Goal: Task Accomplishment & Management: Manage account settings

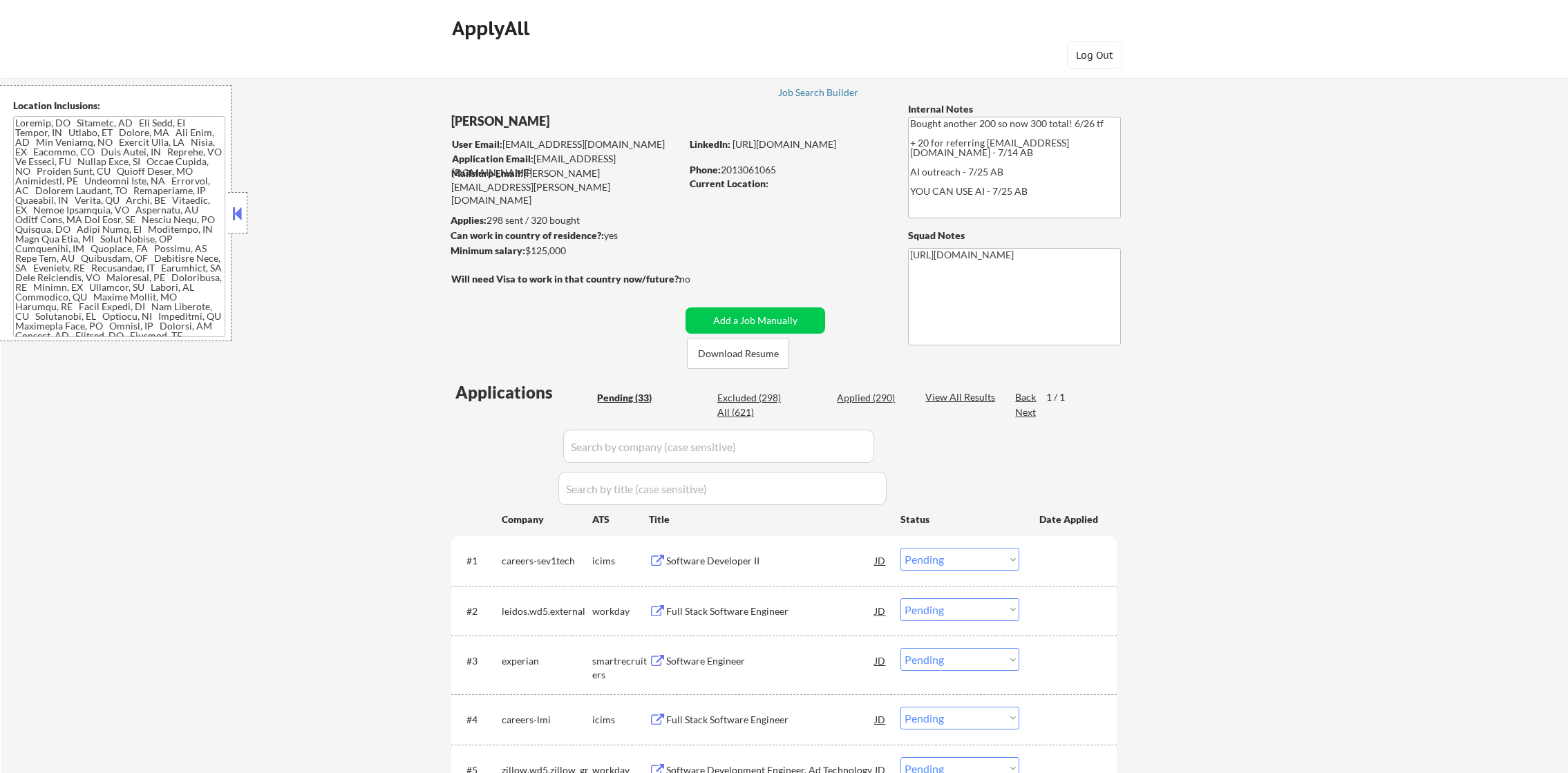
select select ""pending""
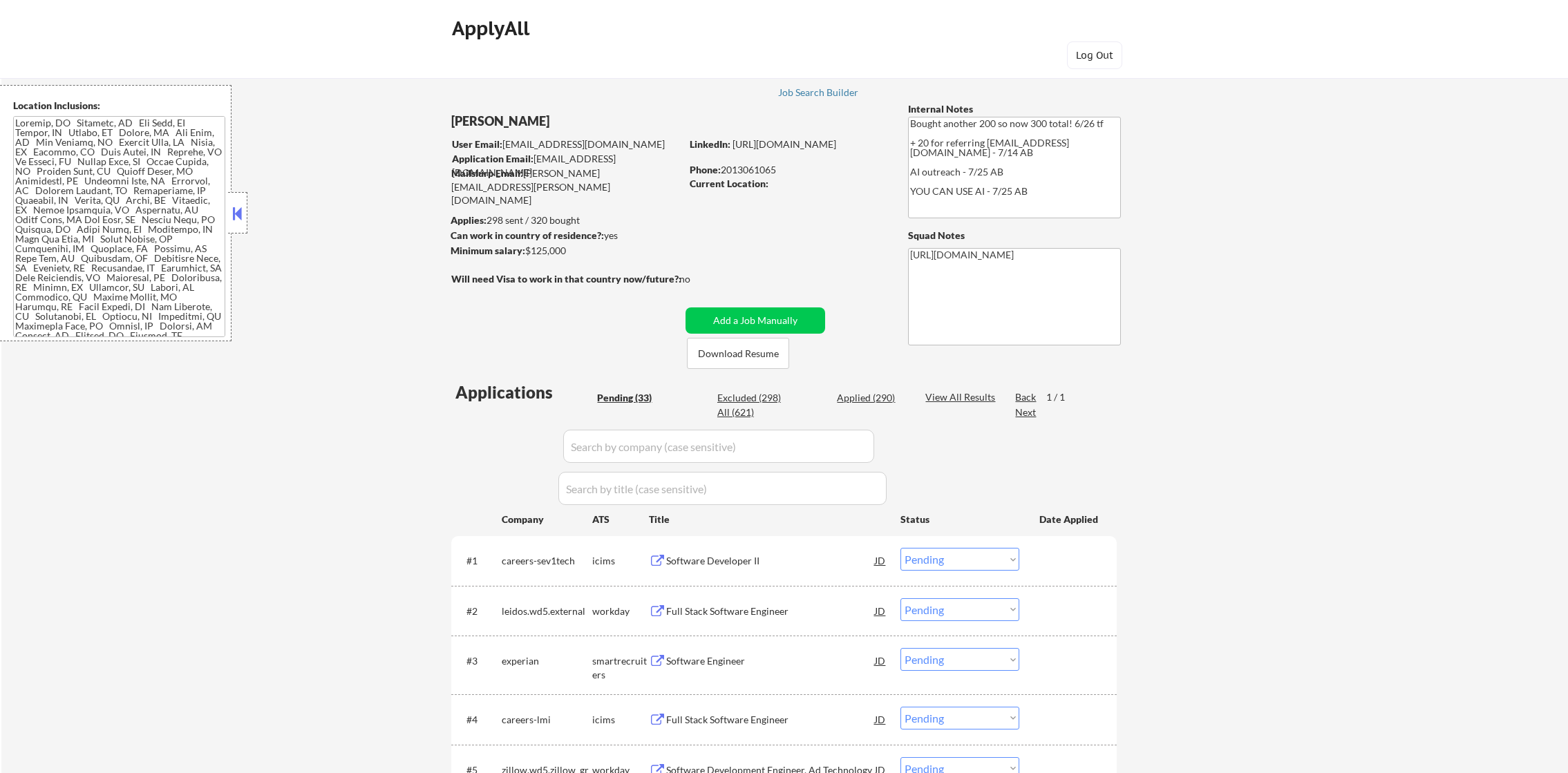
select select ""pending""
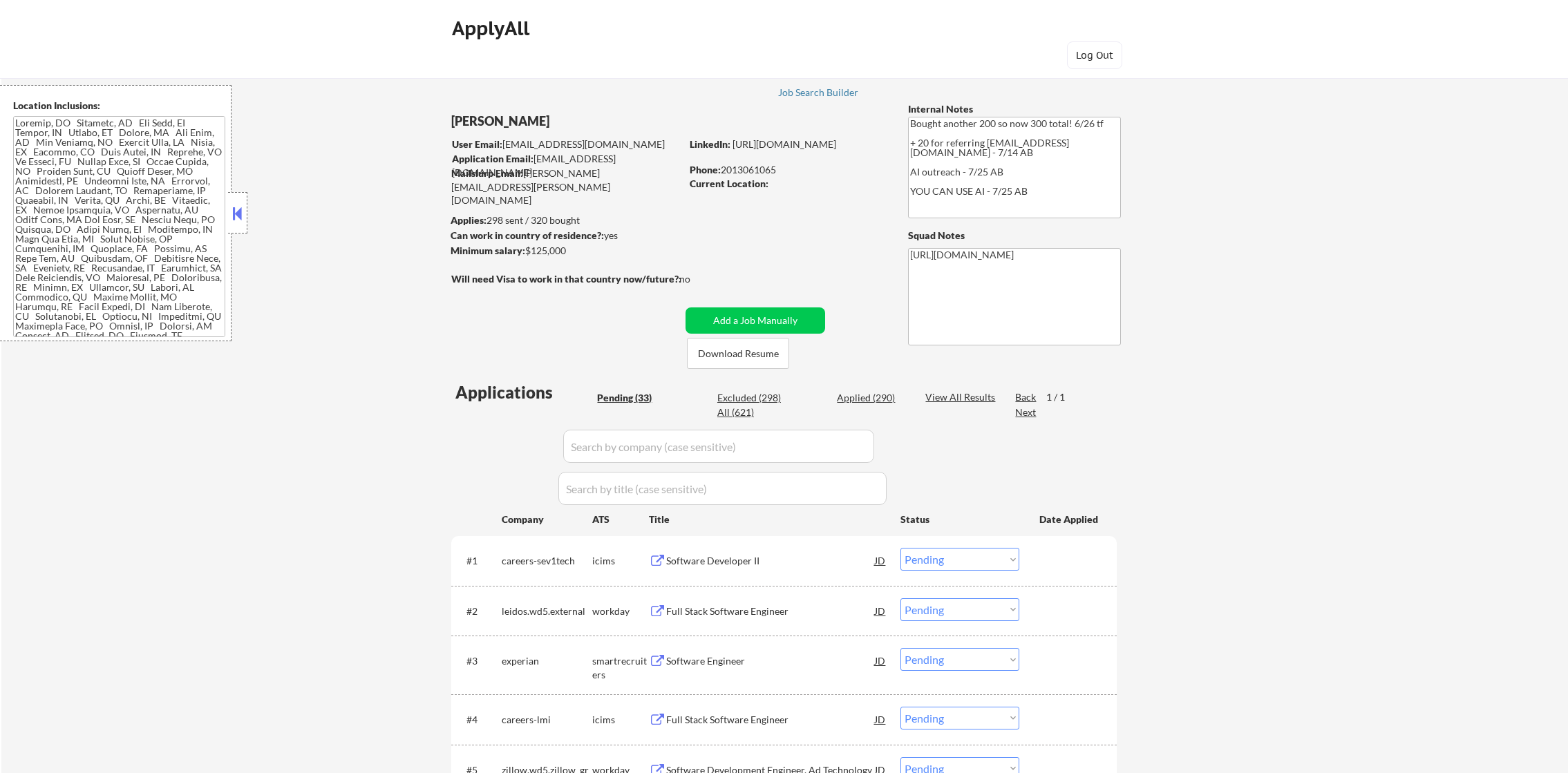
select select ""pending""
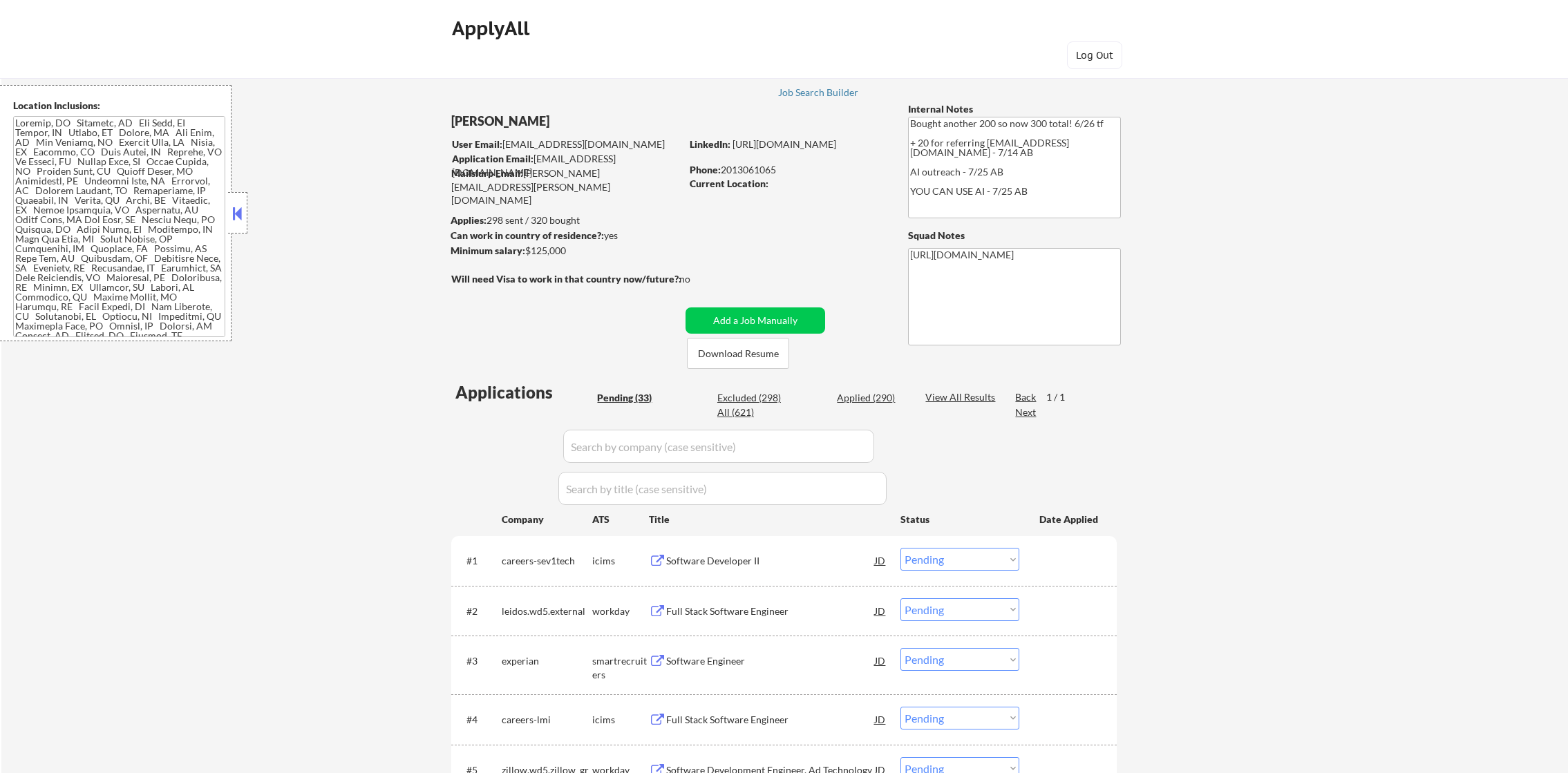
select select ""pending""
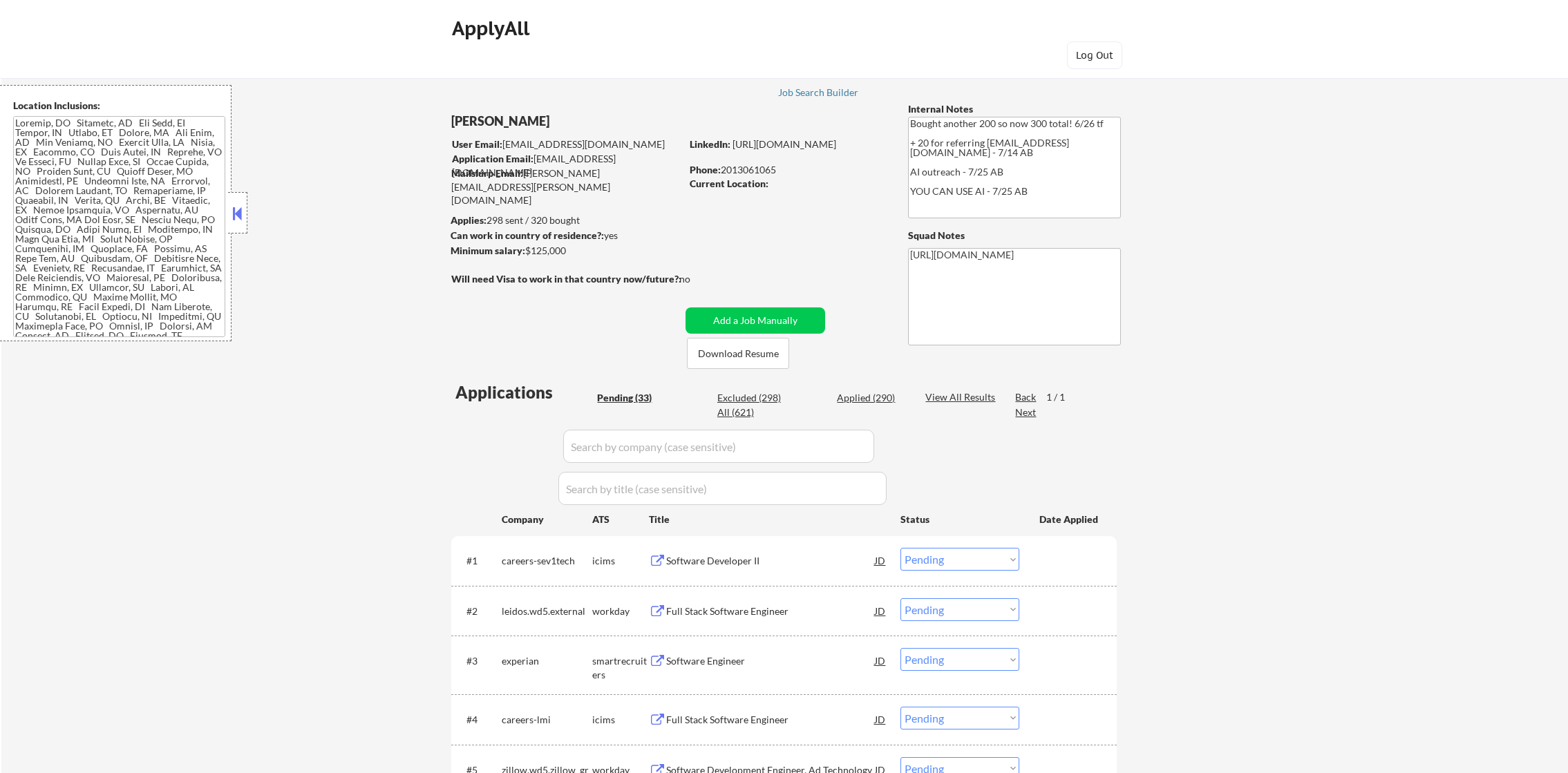
select select ""pending""
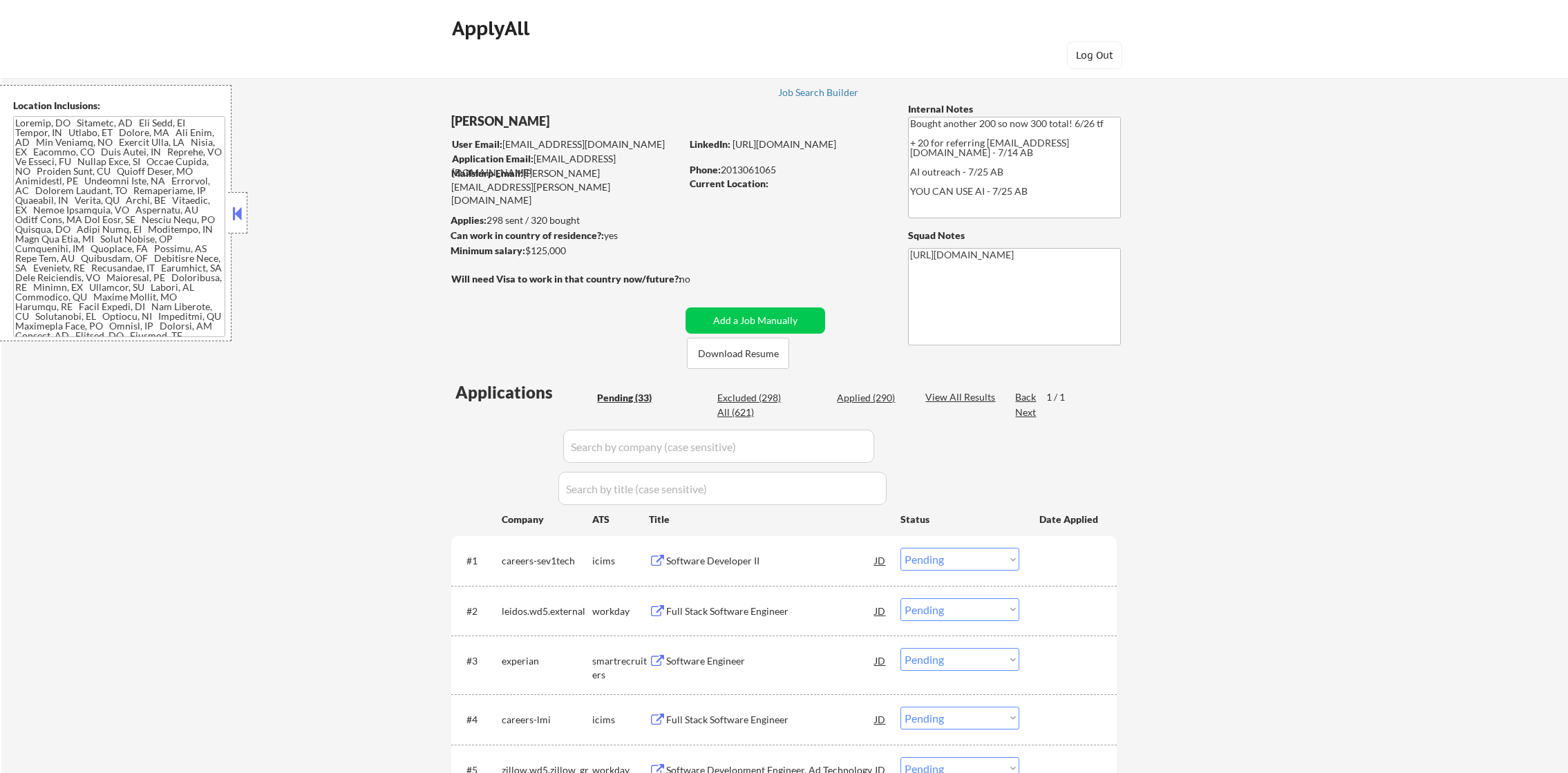
select select ""pending""
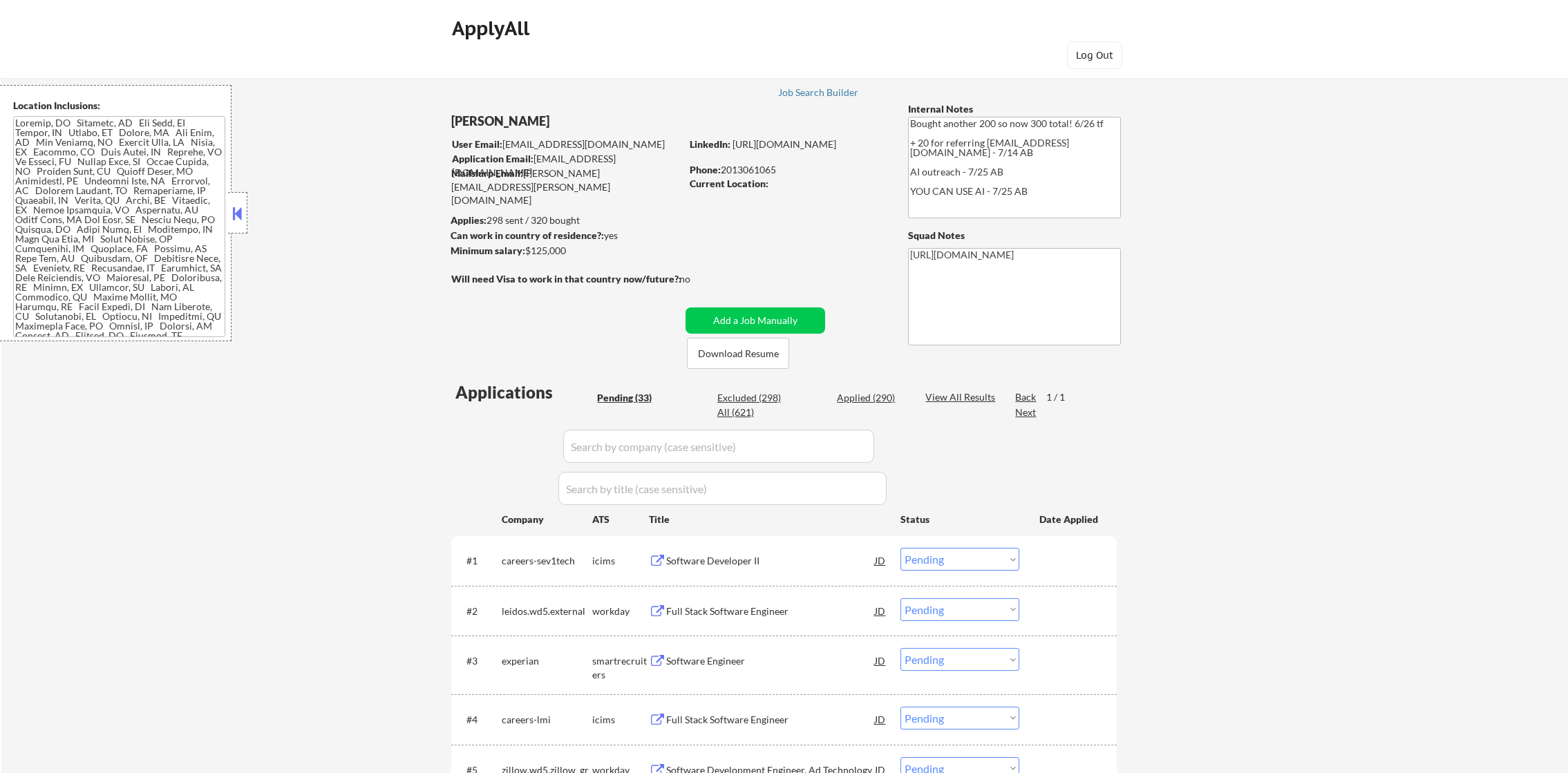
select select ""pending""
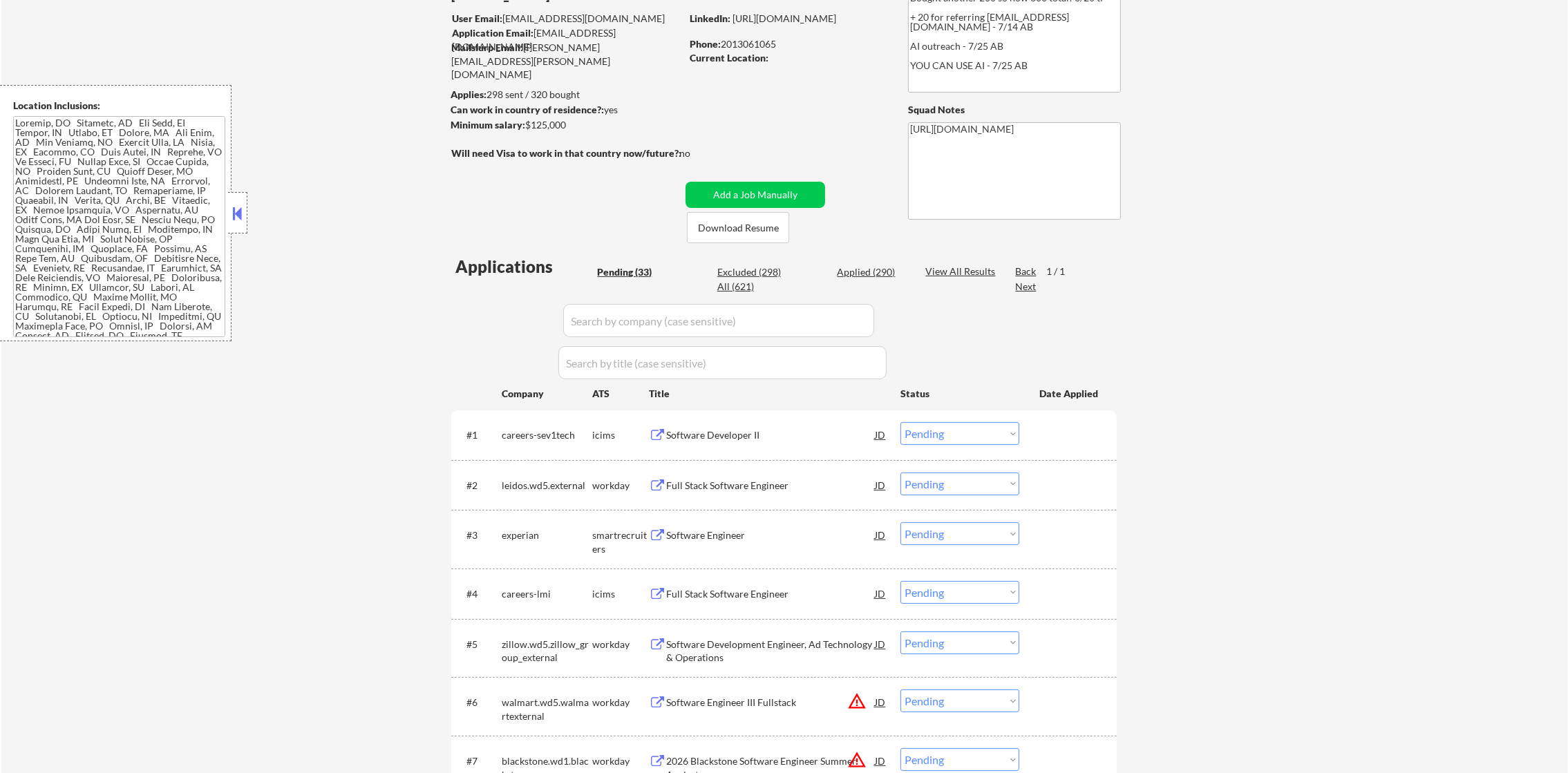
scroll to position [276, 0]
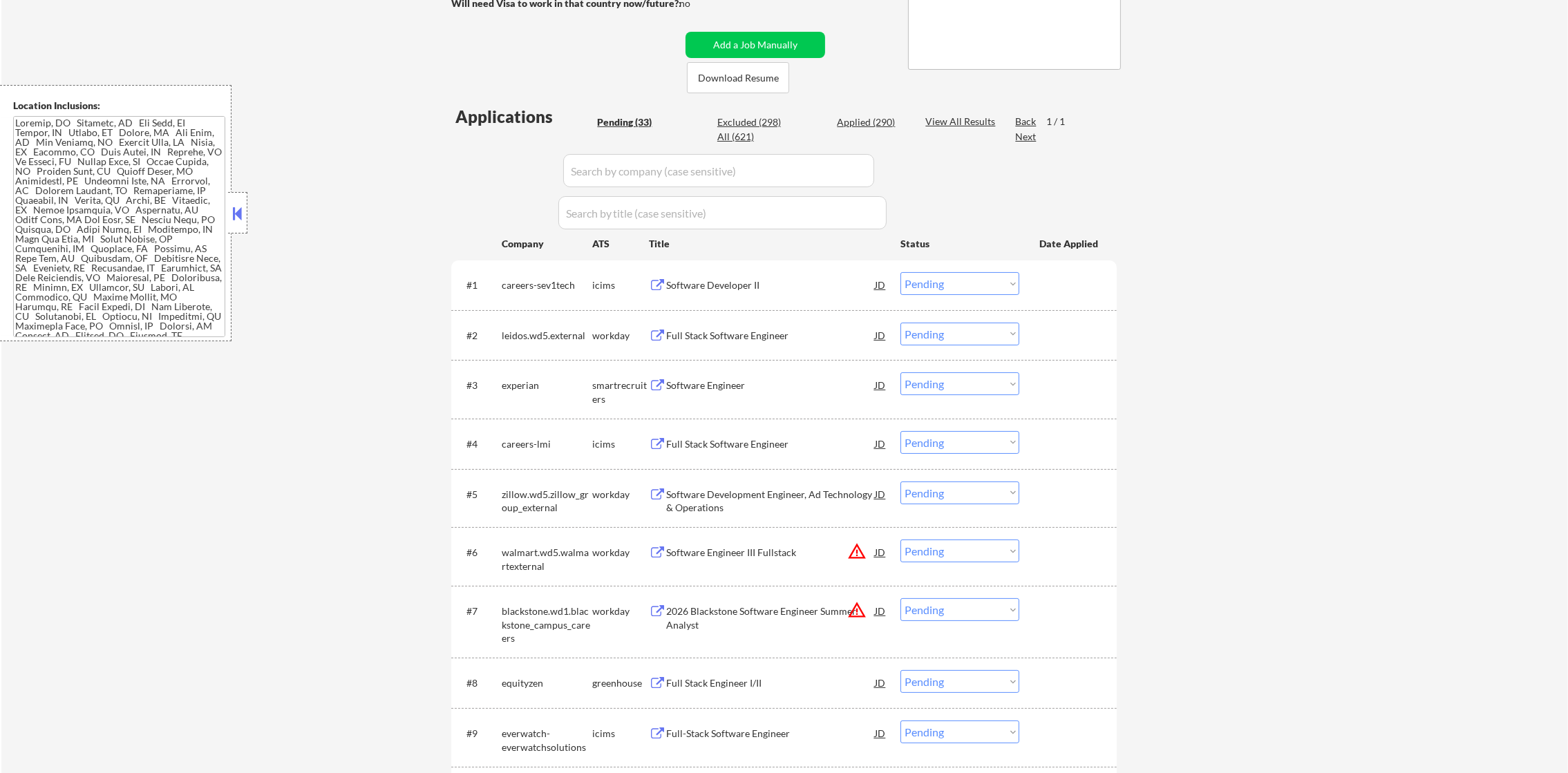
click at [172, 238] on textarea at bounding box center [119, 226] width 212 height 221
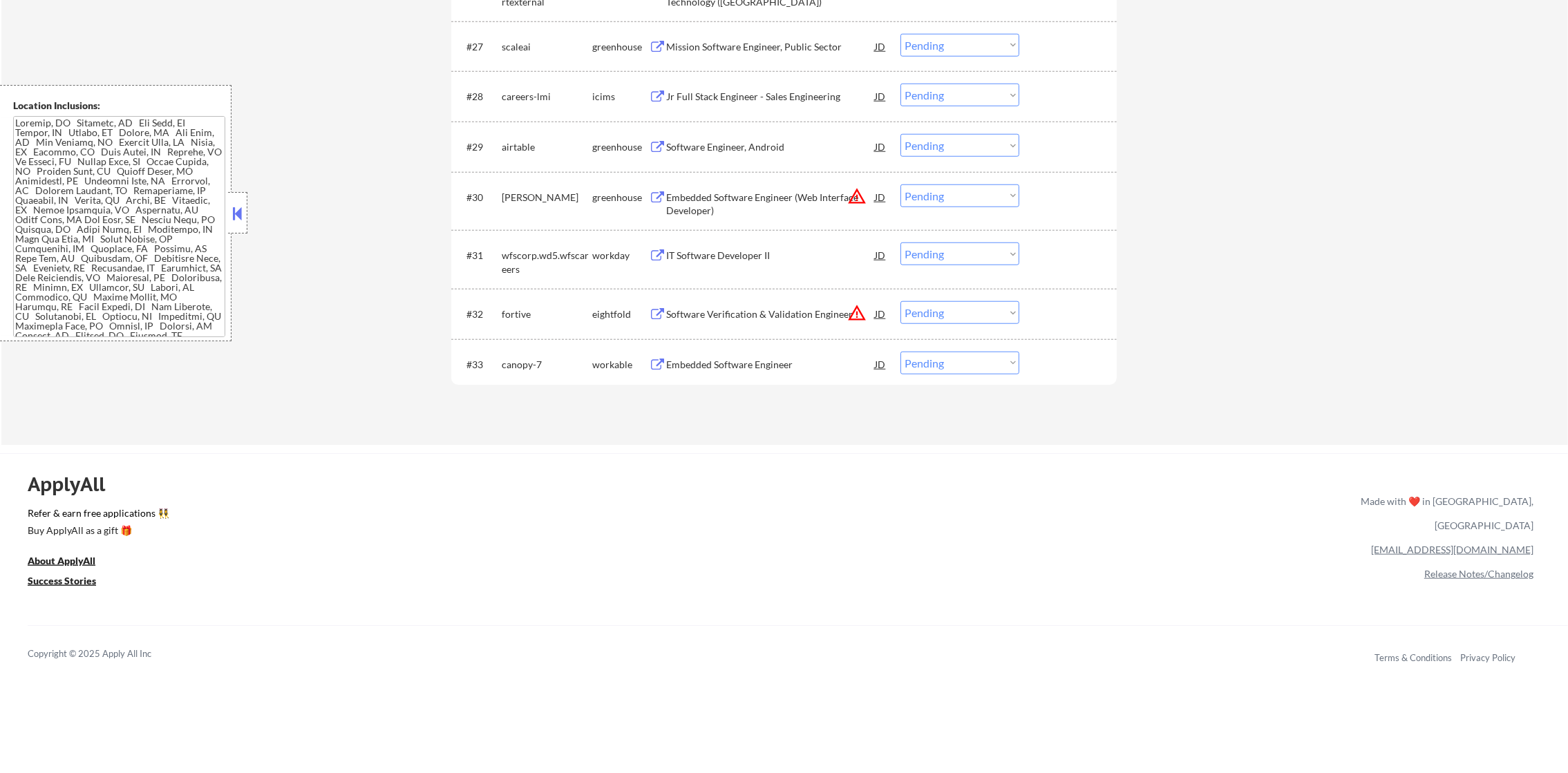
scroll to position [1968, 0]
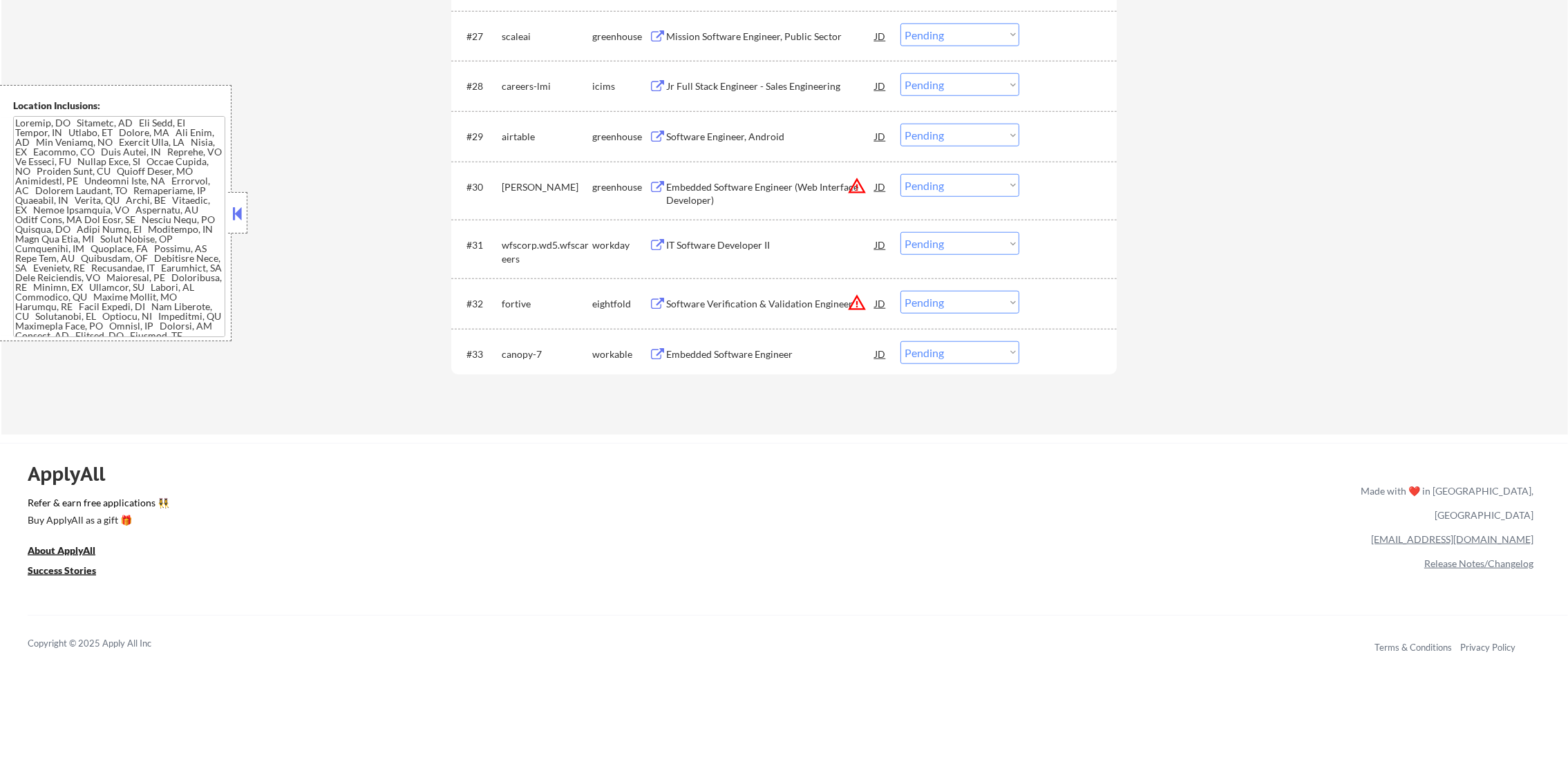
click at [760, 357] on div "Embedded Software Engineer" at bounding box center [770, 354] width 208 height 14
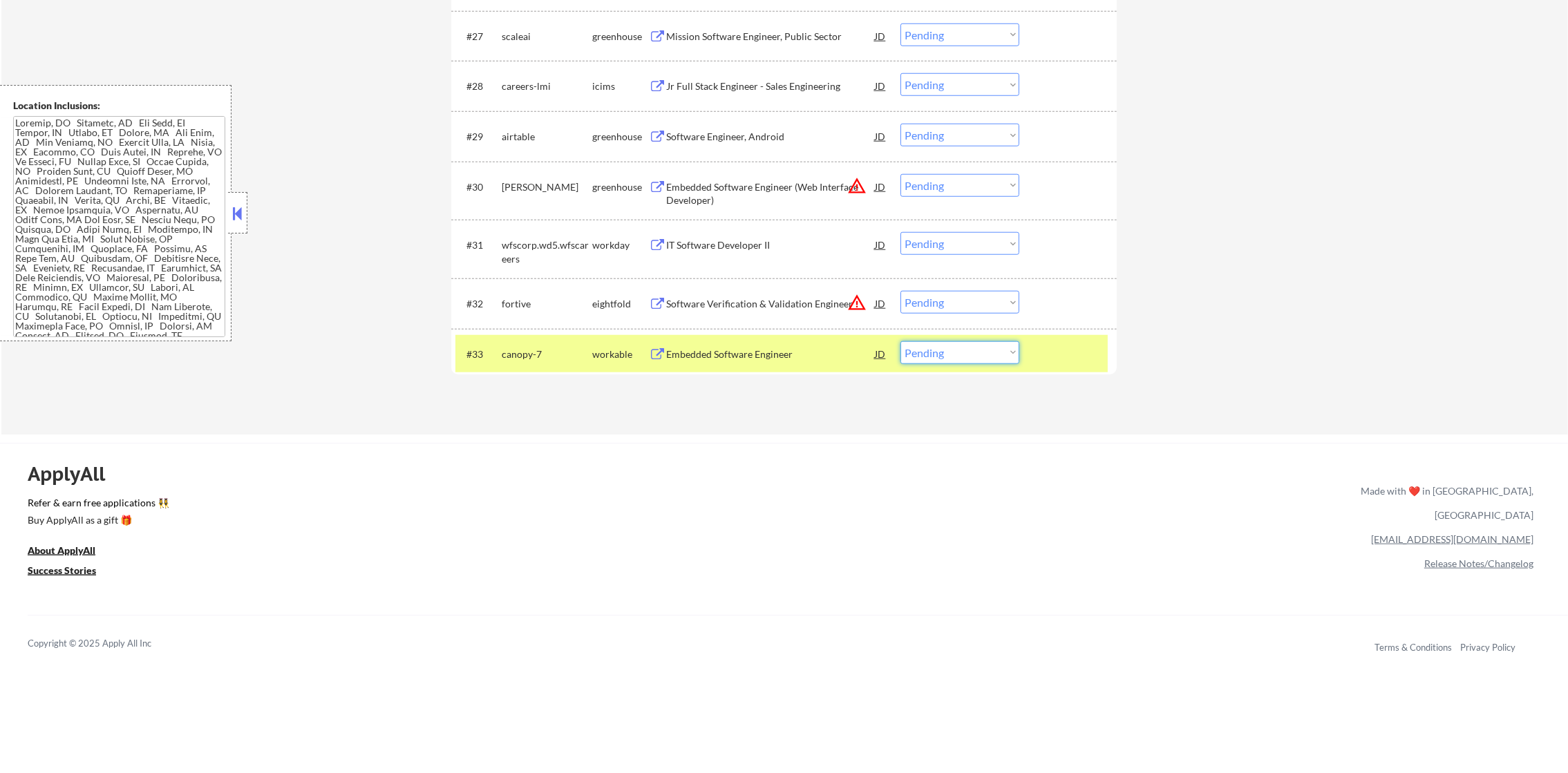
click at [921, 341] on select "Choose an option... Pending Applied Excluded (Questions) Excluded (Expired) Exc…" at bounding box center [959, 353] width 119 height 23
select select ""excluded__bad_match_""
click at [900, 341] on select "Choose an option... Pending Applied Excluded (Questions) Excluded (Expired) Exc…" at bounding box center [959, 353] width 119 height 23
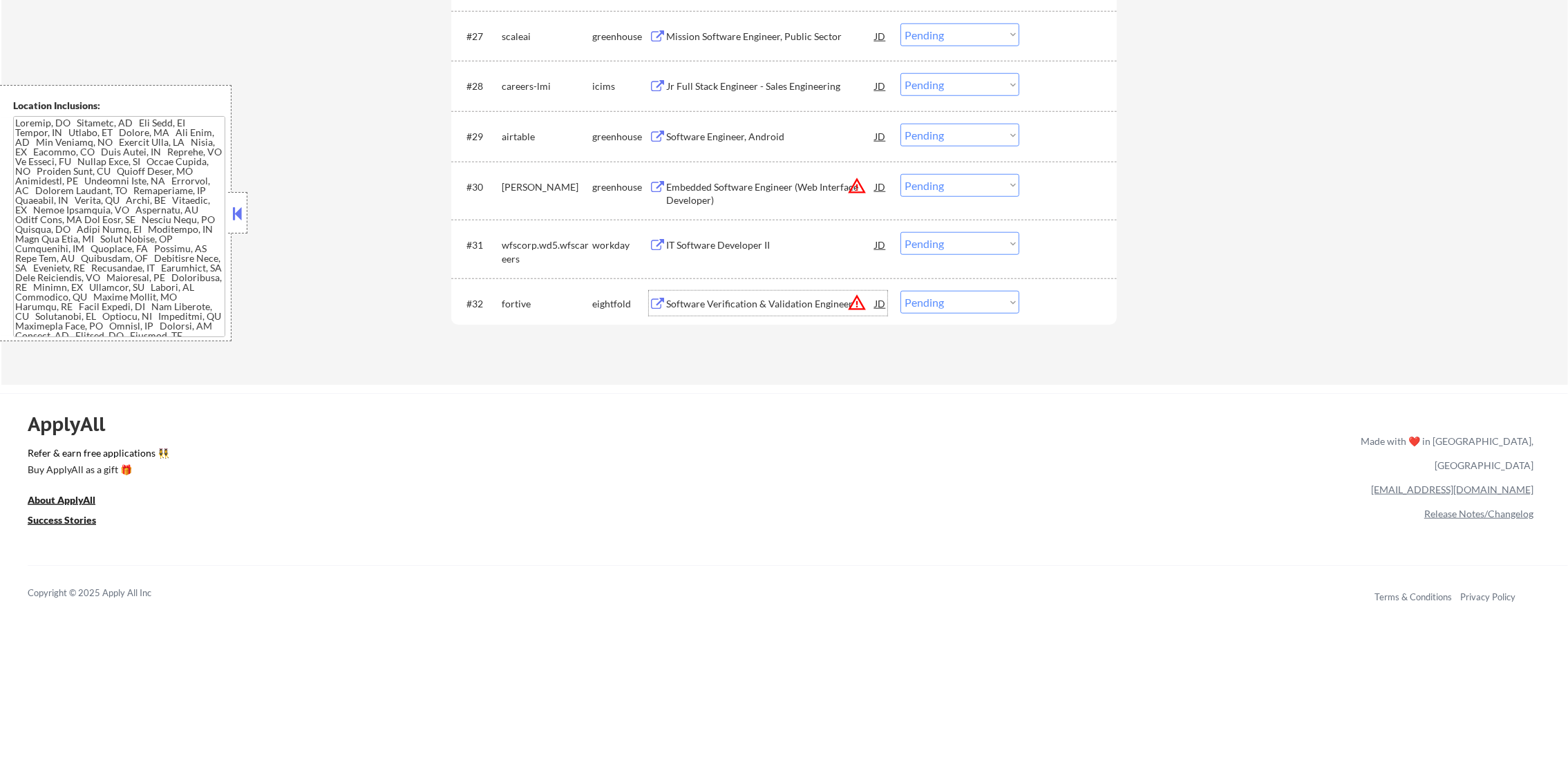
click at [795, 297] on div "Software Verification & Validation Engineer" at bounding box center [770, 303] width 208 height 14
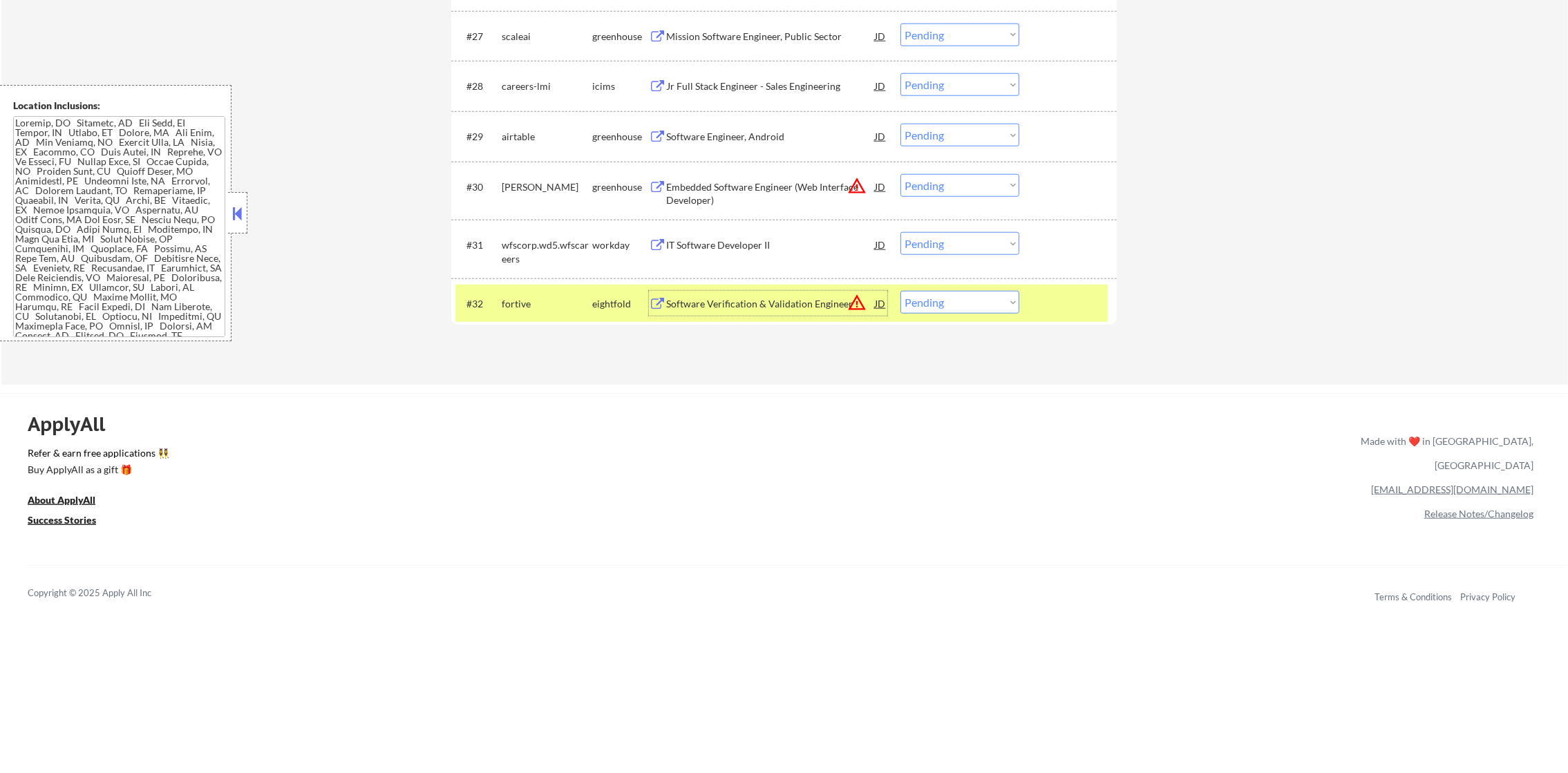
click at [119, 264] on textarea at bounding box center [119, 226] width 212 height 221
click at [954, 303] on select "Choose an option... Pending Applied Excluded (Questions) Excluded (Expired) Exc…" at bounding box center [959, 302] width 119 height 23
select select ""excluded__bad_match_""
click at [900, 291] on select "Choose an option... Pending Applied Excluded (Questions) Excluded (Expired) Exc…" at bounding box center [959, 302] width 119 height 23
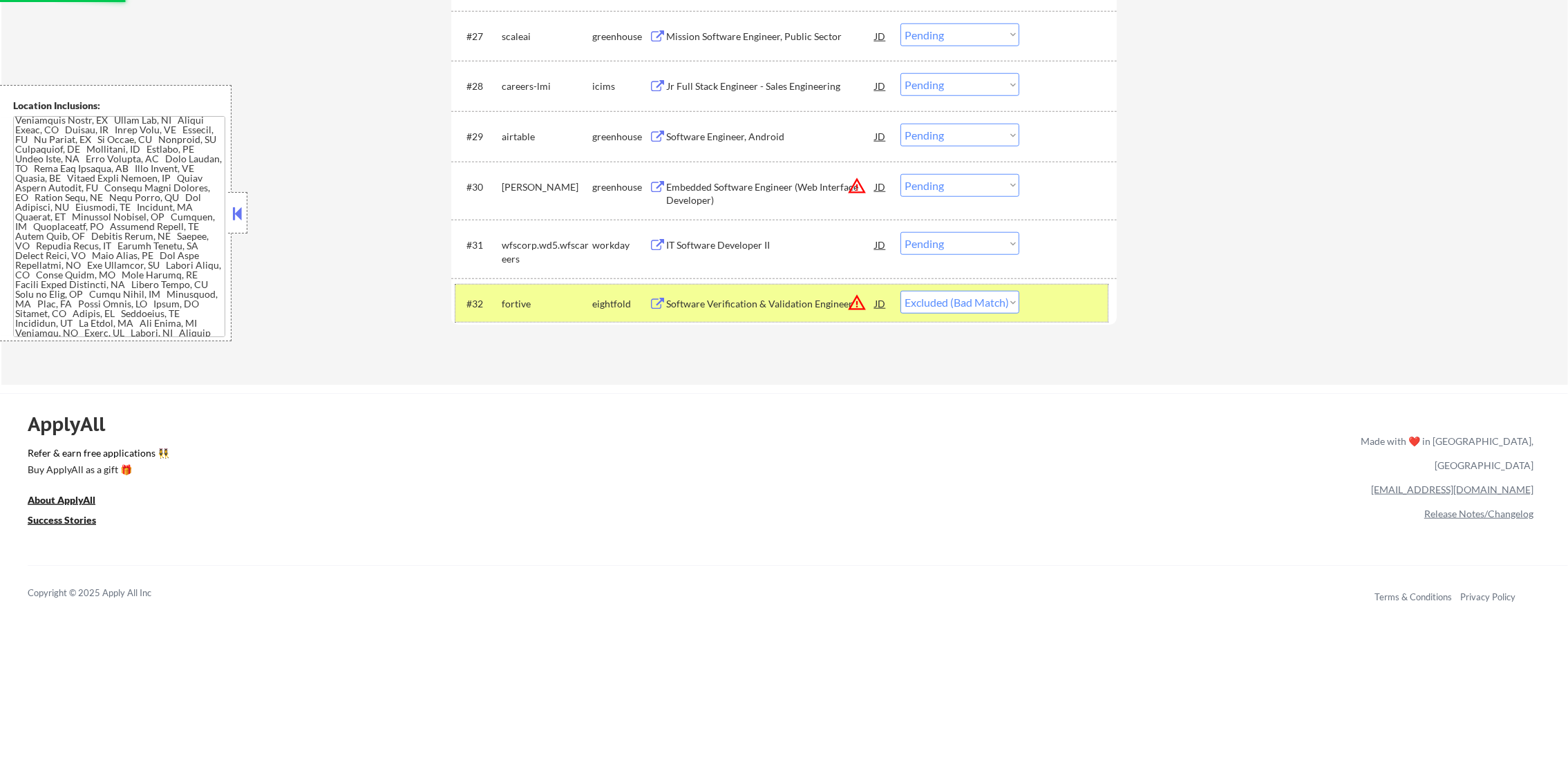
click at [523, 297] on div "fortive" at bounding box center [547, 303] width 91 height 14
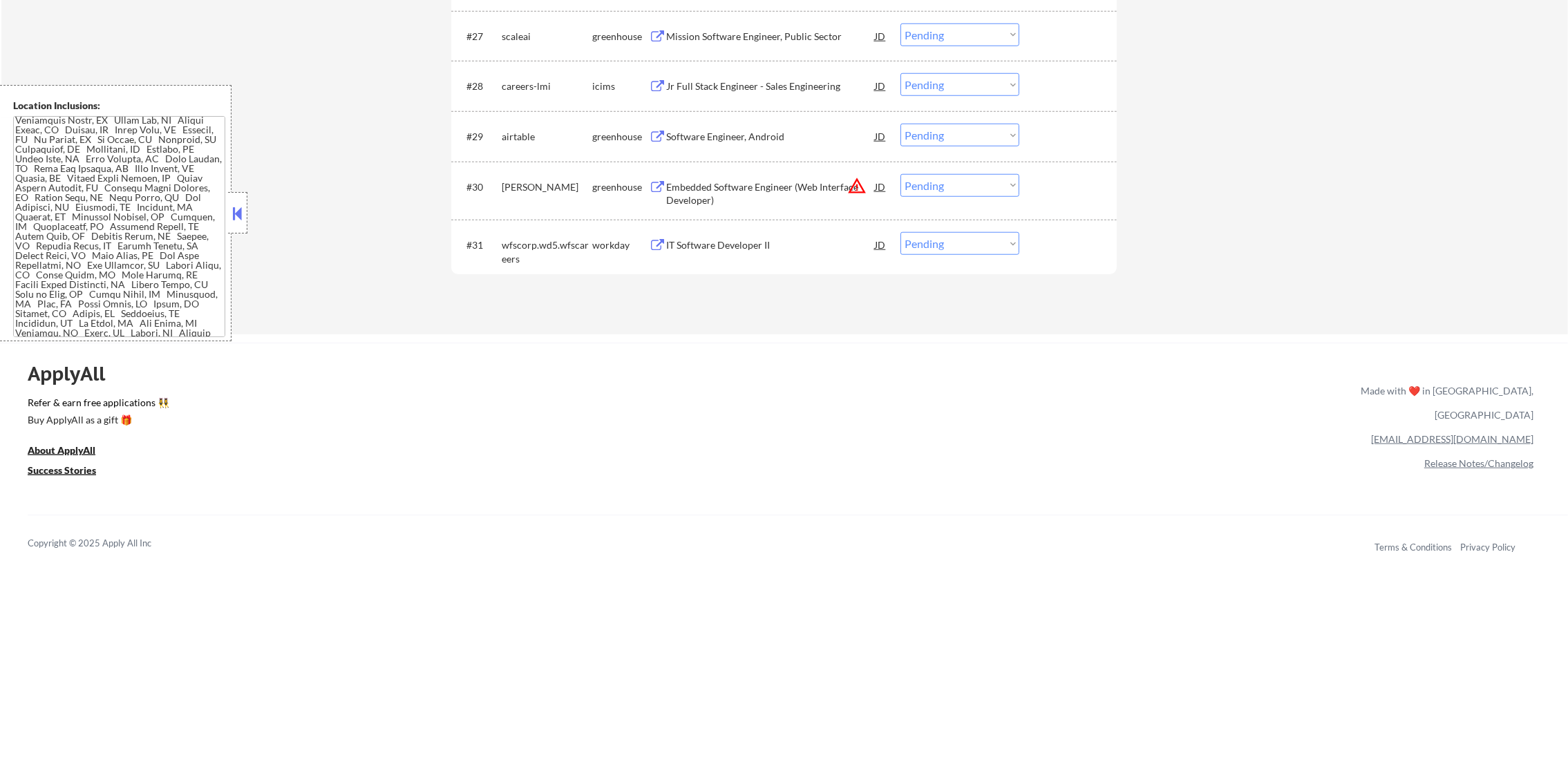
click at [733, 245] on div "IT Software Developer II" at bounding box center [770, 245] width 208 height 14
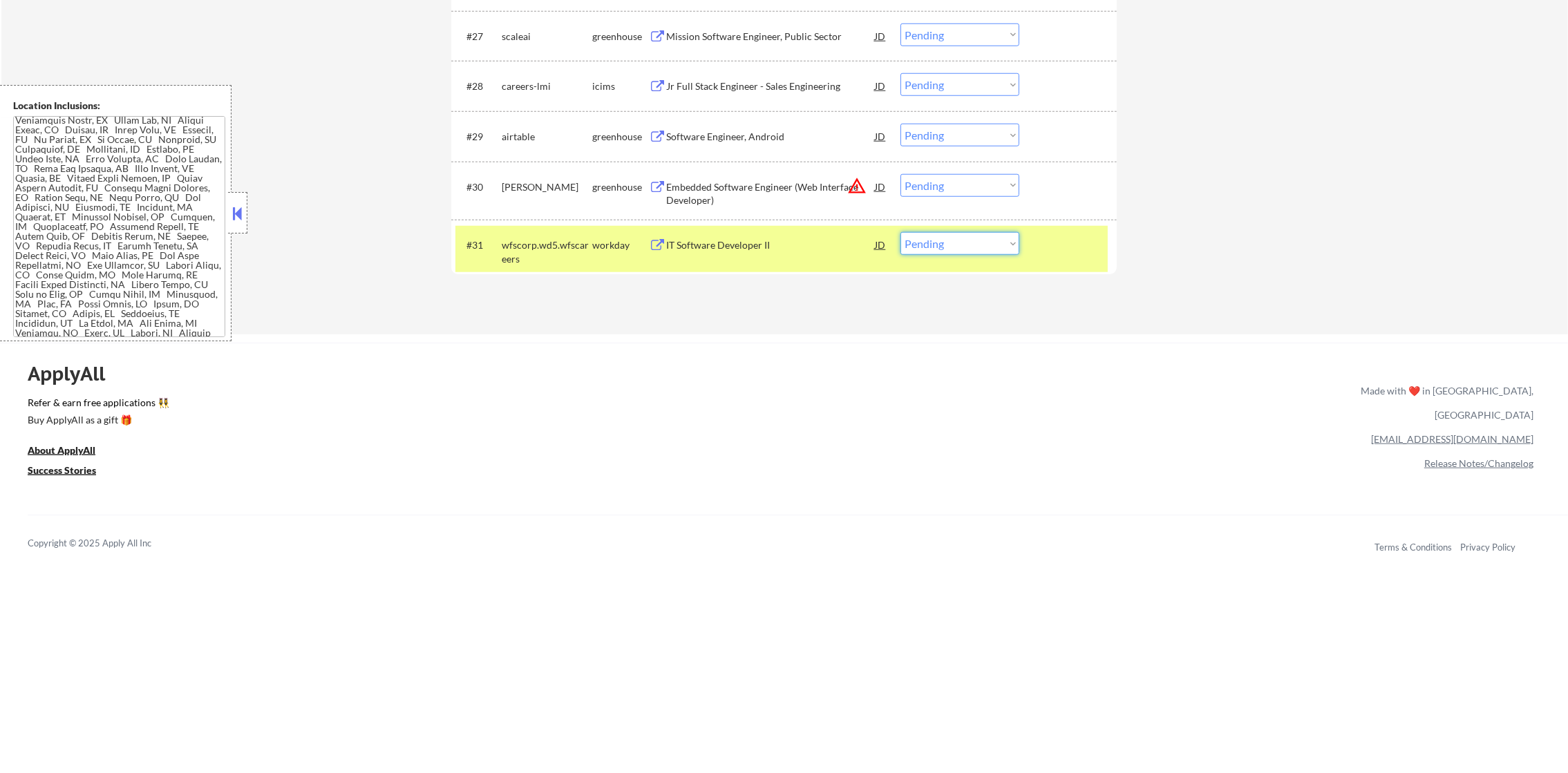
drag, startPoint x: 924, startPoint y: 245, endPoint x: 930, endPoint y: 257, distance: 13.4
click at [925, 245] on select "Choose an option... Pending Applied Excluded (Questions) Excluded (Expired) Exc…" at bounding box center [959, 243] width 119 height 23
select select ""excluded__expired_""
click at [900, 232] on select "Choose an option... Pending Applied Excluded (Questions) Excluded (Expired) Exc…" at bounding box center [959, 243] width 119 height 23
click at [540, 248] on div "wfscorp.wd5.wfscareers" at bounding box center [547, 252] width 91 height 27
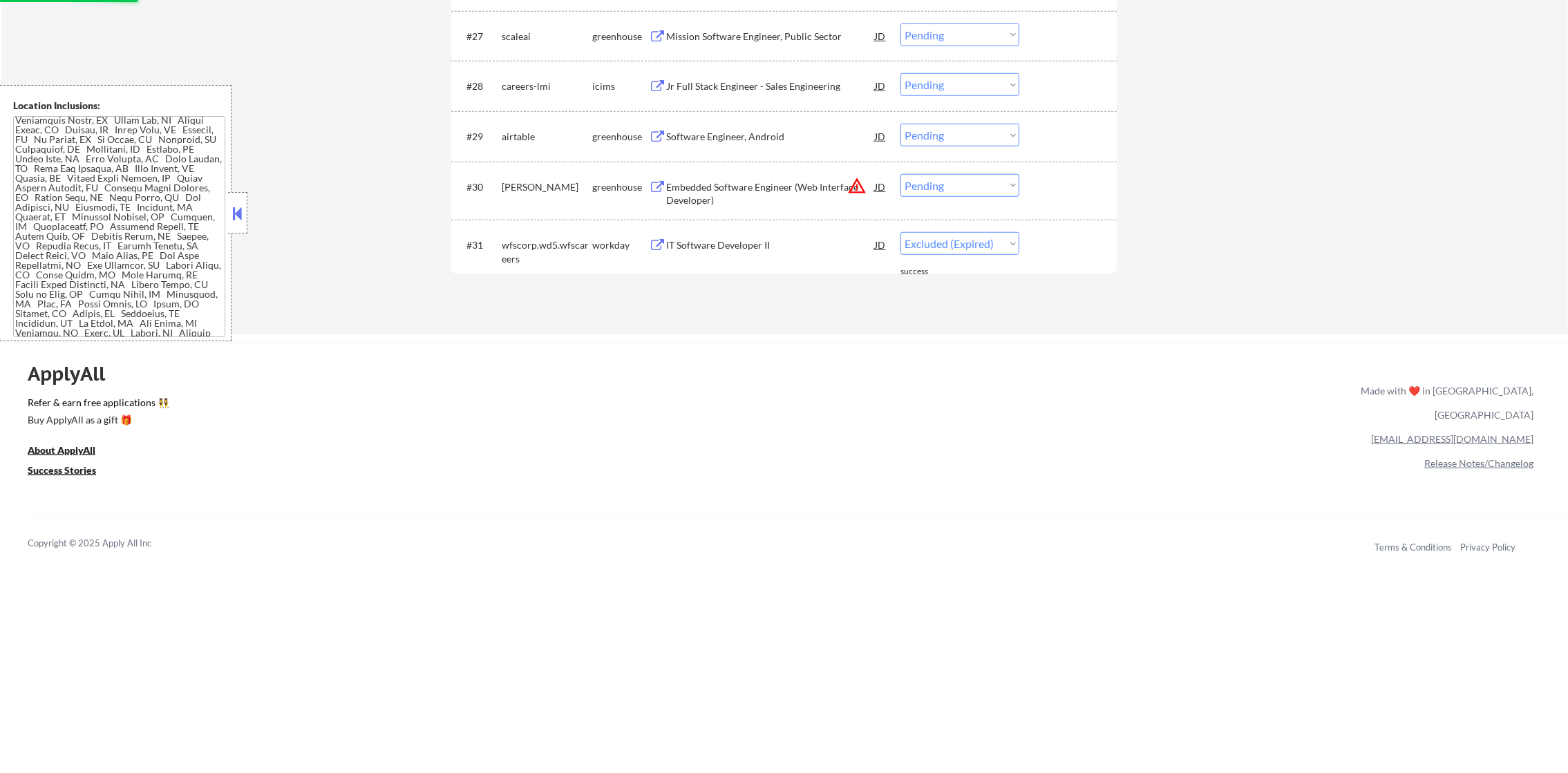
click at [840, 192] on div "Embedded Software Engineer (Web Interface Developer)" at bounding box center [770, 194] width 208 height 27
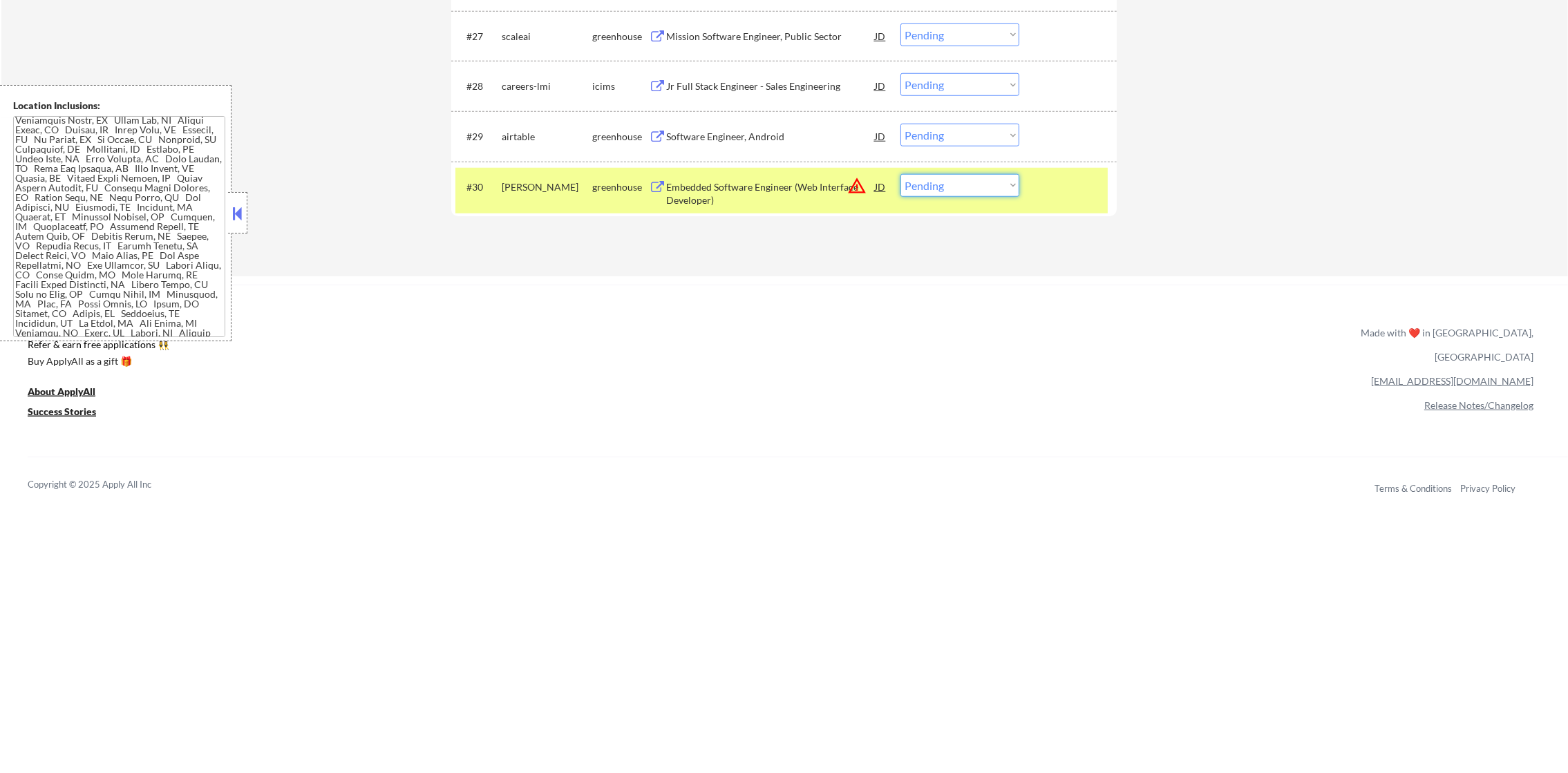
drag, startPoint x: 909, startPoint y: 183, endPoint x: 922, endPoint y: 199, distance: 20.6
click at [911, 186] on select "Choose an option... Pending Applied Excluded (Questions) Excluded (Expired) Exc…" at bounding box center [959, 186] width 119 height 23
select select ""excluded__bad_match_""
click at [900, 174] on select "Choose an option... Pending Applied Excluded (Questions) Excluded (Expired) Exc…" at bounding box center [959, 186] width 119 height 23
click at [550, 192] on div "[PERSON_NAME]" at bounding box center [547, 187] width 91 height 14
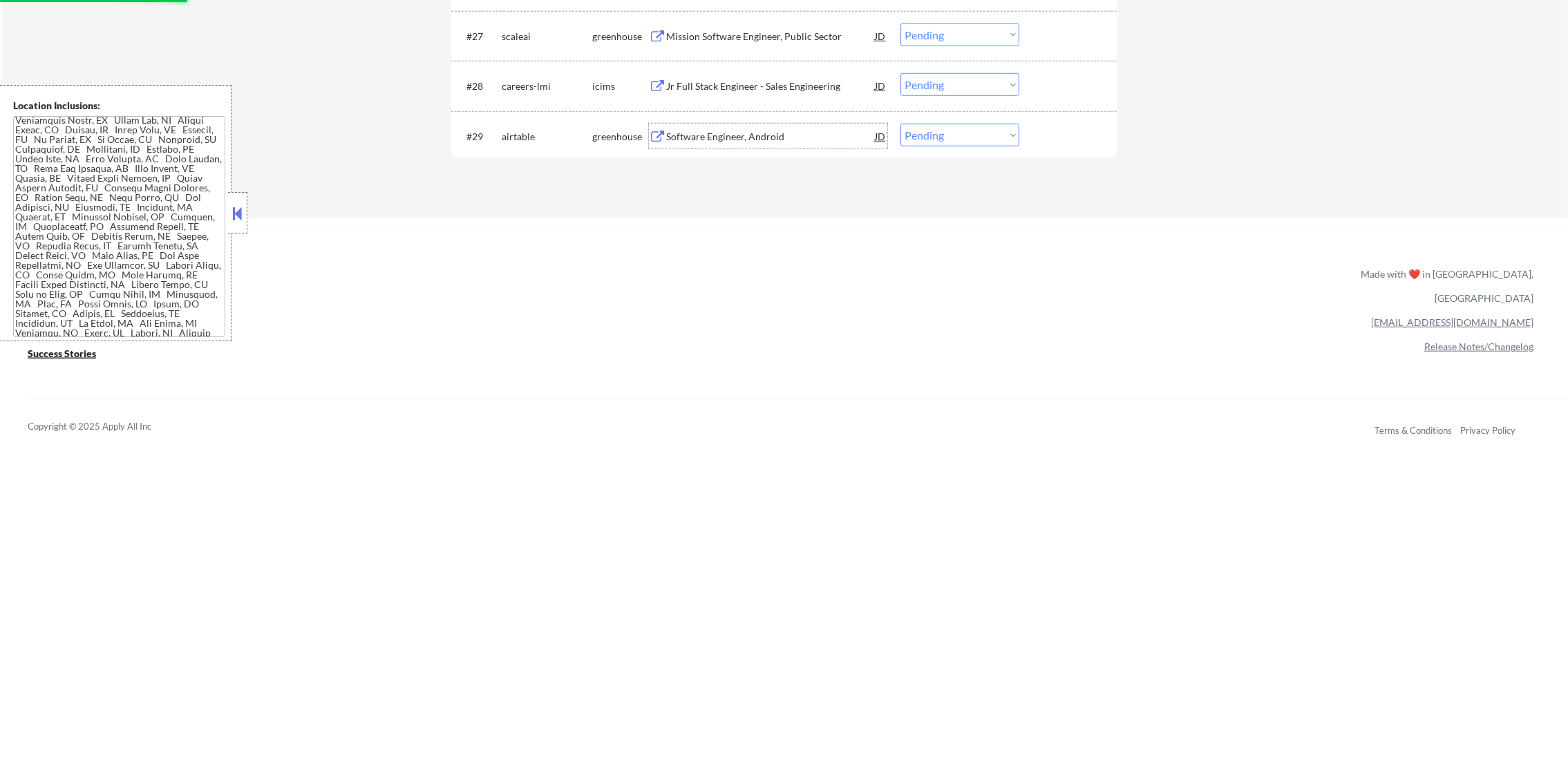
click at [791, 137] on div "Software Engineer, Android" at bounding box center [770, 137] width 208 height 14
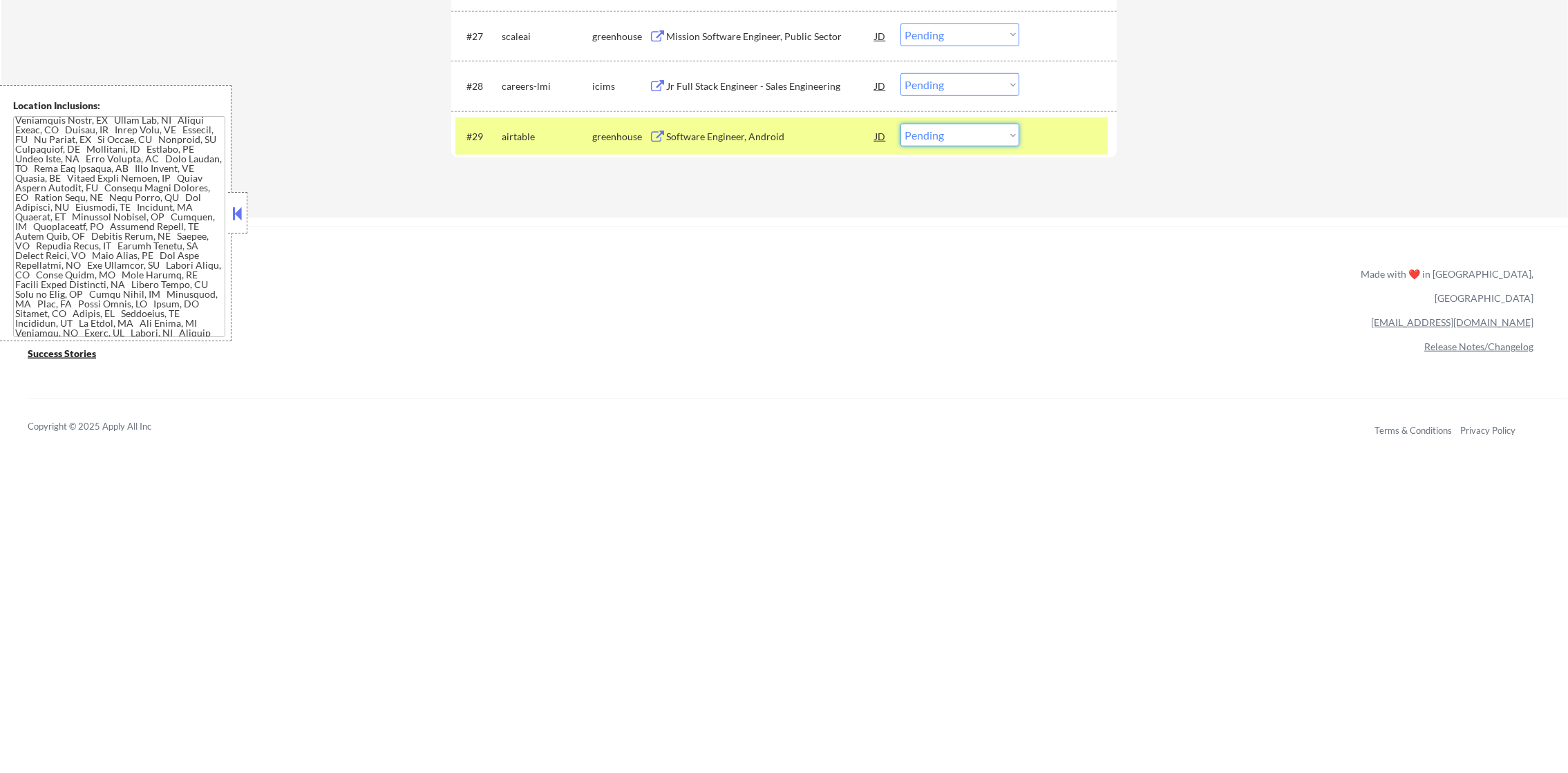
click at [921, 142] on select "Choose an option... Pending Applied Excluded (Questions) Excluded (Expired) Exc…" at bounding box center [959, 135] width 119 height 23
select select ""excluded__bad_match_""
click at [900, 124] on select "Choose an option... Pending Applied Excluded (Questions) Excluded (Expired) Exc…" at bounding box center [959, 135] width 119 height 23
click at [561, 124] on div "airtable" at bounding box center [547, 136] width 91 height 25
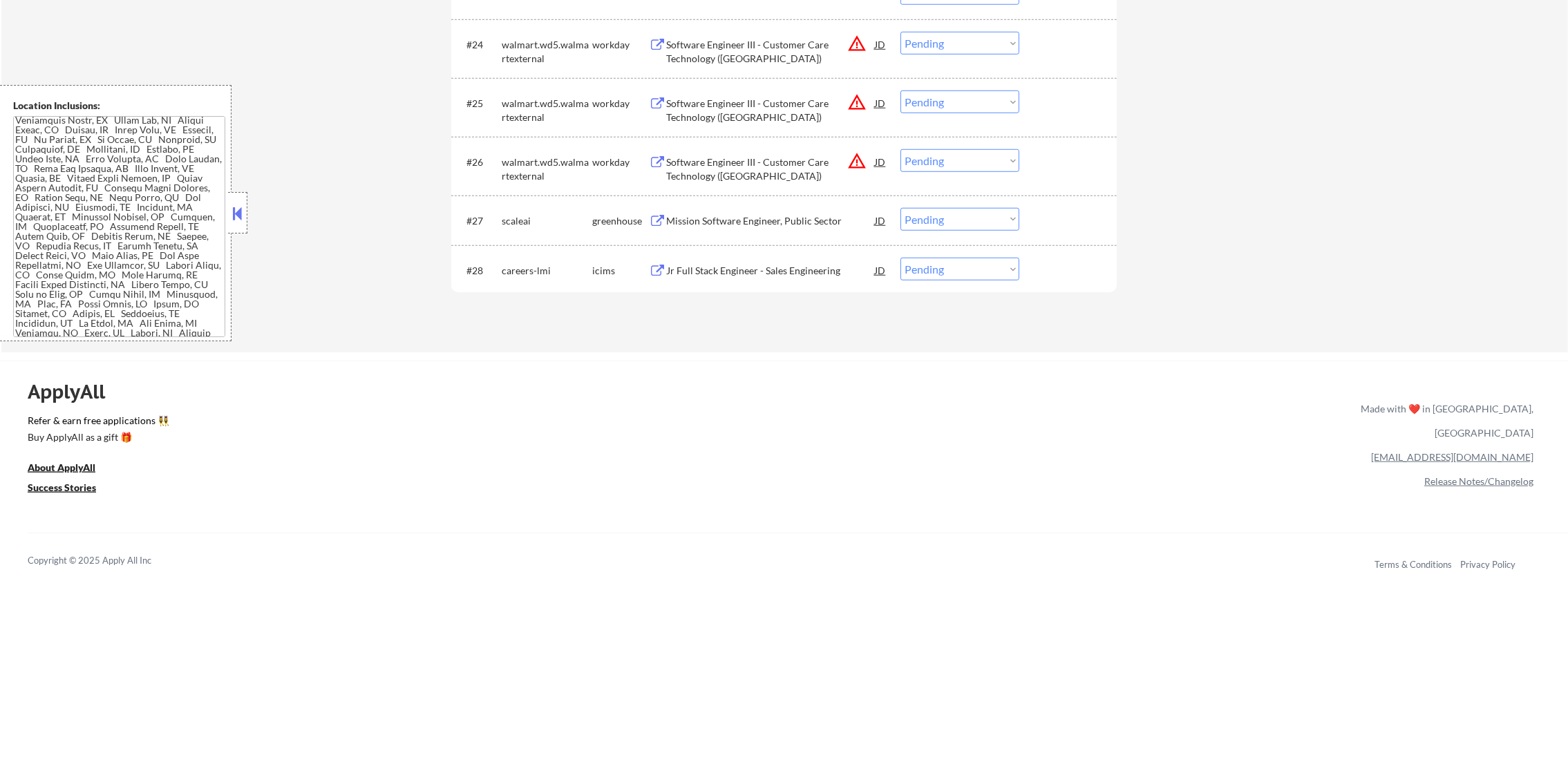
scroll to position [1761, 0]
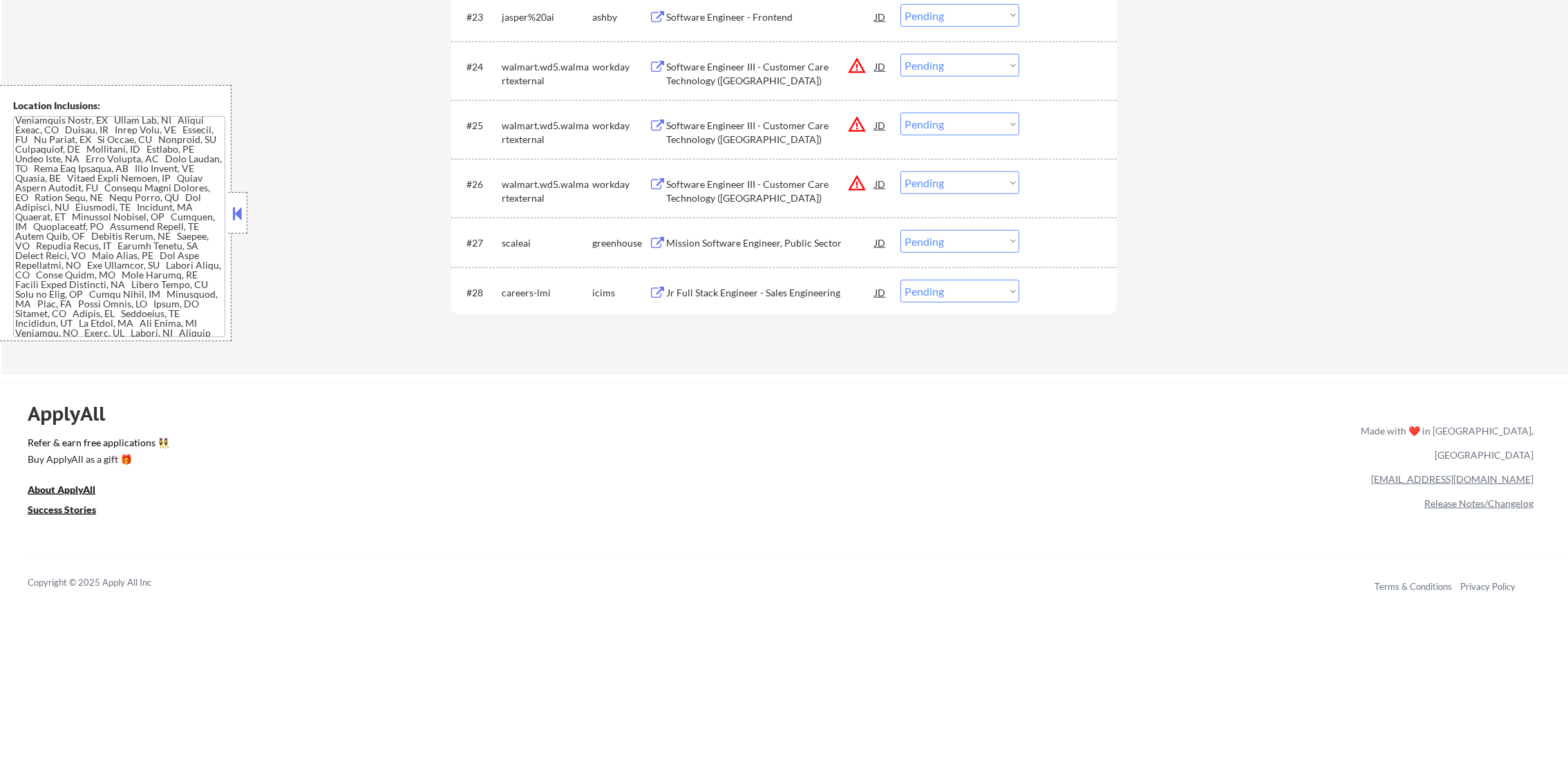
click at [769, 249] on div "Mission Software Engineer, Public Sector" at bounding box center [770, 242] width 208 height 25
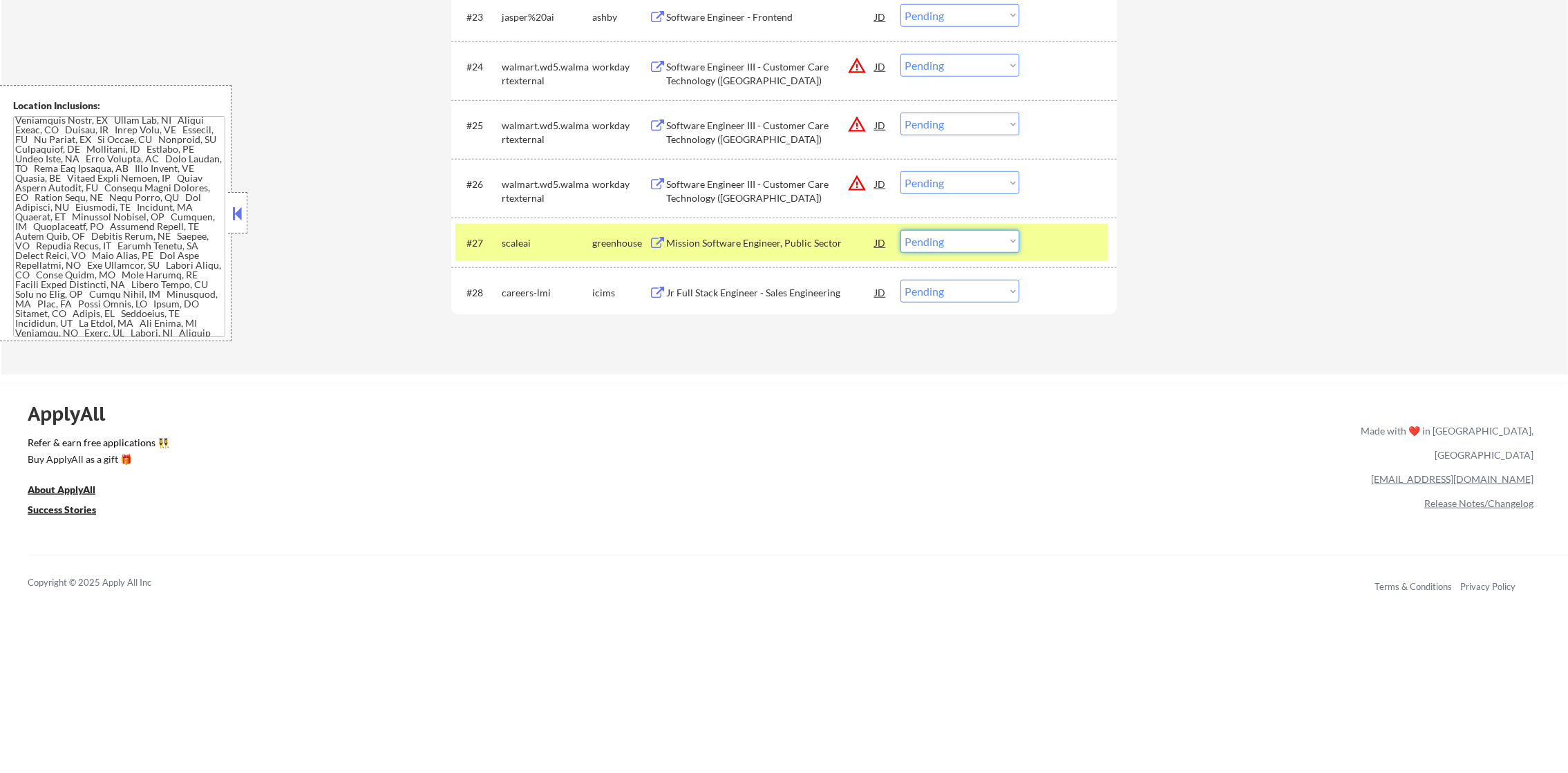
click at [938, 243] on select "Choose an option... Pending Applied Excluded (Questions) Excluded (Expired) Exc…" at bounding box center [959, 242] width 119 height 23
click at [900, 230] on select "Choose an option... Pending Applied Excluded (Questions) Excluded (Expired) Exc…" at bounding box center [959, 242] width 119 height 23
drag, startPoint x: 546, startPoint y: 237, endPoint x: 604, endPoint y: 211, distance: 63.6
click at [546, 238] on div "scaleai" at bounding box center [547, 243] width 91 height 14
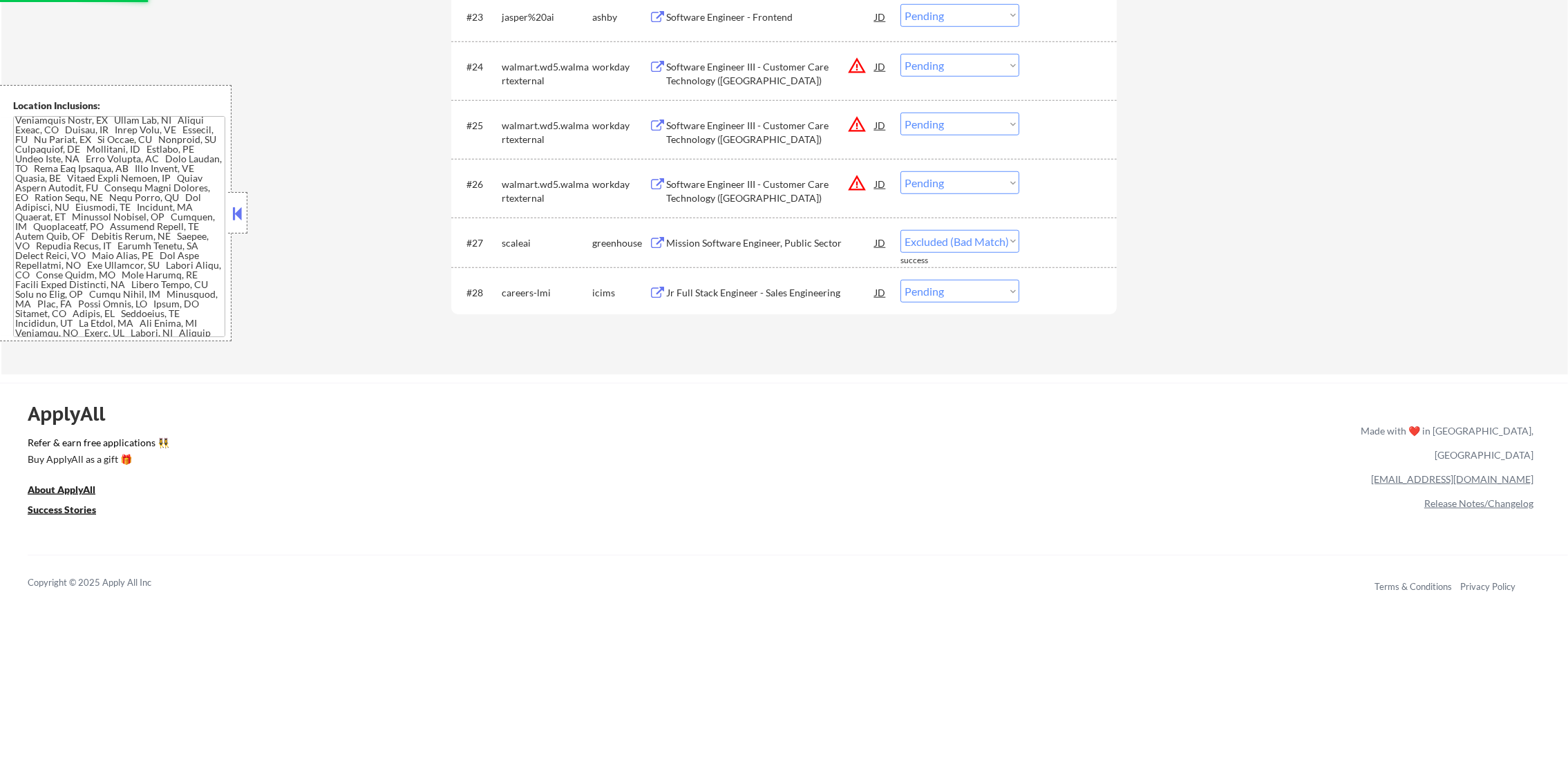
select select ""pending""
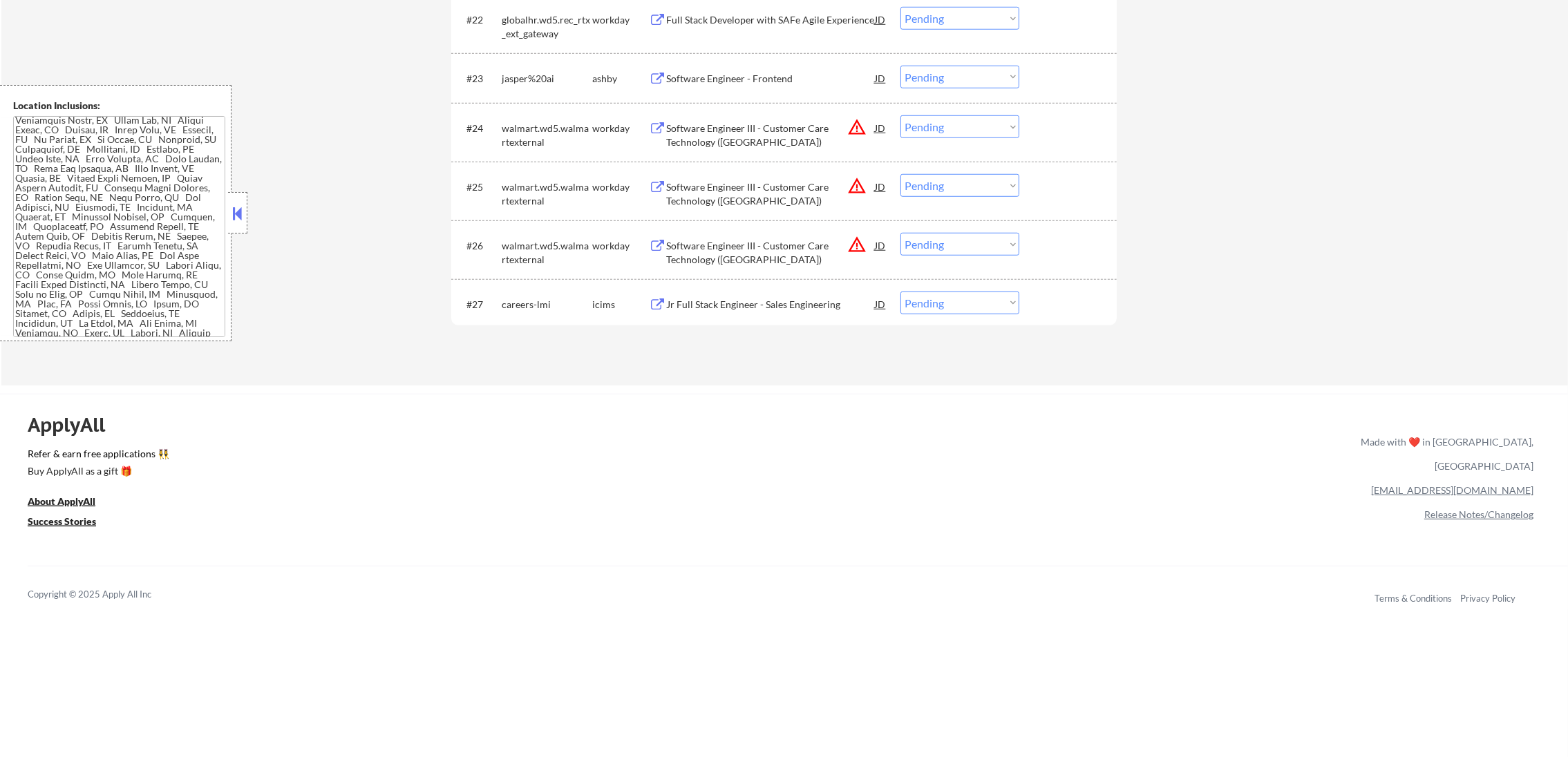
scroll to position [1692, 0]
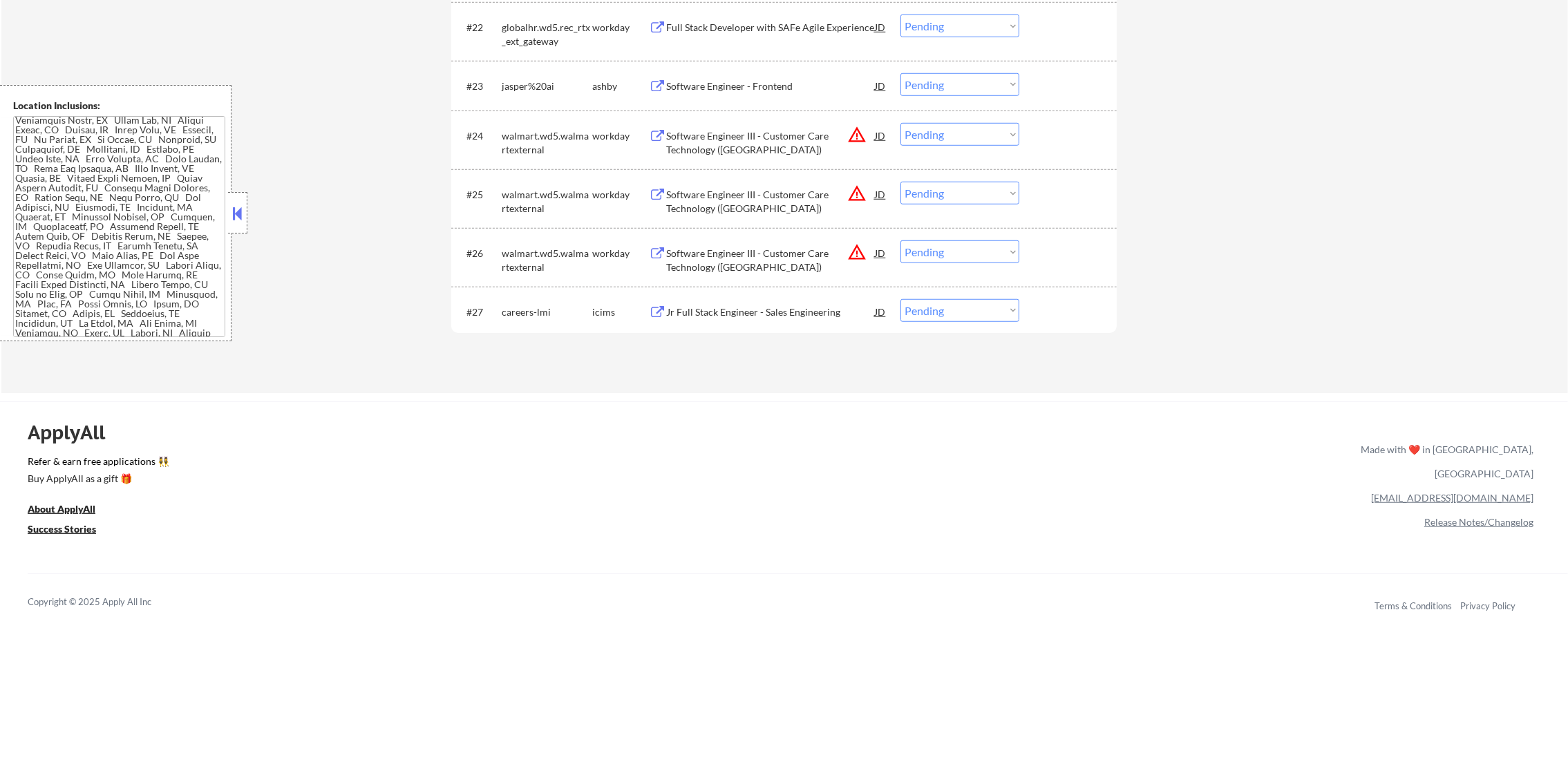
click at [786, 79] on div "Software Engineer - Frontend" at bounding box center [770, 86] width 208 height 14
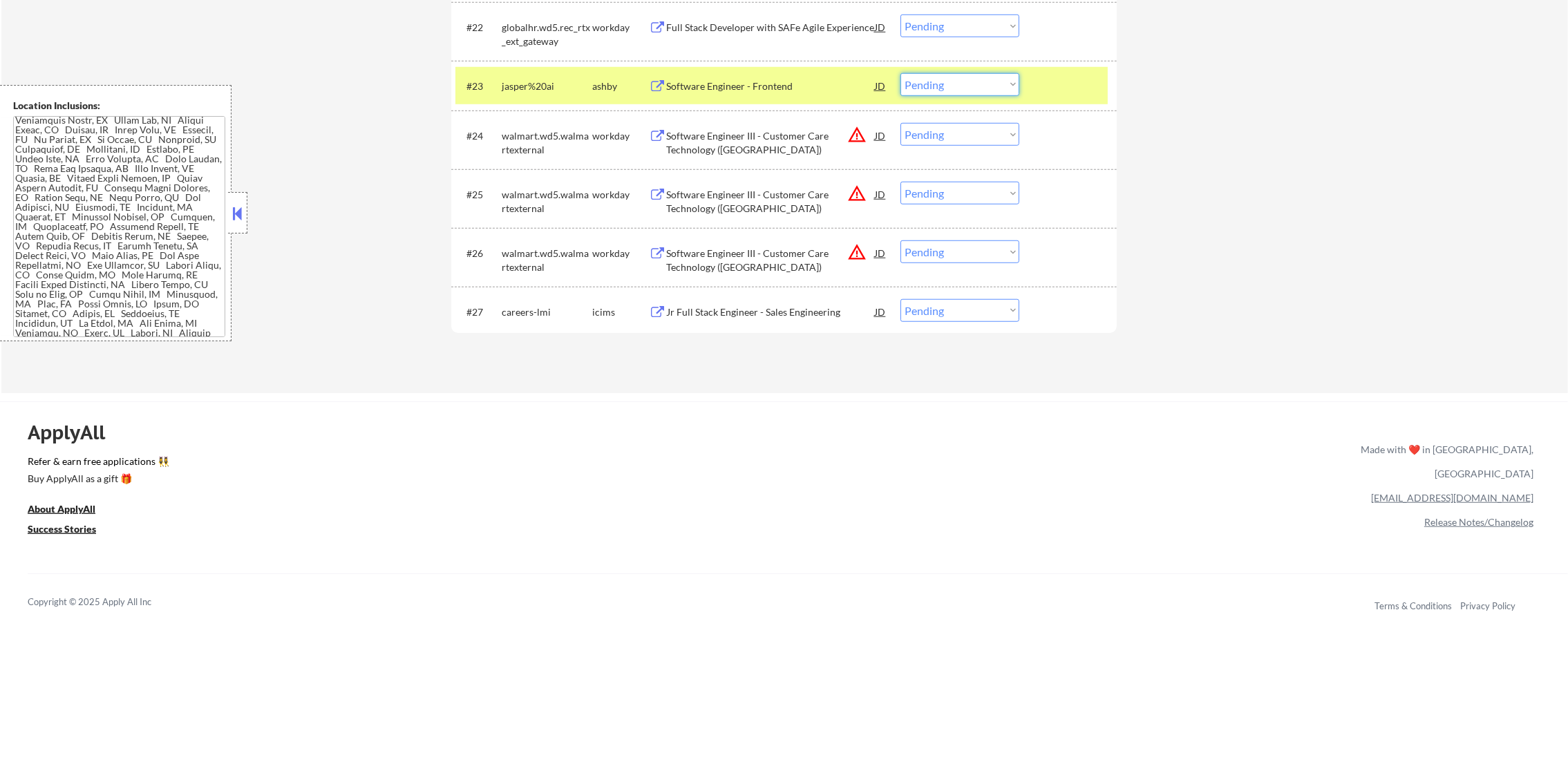
click at [952, 85] on select "Choose an option... Pending Applied Excluded (Questions) Excluded (Expired) Exc…" at bounding box center [959, 85] width 119 height 23
click at [900, 73] on select "Choose an option... Pending Applied Excluded (Questions) Excluded (Expired) Exc…" at bounding box center [959, 85] width 119 height 23
click at [560, 90] on div "jasper%20ai" at bounding box center [547, 86] width 91 height 14
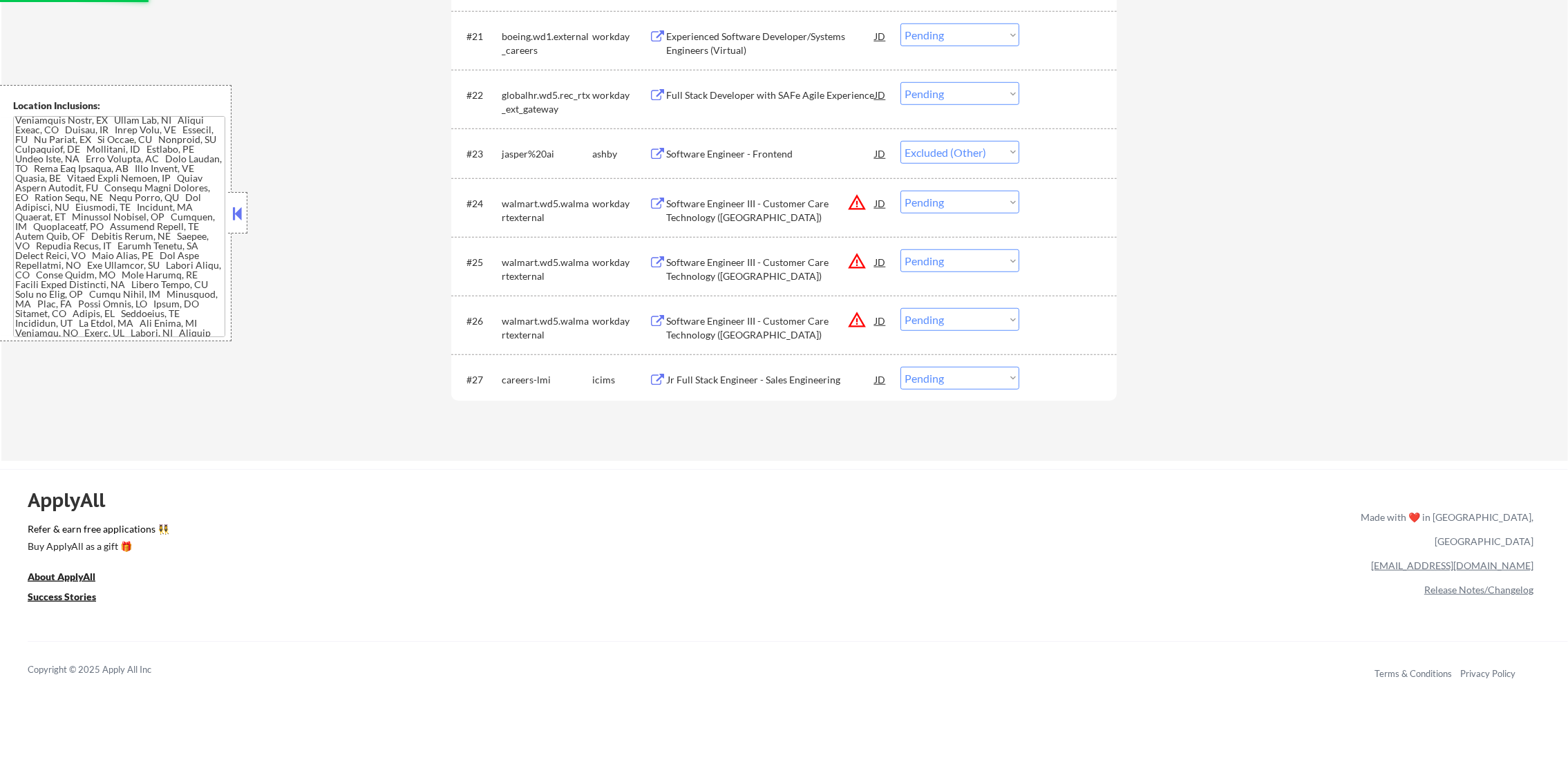
scroll to position [1622, 0]
select select ""pending""
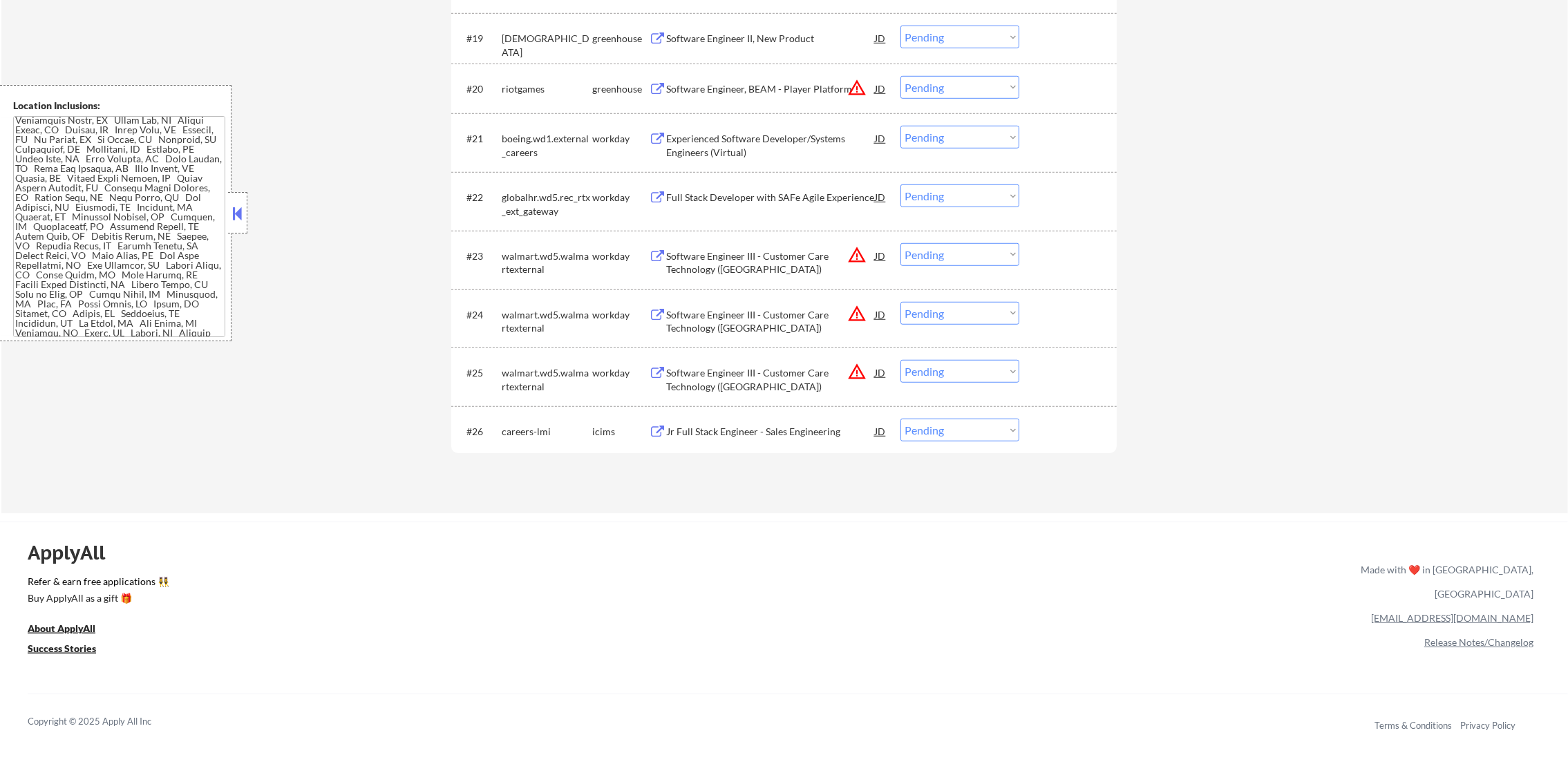
scroll to position [1519, 0]
click at [847, 82] on button "warning_amber" at bounding box center [857, 91] width 20 height 20
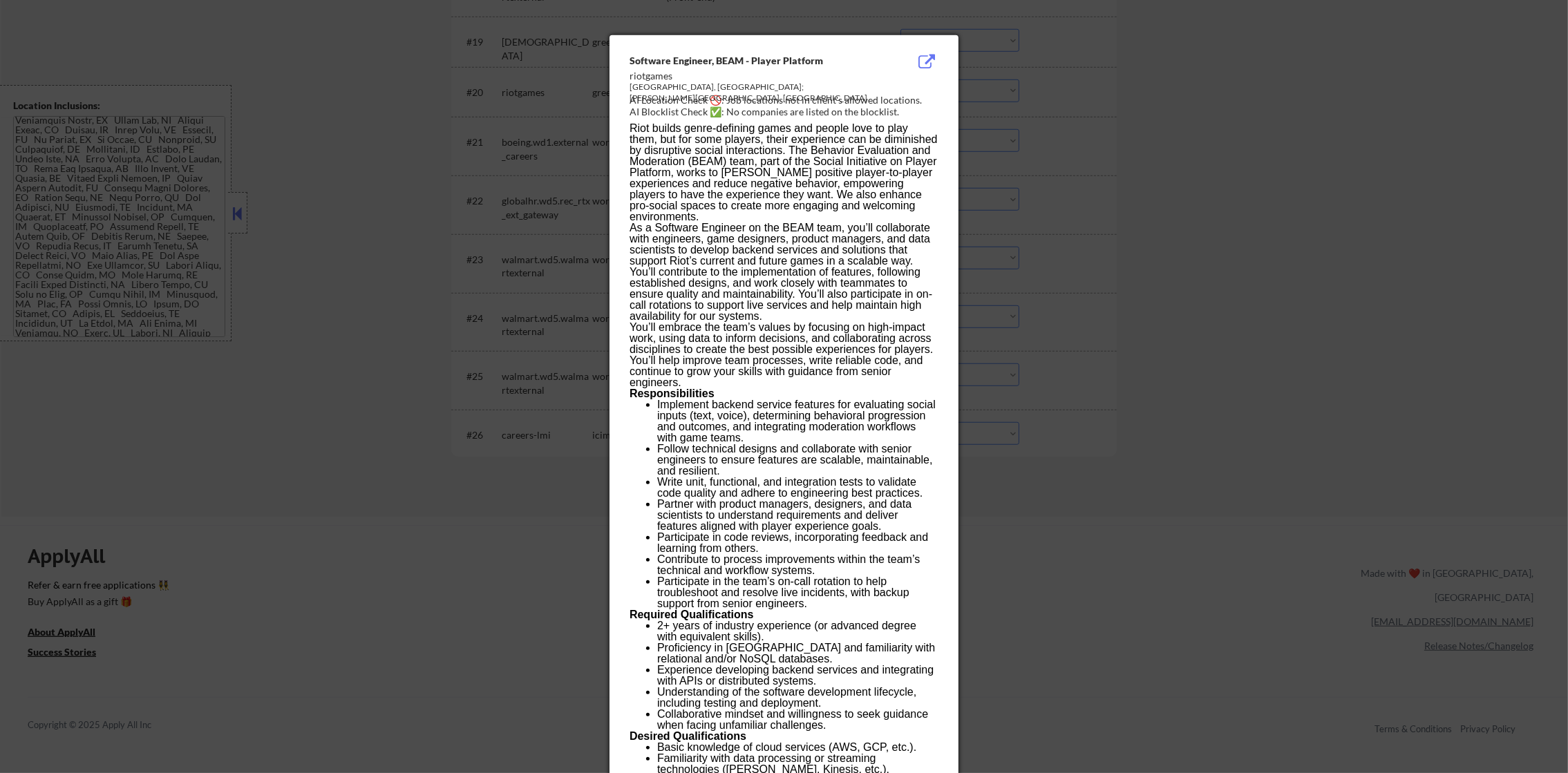
click at [995, 120] on div at bounding box center [784, 386] width 1568 height 773
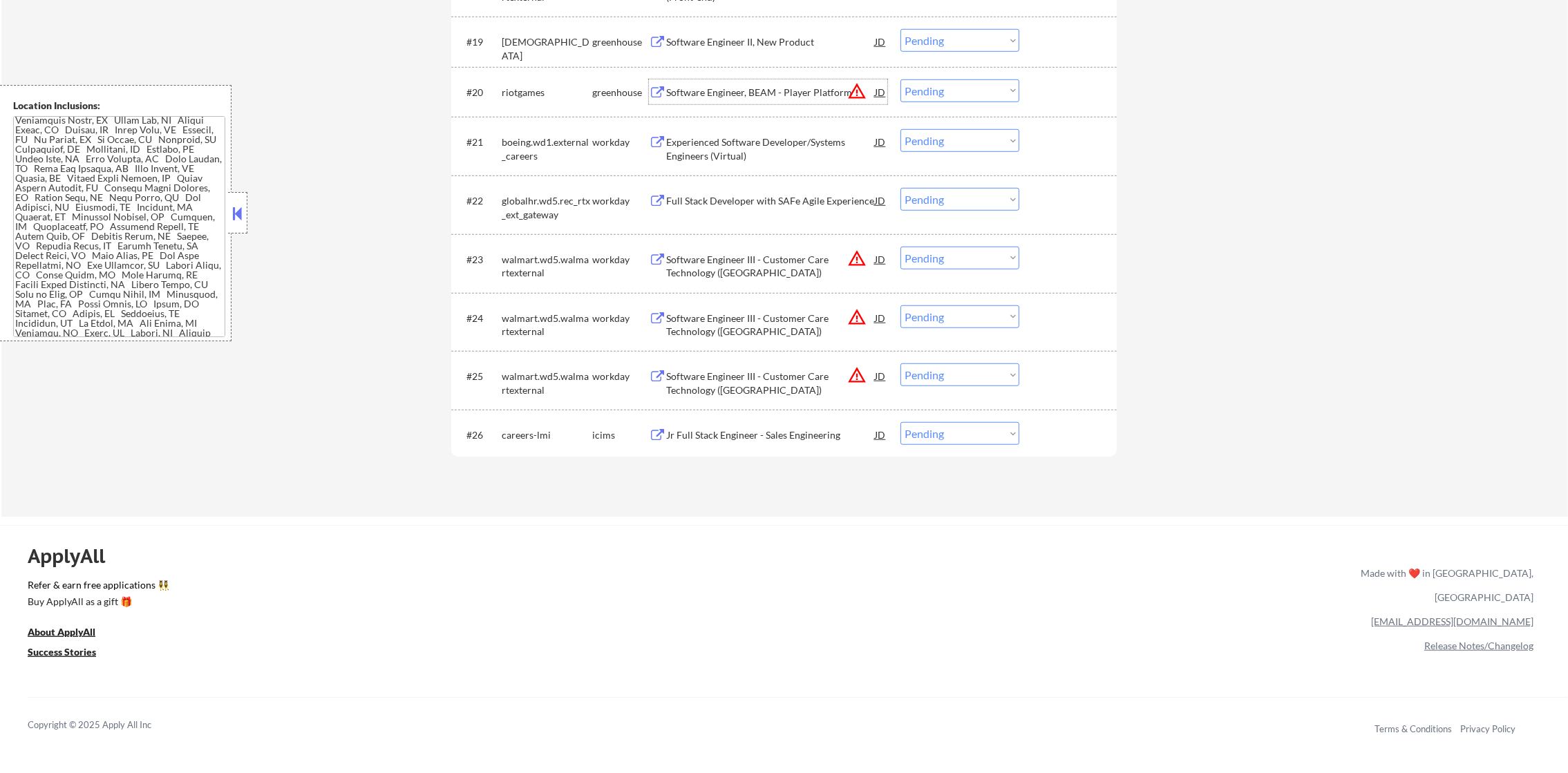
click at [807, 82] on div "Software Engineer, BEAM - Player Platform" at bounding box center [770, 91] width 208 height 25
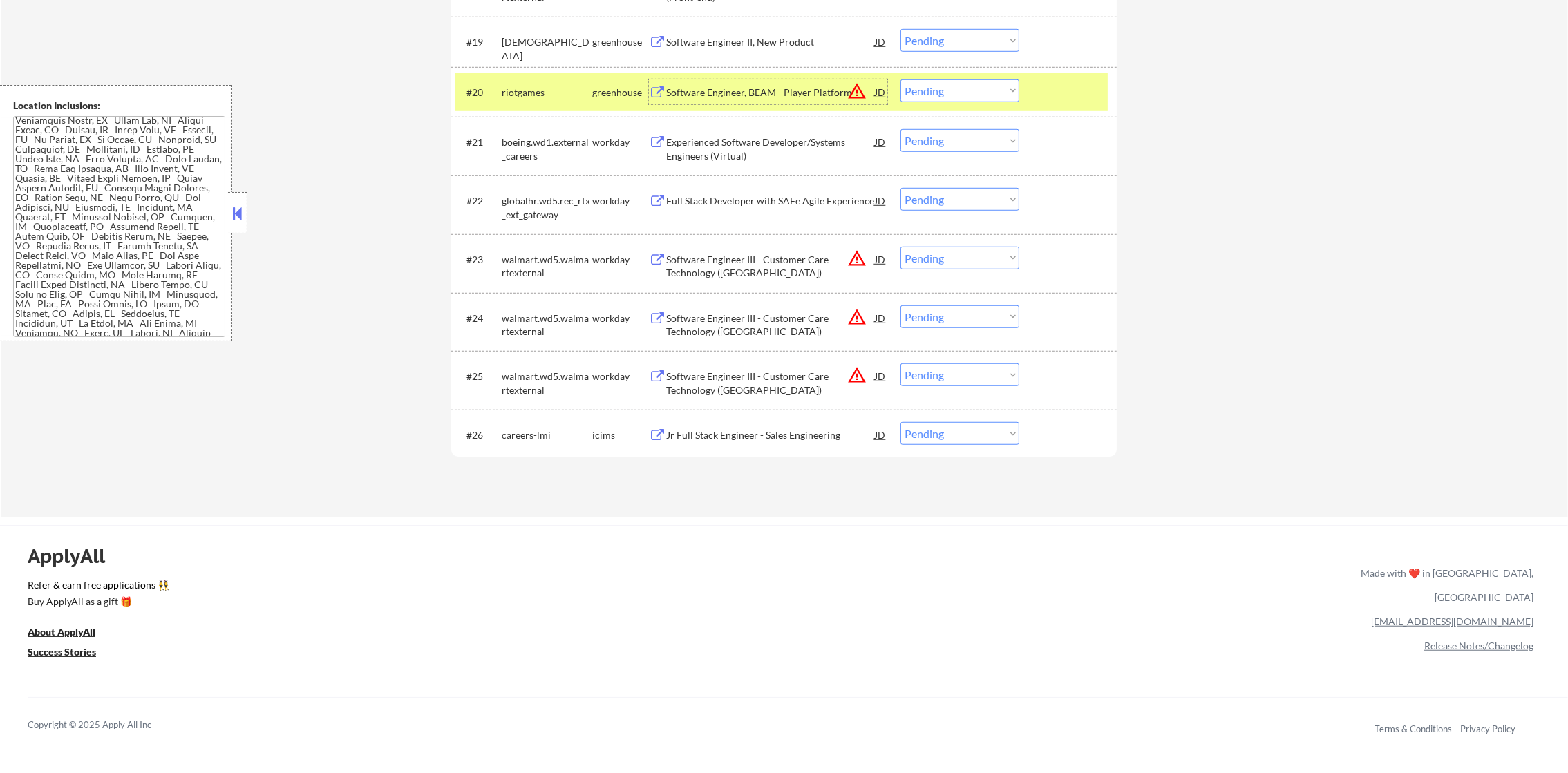
click at [1005, 99] on select "Choose an option... Pending Applied Excluded (Questions) Excluded (Expired) Exc…" at bounding box center [959, 91] width 119 height 23
click at [900, 79] on select "Choose an option... Pending Applied Excluded (Questions) Excluded (Expired) Exc…" at bounding box center [959, 91] width 119 height 23
click at [546, 105] on div "#20 riotgames greenhouse Software Engineer, BEAM - Player Platform JD warning_a…" at bounding box center [782, 91] width 653 height 37
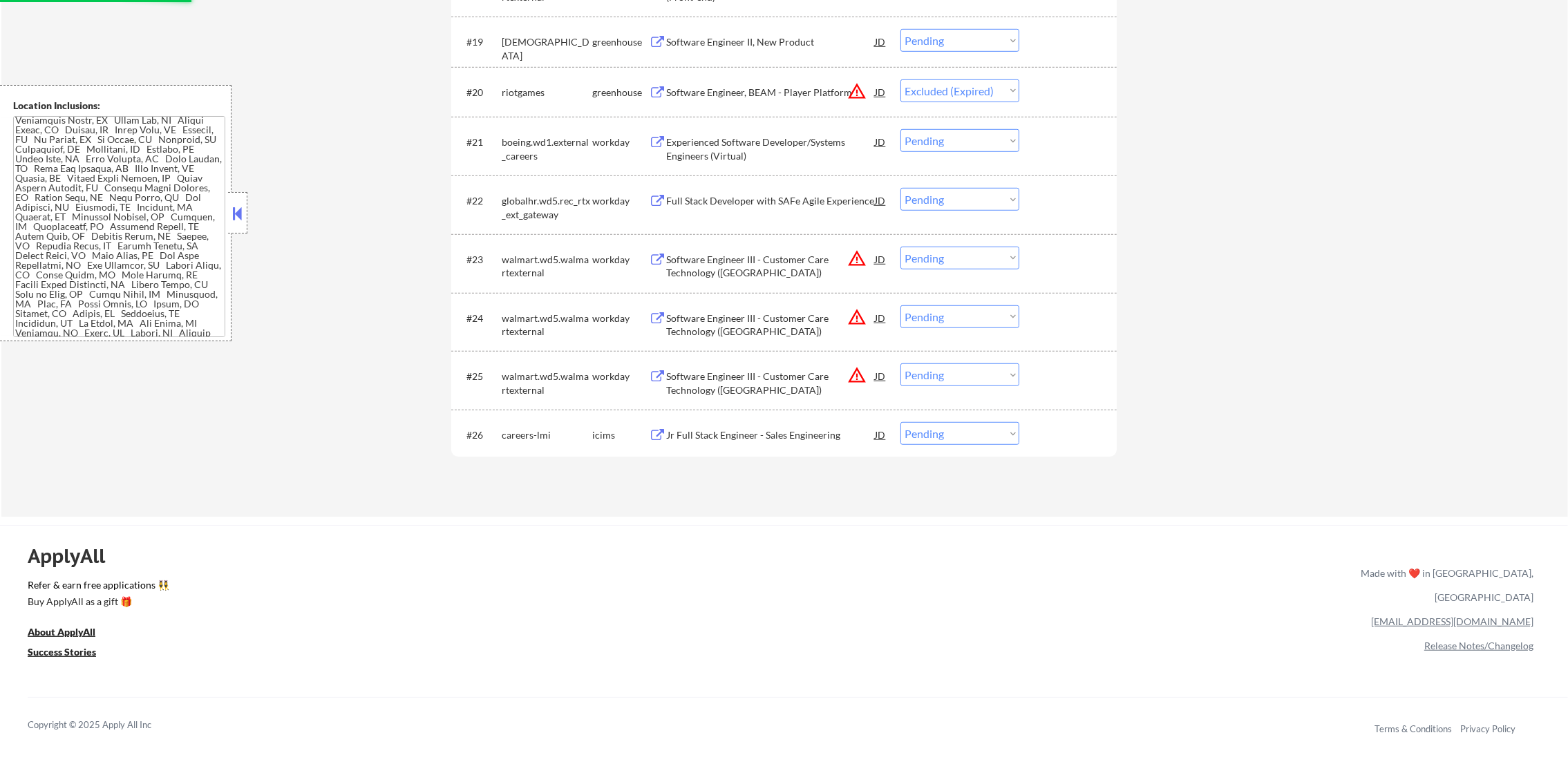
scroll to position [1450, 0]
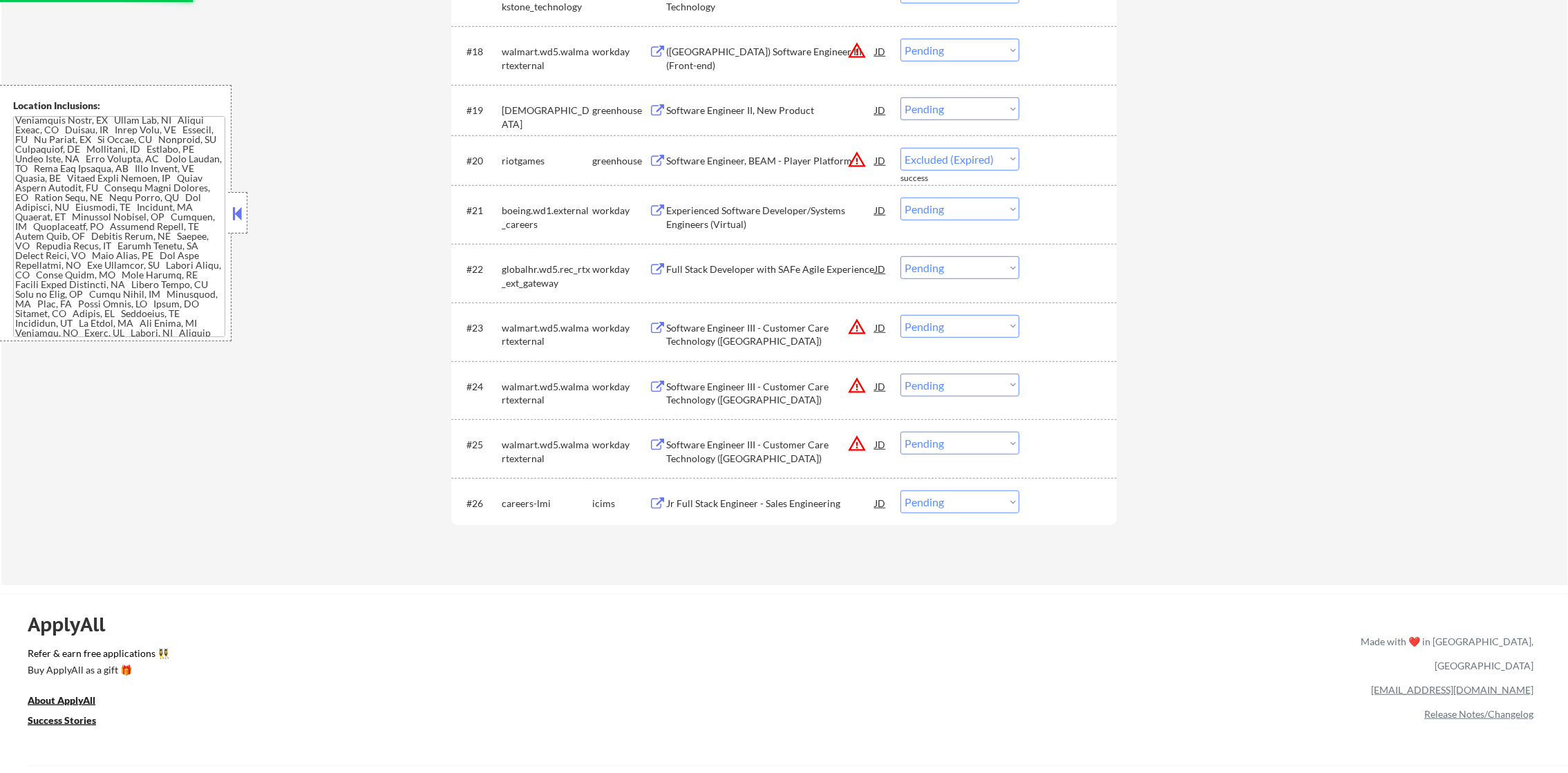
click at [731, 115] on div "Software Engineer II, New Product" at bounding box center [770, 110] width 208 height 14
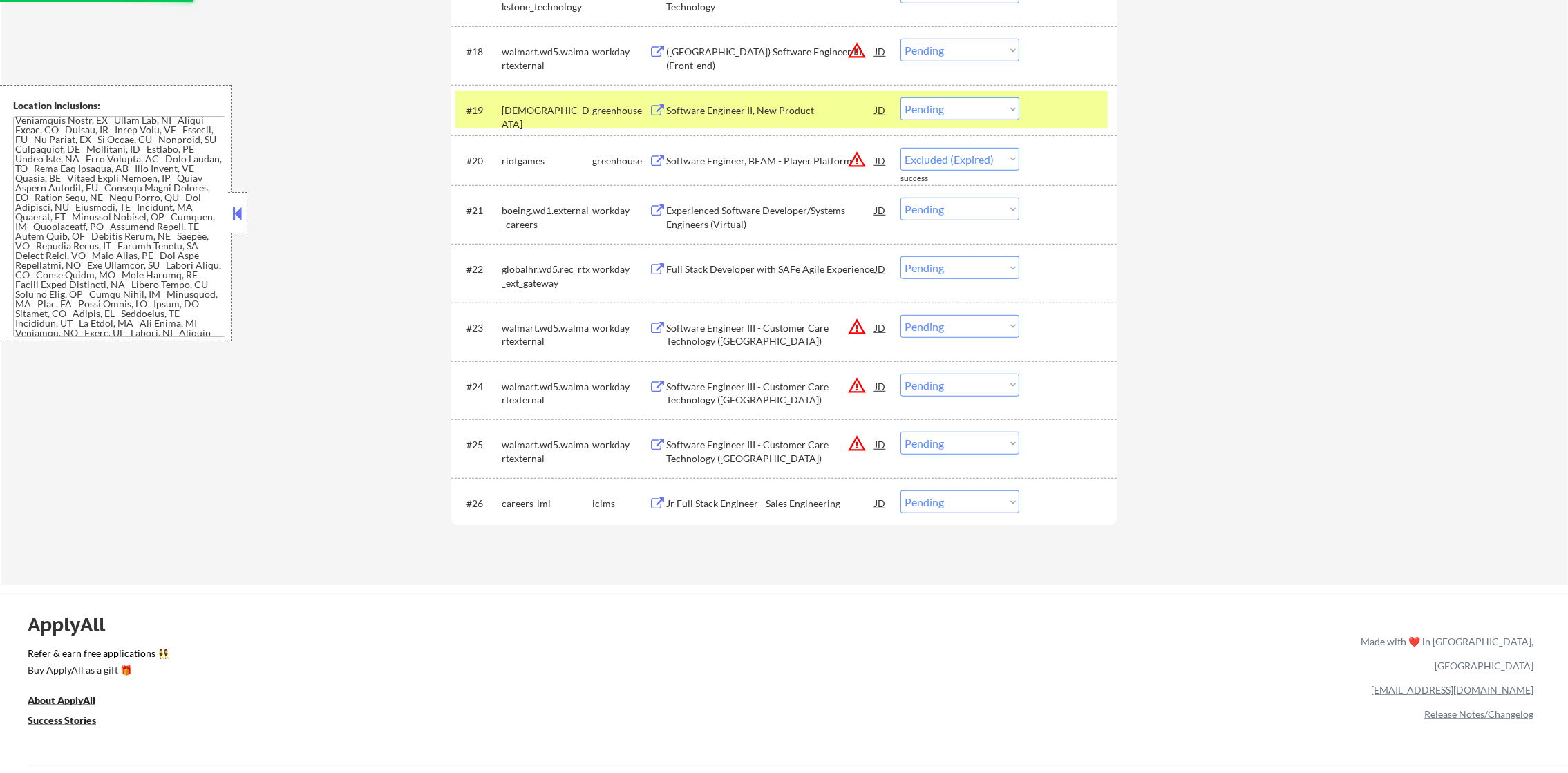
select select ""pending""
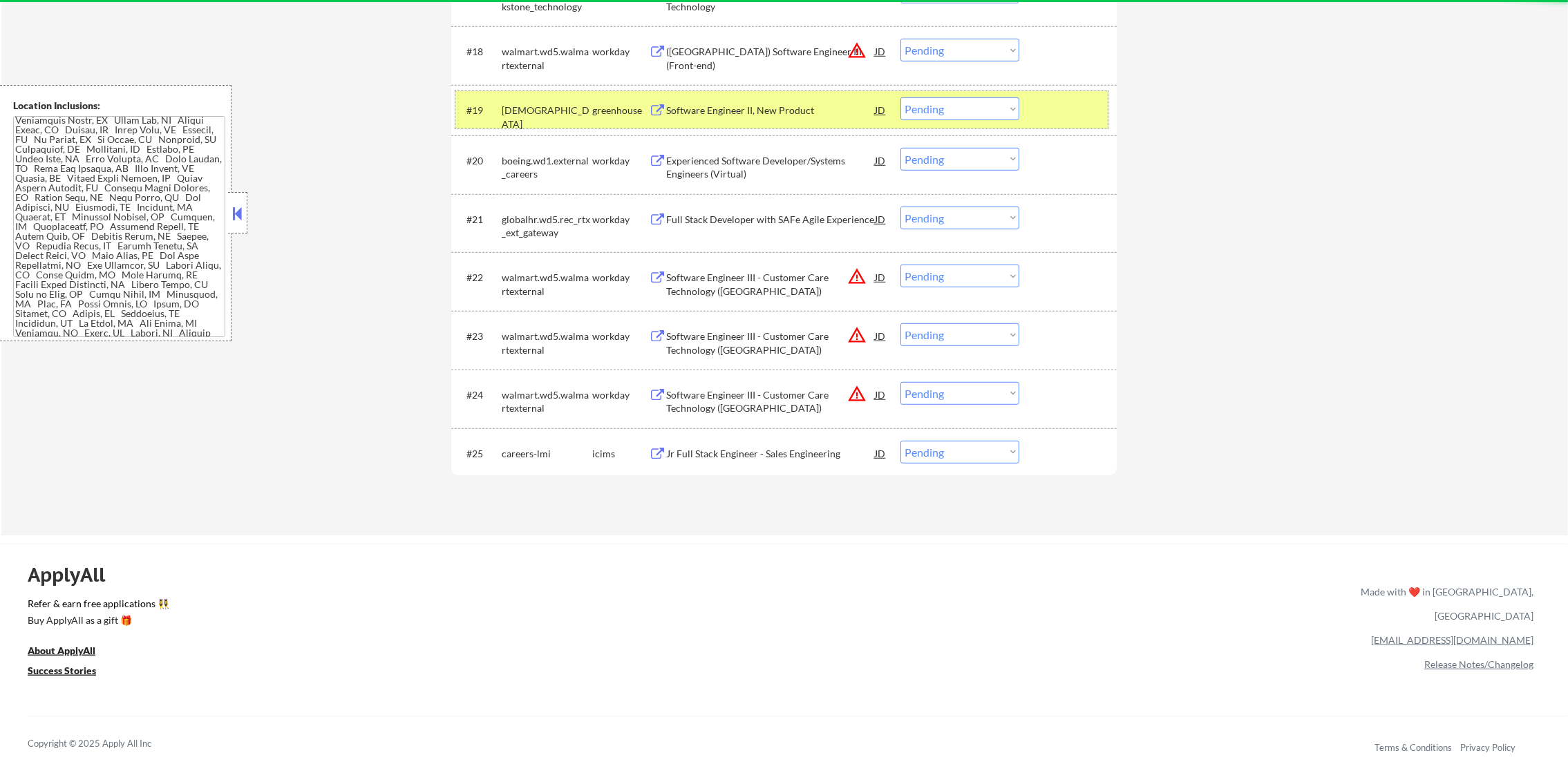
click at [560, 105] on div "[DEMOGRAPHIC_DATA]" at bounding box center [547, 117] width 91 height 27
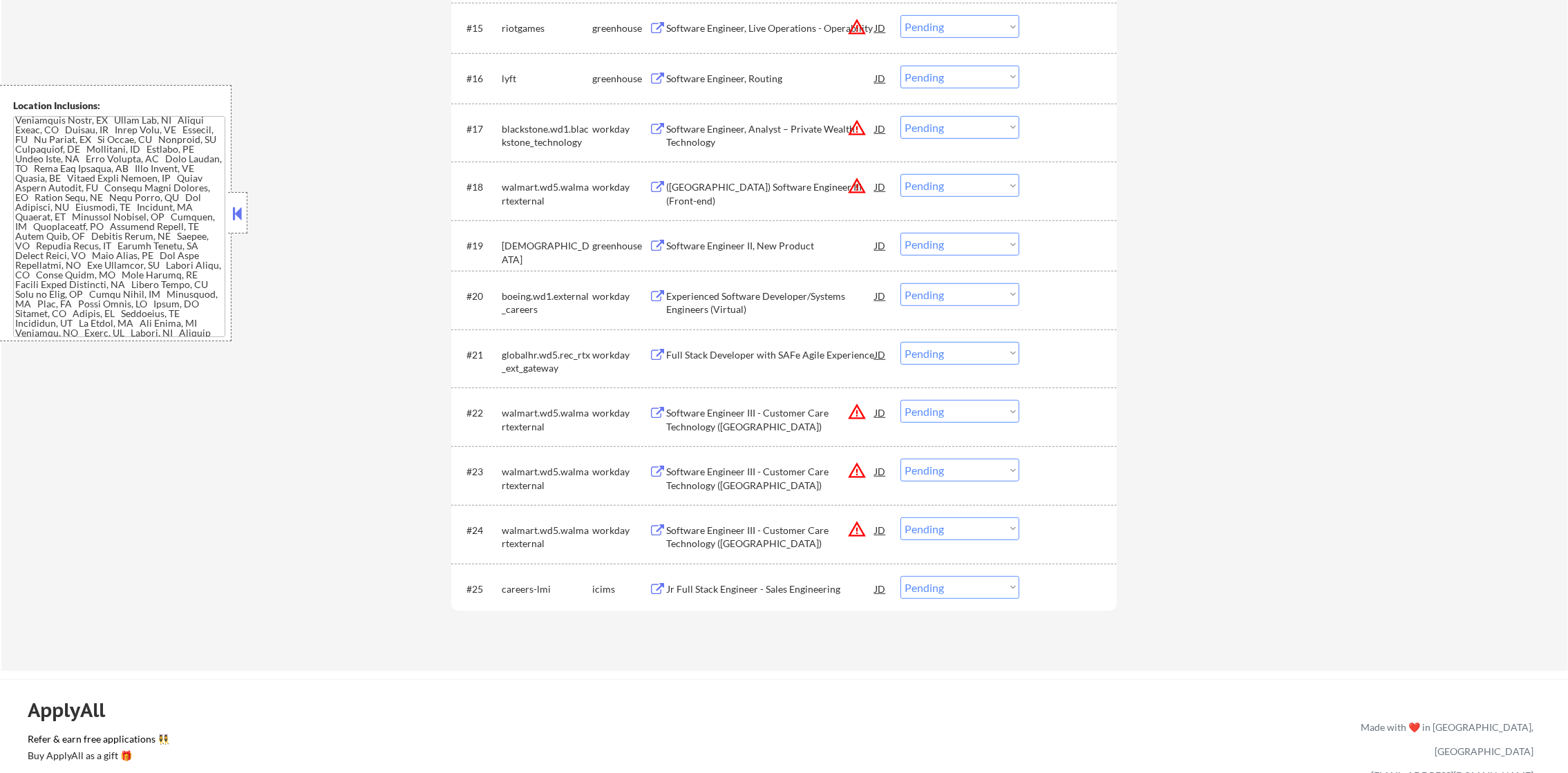
scroll to position [1311, 0]
click at [786, 82] on div "Software Engineer, Routing" at bounding box center [770, 82] width 208 height 14
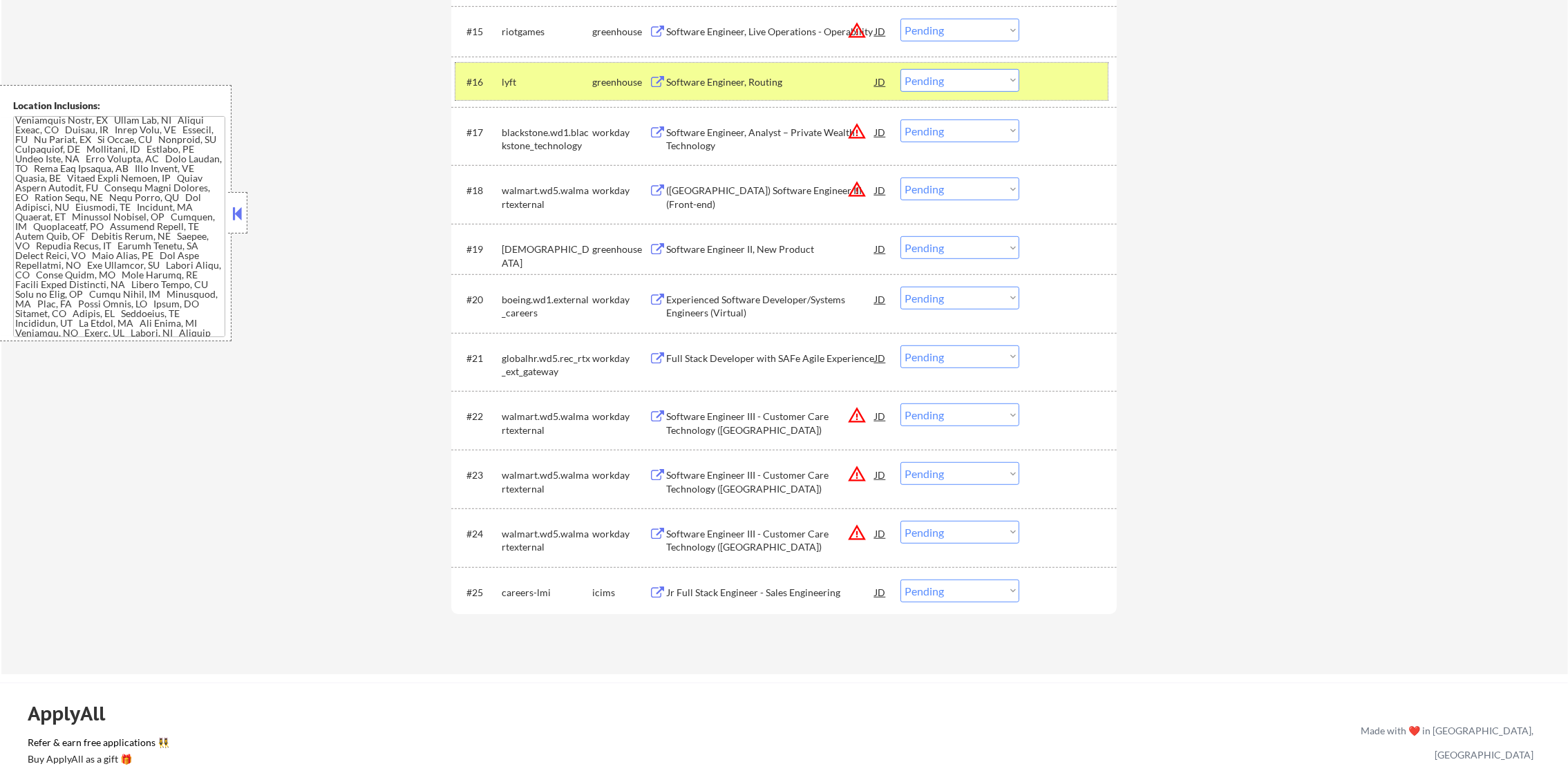
click at [928, 88] on div "#16 lyft greenhouse Software Engineer, Routing JD Choose an option... Pending A…" at bounding box center [782, 81] width 653 height 37
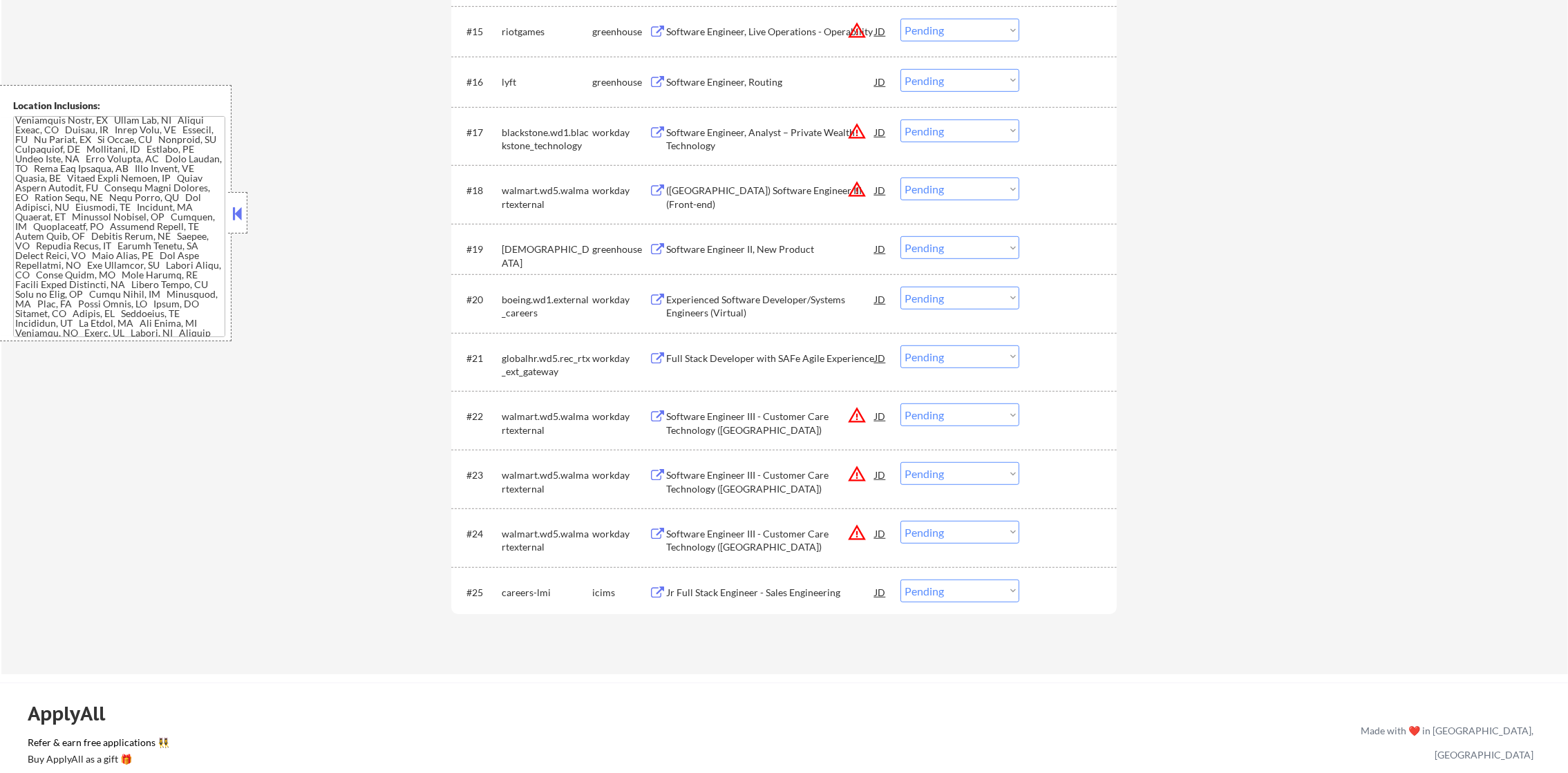
click at [948, 78] on select "Choose an option... Pending Applied Excluded (Questions) Excluded (Expired) Exc…" at bounding box center [959, 80] width 119 height 23
click at [900, 69] on select "Choose an option... Pending Applied Excluded (Questions) Excluded (Expired) Exc…" at bounding box center [959, 80] width 119 height 23
click at [940, 128] on select "Choose an option... Pending Applied Excluded (Questions) Excluded (Expired) Exc…" at bounding box center [959, 131] width 119 height 23
click at [958, 82] on select "Choose an option... Pending Applied Excluded (Questions) Excluded (Expired) Exc…" at bounding box center [959, 80] width 119 height 23
click at [900, 69] on select "Choose an option... Pending Applied Excluded (Questions) Excluded (Expired) Exc…" at bounding box center [959, 80] width 119 height 23
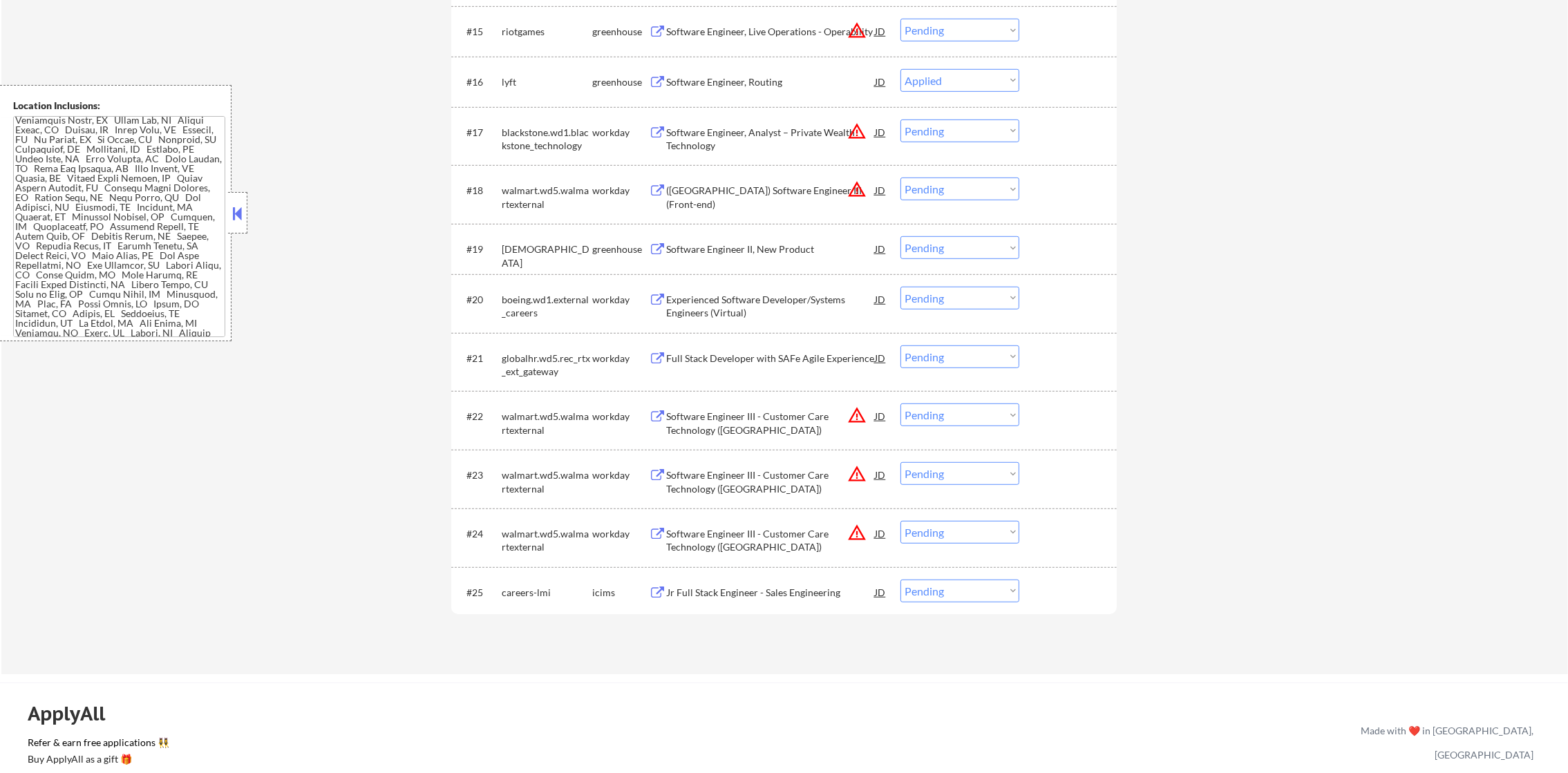
select select ""pending""
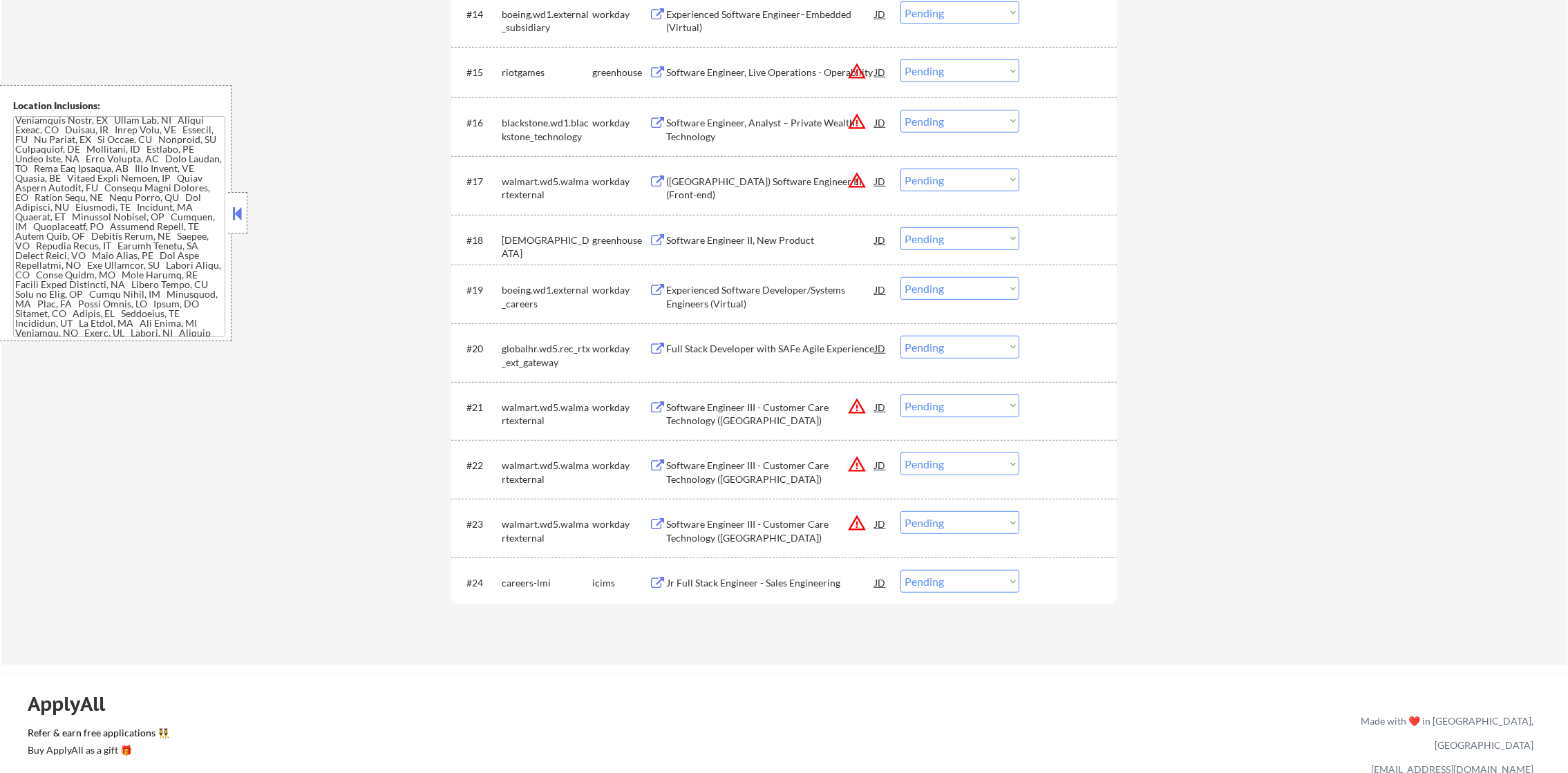
scroll to position [1278, 0]
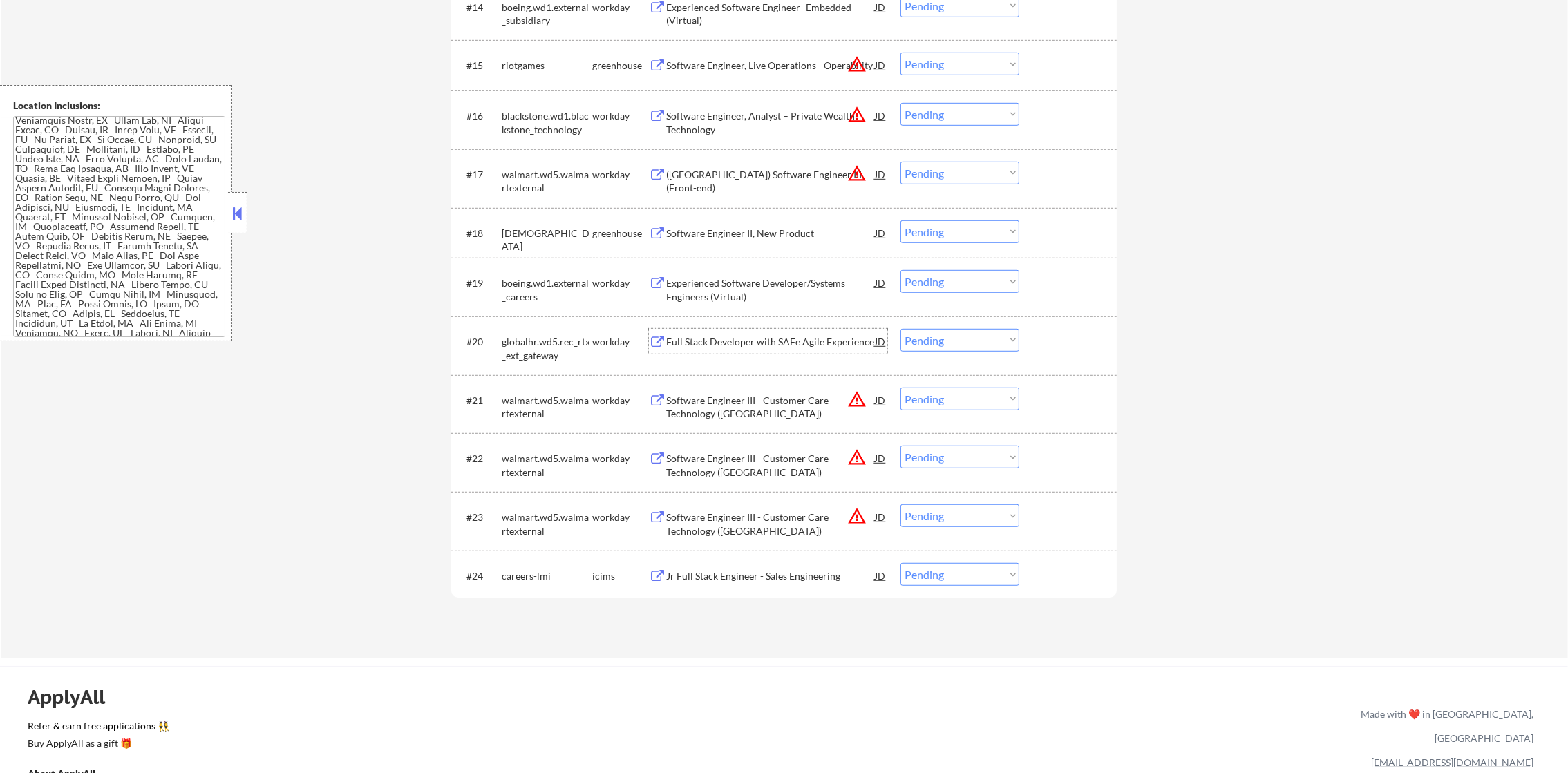
click at [799, 338] on div "Full Stack Developer with SAFe Agile Experience" at bounding box center [770, 342] width 208 height 14
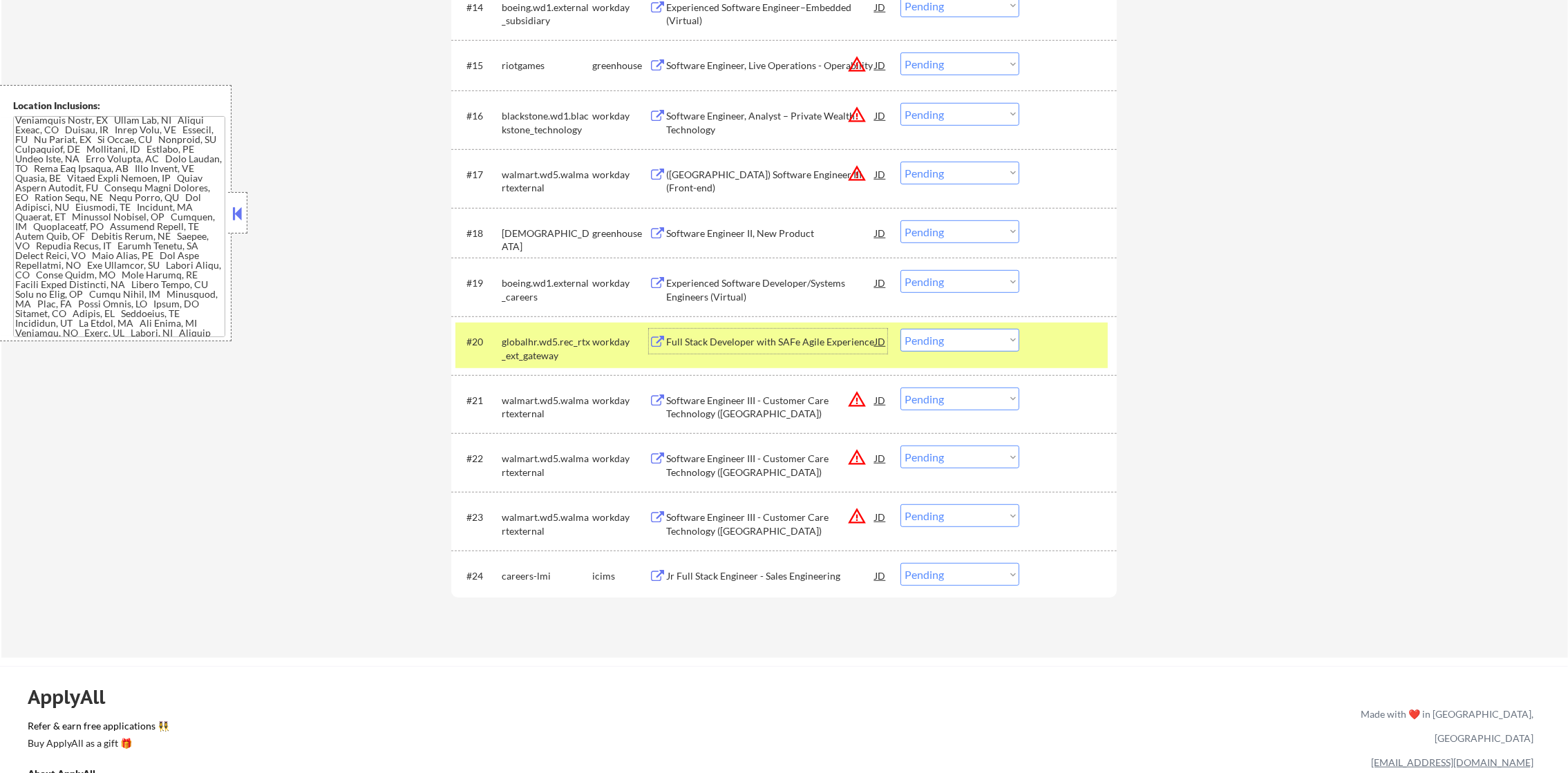
click at [936, 348] on select "Choose an option... Pending Applied Excluded (Questions) Excluded (Expired) Exc…" at bounding box center [959, 340] width 119 height 23
click at [900, 328] on select "Choose an option... Pending Applied Excluded (Questions) Excluded (Expired) Exc…" at bounding box center [959, 340] width 119 height 23
click at [569, 356] on div "globalhr.wd5.rec_rtx_ext_gateway" at bounding box center [547, 349] width 91 height 27
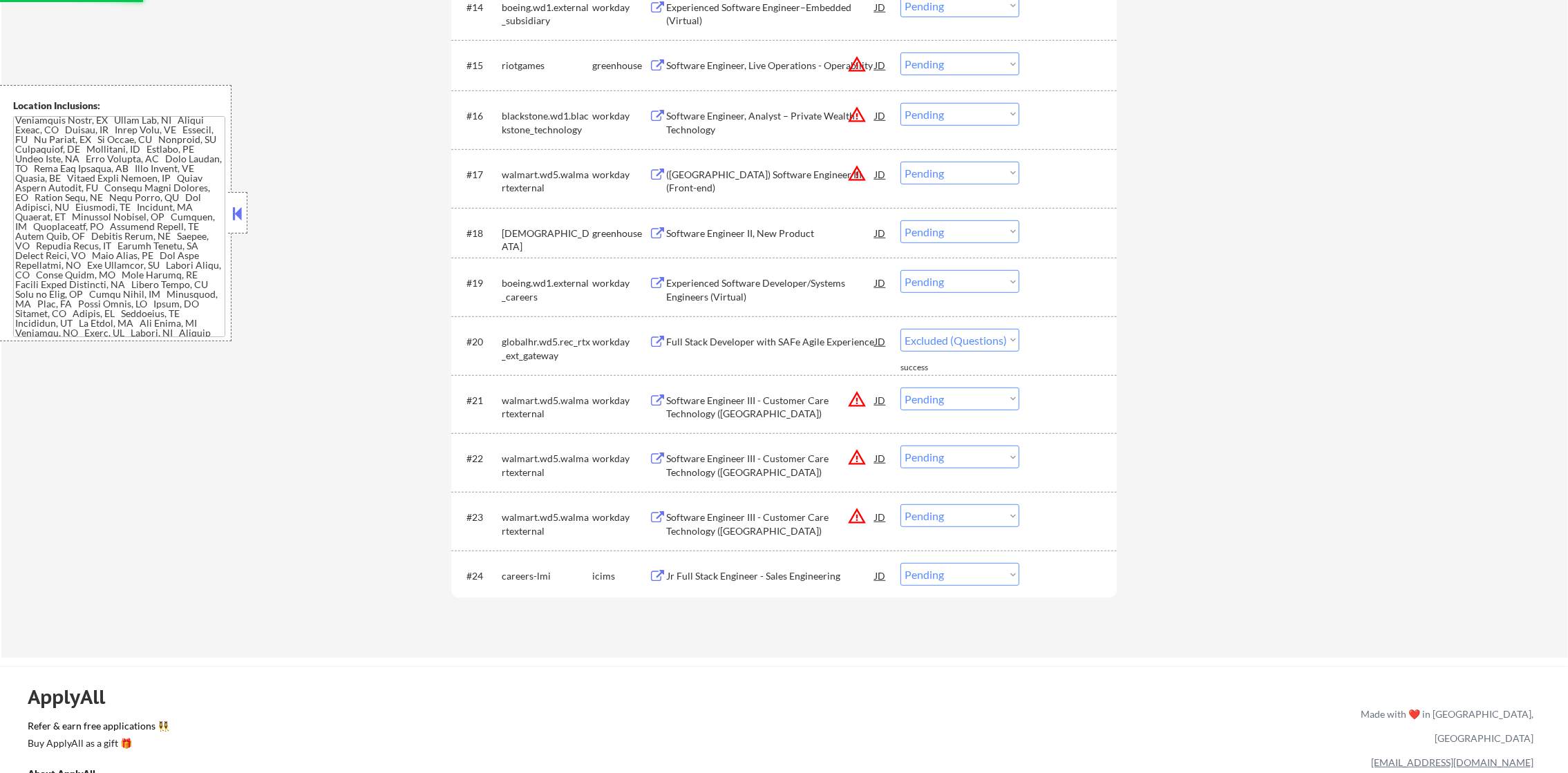
select select ""pending""
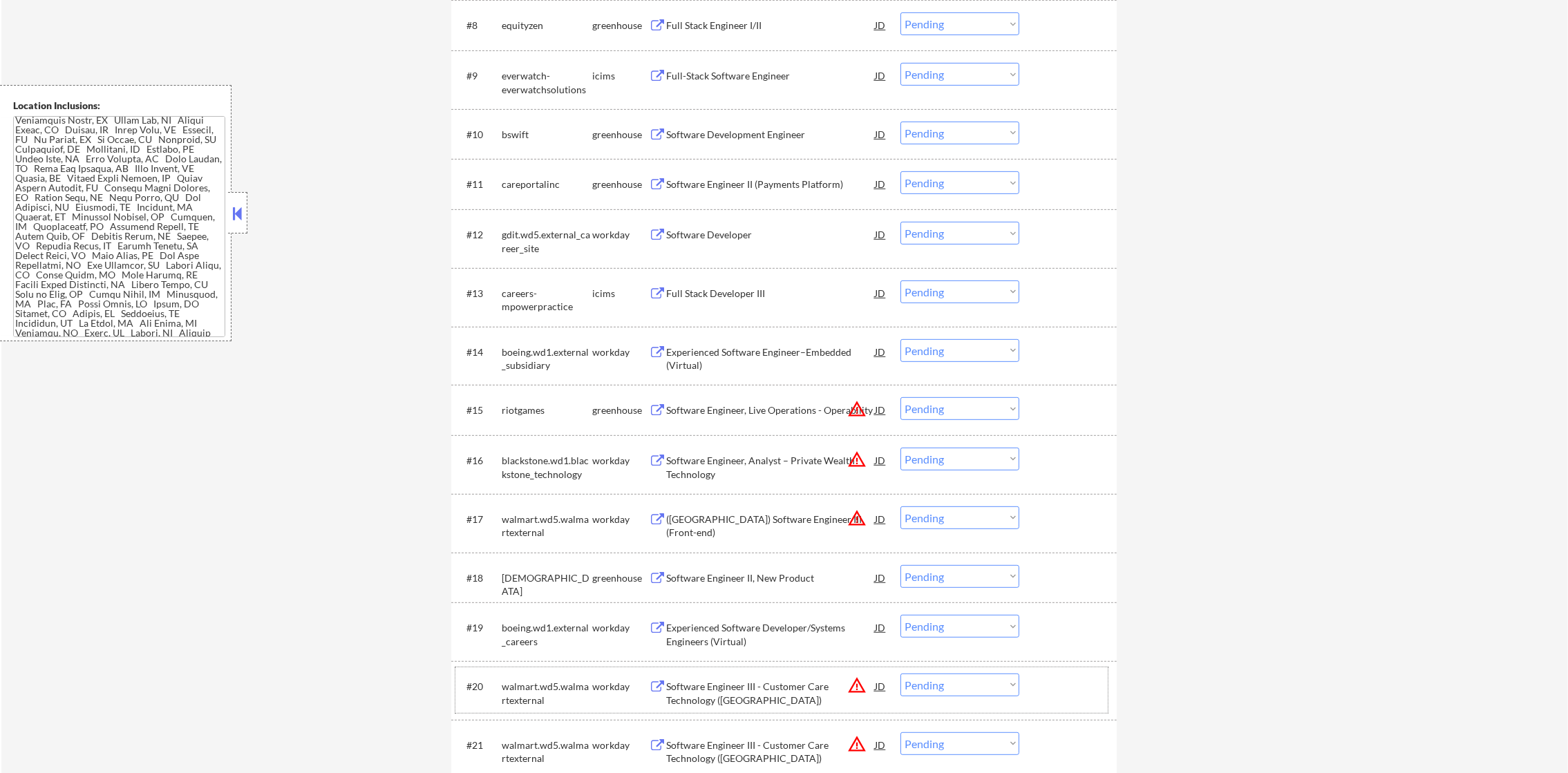
scroll to position [932, 0]
click at [764, 190] on div "Software Engineer II (Payments Platform)" at bounding box center [770, 186] width 208 height 14
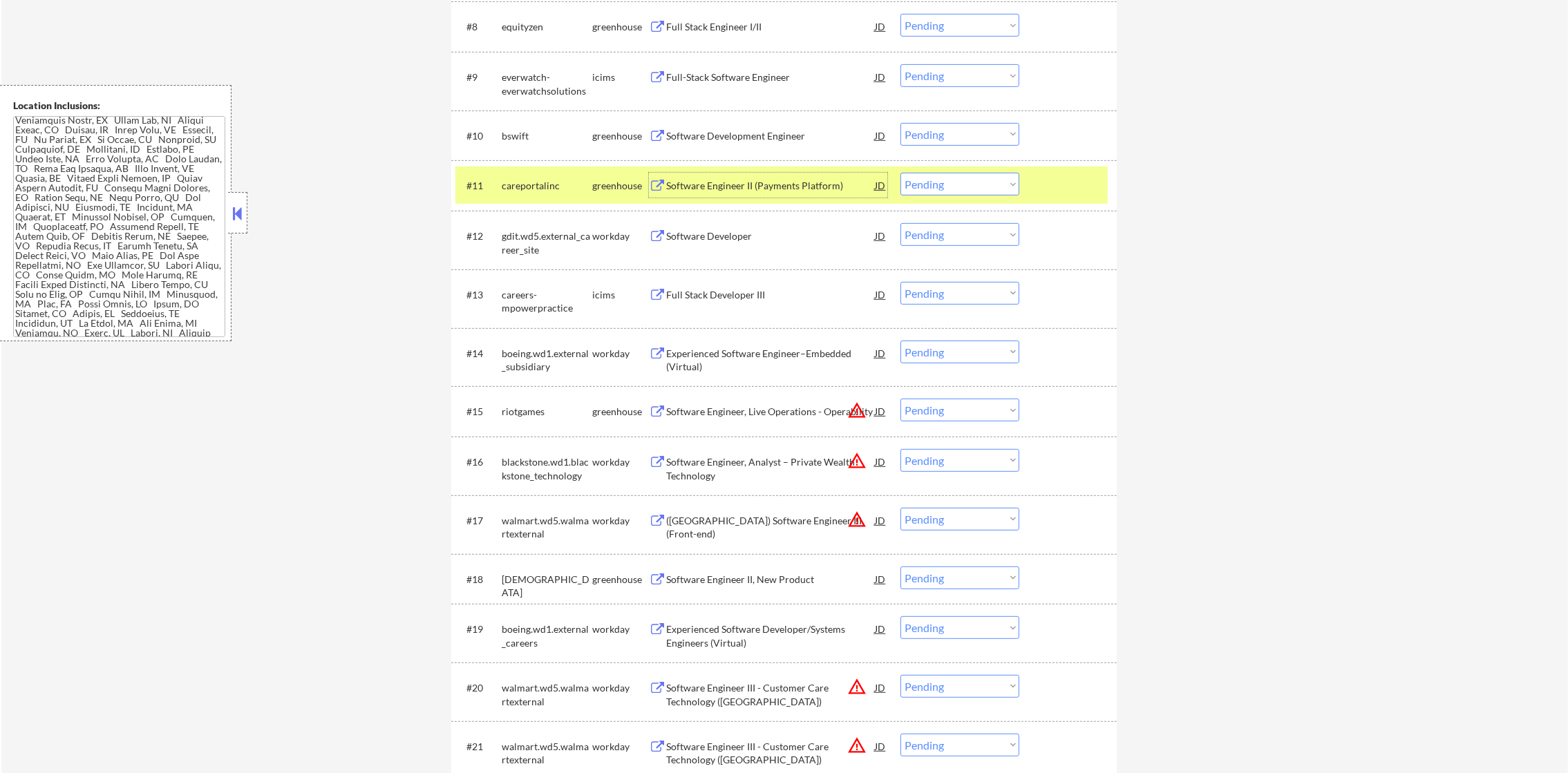
click at [965, 186] on select "Choose an option... Pending Applied Excluded (Questions) Excluded (Expired) Exc…" at bounding box center [959, 184] width 119 height 23
click at [900, 173] on select "Choose an option... Pending Applied Excluded (Questions) Excluded (Expired) Exc…" at bounding box center [959, 184] width 119 height 23
click at [525, 185] on div "careportalinc" at bounding box center [547, 186] width 91 height 14
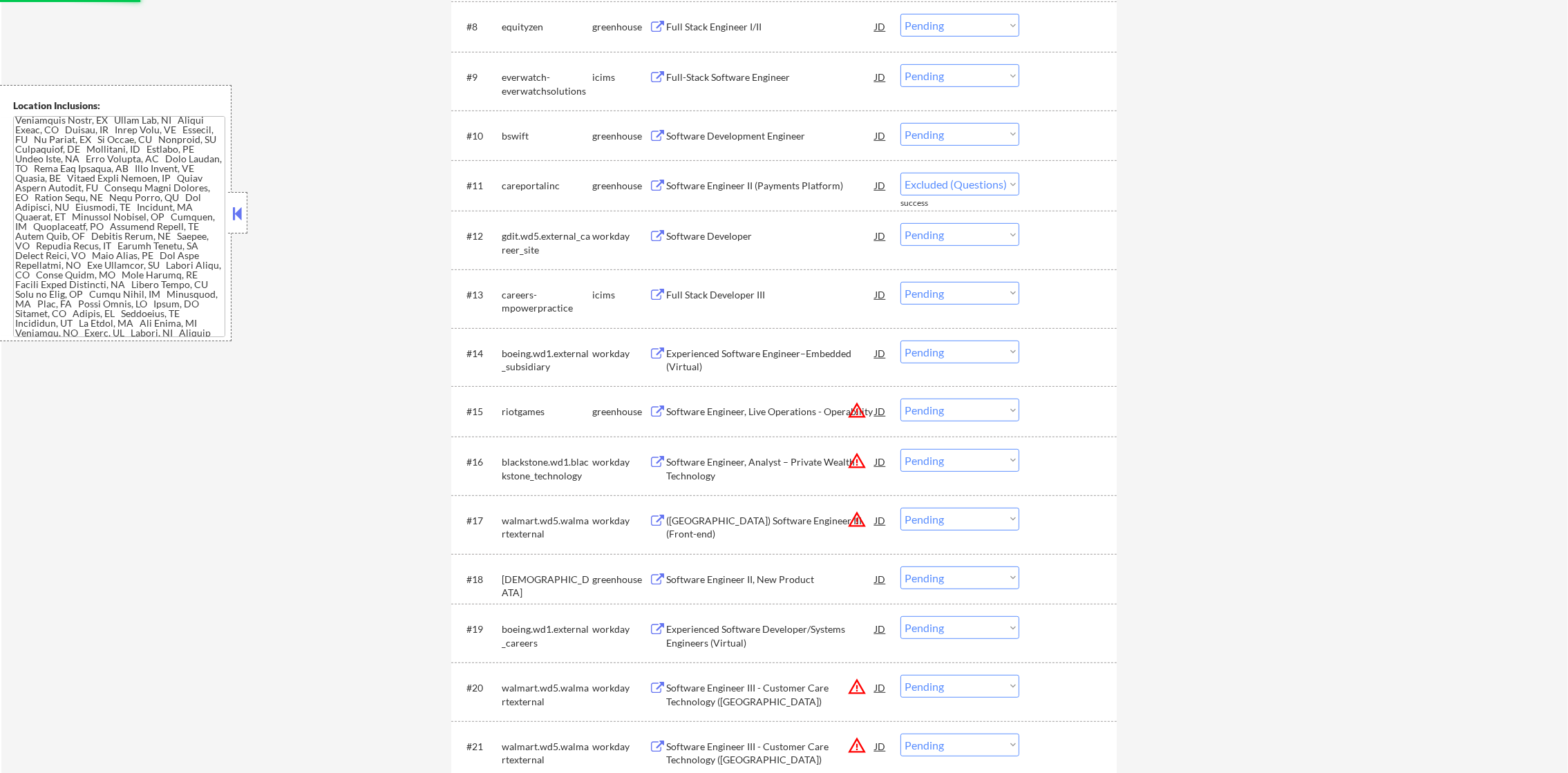
select select ""pending""
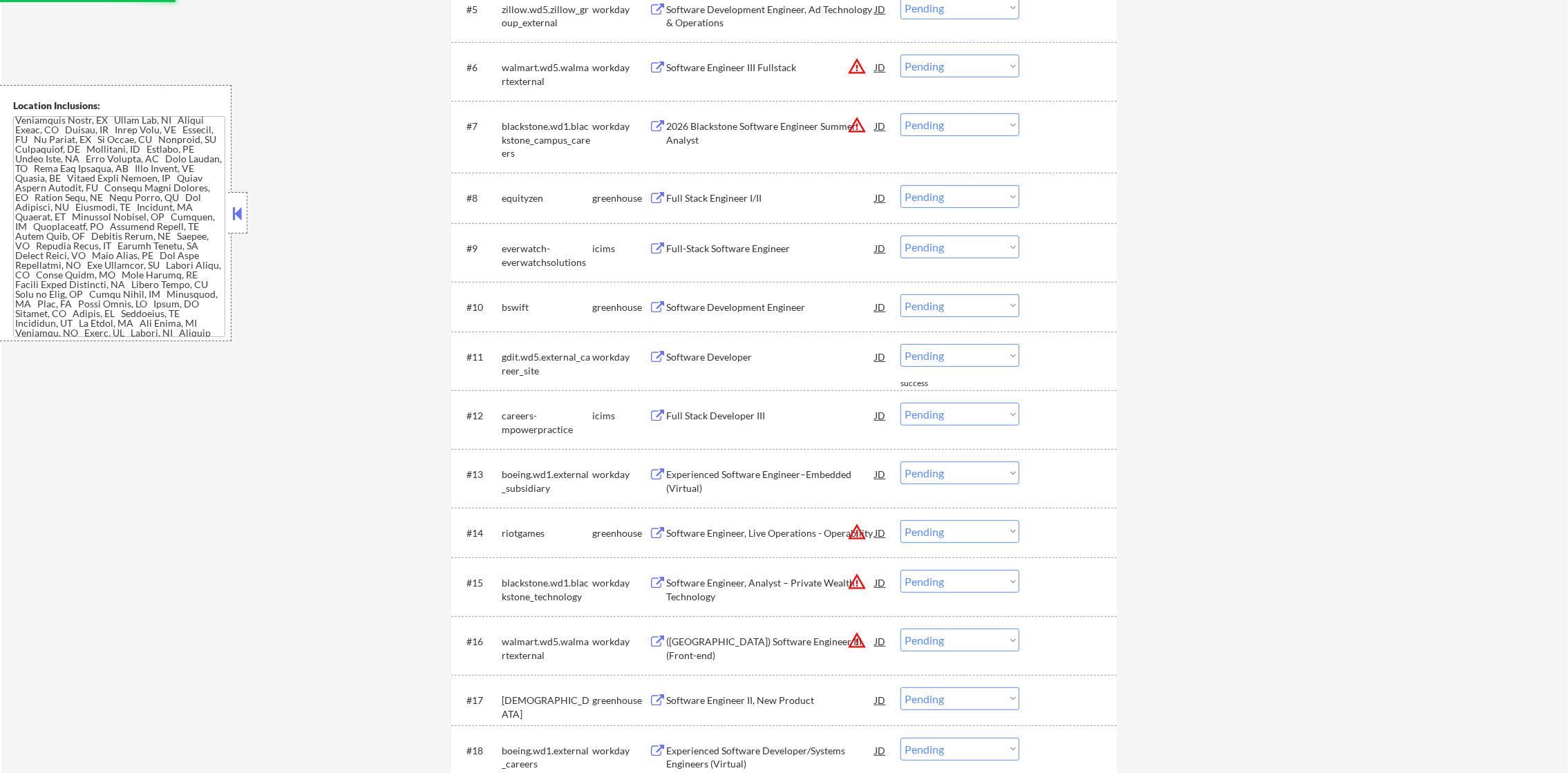
scroll to position [759, 0]
click at [760, 307] on div "Software Development Engineer" at bounding box center [770, 308] width 208 height 14
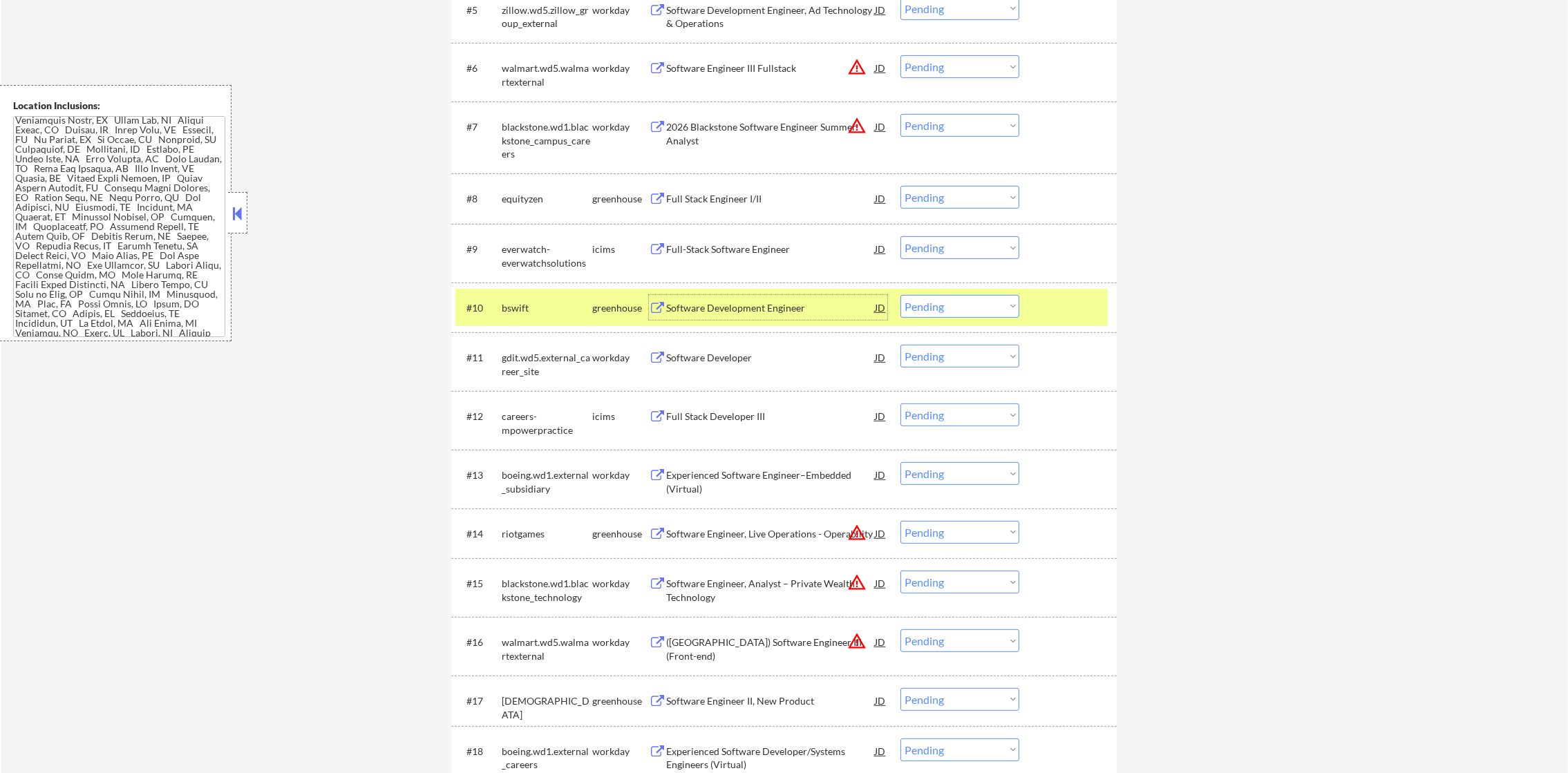
drag, startPoint x: 906, startPoint y: 296, endPoint x: 909, endPoint y: 302, distance: 6.7
click at [906, 298] on select "Choose an option... Pending Applied Excluded (Questions) Excluded (Expired) Exc…" at bounding box center [959, 306] width 119 height 23
click at [900, 295] on select "Choose an option... Pending Applied Excluded (Questions) Excluded (Expired) Exc…" at bounding box center [959, 306] width 119 height 23
click at [540, 302] on div "bswift" at bounding box center [547, 308] width 91 height 14
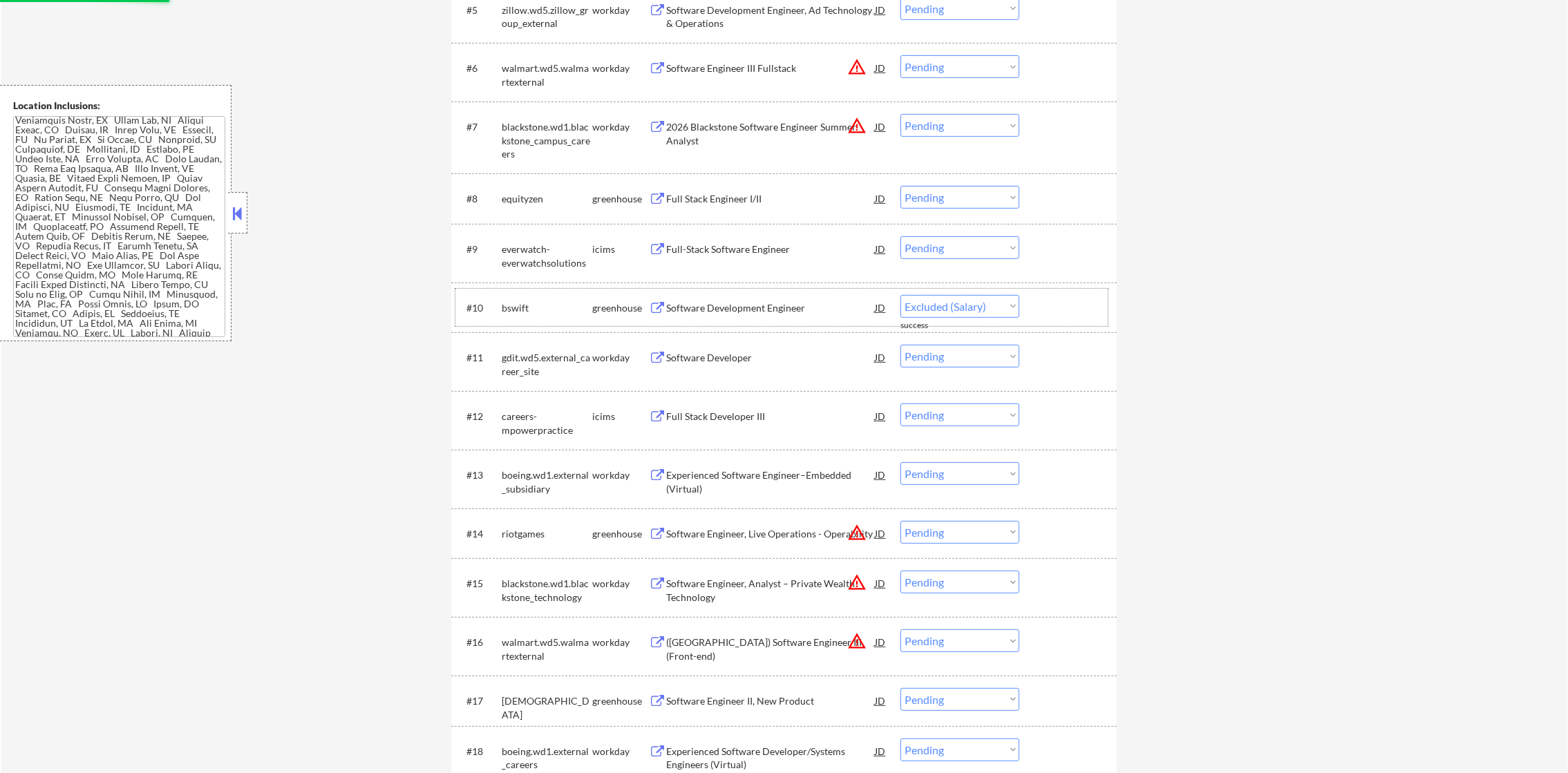
select select ""pending""
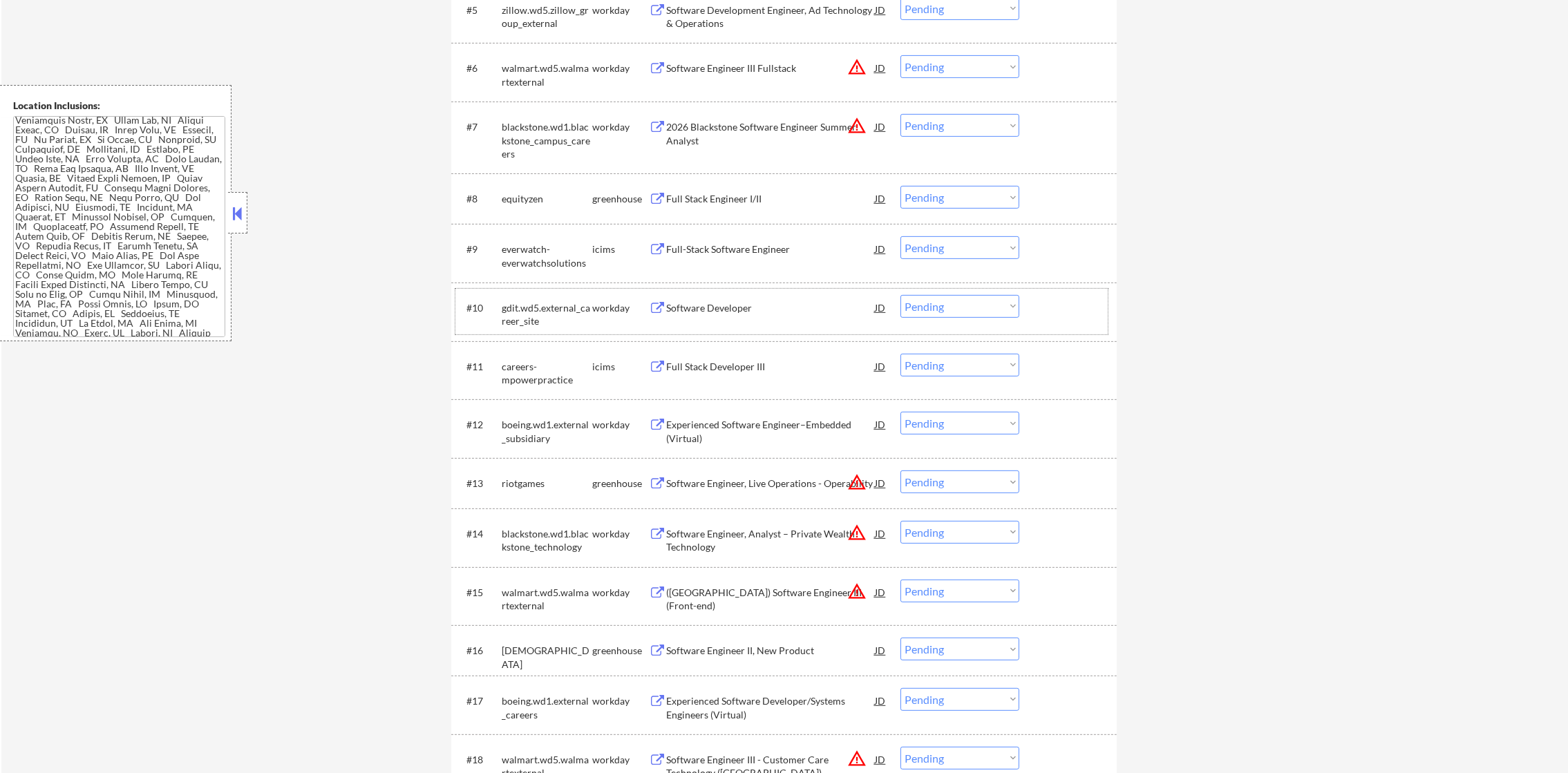
click at [765, 187] on div "Full Stack Engineer I/II" at bounding box center [770, 198] width 208 height 25
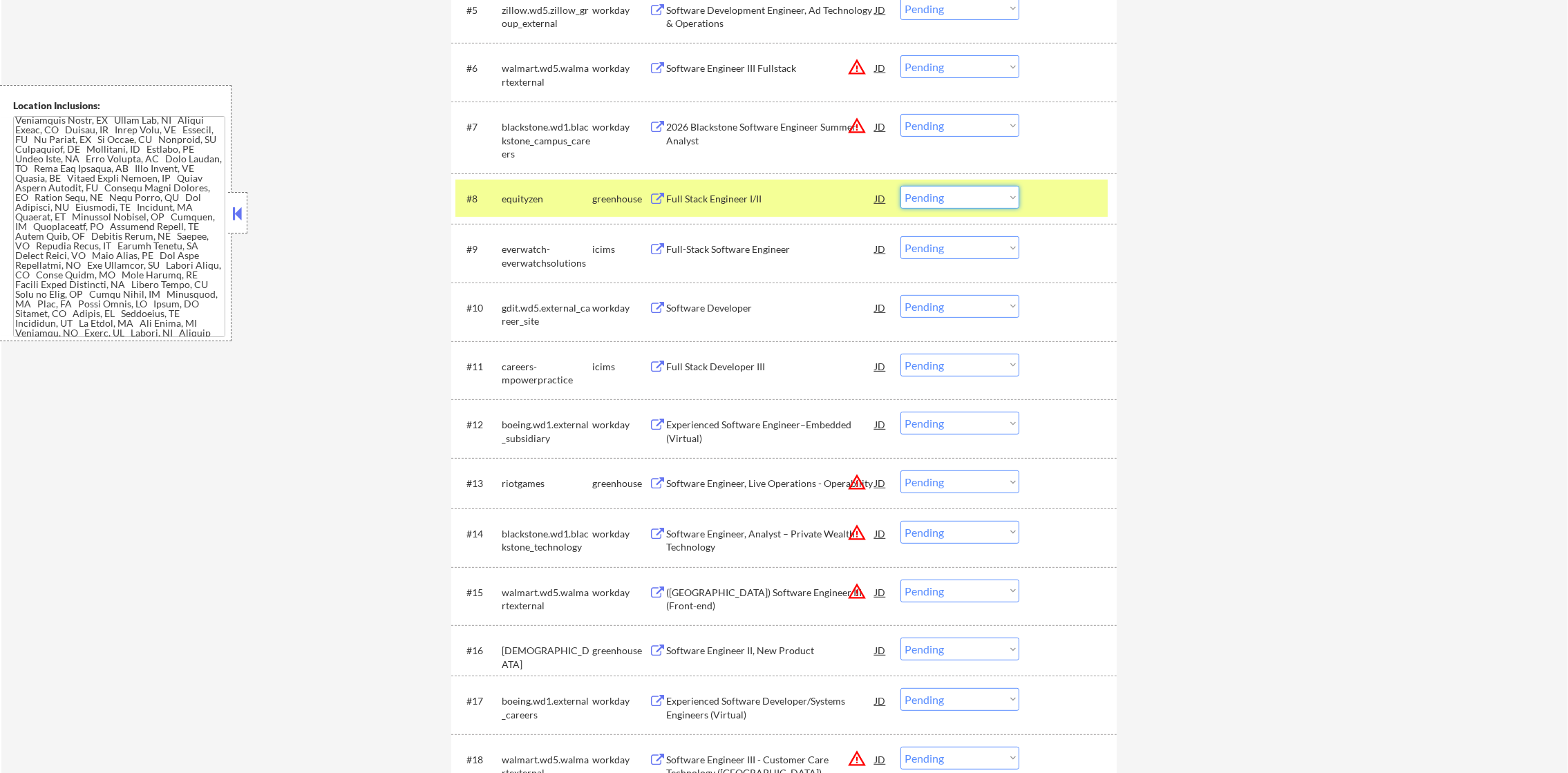
click at [965, 204] on select "Choose an option... Pending Applied Excluded (Questions) Excluded (Expired) Exc…" at bounding box center [959, 197] width 119 height 23
click at [900, 186] on select "Choose an option... Pending Applied Excluded (Questions) Excluded (Expired) Exc…" at bounding box center [959, 197] width 119 height 23
click at [551, 199] on div "equityzen" at bounding box center [547, 199] width 91 height 14
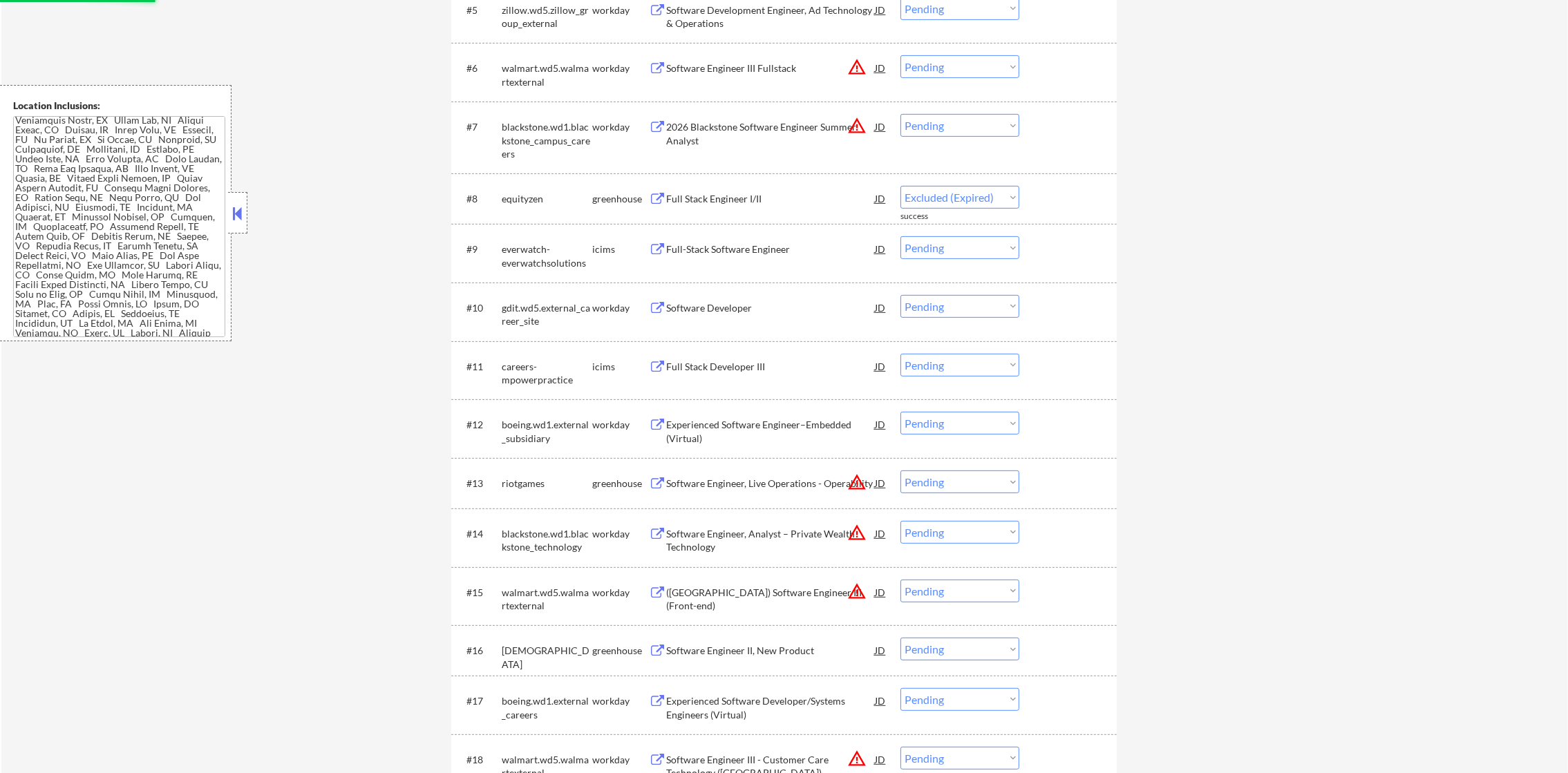
select select ""pending""
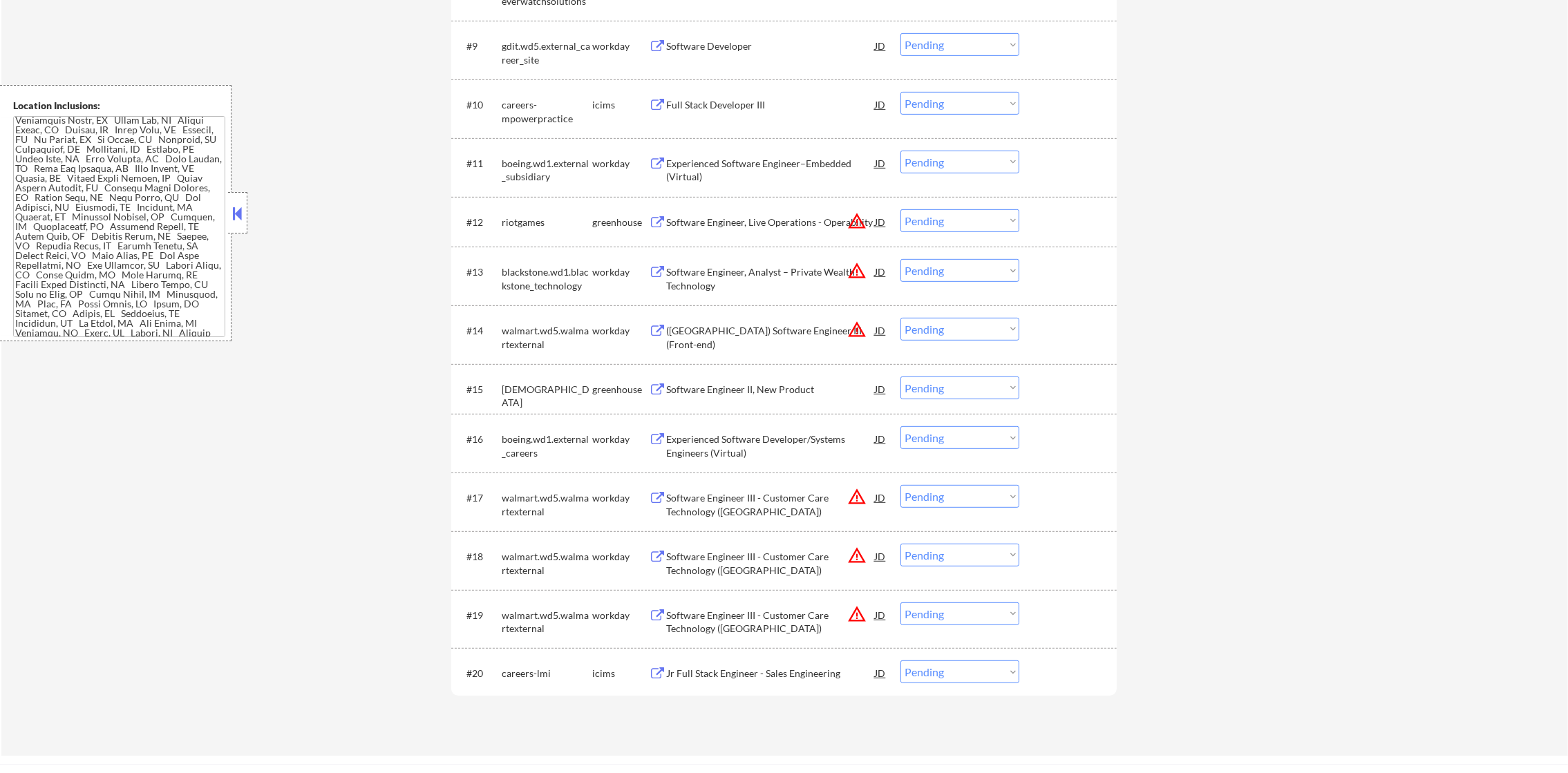
scroll to position [897, 0]
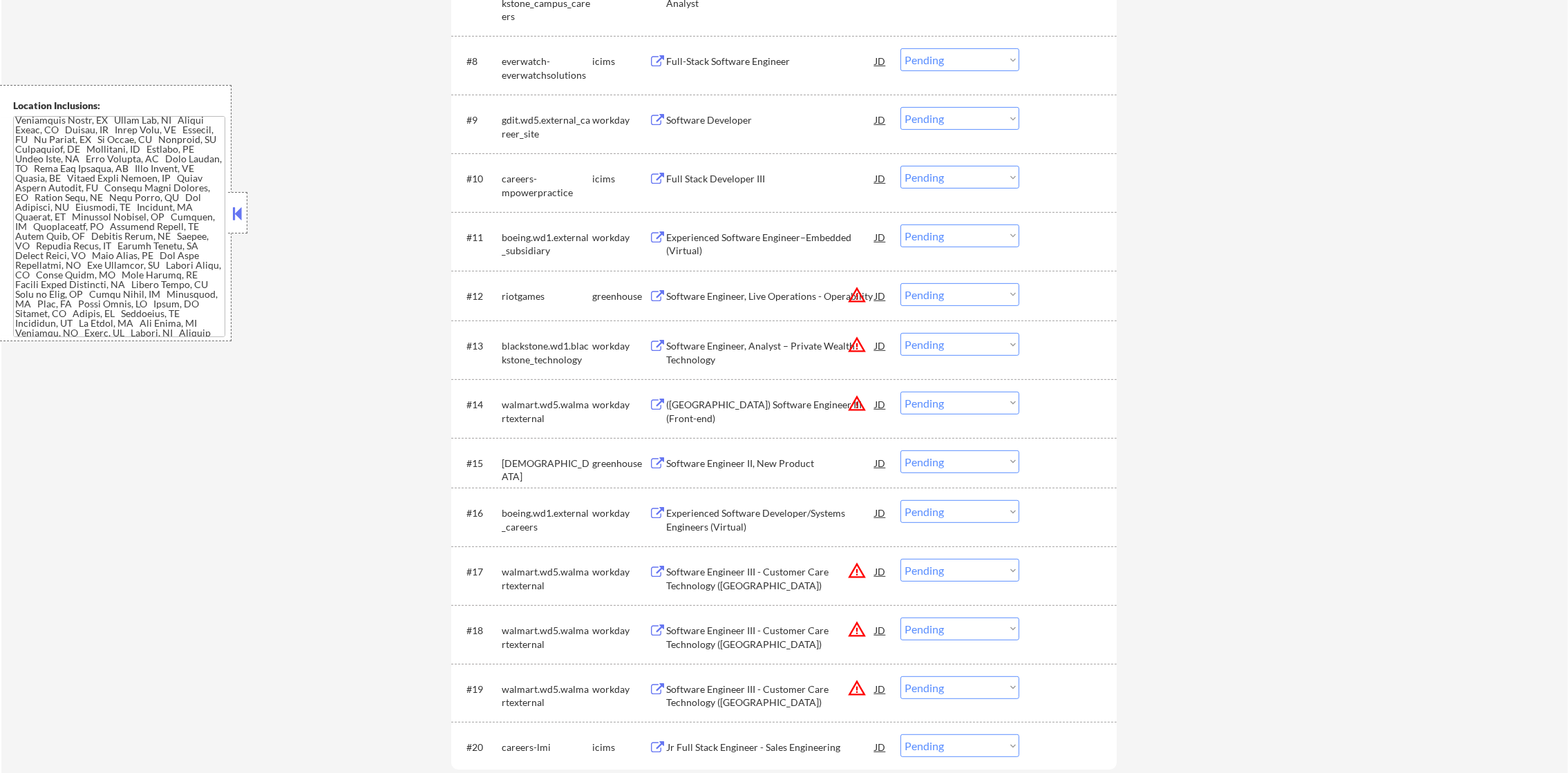
click at [766, 119] on div "Software Developer" at bounding box center [770, 120] width 208 height 14
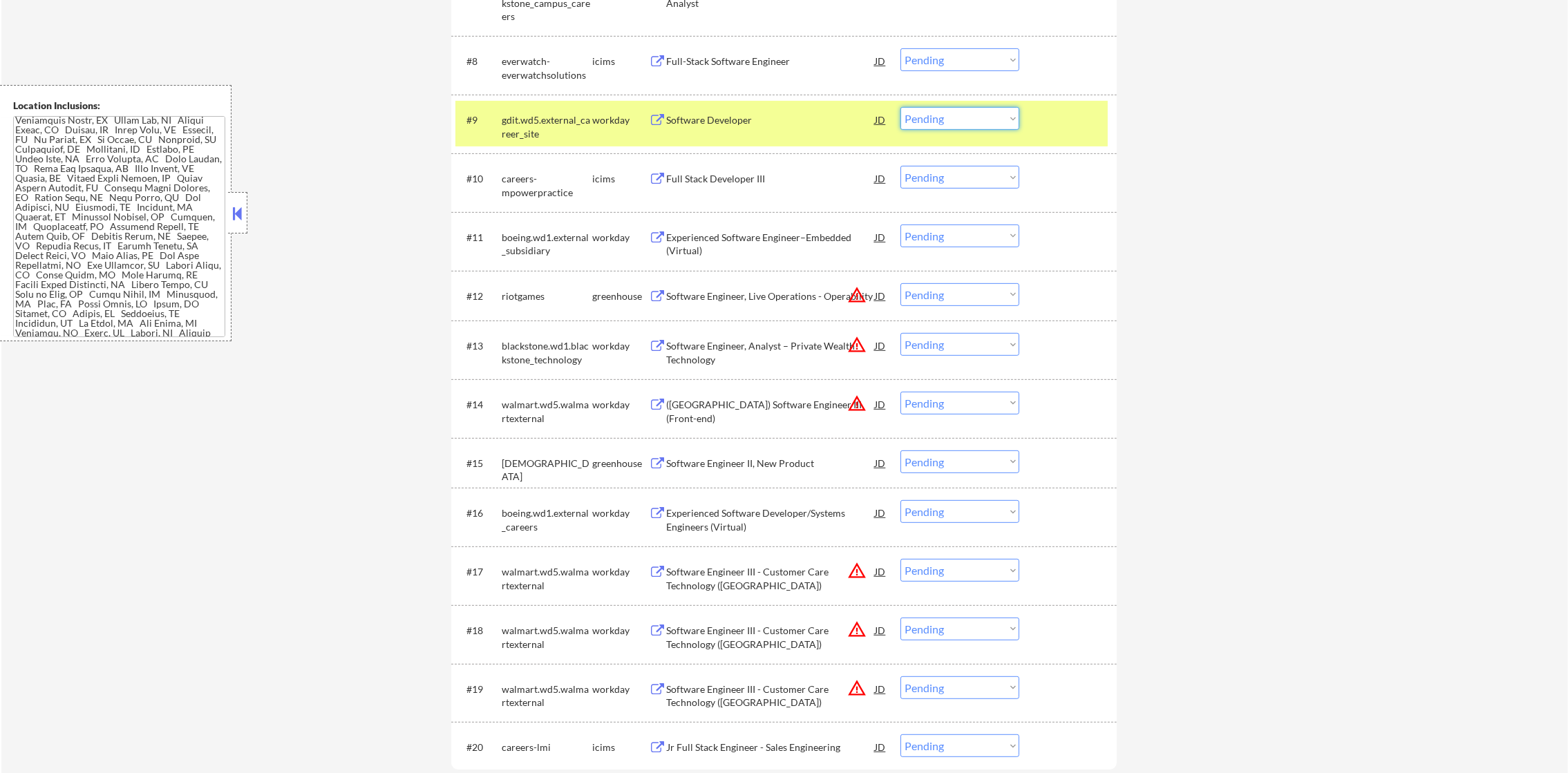
click at [937, 126] on select "Choose an option... Pending Applied Excluded (Questions) Excluded (Expired) Exc…" at bounding box center [959, 119] width 119 height 23
click at [900, 107] on select "Choose an option... Pending Applied Excluded (Questions) Excluded (Expired) Exc…" at bounding box center [959, 119] width 119 height 23
click at [558, 126] on div "gdit.wd5.external_career_site" at bounding box center [547, 127] width 91 height 27
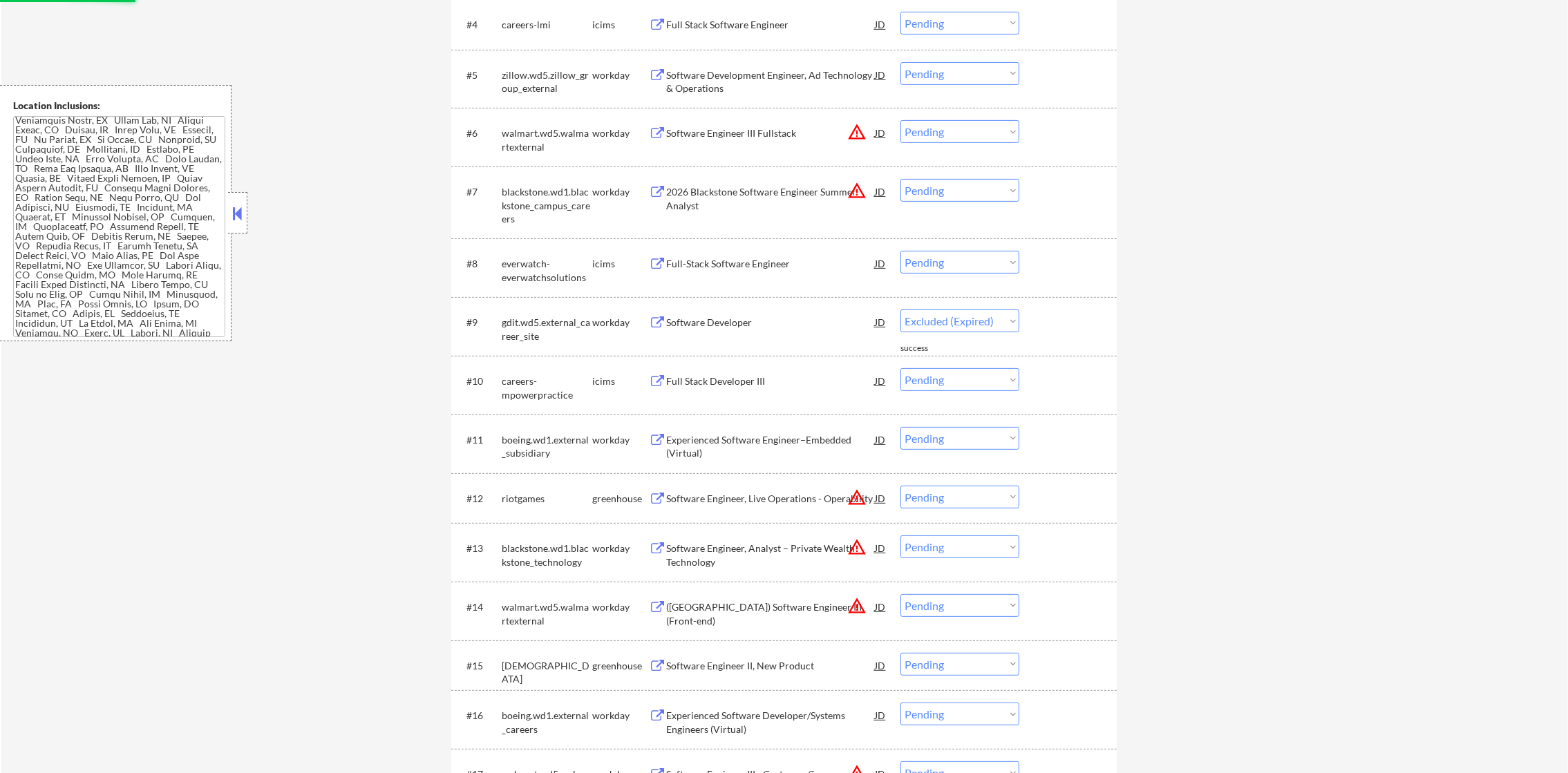
select select ""pending""
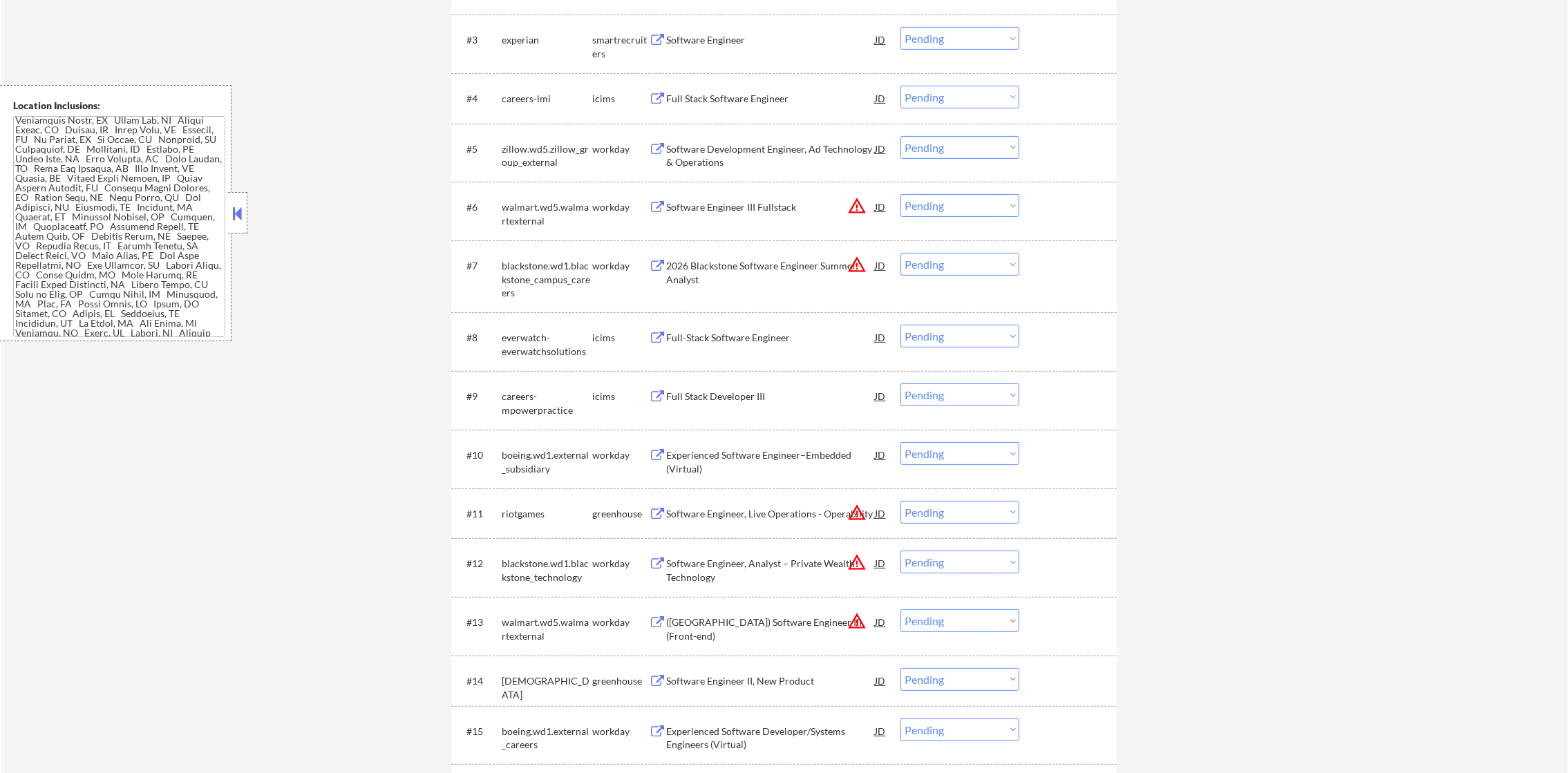
scroll to position [587, 0]
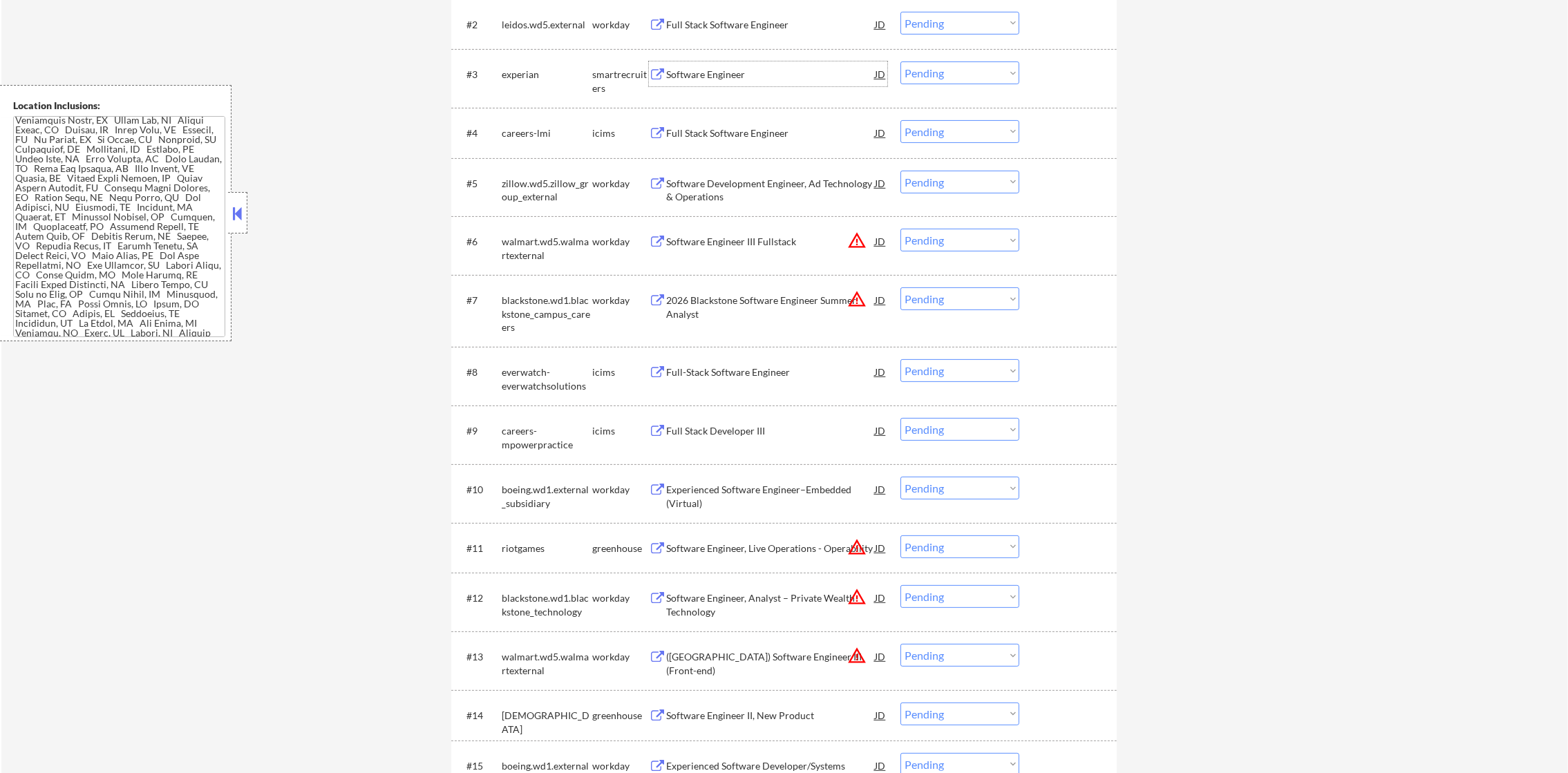
click at [736, 69] on div "Software Engineer" at bounding box center [770, 75] width 208 height 14
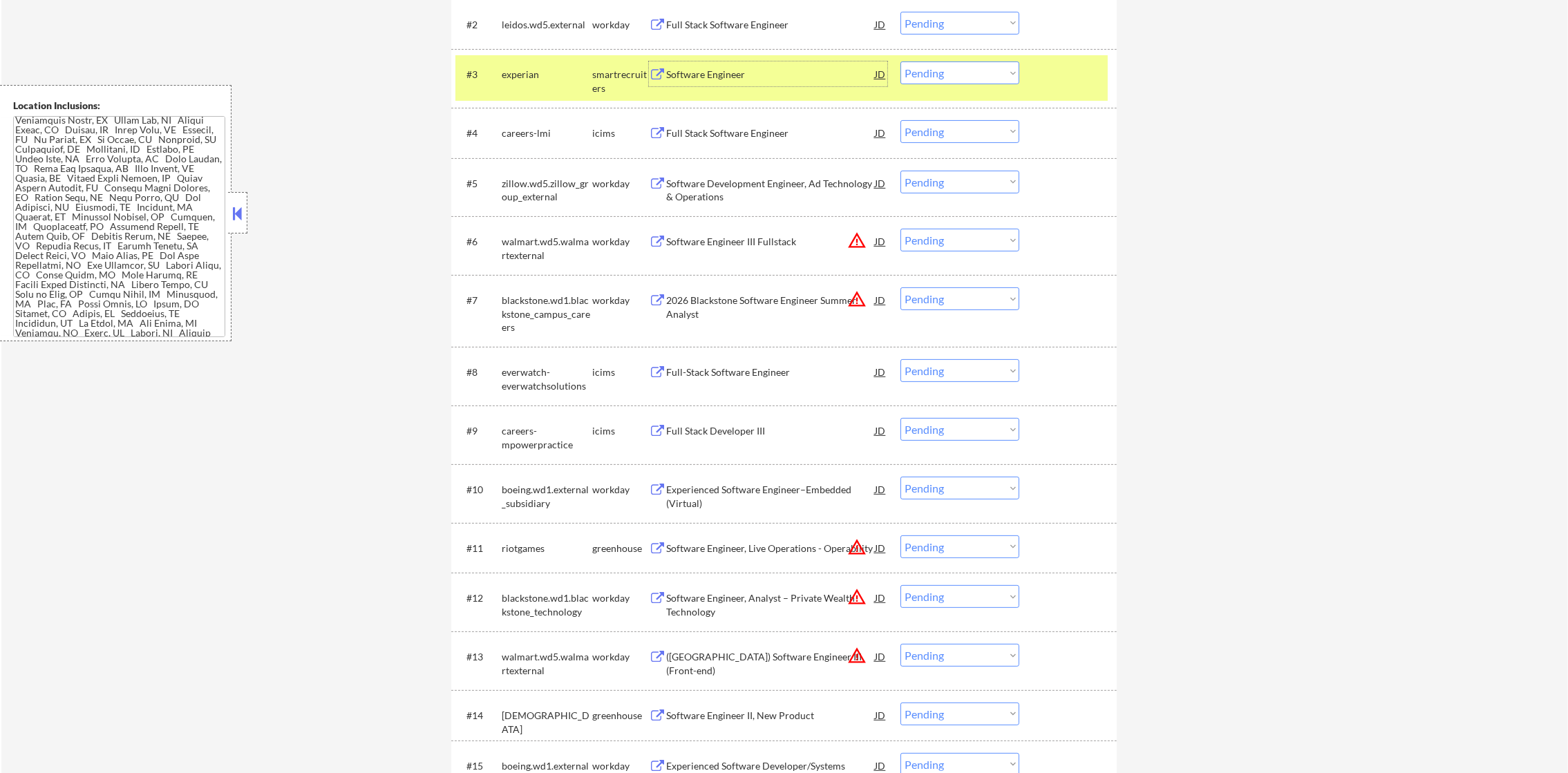
click at [951, 73] on select "Choose an option... Pending Applied Excluded (Questions) Excluded (Expired) Exc…" at bounding box center [959, 72] width 119 height 23
click at [900, 61] on select "Choose an option... Pending Applied Excluded (Questions) Excluded (Expired) Exc…" at bounding box center [959, 72] width 119 height 23
click at [579, 66] on div "experian" at bounding box center [547, 73] width 91 height 25
select select ""pending""
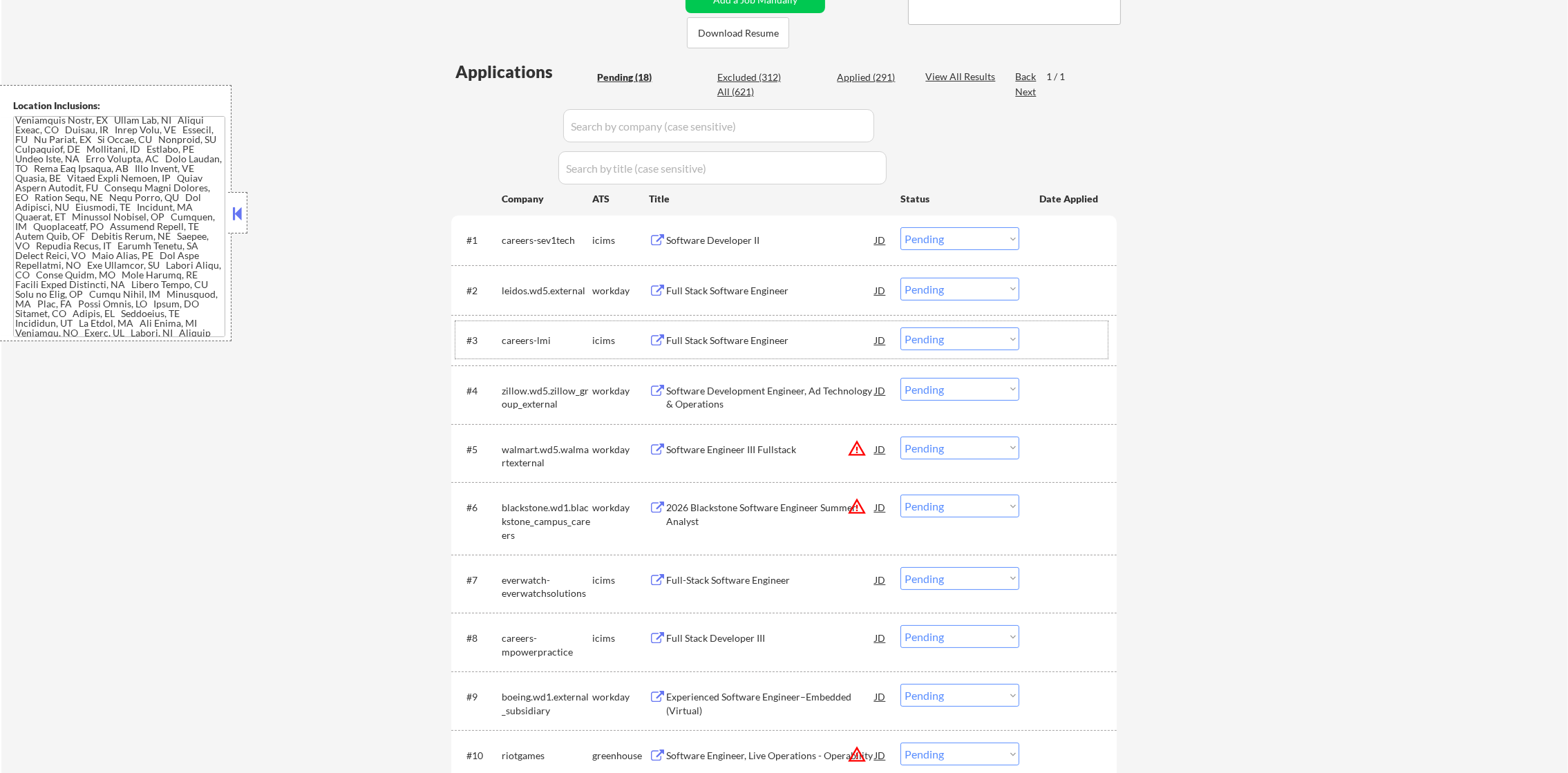
scroll to position [343, 0]
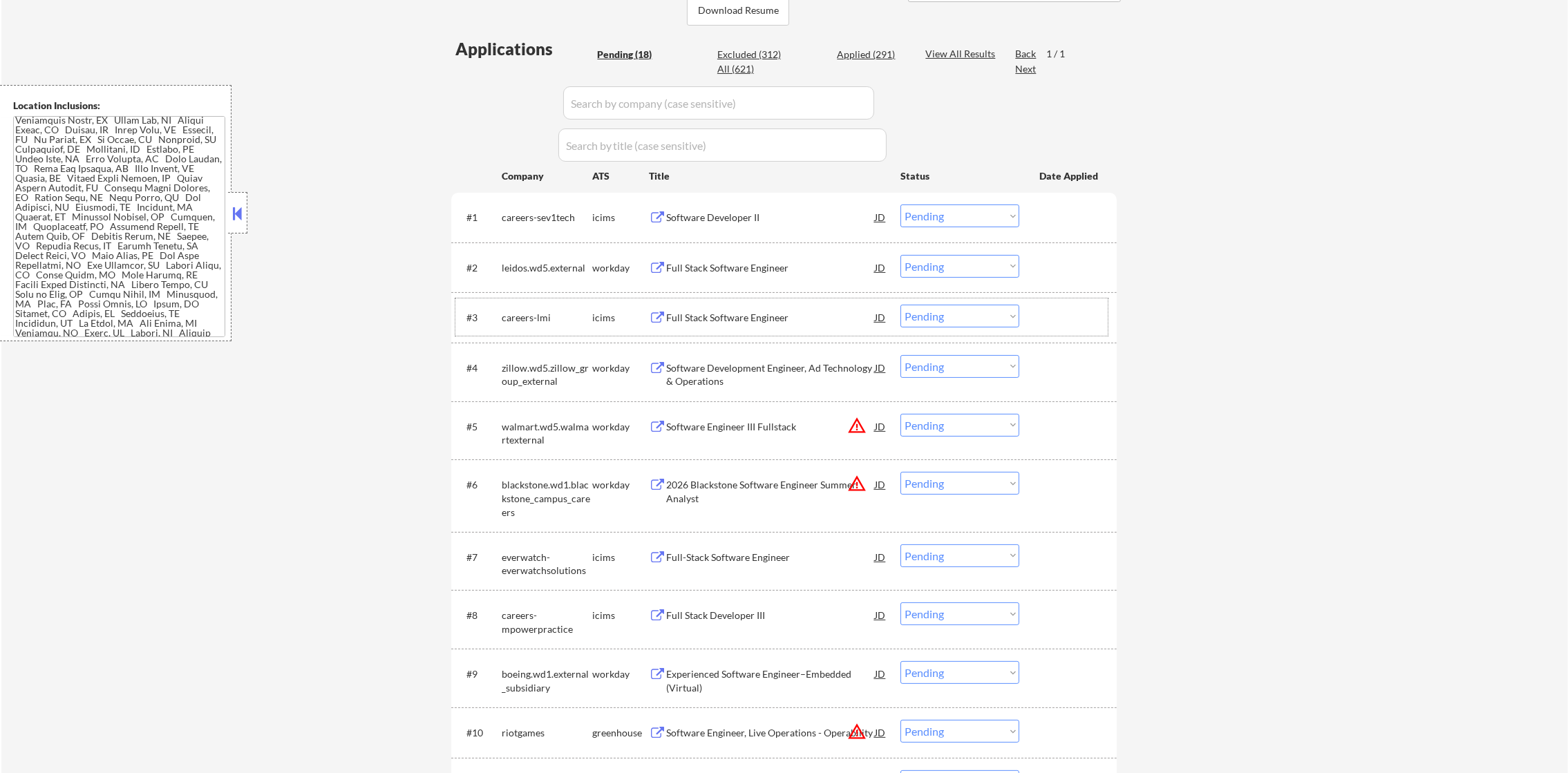
click at [761, 271] on div "Full Stack Software Engineer" at bounding box center [770, 268] width 208 height 14
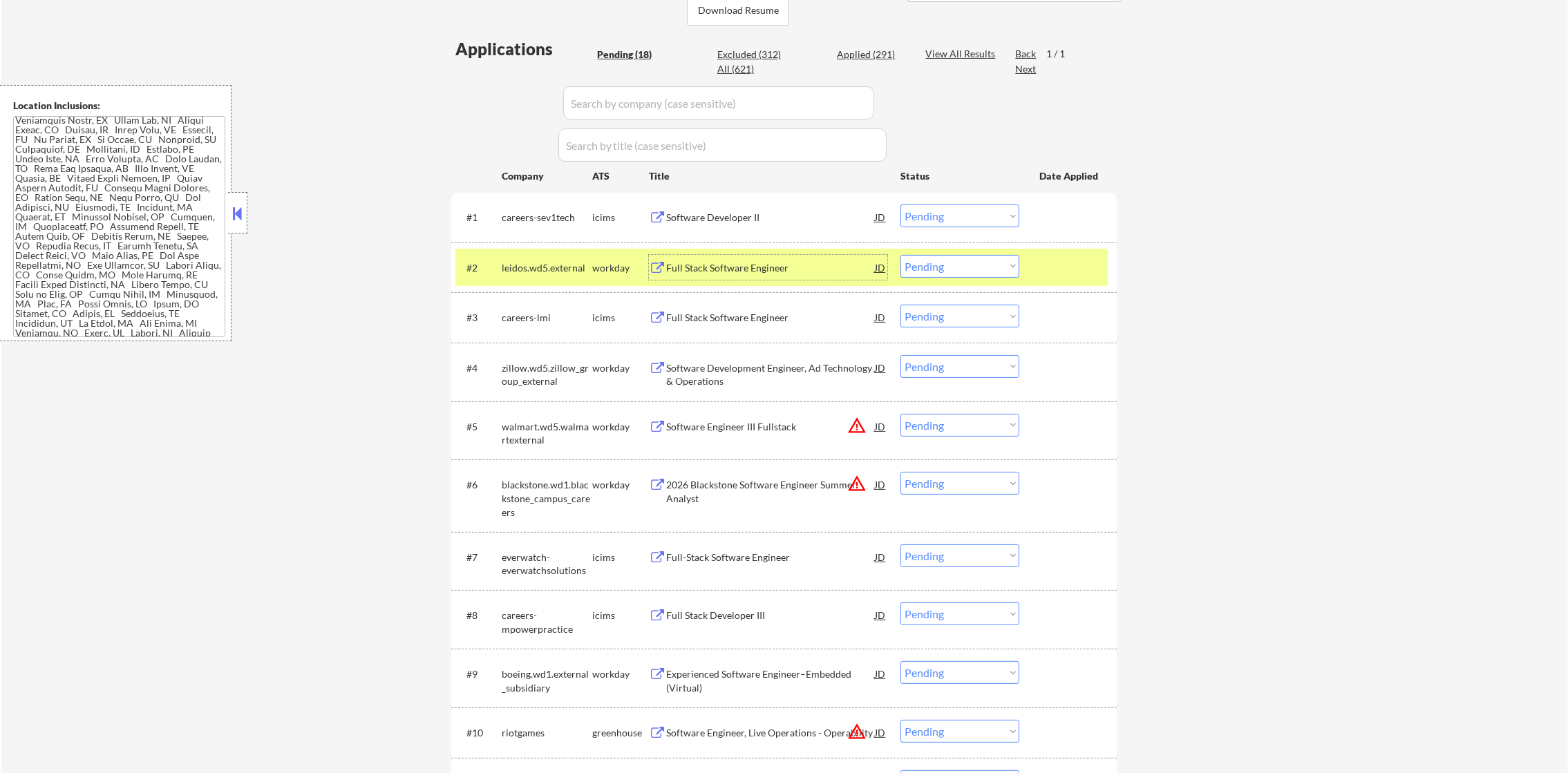
click at [922, 272] on select "Choose an option... Pending Applied Excluded (Questions) Excluded (Expired) Exc…" at bounding box center [959, 266] width 119 height 23
click at [900, 255] on select "Choose an option... Pending Applied Excluded (Questions) Excluded (Expired) Exc…" at bounding box center [959, 266] width 119 height 23
click at [554, 273] on div "leidos.wd5.external" at bounding box center [547, 267] width 91 height 25
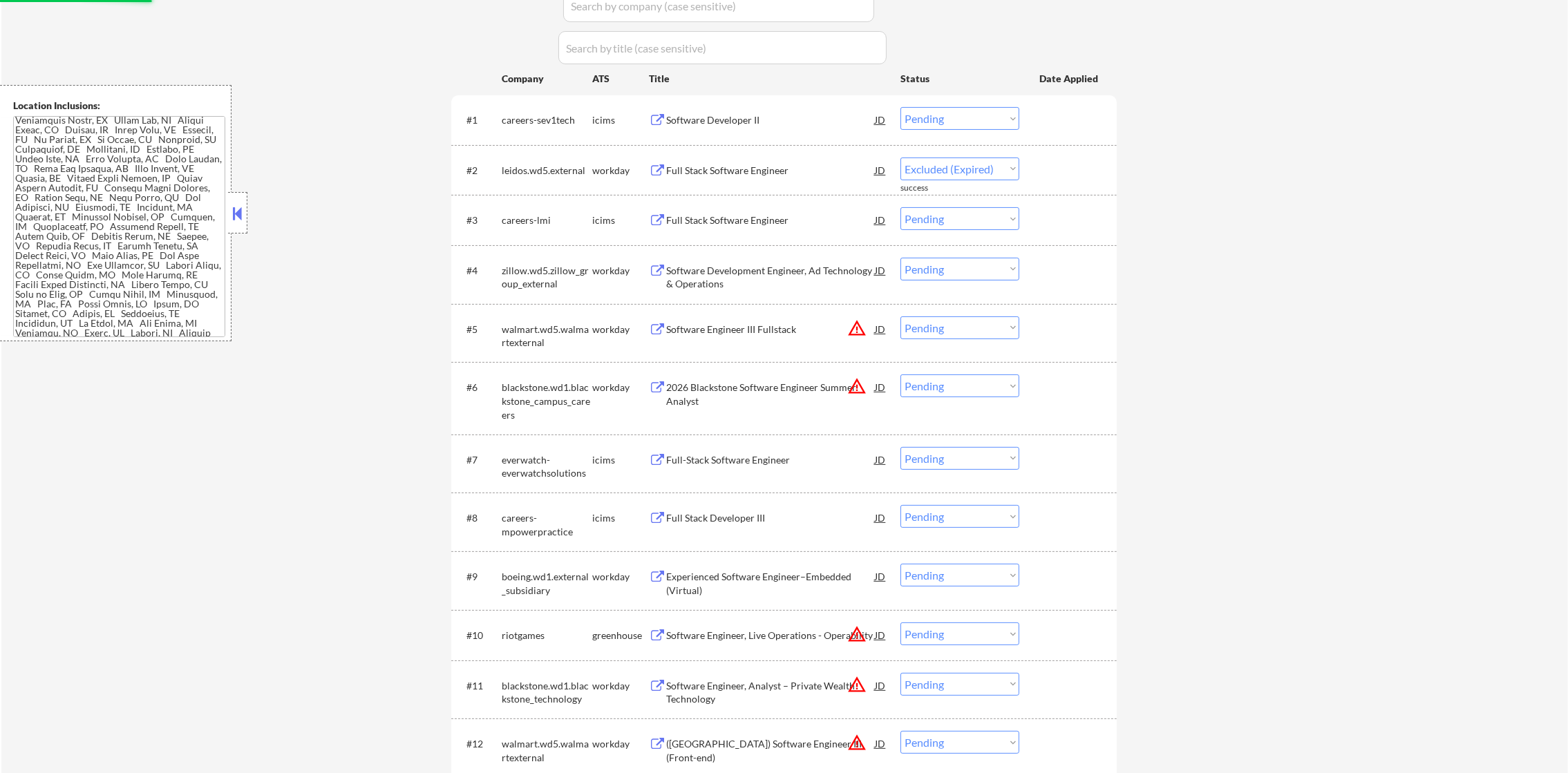
select select ""pending""
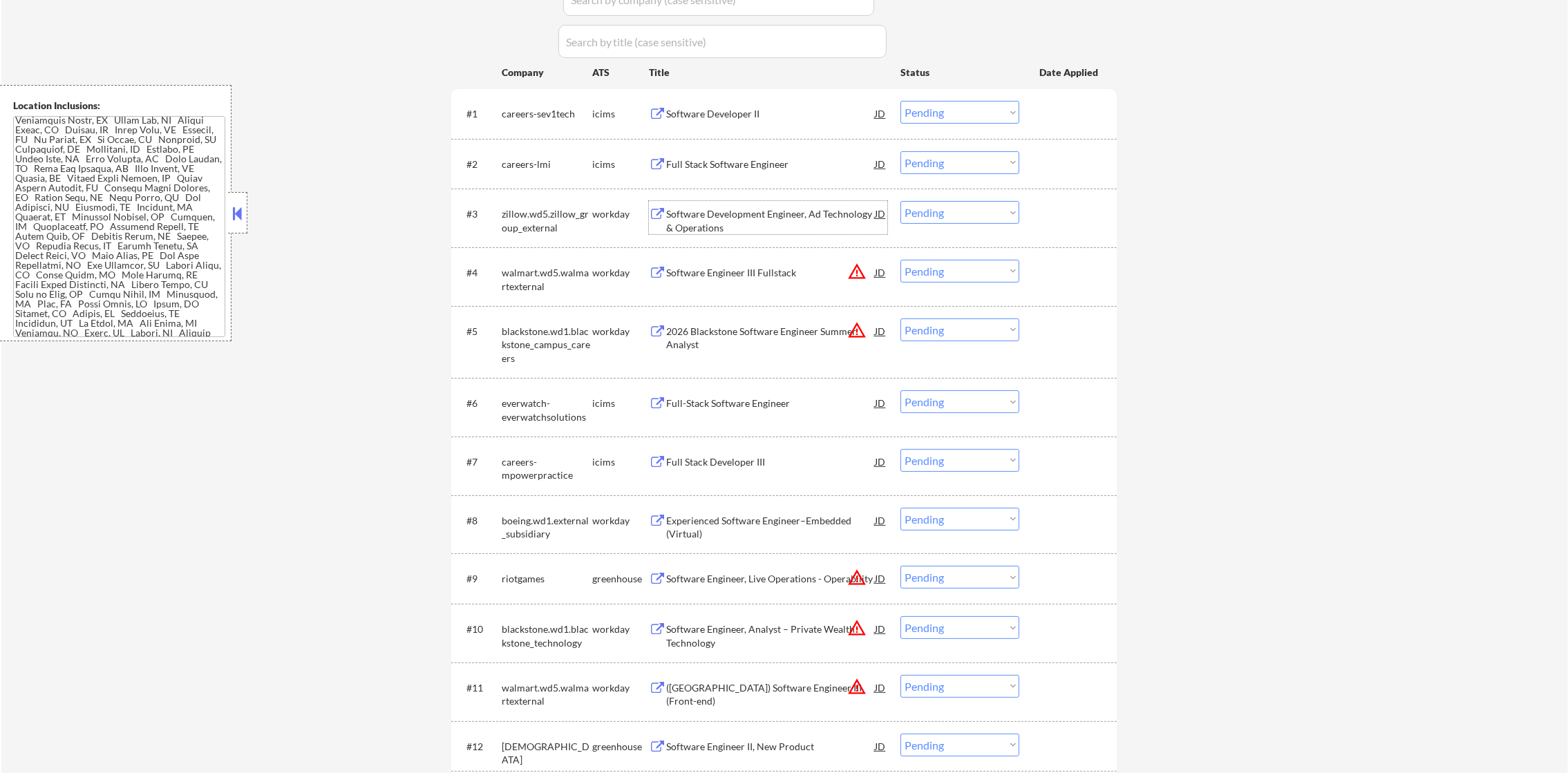
click at [757, 218] on div "Software Development Engineer, Ad Technology & Operations" at bounding box center [770, 220] width 208 height 27
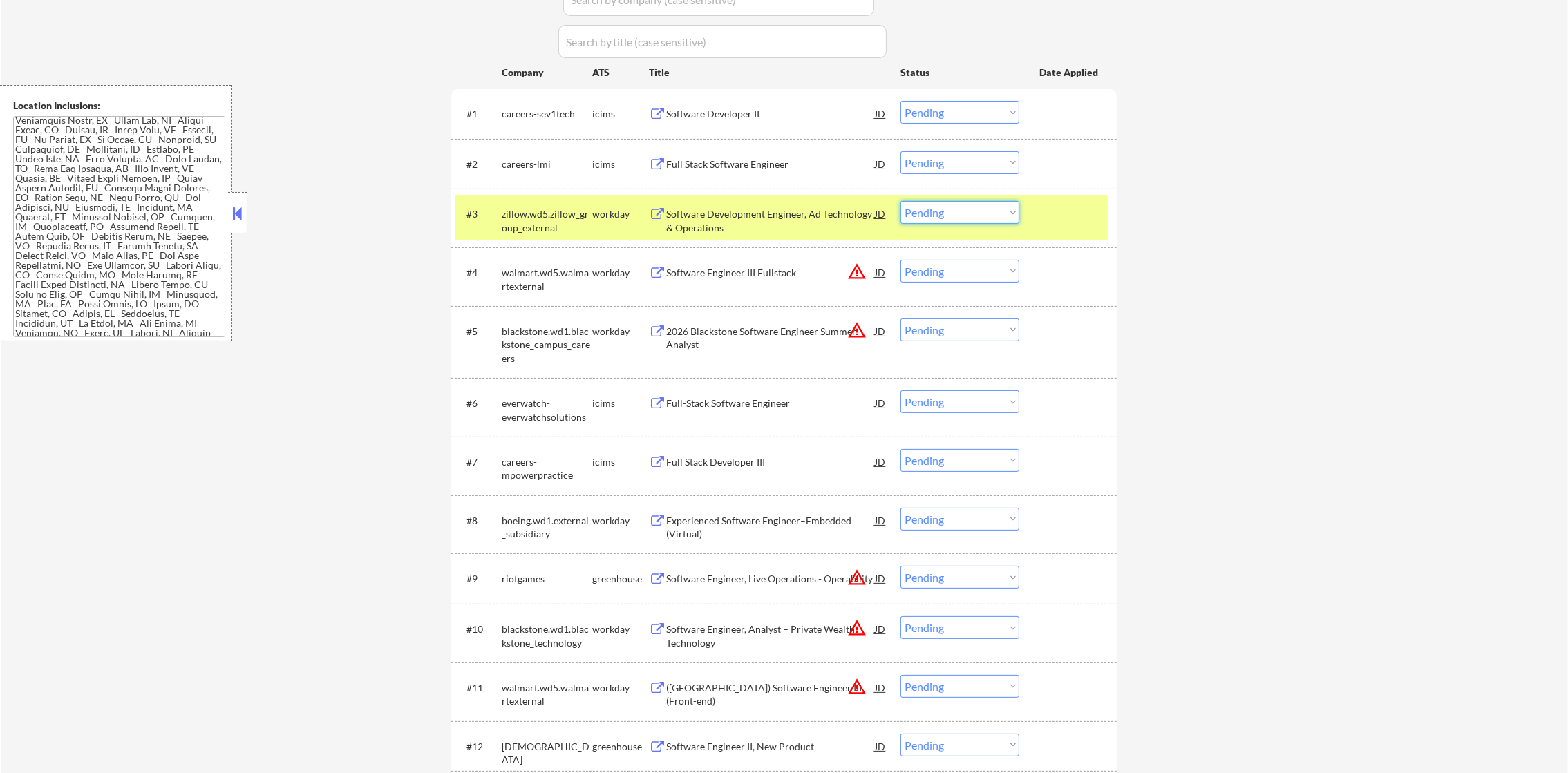
click at [931, 215] on select "Choose an option... Pending Applied Excluded (Questions) Excluded (Expired) Exc…" at bounding box center [959, 212] width 119 height 23
click at [900, 201] on select "Choose an option... Pending Applied Excluded (Questions) Excluded (Expired) Exc…" at bounding box center [959, 212] width 119 height 23
select select ""pending""
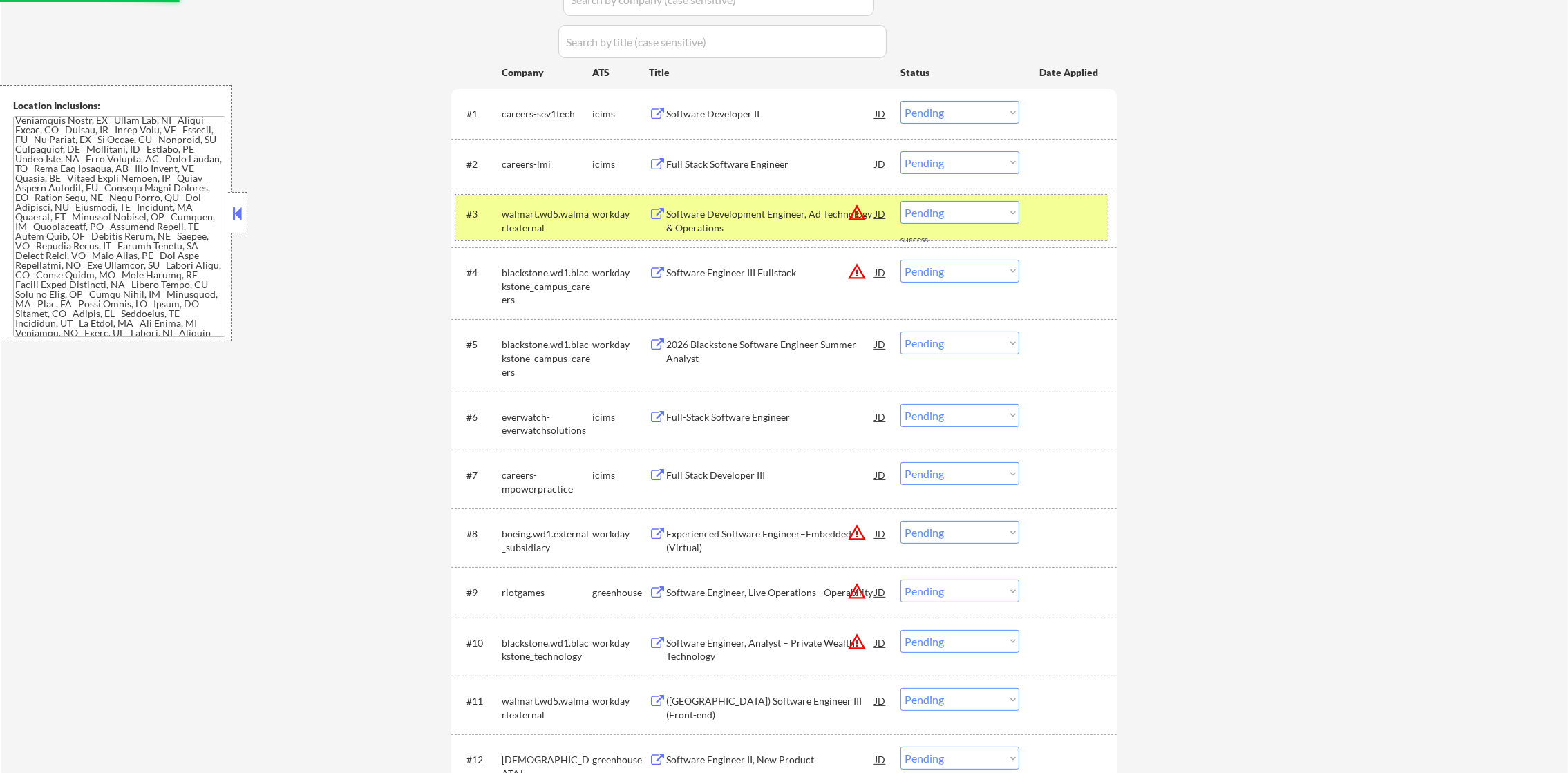
click at [561, 220] on div "walmart.wd5.walmartexternal" at bounding box center [547, 220] width 91 height 27
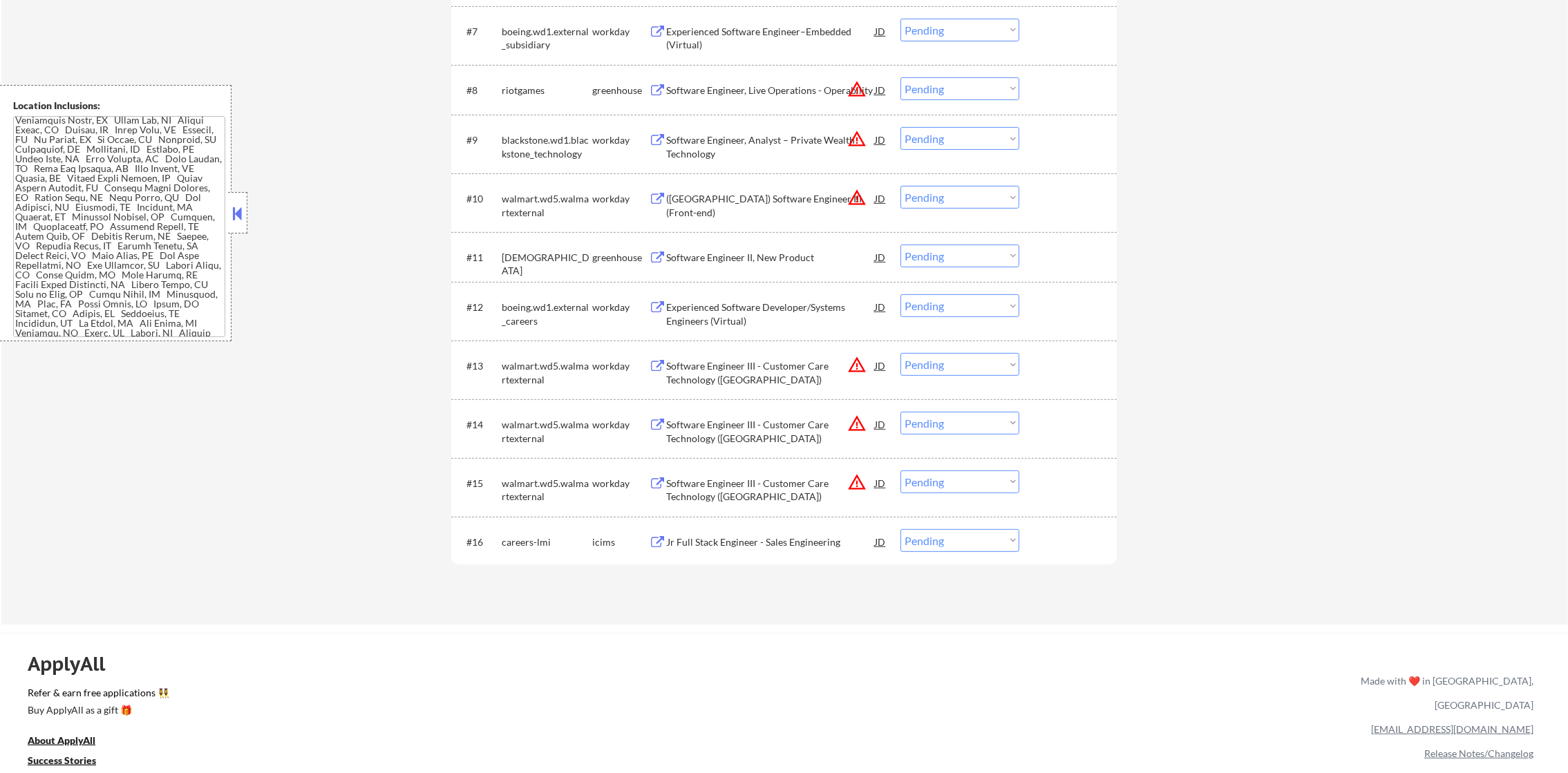
scroll to position [897, 0]
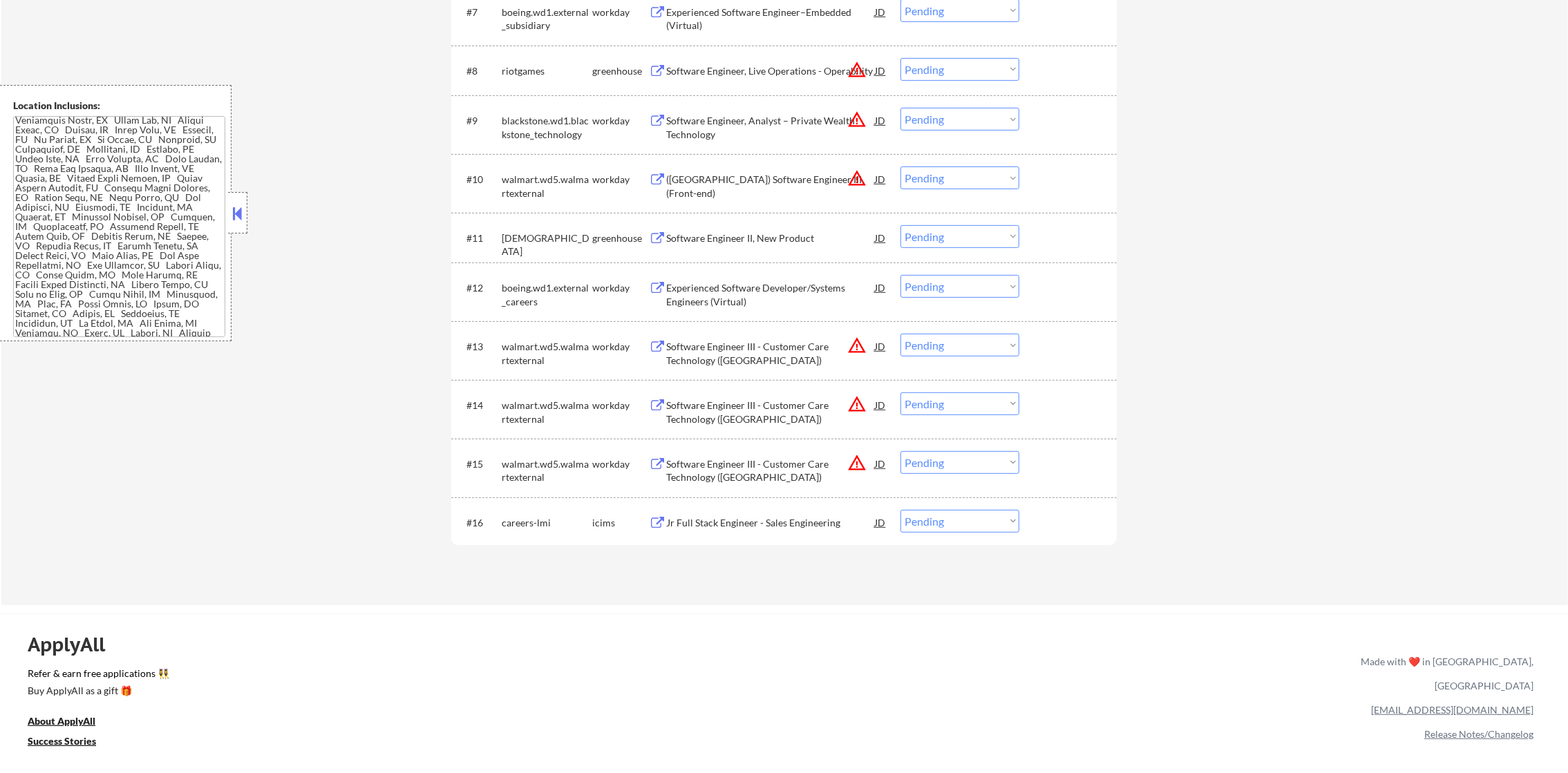
click at [857, 63] on button "warning_amber" at bounding box center [857, 70] width 20 height 20
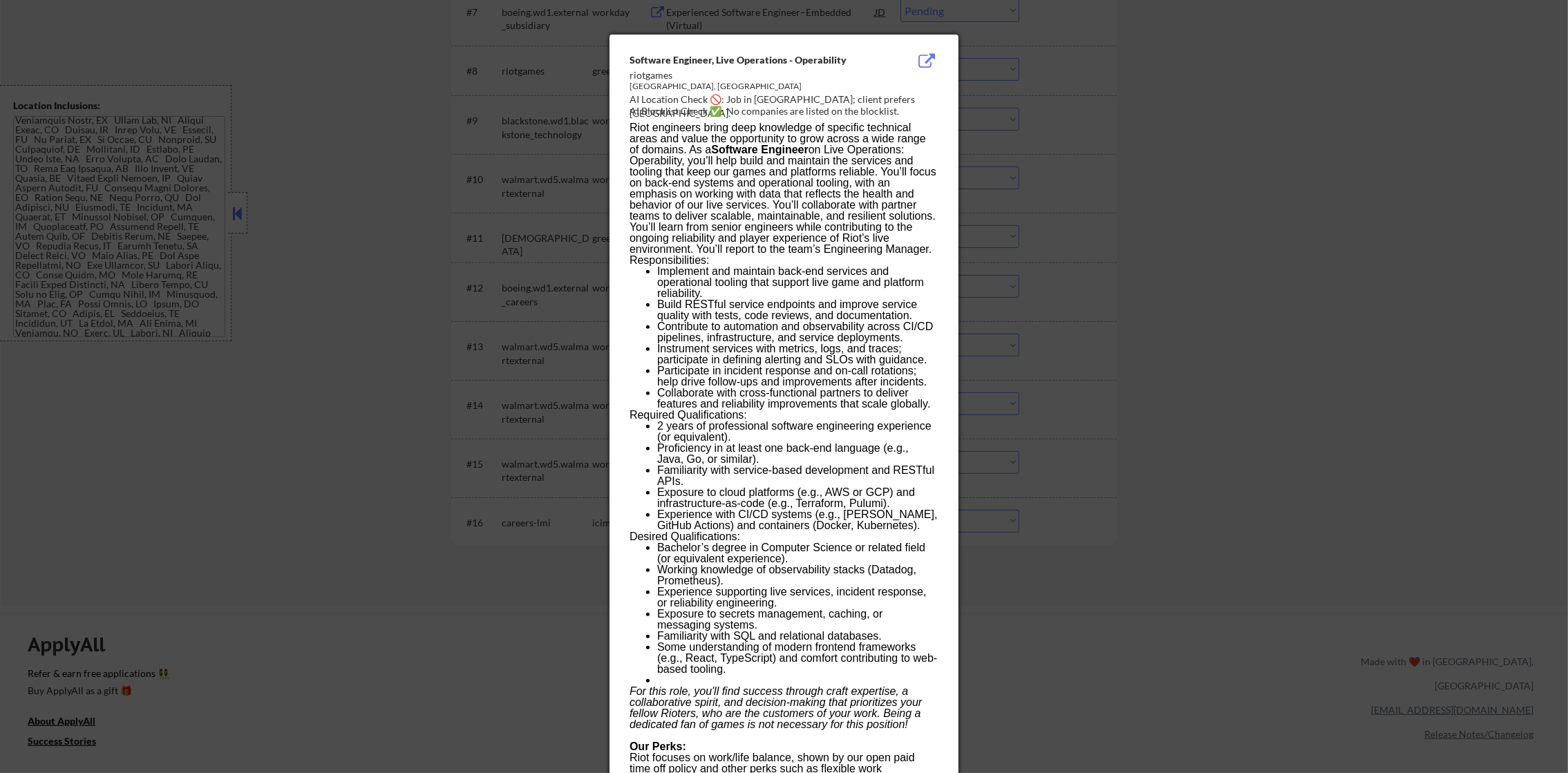
click at [1006, 80] on div at bounding box center [784, 386] width 1568 height 773
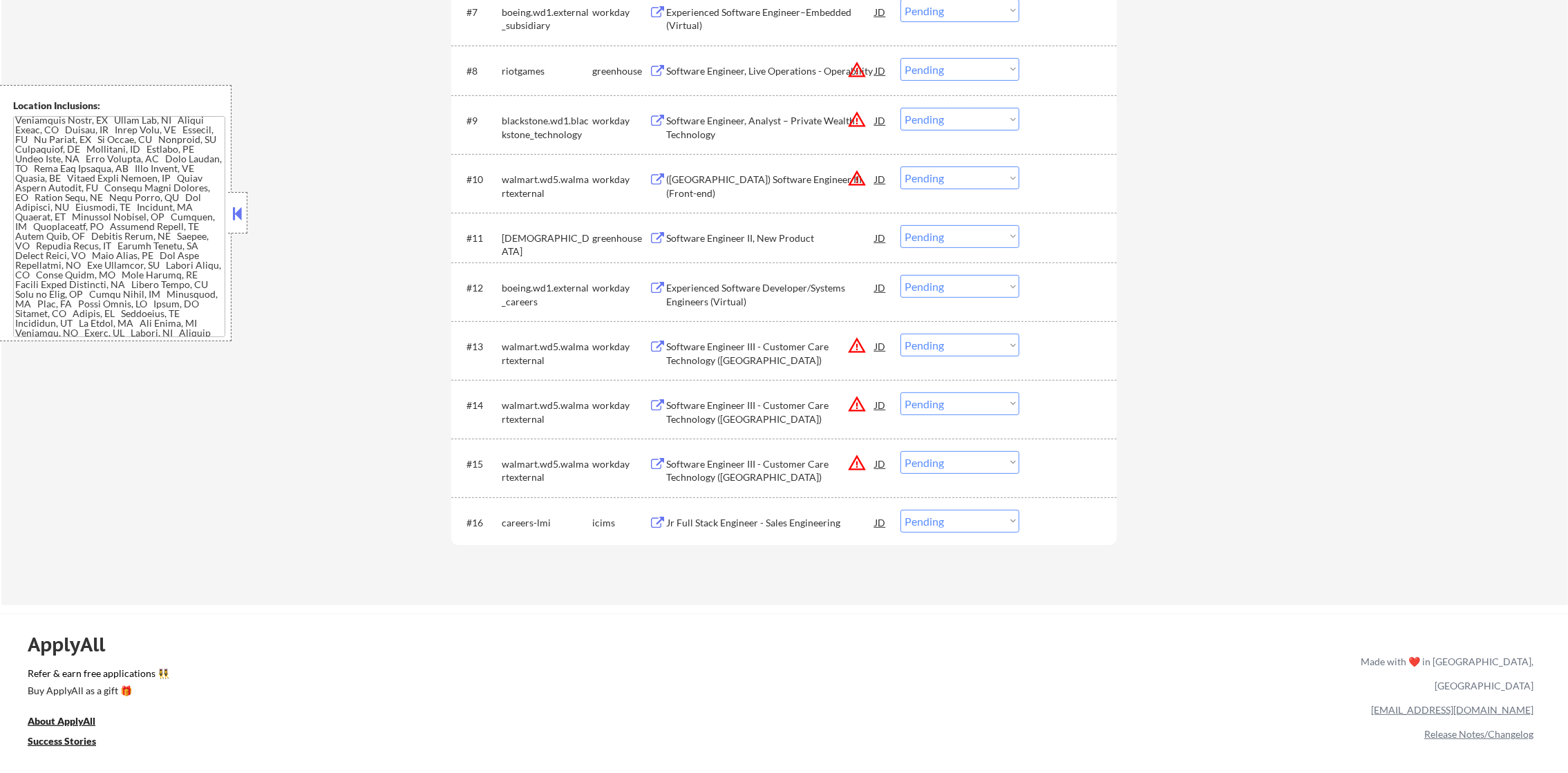
click at [820, 68] on div "Software Engineer, Live Operations - Operability" at bounding box center [770, 71] width 208 height 14
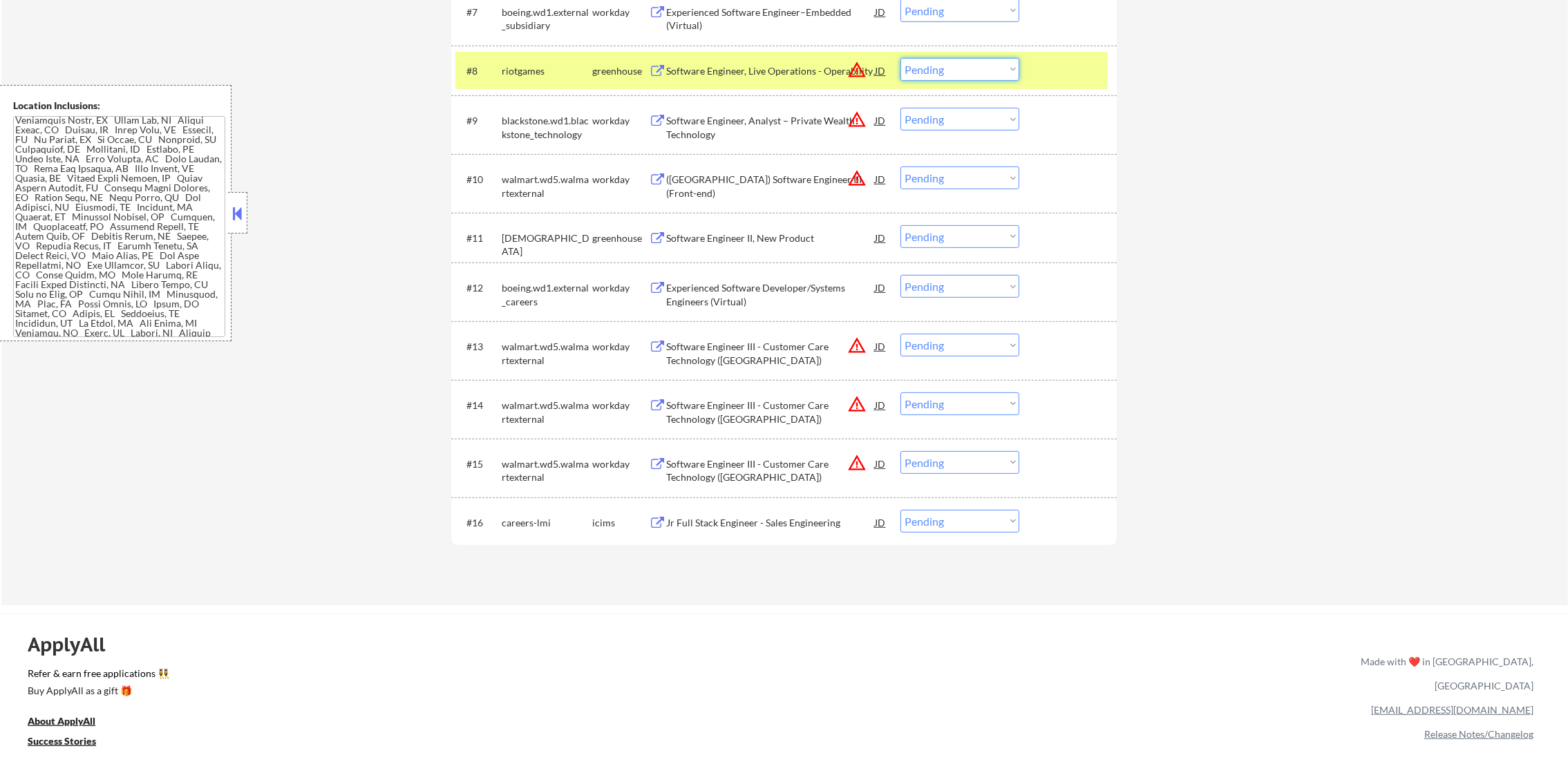
click at [965, 73] on select "Choose an option... Pending Applied Excluded (Questions) Excluded (Expired) Exc…" at bounding box center [959, 69] width 119 height 23
click at [900, 58] on select "Choose an option... Pending Applied Excluded (Questions) Excluded (Expired) Exc…" at bounding box center [959, 69] width 119 height 23
click at [563, 82] on div "riotgames" at bounding box center [547, 70] width 91 height 25
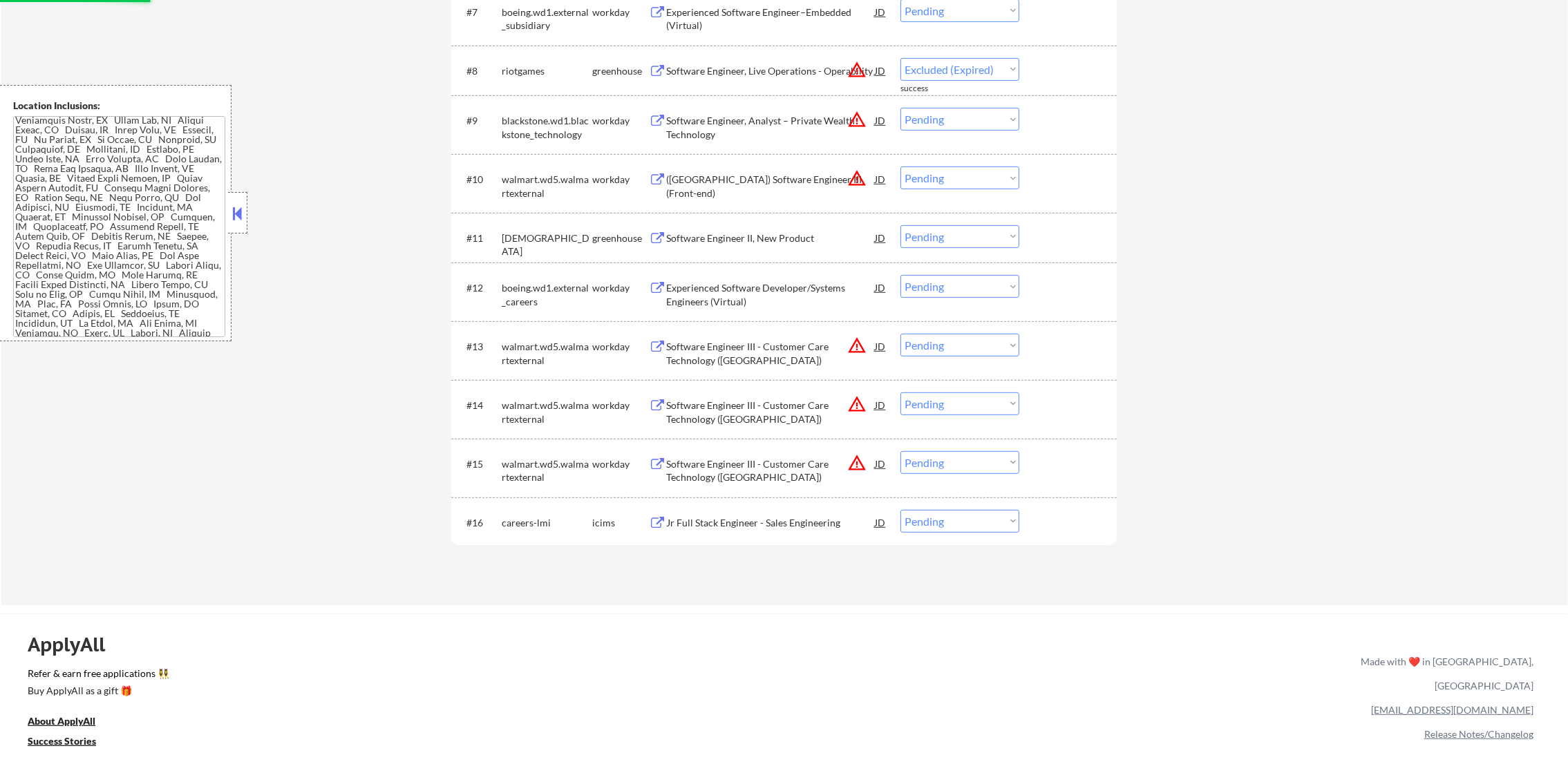
select select ""pending""
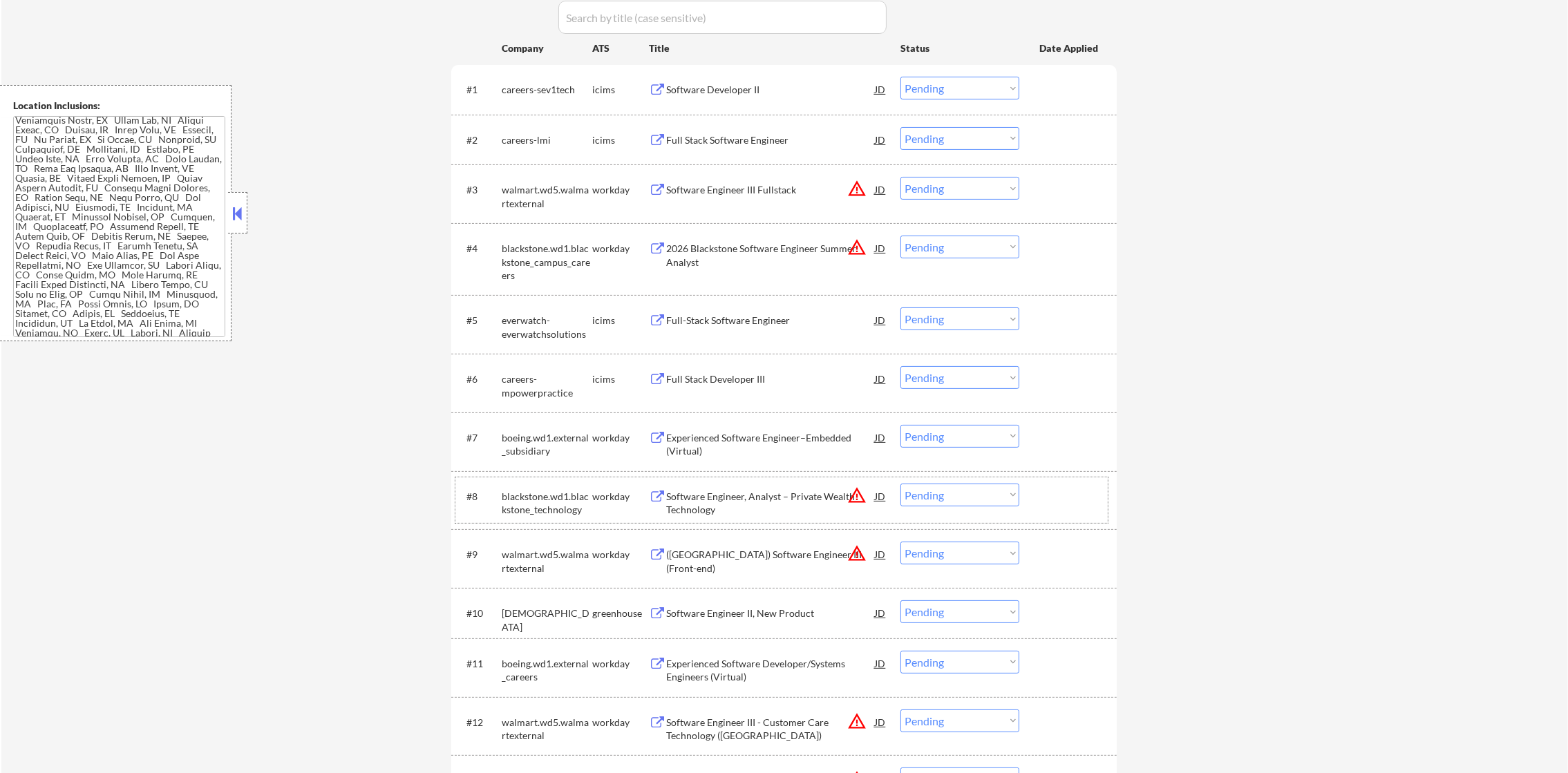
scroll to position [482, 0]
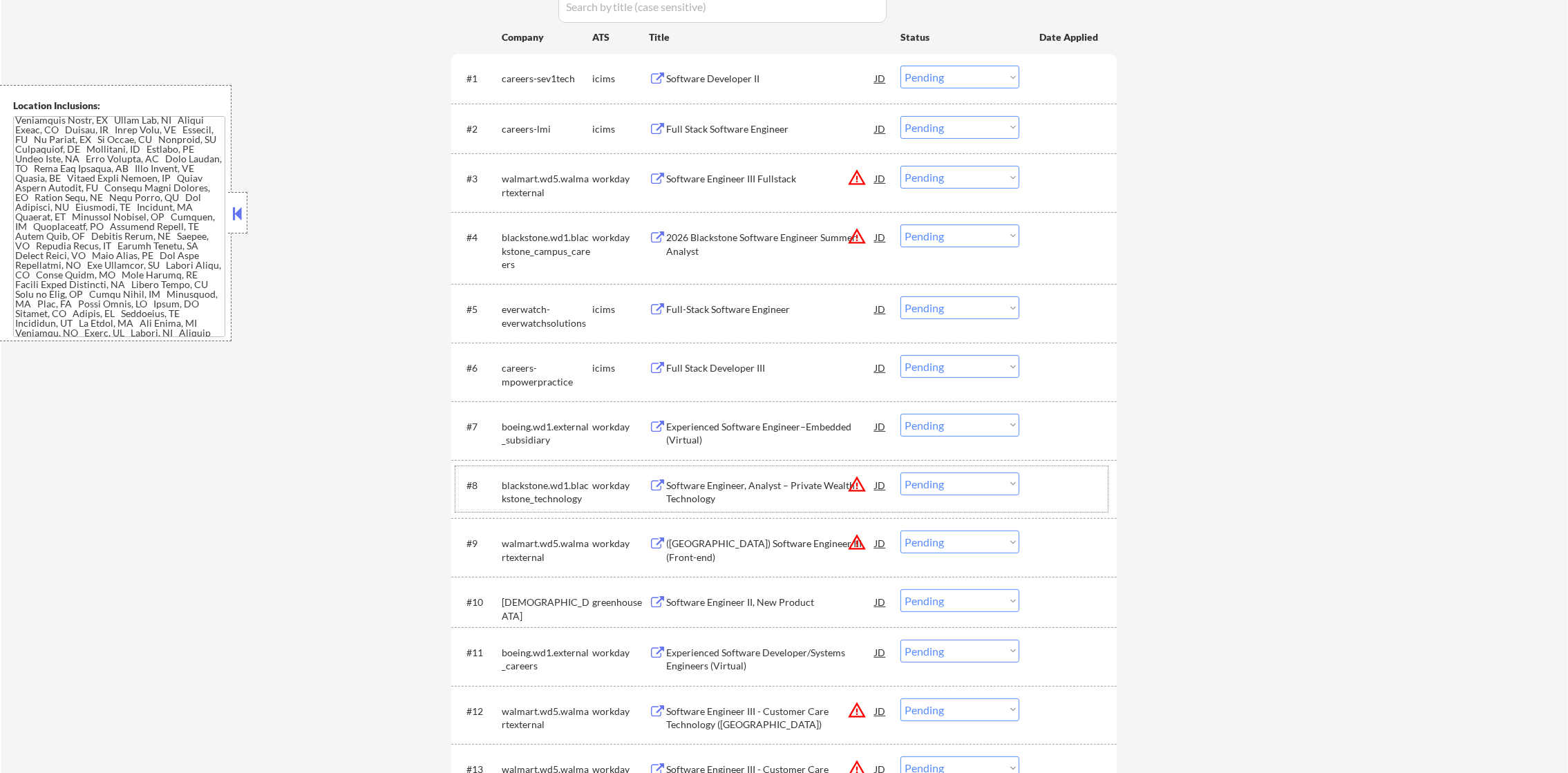
click at [743, 186] on div "Software Engineer III Fullstack" at bounding box center [770, 178] width 208 height 25
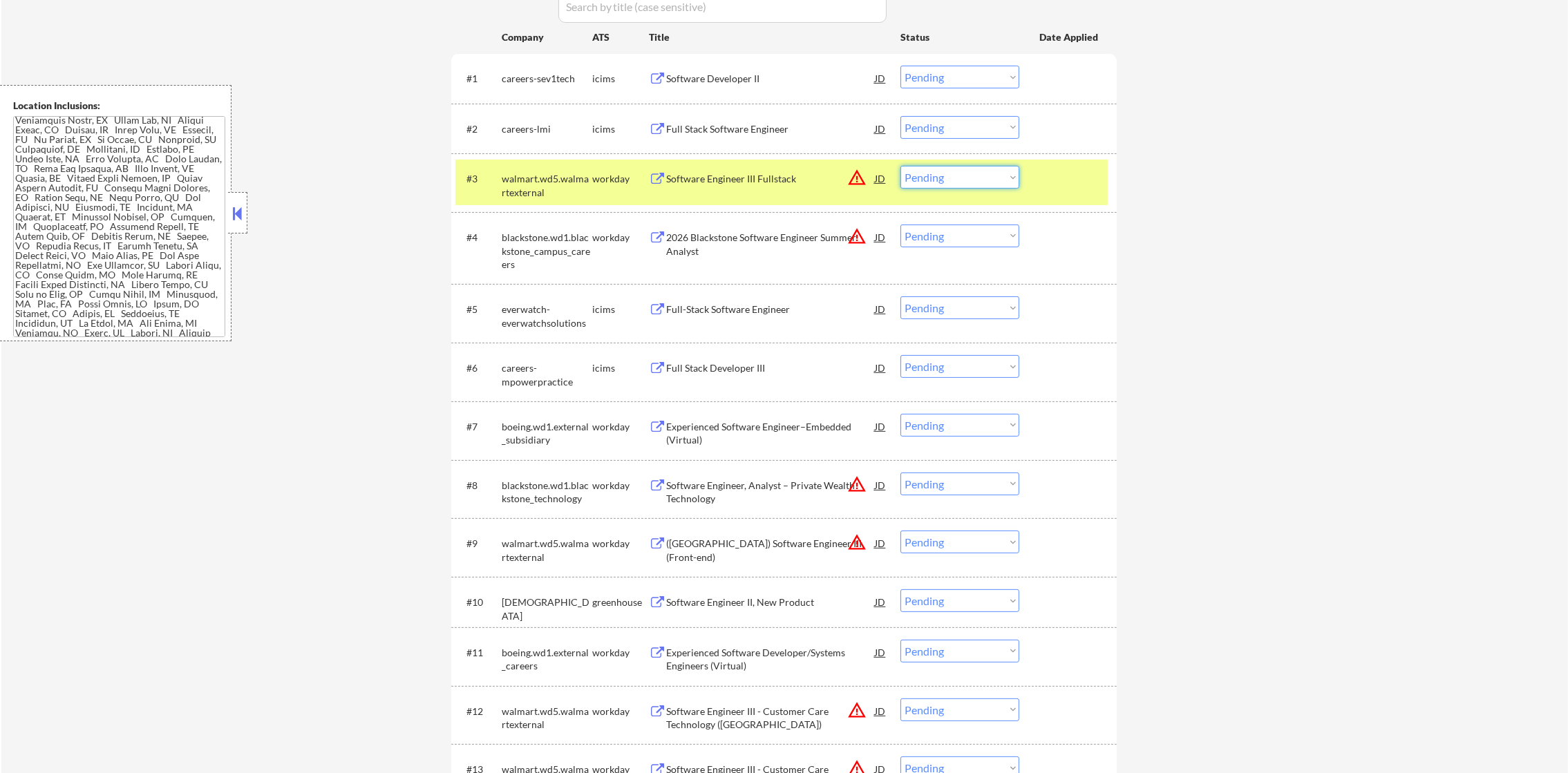
drag, startPoint x: 942, startPoint y: 183, endPoint x: 951, endPoint y: 185, distance: 9.2
click at [942, 183] on select "Choose an option... Pending Applied Excluded (Questions) Excluded (Expired) Exc…" at bounding box center [959, 177] width 119 height 23
click at [900, 166] on select "Choose an option... Pending Applied Excluded (Questions) Excluded (Expired) Exc…" at bounding box center [959, 177] width 119 height 23
select select ""pending""
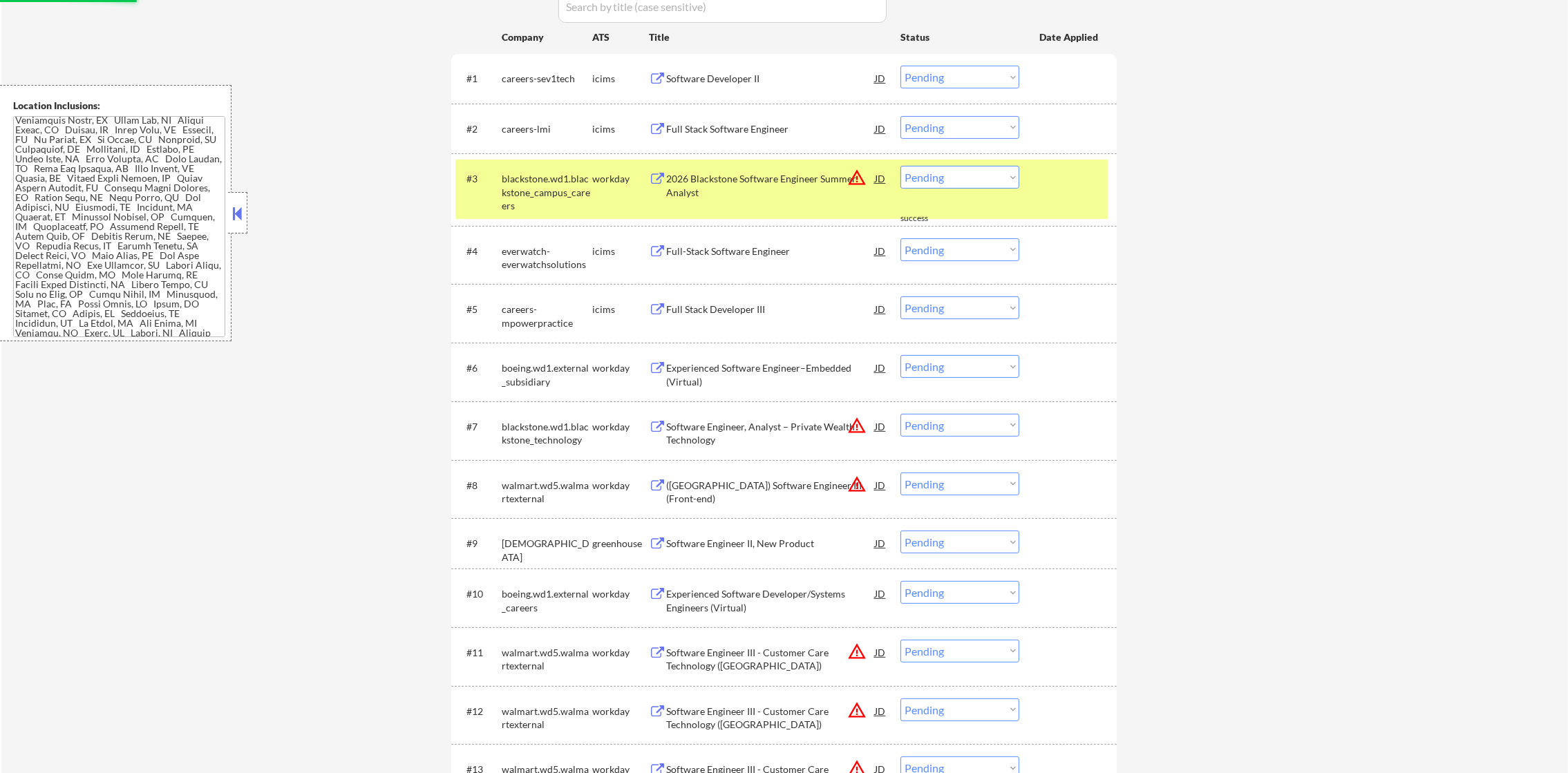
click at [572, 185] on div "blackstone.wd1.blackstone_campus_careers" at bounding box center [547, 192] width 91 height 41
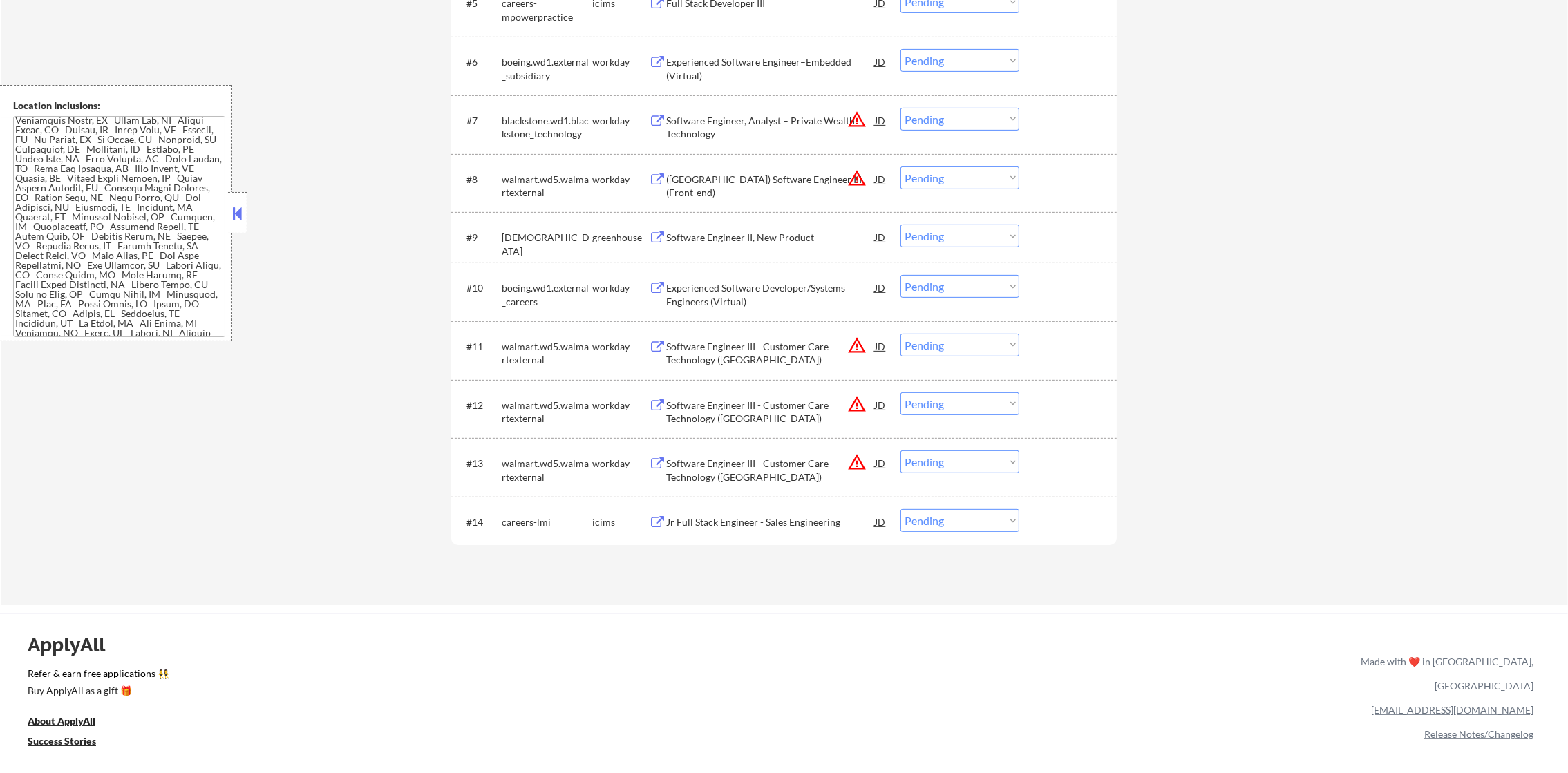
scroll to position [931, 0]
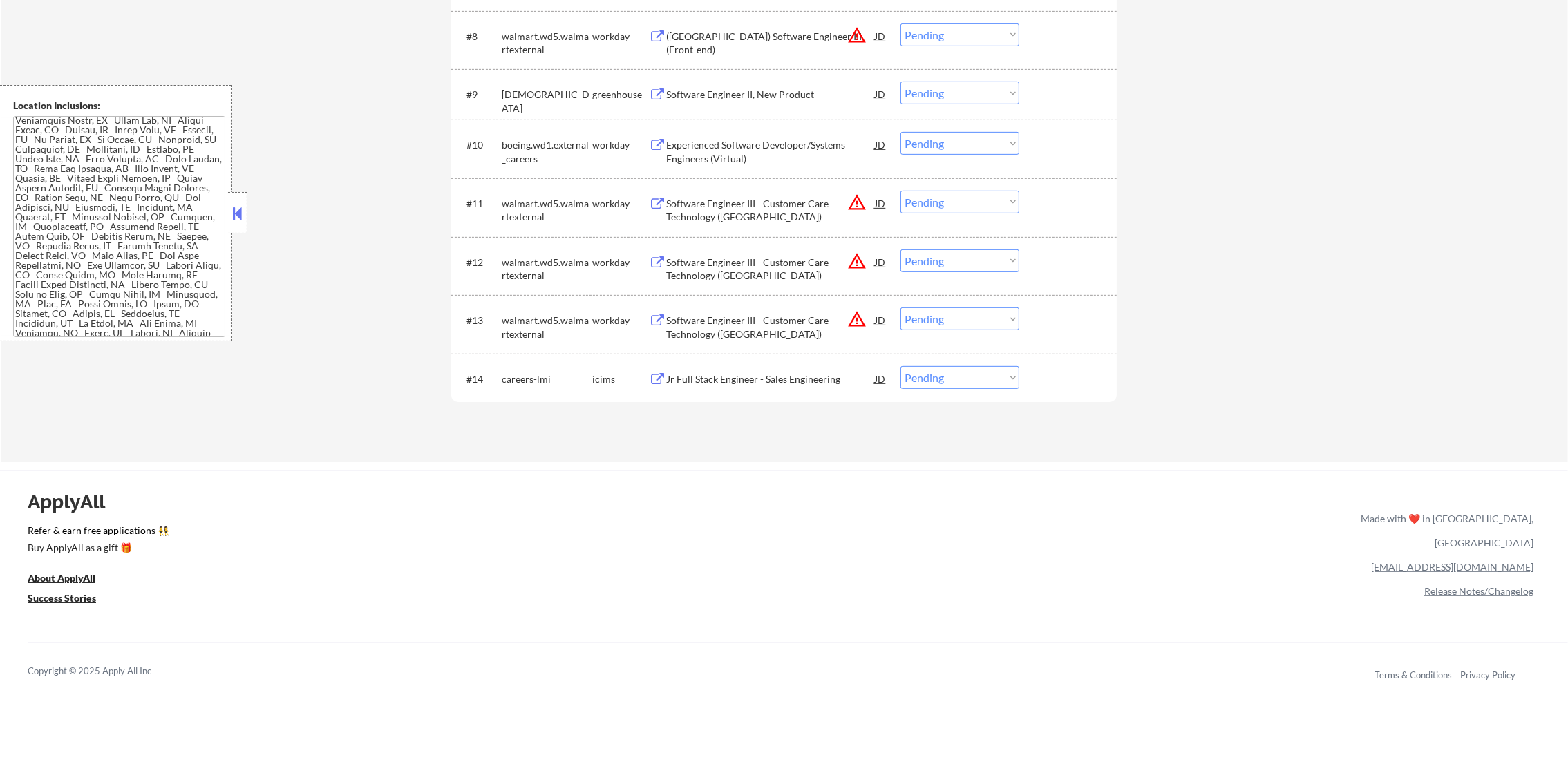
click at [752, 376] on div "Jr Full Stack Engineer - Sales Engineering" at bounding box center [770, 379] width 208 height 14
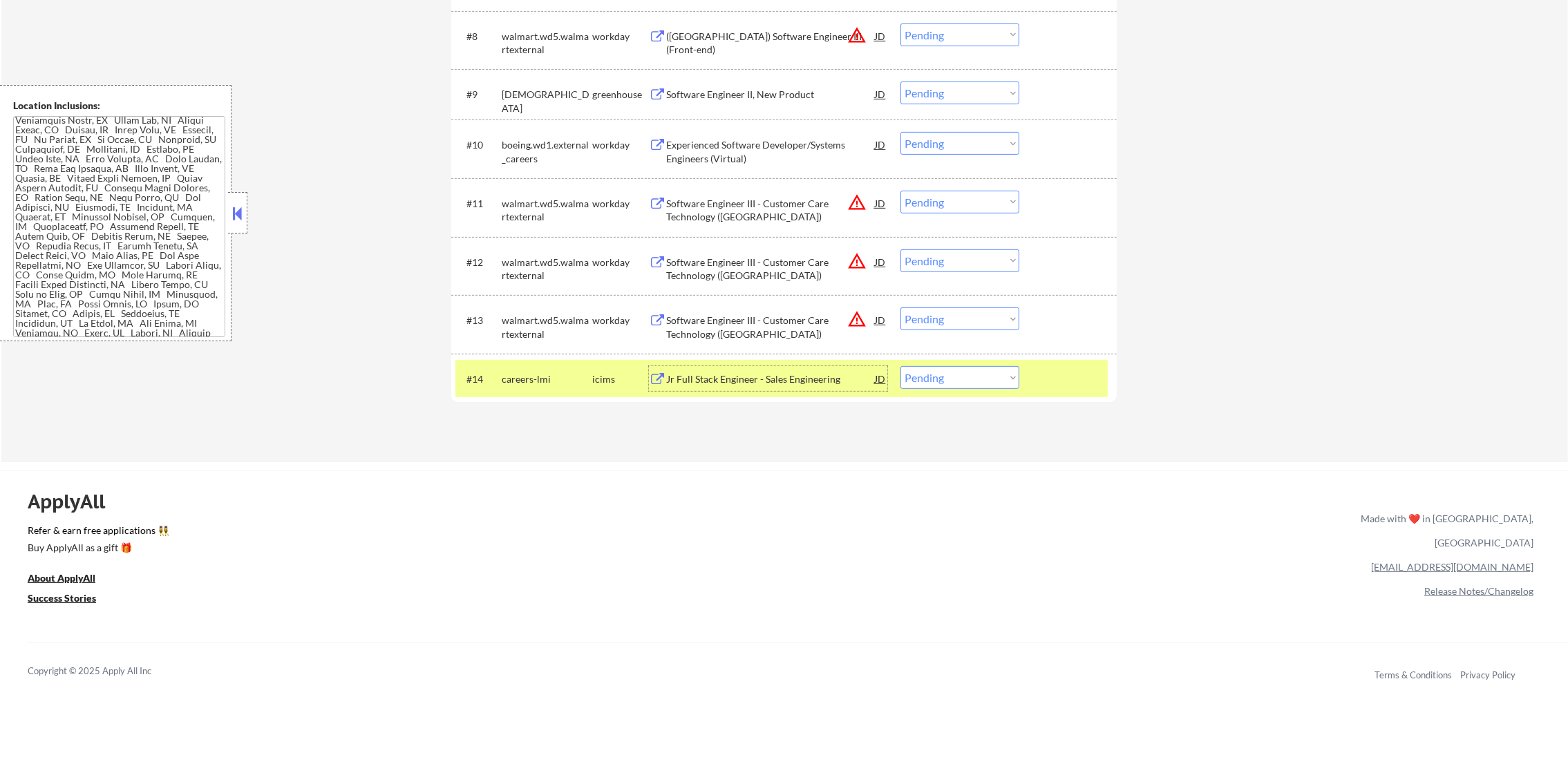
click at [948, 368] on select "Choose an option... Pending Applied Excluded (Questions) Excluded (Expired) Exc…" at bounding box center [959, 377] width 119 height 23
select select ""excluded""
click at [900, 366] on select "Choose an option... Pending Applied Excluded (Questions) Excluded (Expired) Exc…" at bounding box center [959, 377] width 119 height 23
click at [540, 372] on div "careers-lmi" at bounding box center [547, 379] width 91 height 14
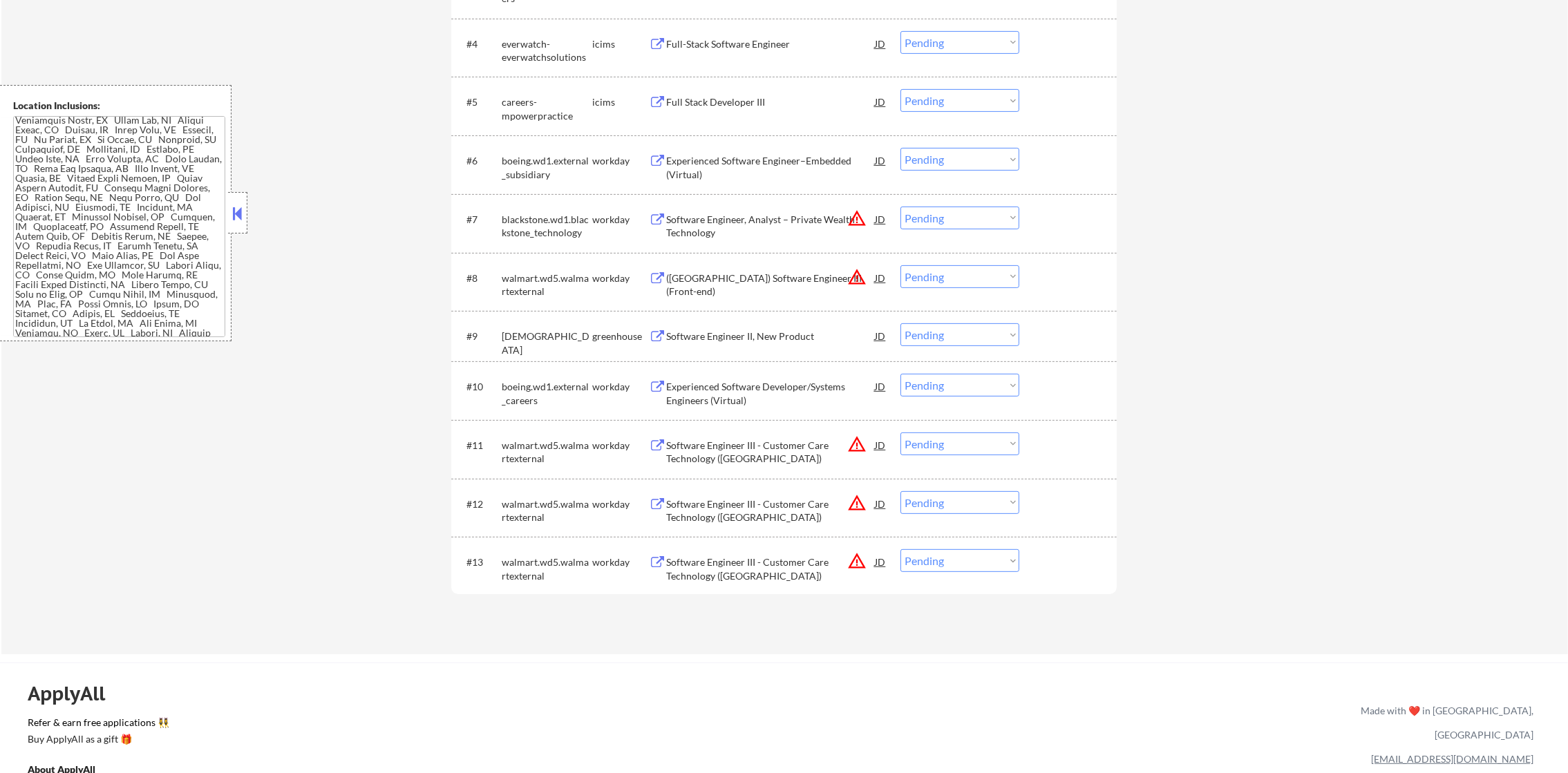
scroll to position [724, 0]
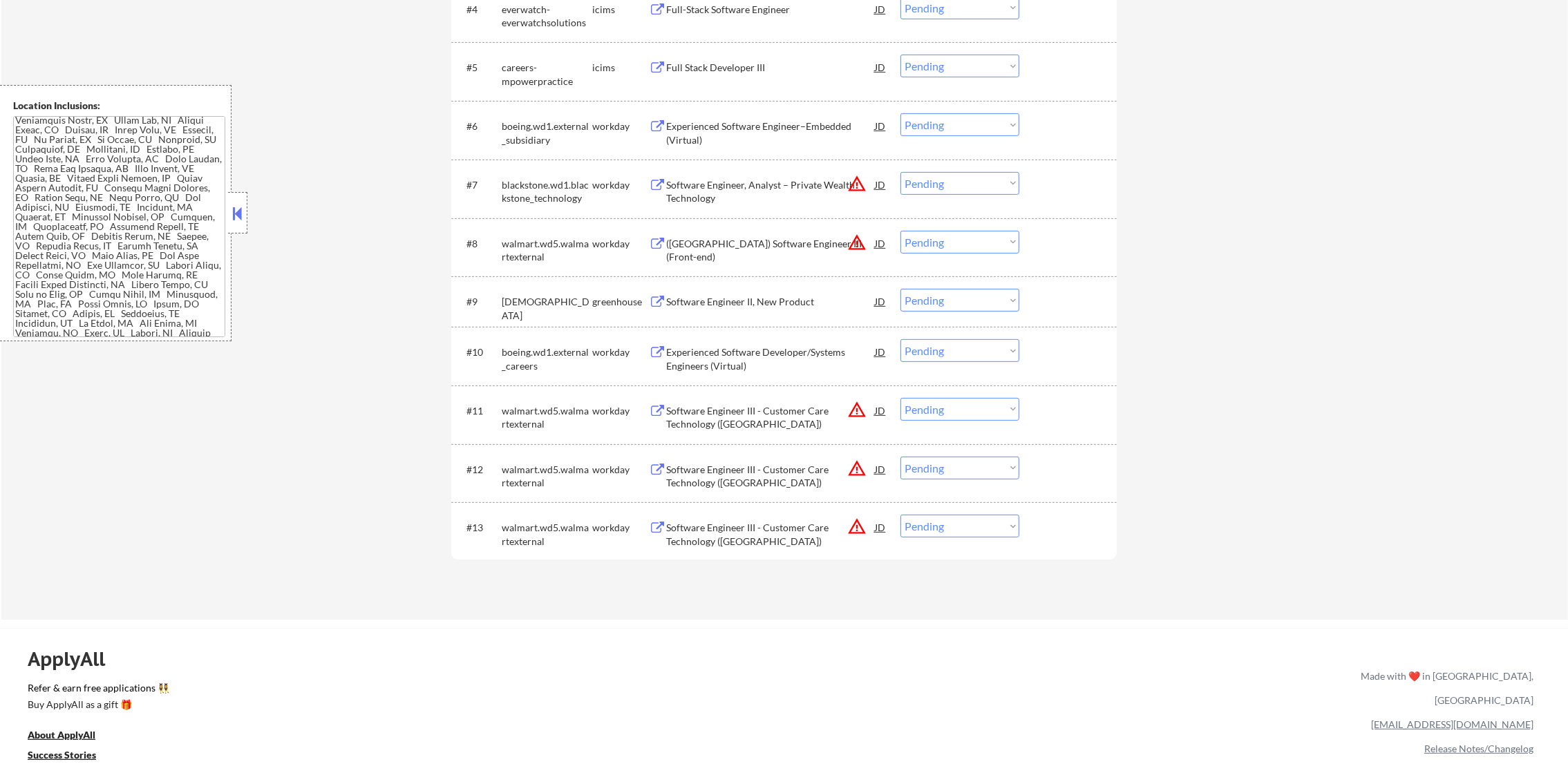
click at [782, 524] on div "Software Engineer III - Customer Care Technology ([GEOGRAPHIC_DATA])" at bounding box center [770, 534] width 208 height 27
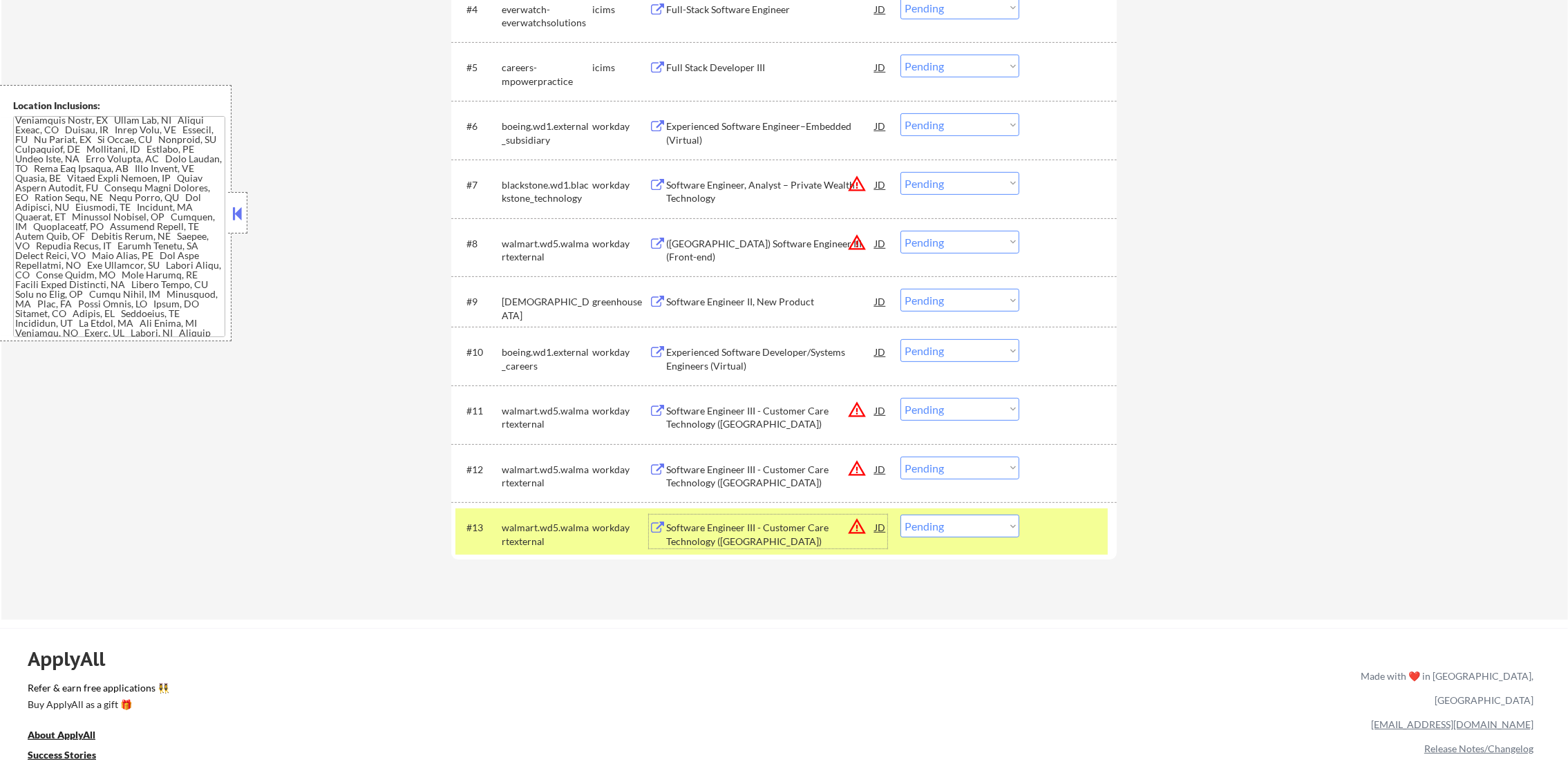
click at [569, 541] on div "walmart.wd5.walmartexternal" at bounding box center [547, 534] width 91 height 27
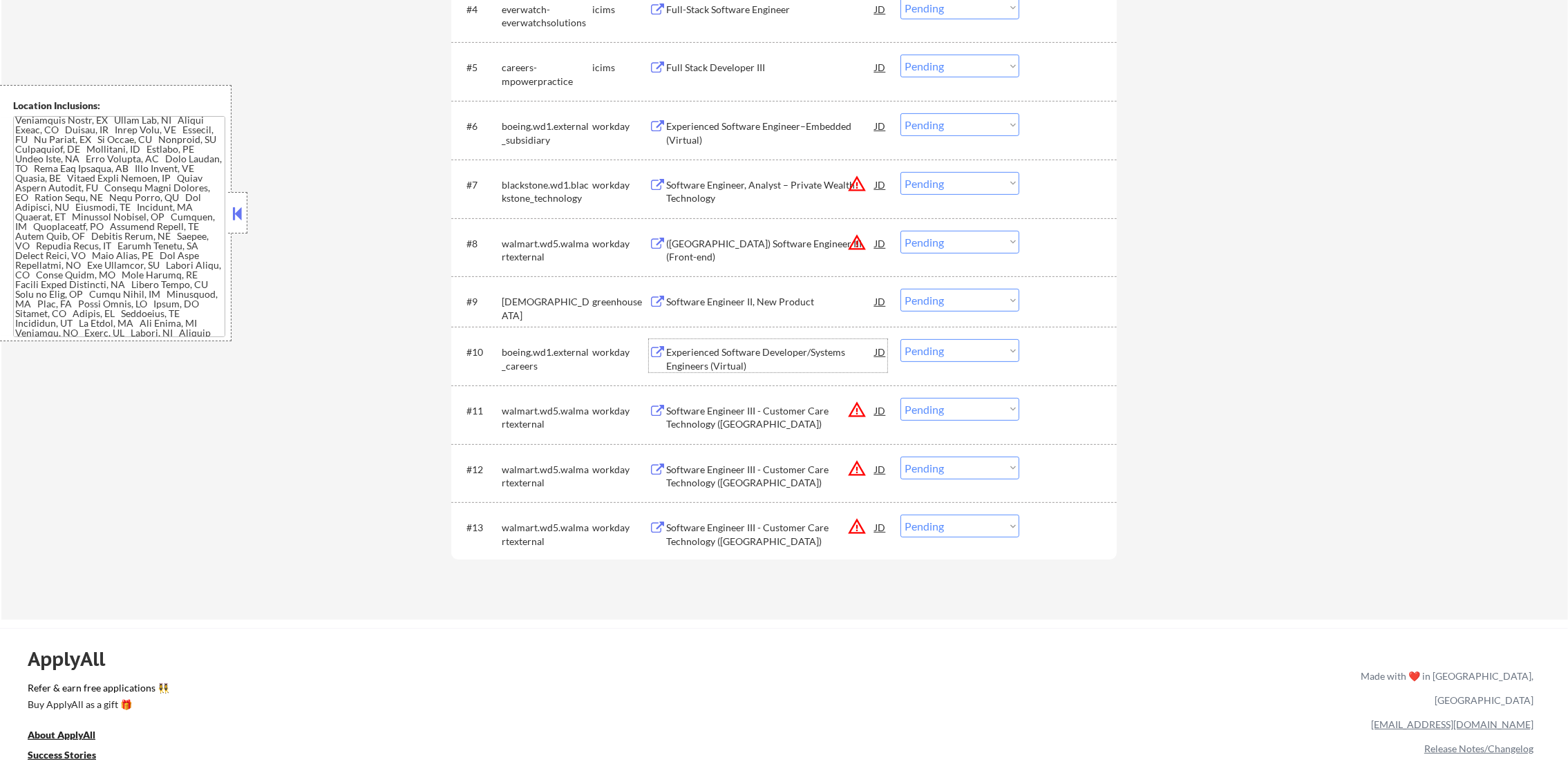
click at [839, 347] on div "Experienced Software Developer/Systems Engineers (Virtual)" at bounding box center [770, 359] width 208 height 27
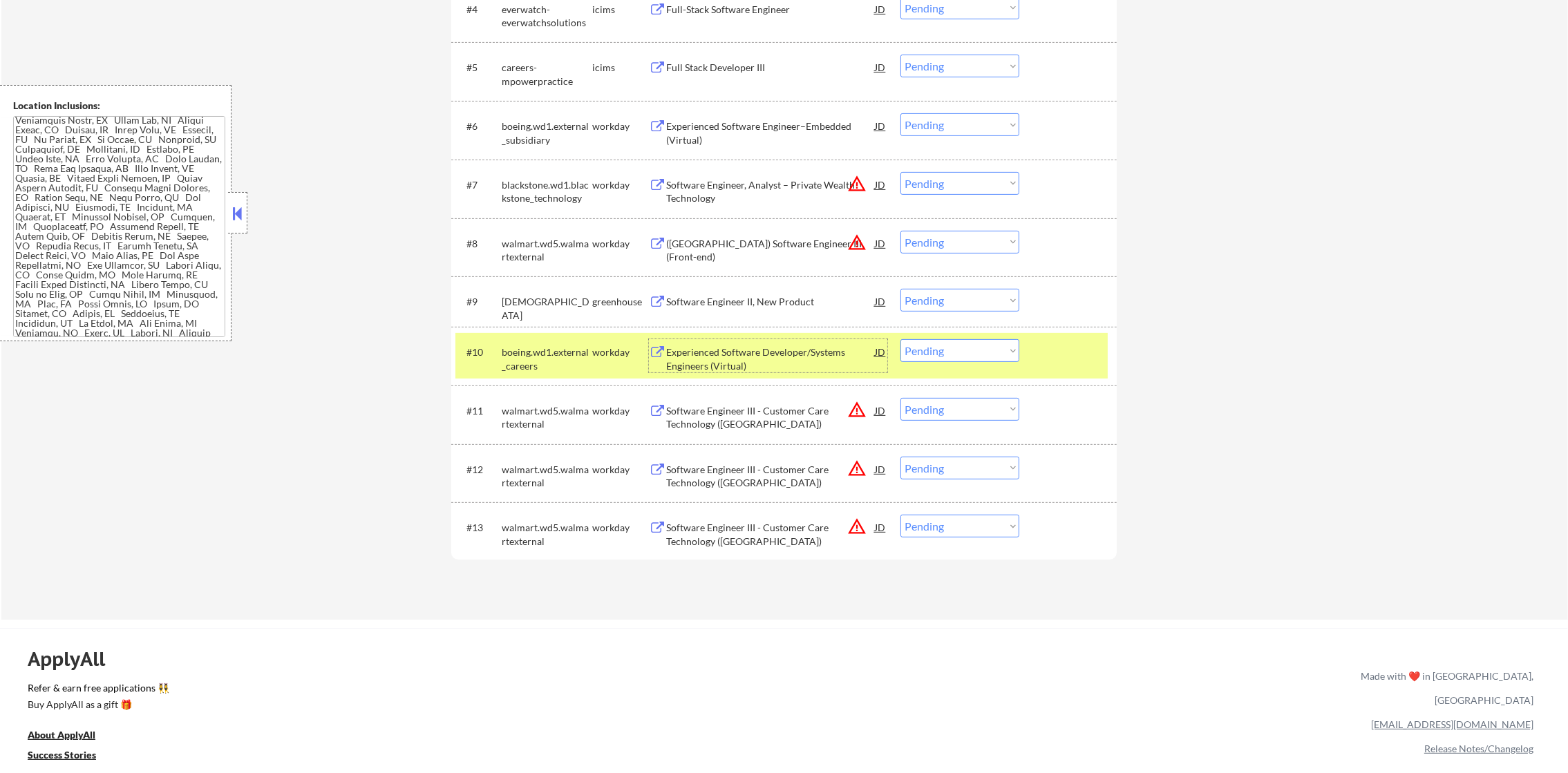
click at [589, 346] on div "boeing.wd1.external_careers" at bounding box center [547, 359] width 91 height 27
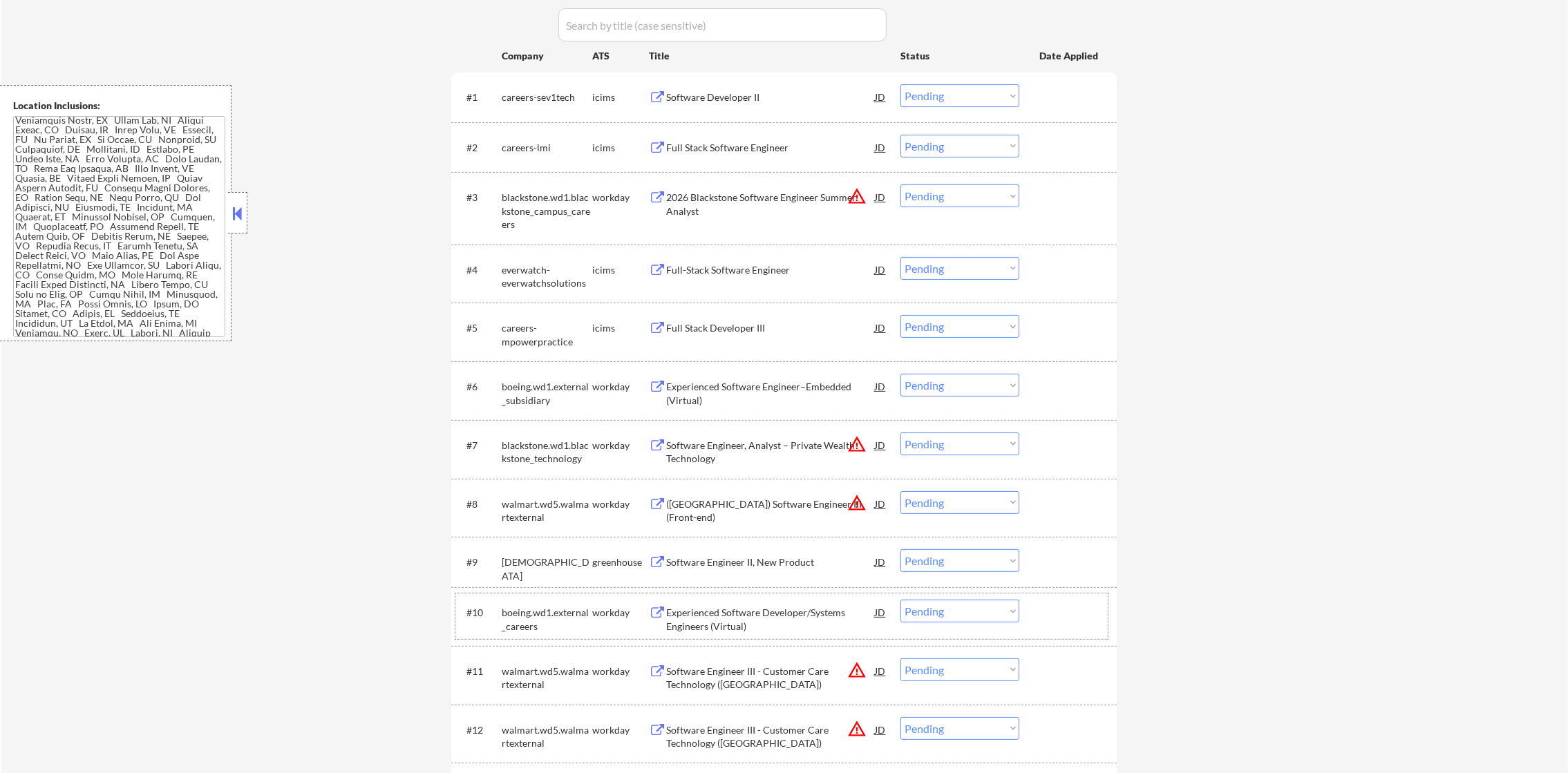
scroll to position [482, 0]
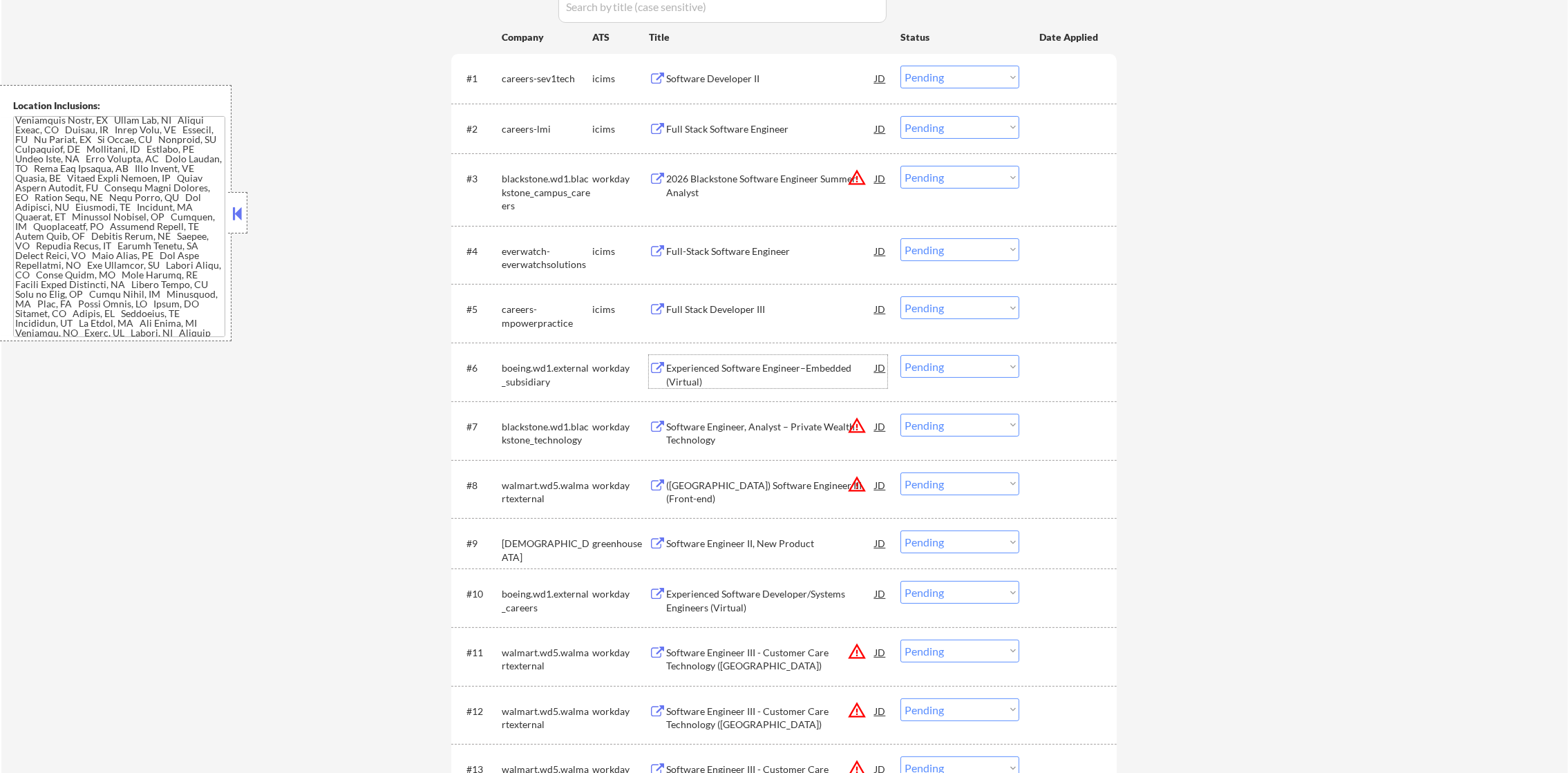
click at [757, 371] on div "Experienced Software Engineer–Embedded (Virtual)" at bounding box center [770, 374] width 208 height 27
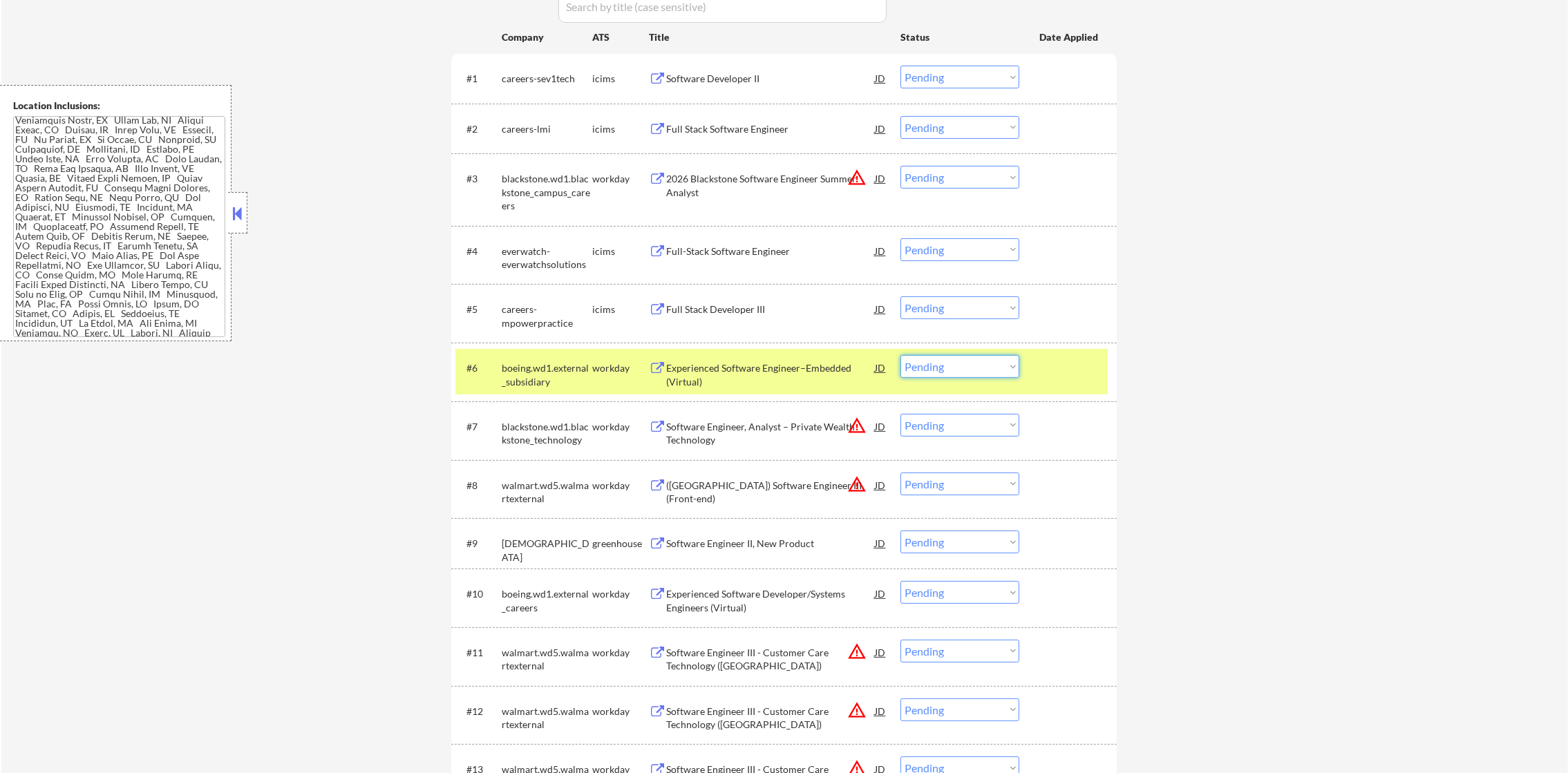
drag, startPoint x: 942, startPoint y: 370, endPoint x: 942, endPoint y: 378, distance: 8.0
click at [942, 371] on select "Choose an option... Pending Applied Excluded (Questions) Excluded (Expired) Exc…" at bounding box center [959, 366] width 119 height 23
click at [900, 355] on select "Choose an option... Pending Applied Excluded (Questions) Excluded (Expired) Exc…" at bounding box center [959, 366] width 119 height 23
click at [539, 371] on div "boeing.wd1.external_subsidiary" at bounding box center [547, 374] width 91 height 27
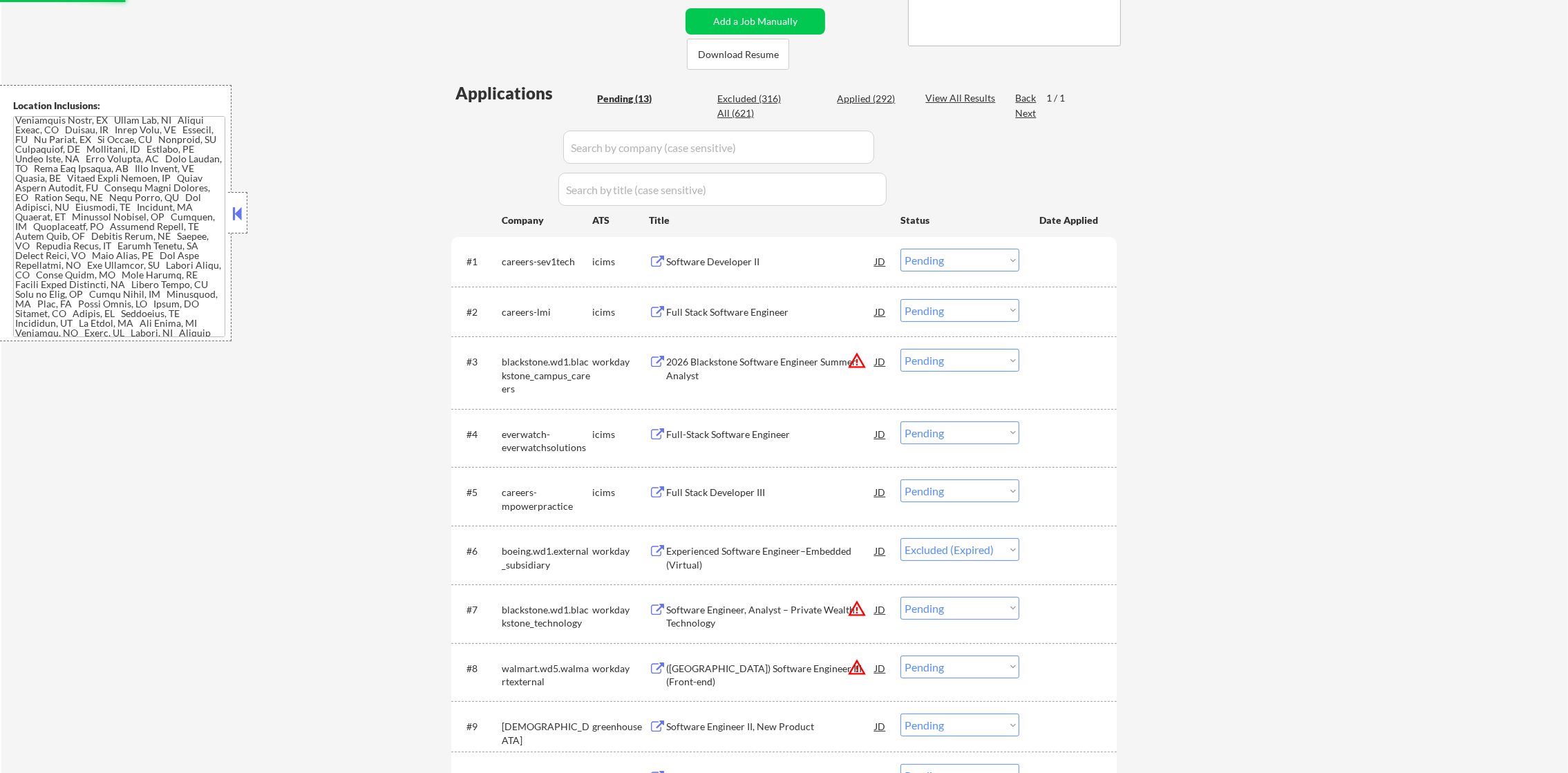
scroll to position [275, 0]
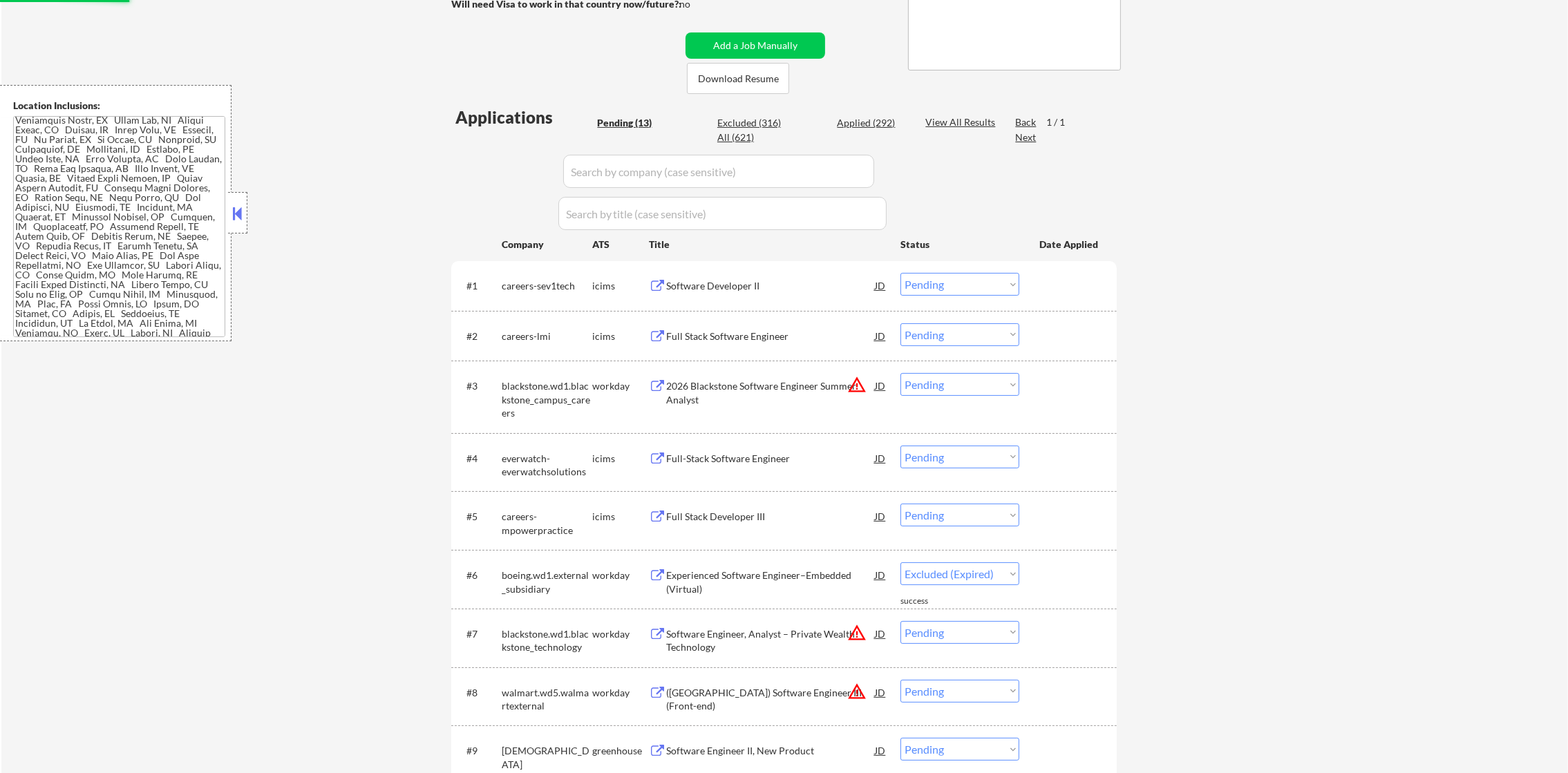
select select ""pending""
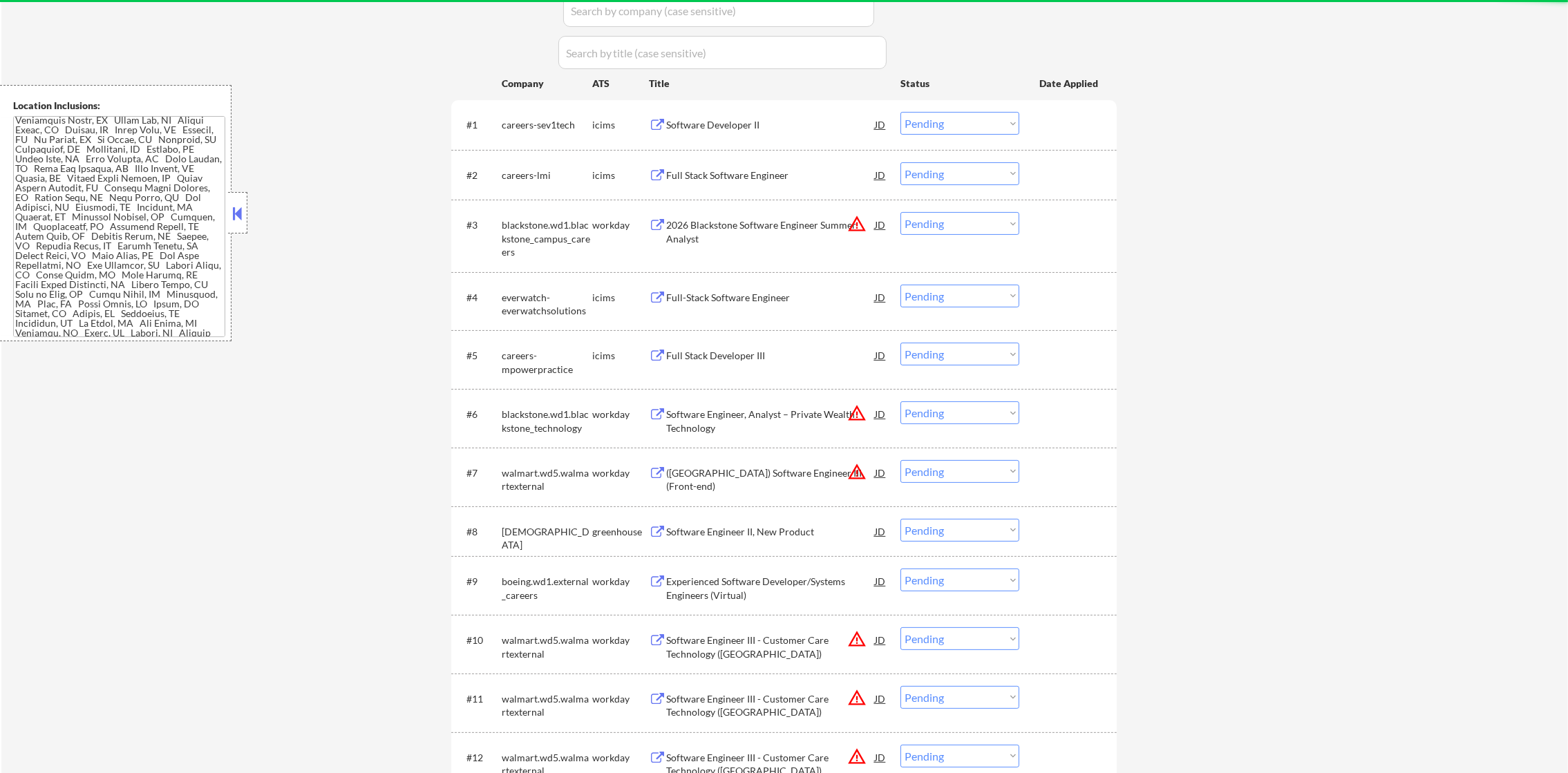
scroll to position [447, 0]
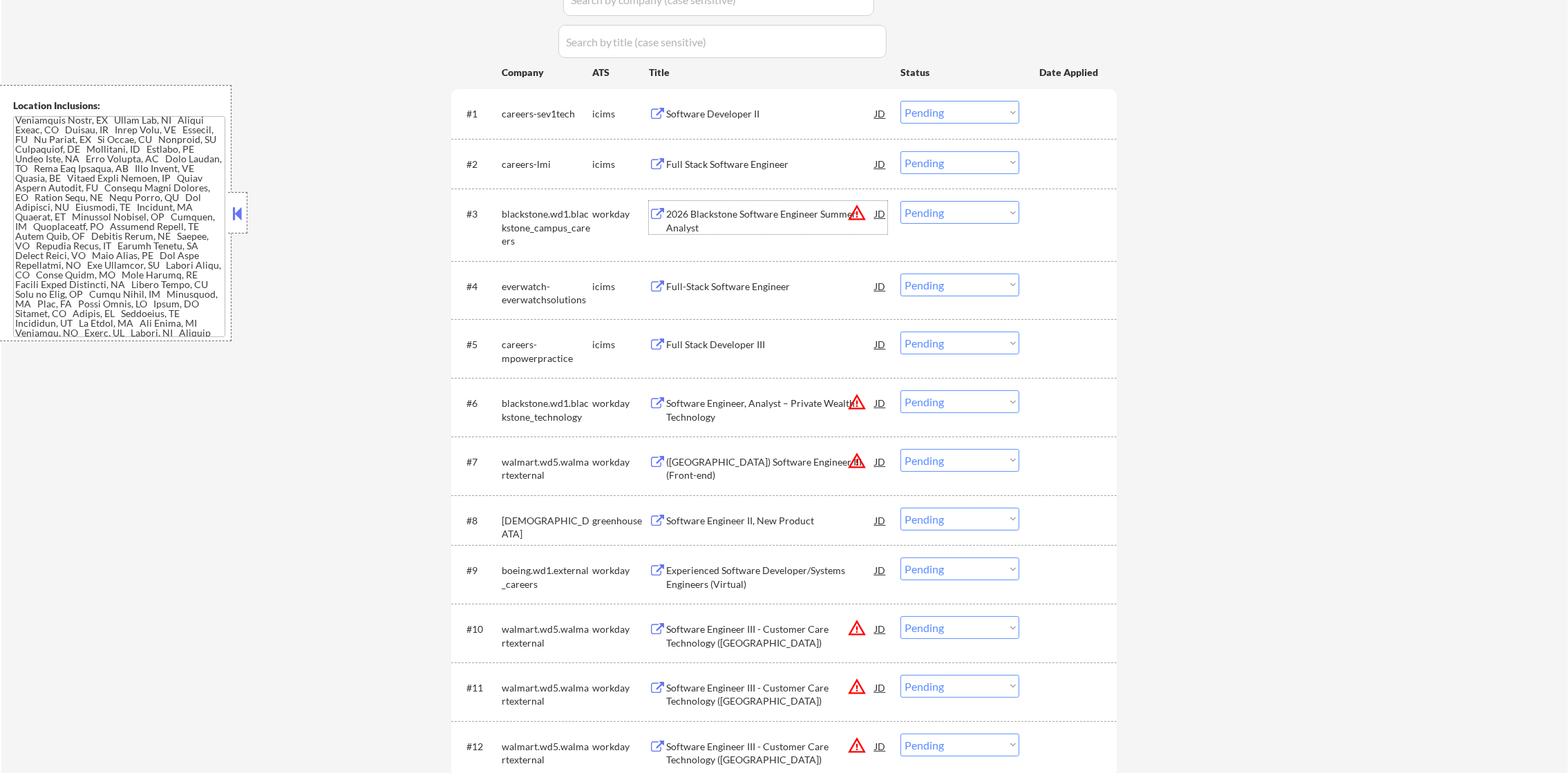
click at [801, 231] on div "2026 Blackstone Software Engineer Summer Analyst" at bounding box center [770, 220] width 208 height 27
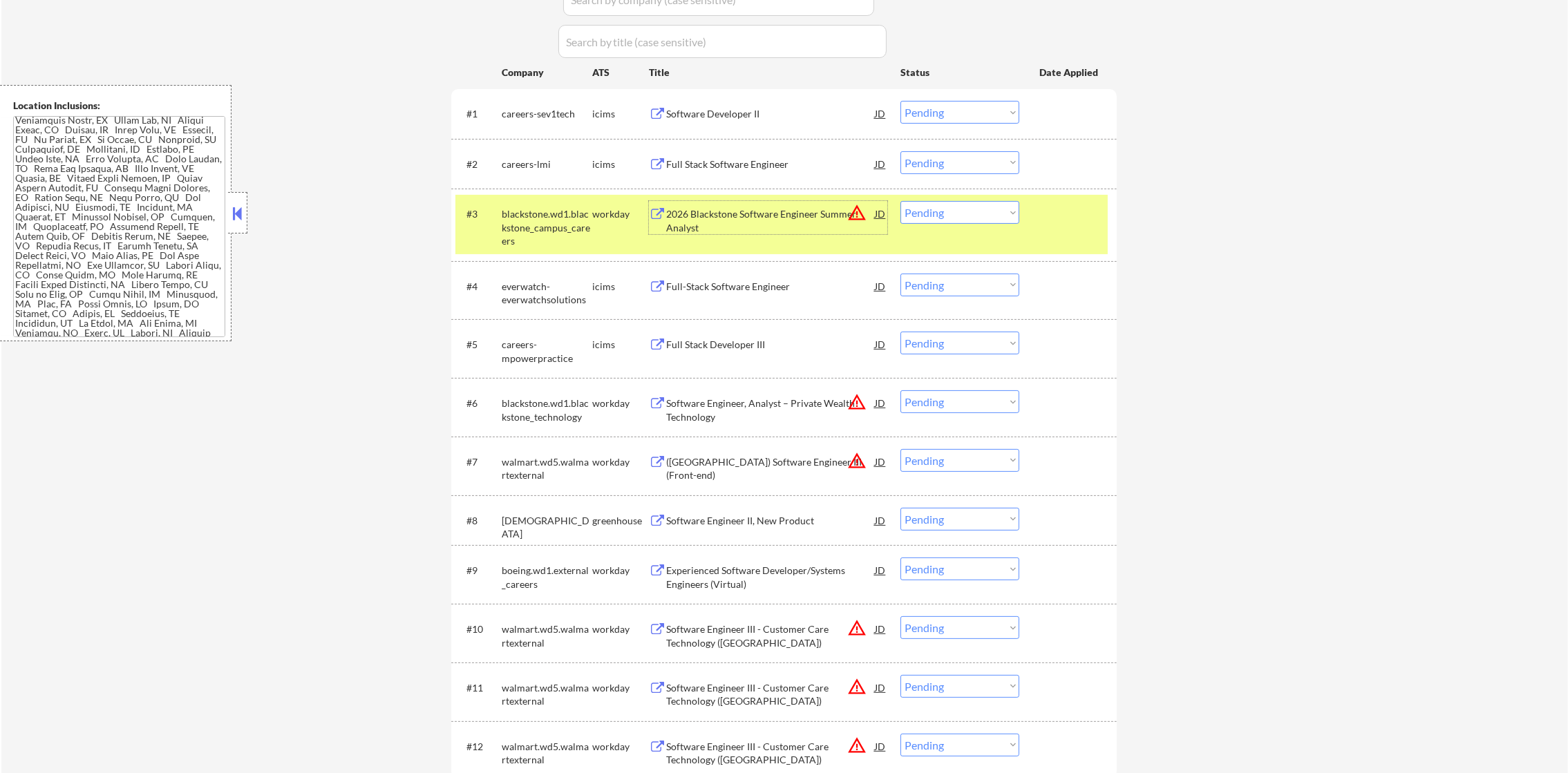
click at [851, 208] on button "warning_amber" at bounding box center [857, 213] width 20 height 20
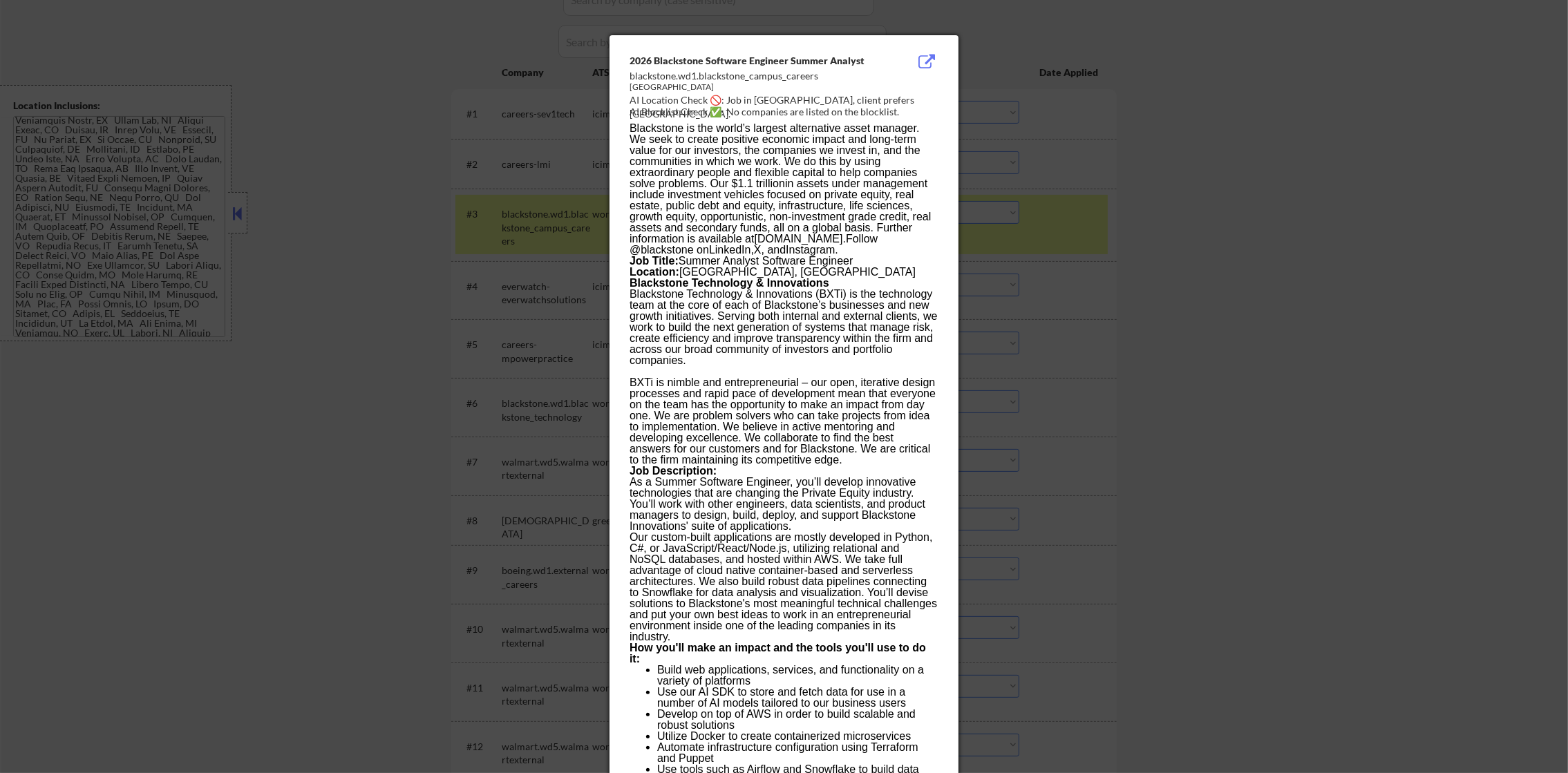
click at [1058, 140] on div at bounding box center [784, 386] width 1568 height 773
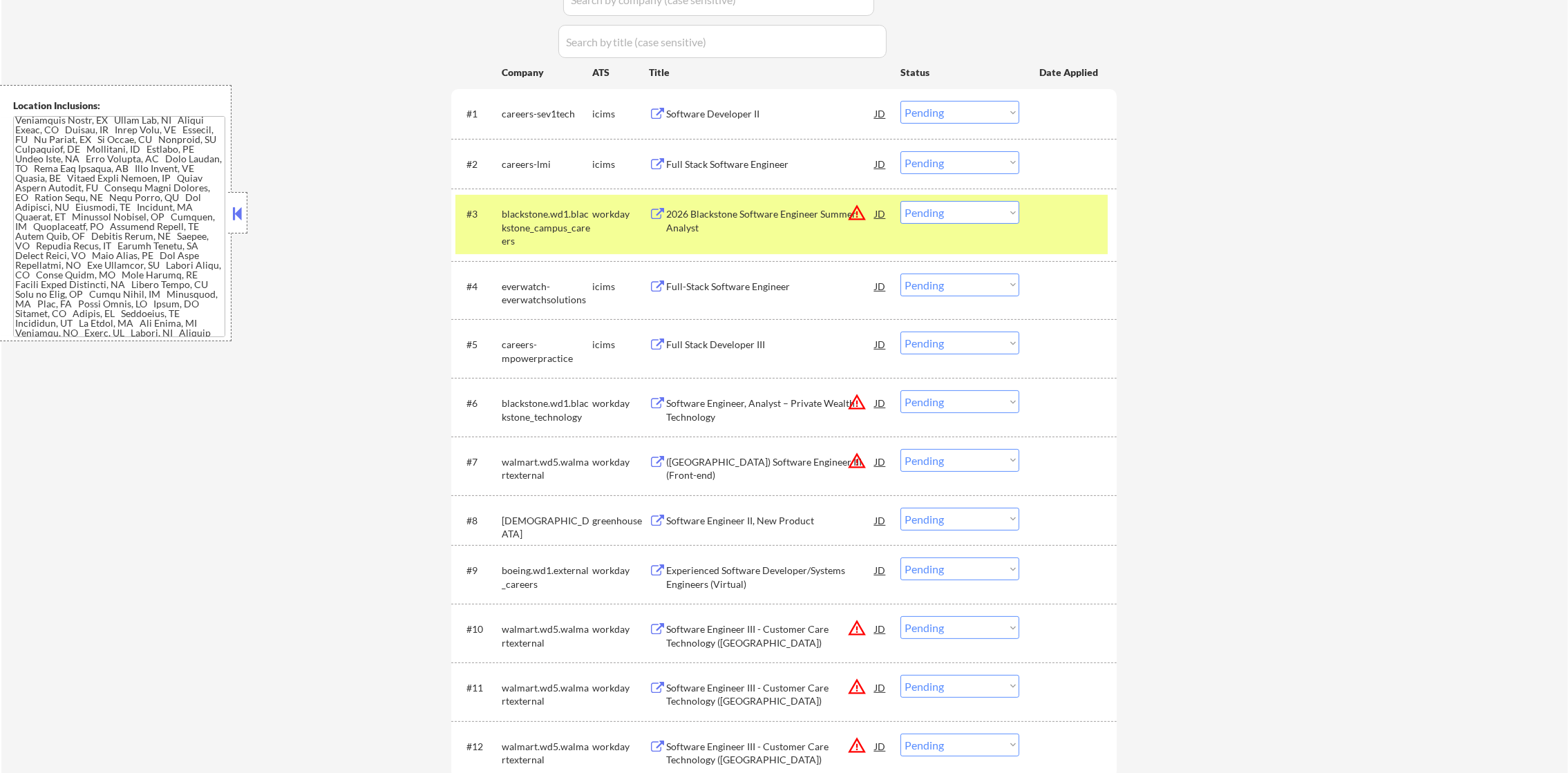
click at [860, 214] on button "warning_amber" at bounding box center [857, 213] width 20 height 20
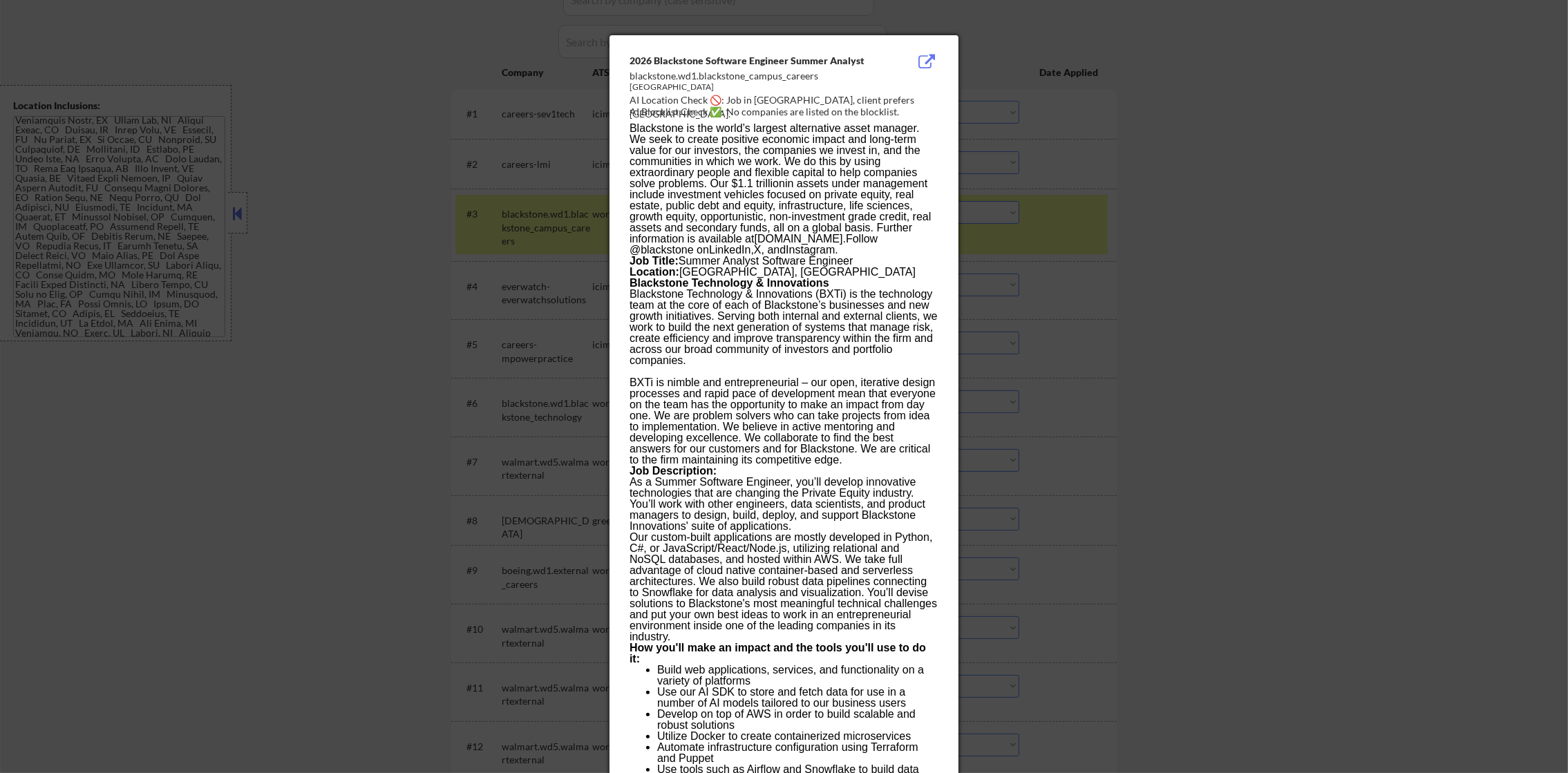
click at [1075, 196] on div at bounding box center [784, 386] width 1568 height 773
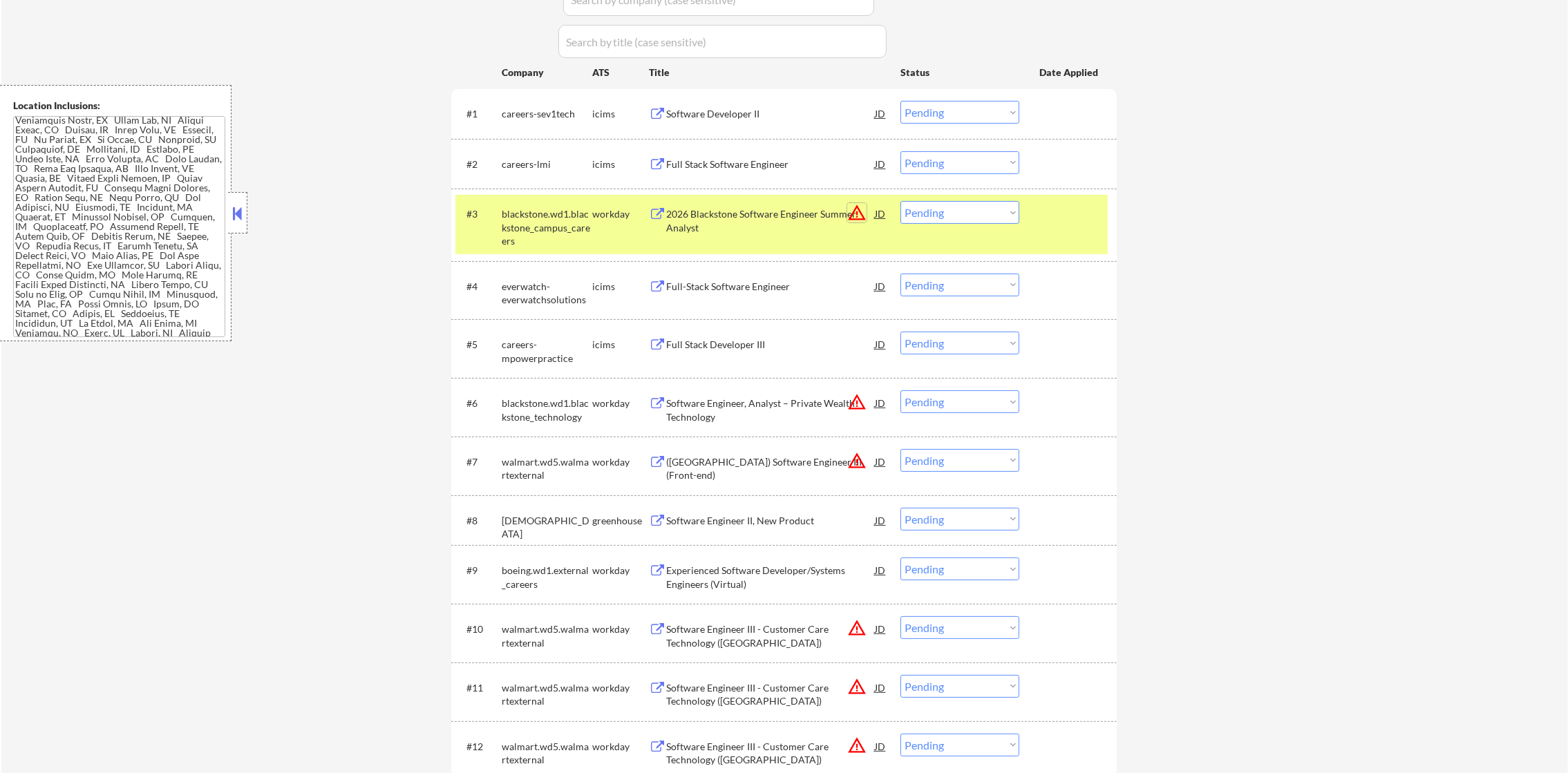
click at [855, 214] on button "warning_amber" at bounding box center [857, 213] width 20 height 20
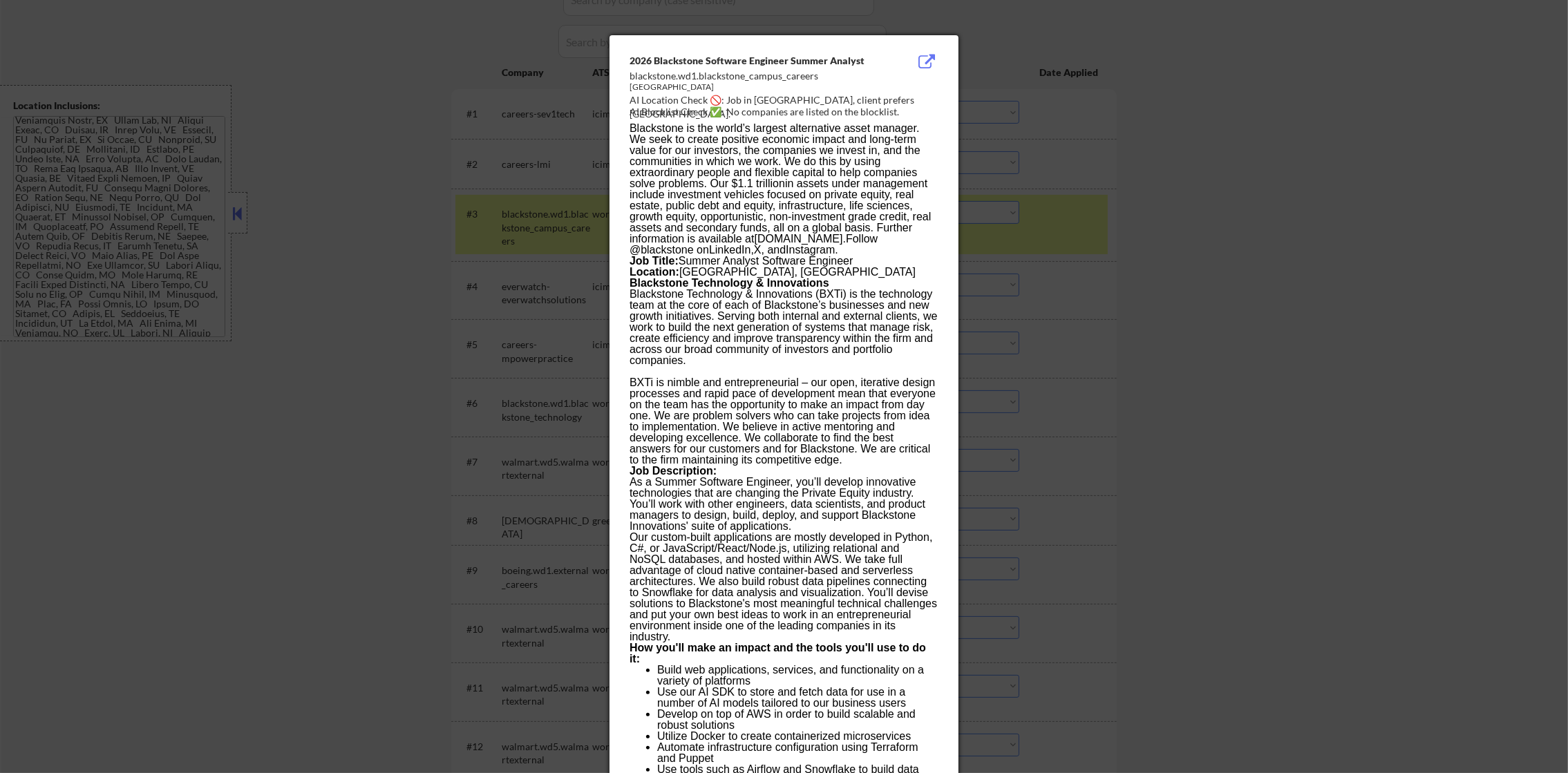
click at [774, 105] on div "AI Blocklist Check ✅: No companies are listed on the blocklist." at bounding box center [786, 112] width 314 height 14
click at [773, 100] on div "AI Location Check 🚫: Job in [GEOGRAPHIC_DATA], client prefers [GEOGRAPHIC_DATA]." at bounding box center [786, 107] width 314 height 27
copy div "iami,"
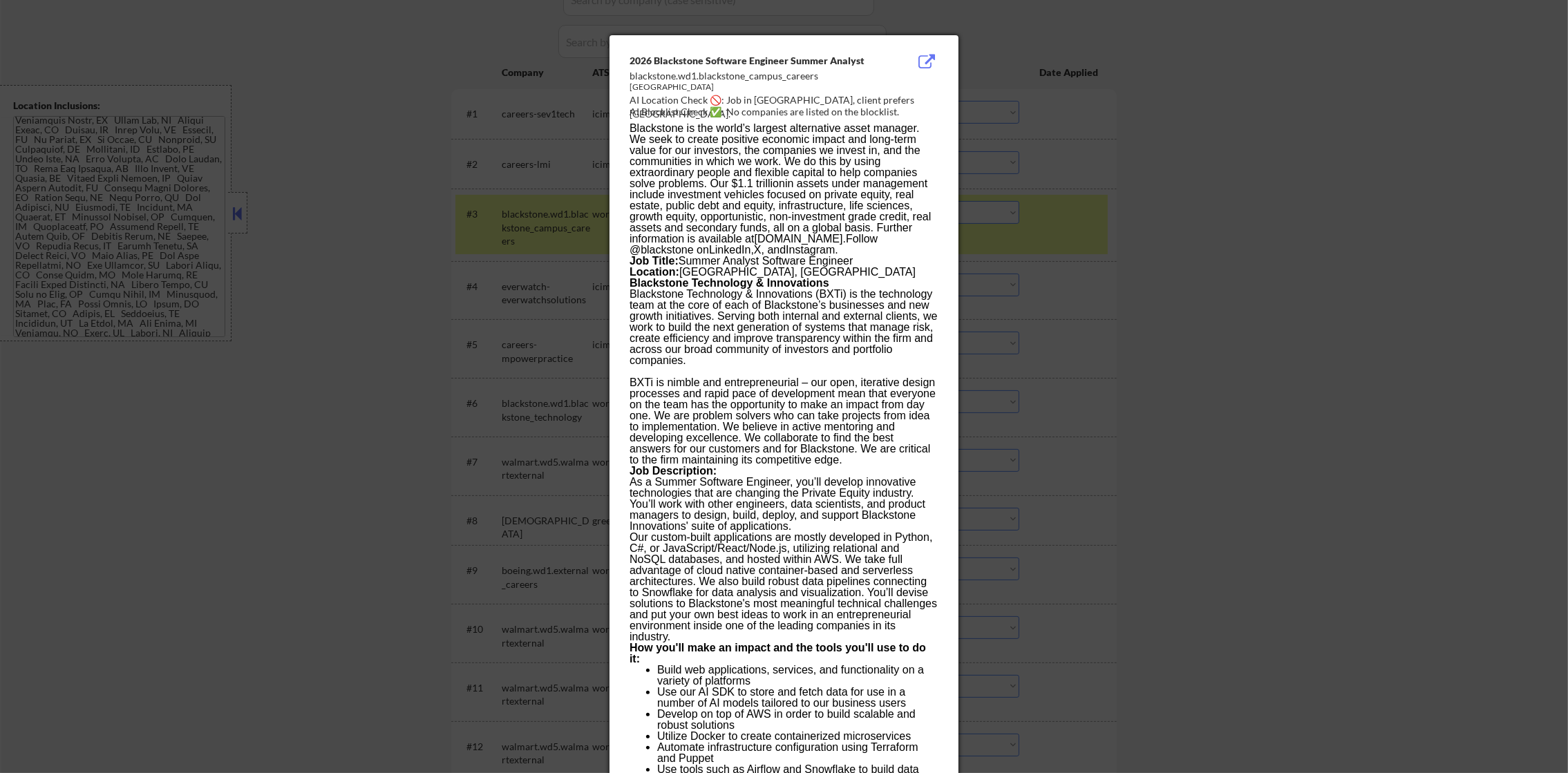
click at [1148, 119] on div at bounding box center [784, 386] width 1568 height 773
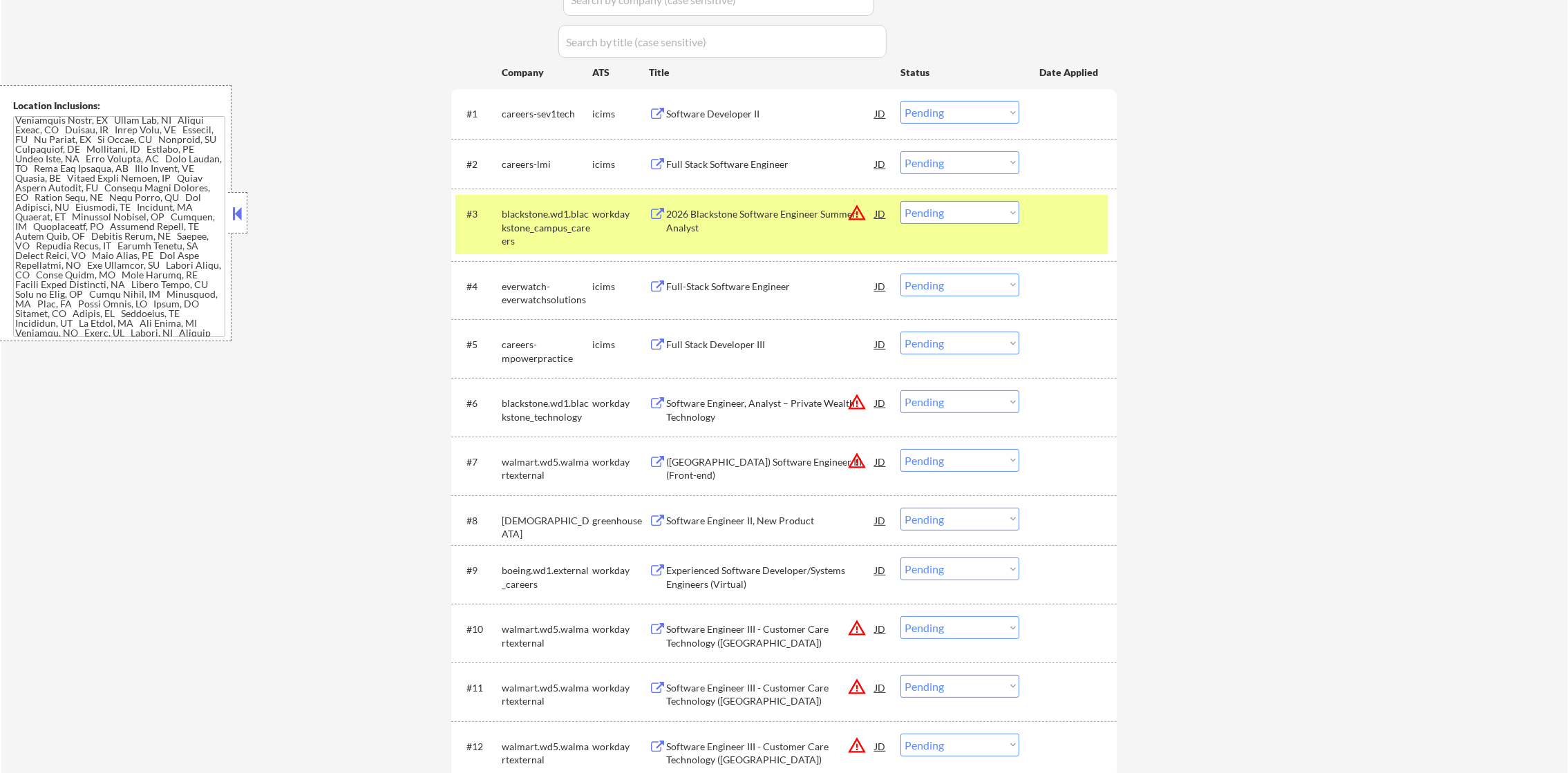
scroll to position [495, 0]
click at [915, 220] on select "Choose an option... Pending Applied Excluded (Questions) Excluded (Expired) Exc…" at bounding box center [959, 212] width 119 height 23
click at [900, 201] on select "Choose an option... Pending Applied Excluded (Questions) Excluded (Expired) Exc…" at bounding box center [959, 212] width 119 height 23
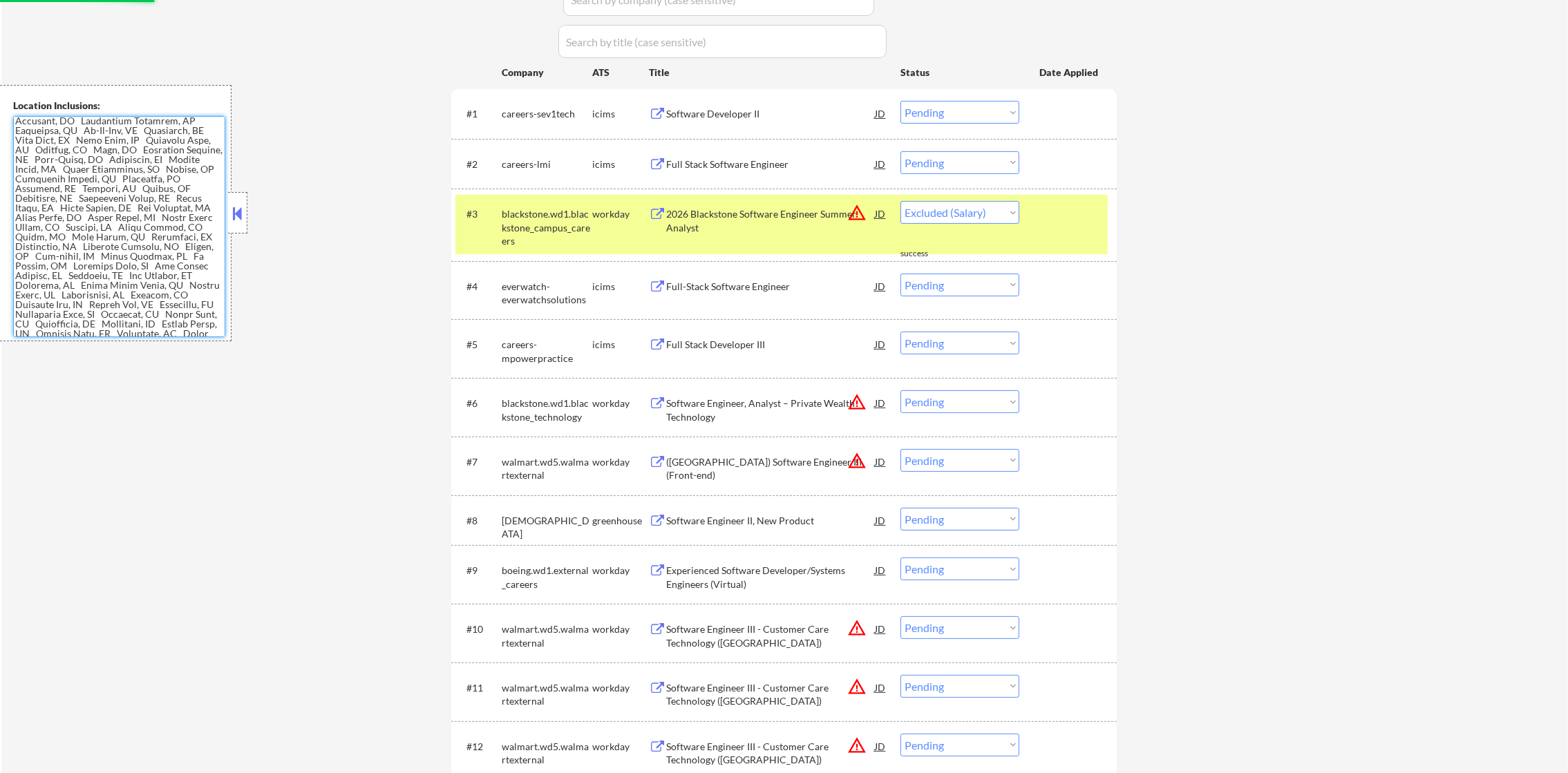
select select ""pending""
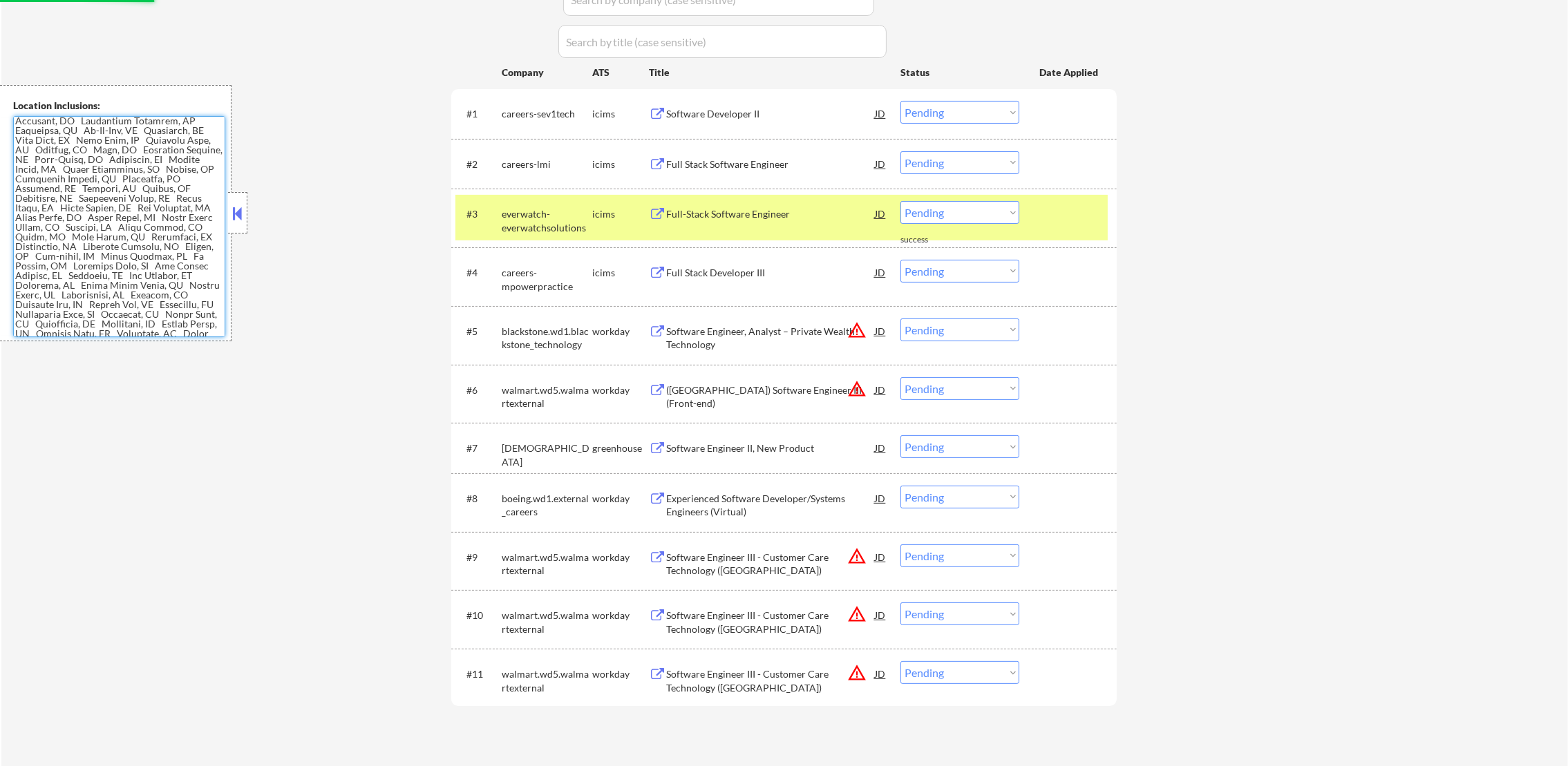
click at [557, 207] on div "everwatch-everwatchsolutions" at bounding box center [547, 220] width 91 height 27
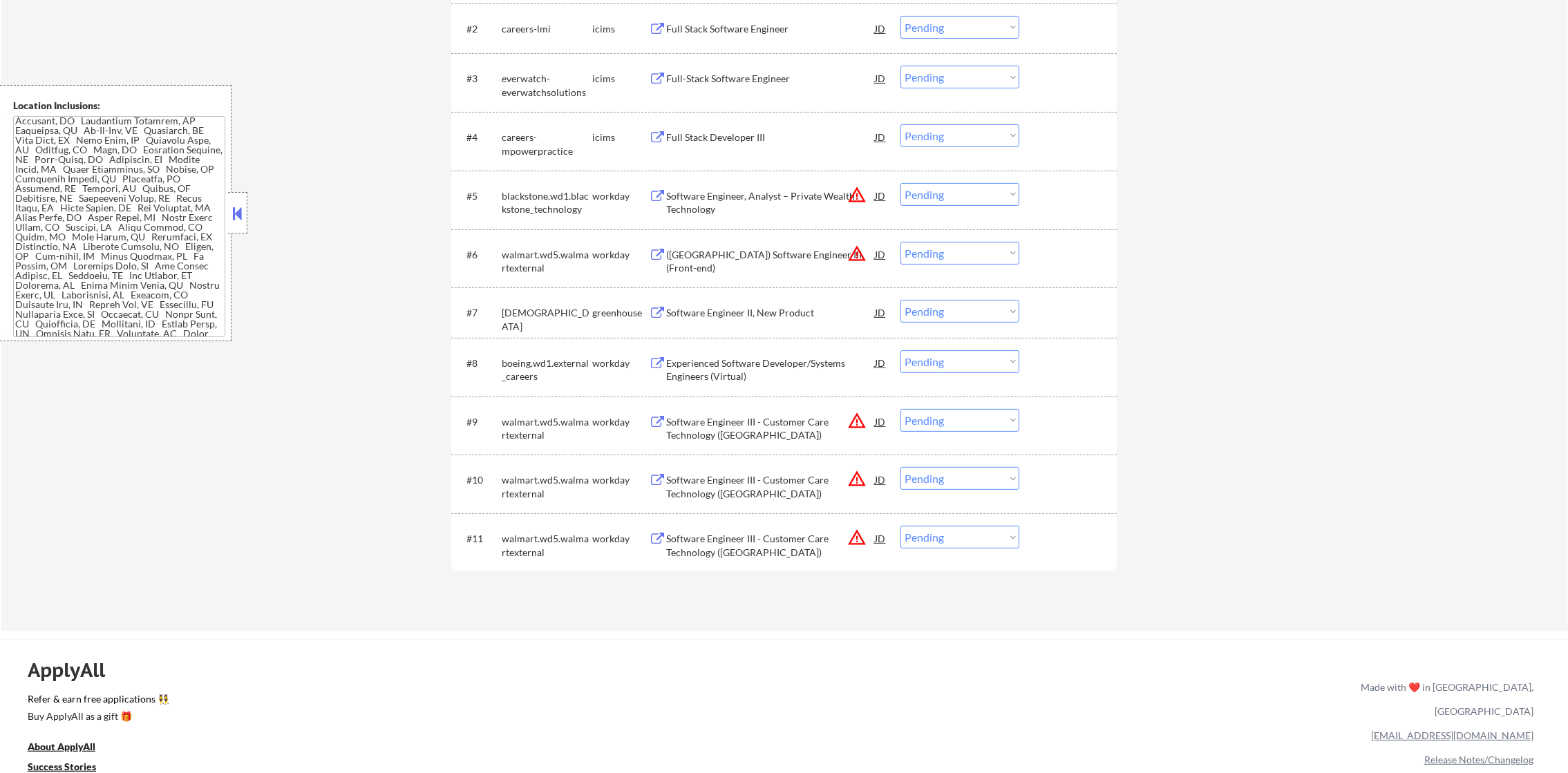
scroll to position [550, 0]
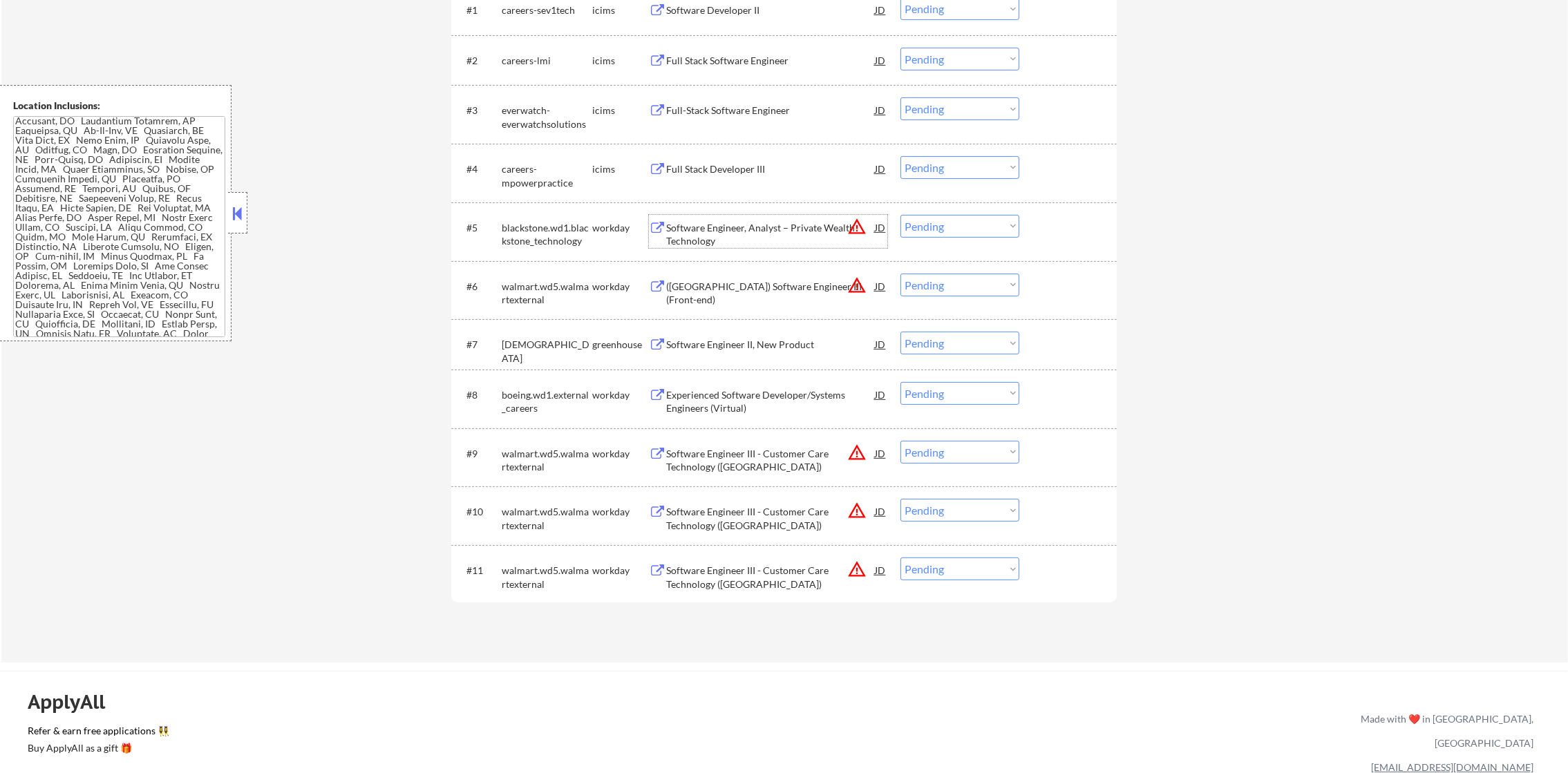
click at [776, 229] on div "Software Engineer, Analyst – Private Wealth Technology" at bounding box center [770, 235] width 208 height 27
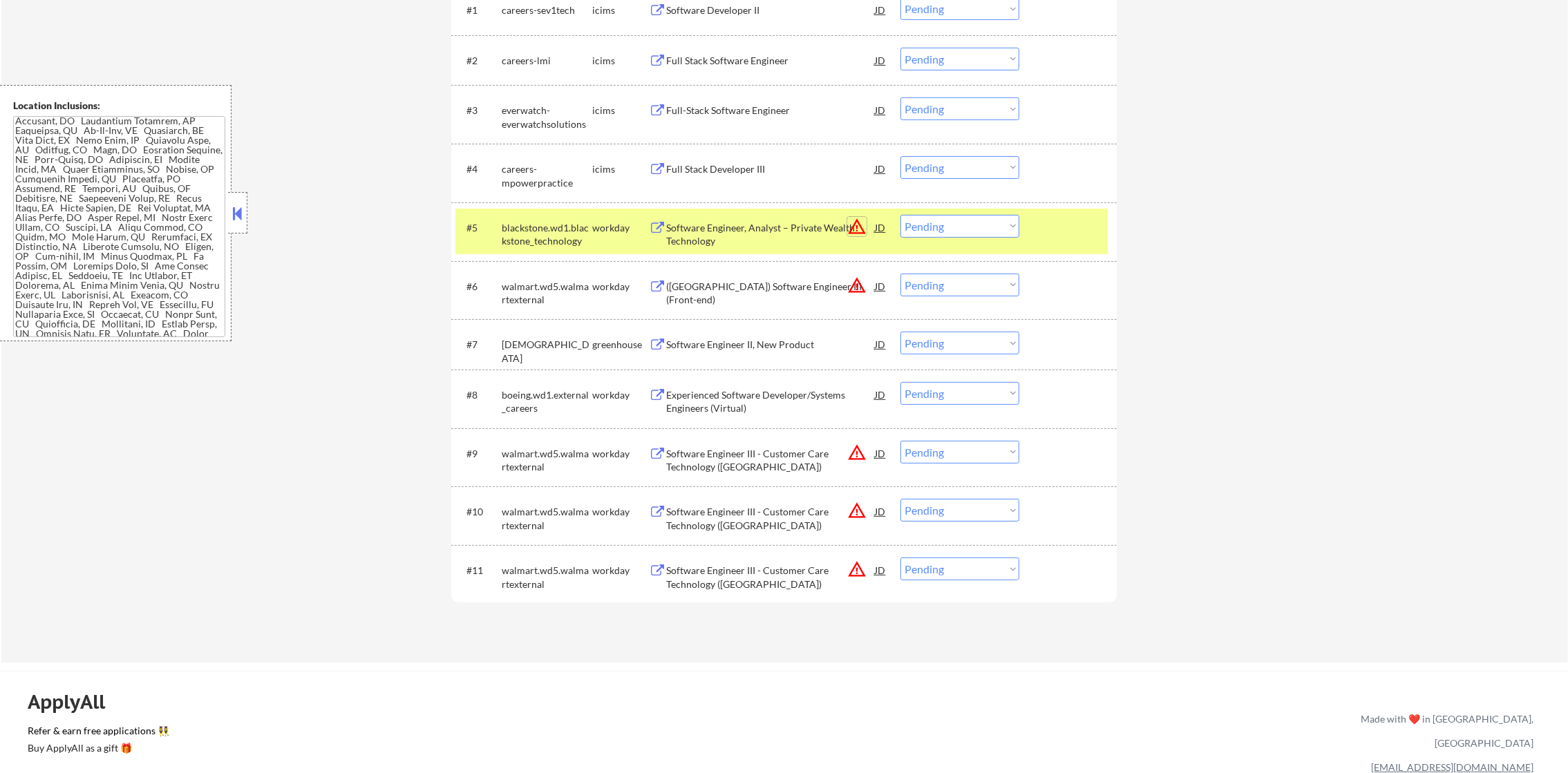
click at [849, 225] on button "warning_amber" at bounding box center [857, 226] width 20 height 20
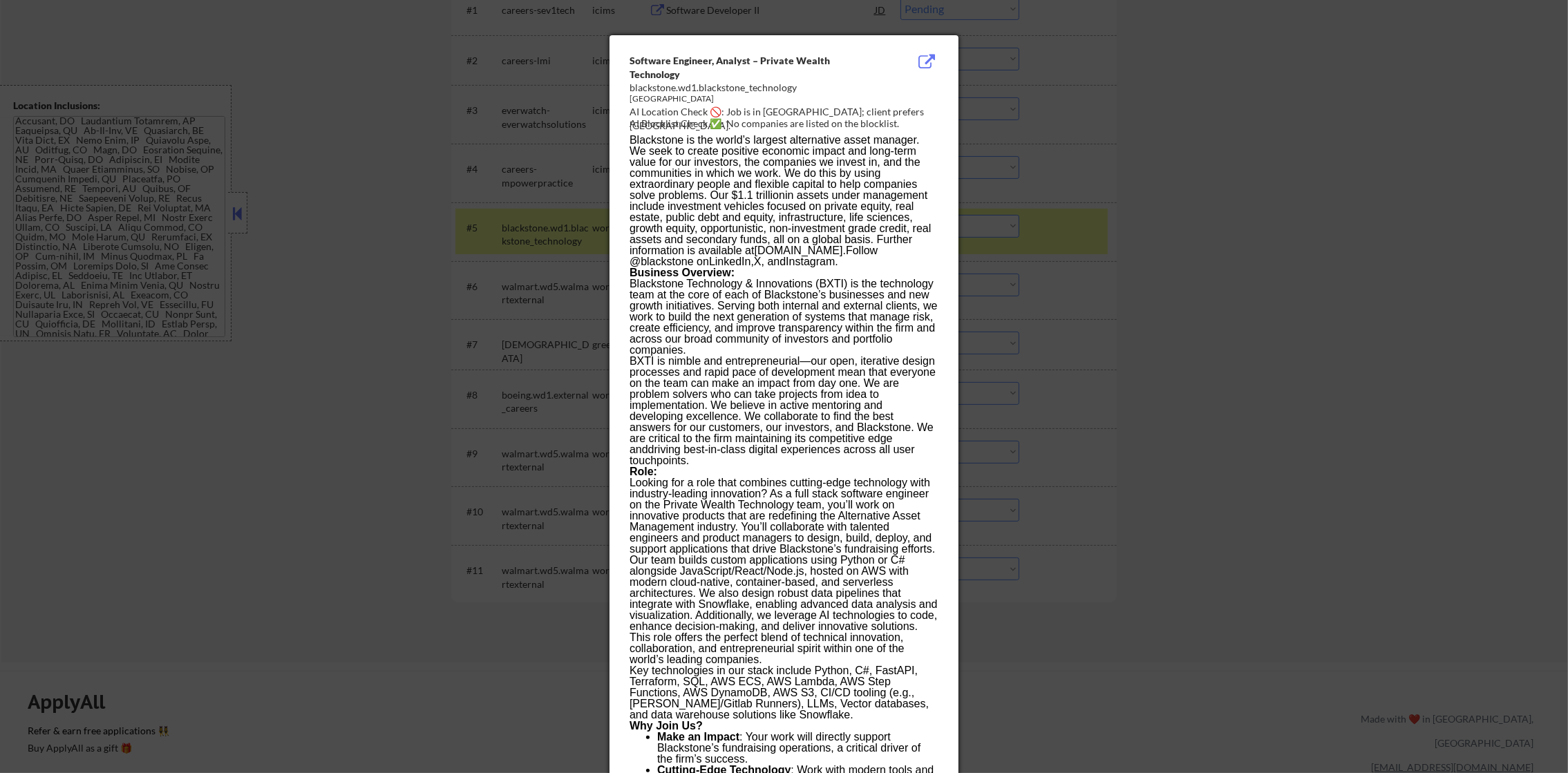
click at [768, 104] on div "[GEOGRAPHIC_DATA]" at bounding box center [749, 101] width 239 height 15
click at [772, 112] on div "AI Location Check 🚫: Job is in [GEOGRAPHIC_DATA]; client prefers [GEOGRAPHIC_DA…" at bounding box center [786, 119] width 314 height 27
copy div "iami;"
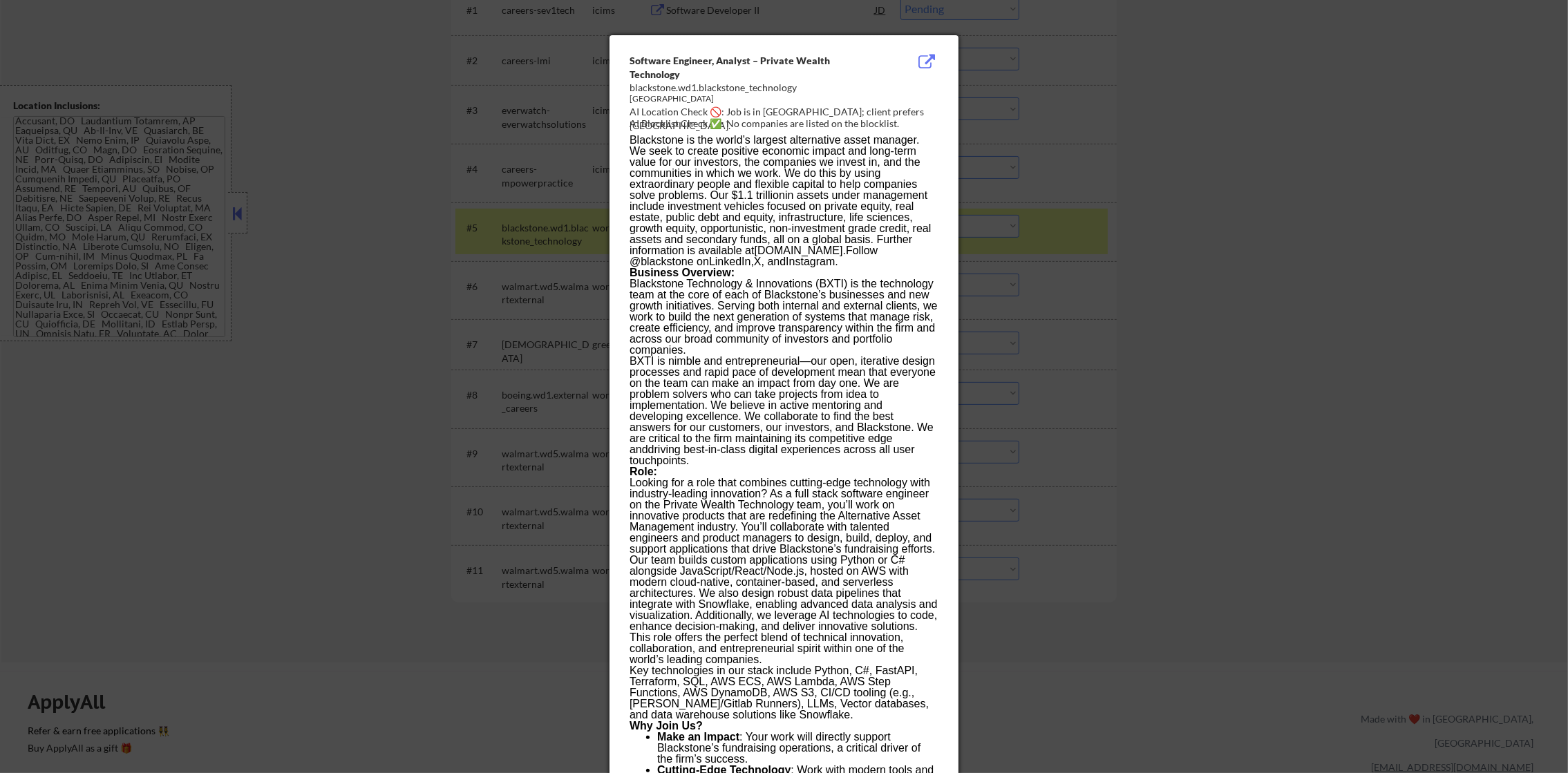
click at [1060, 142] on div at bounding box center [784, 386] width 1568 height 773
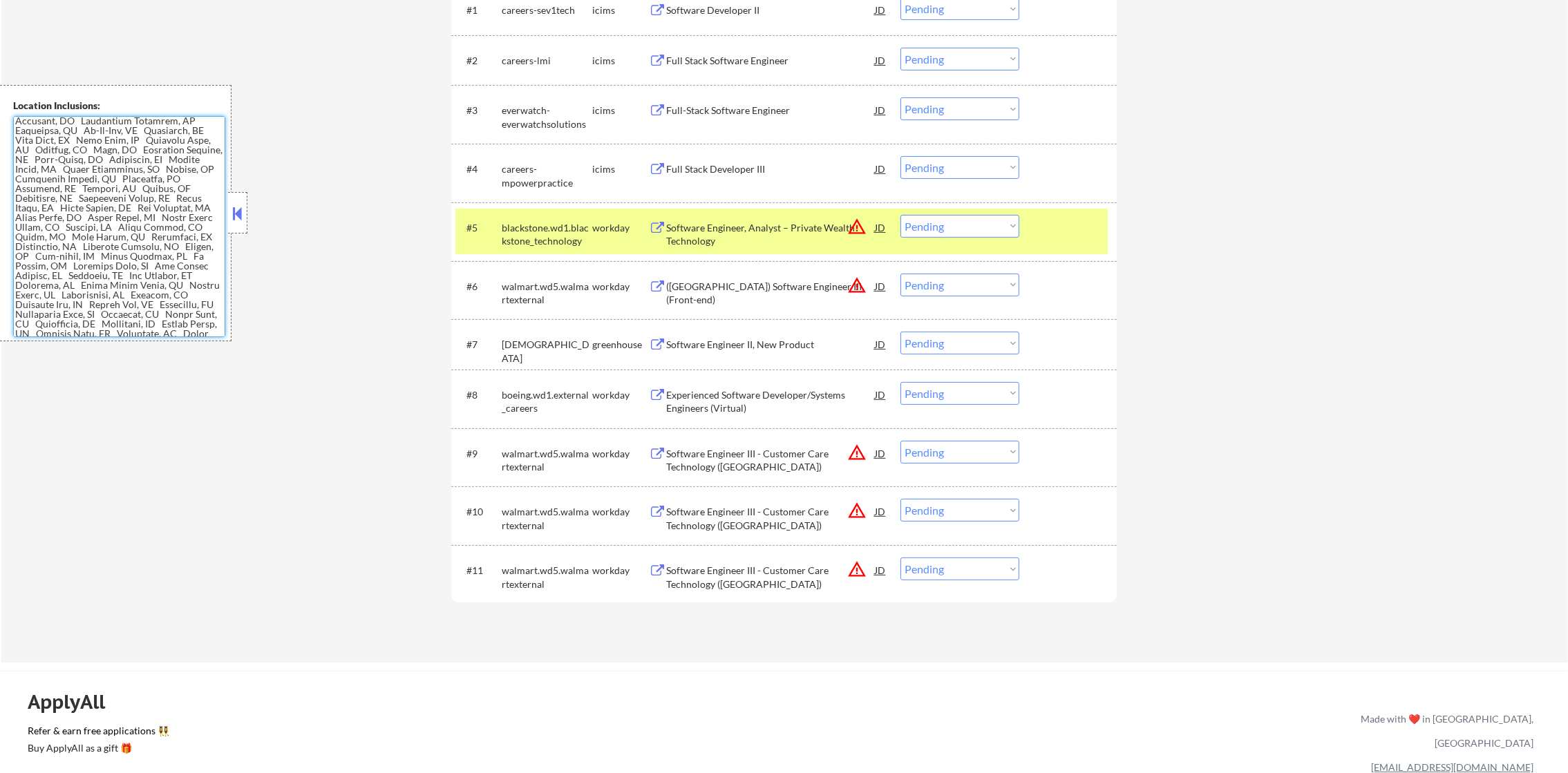
click at [953, 231] on select "Choose an option... Pending Applied Excluded (Questions) Excluded (Expired) Exc…" at bounding box center [959, 226] width 119 height 23
click at [900, 215] on select "Choose an option... Pending Applied Excluded (Questions) Excluded (Expired) Exc…" at bounding box center [959, 226] width 119 height 23
drag, startPoint x: 591, startPoint y: 236, endPoint x: 548, endPoint y: 516, distance: 283.3
click at [590, 236] on div "blackstone.wd1.blackstone_technology" at bounding box center [547, 235] width 91 height 27
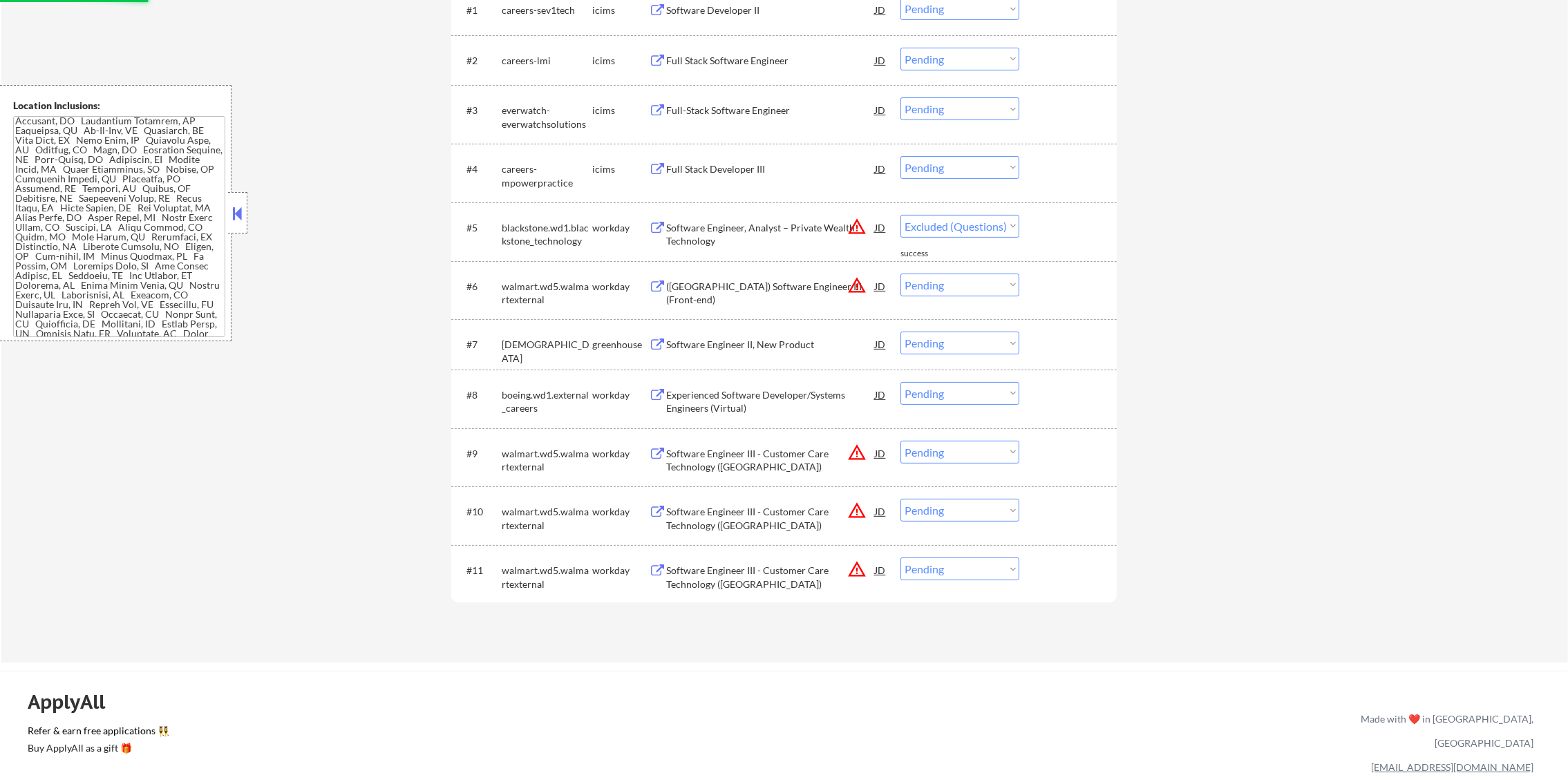
select select ""pending""
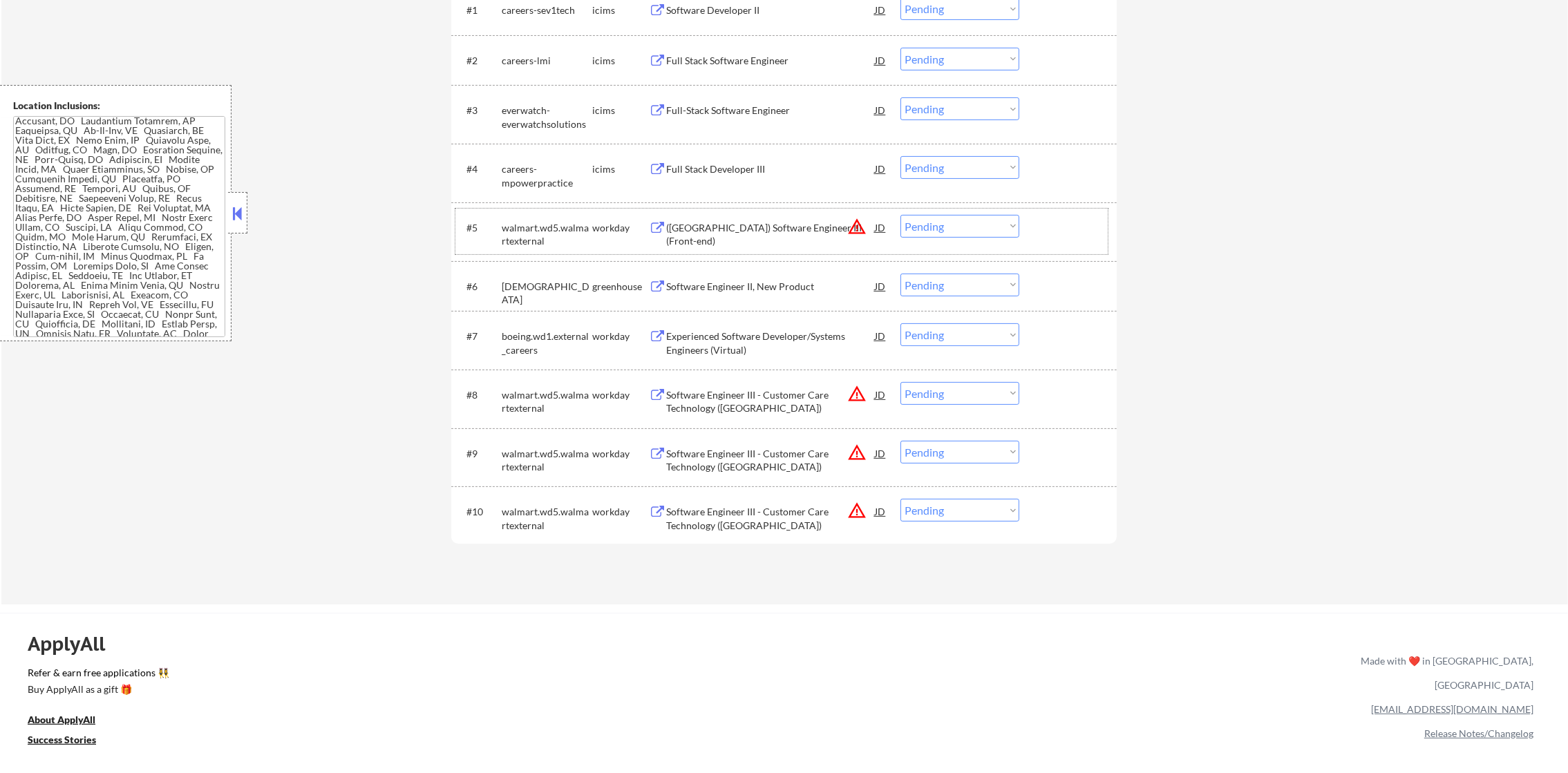
scroll to position [476, 0]
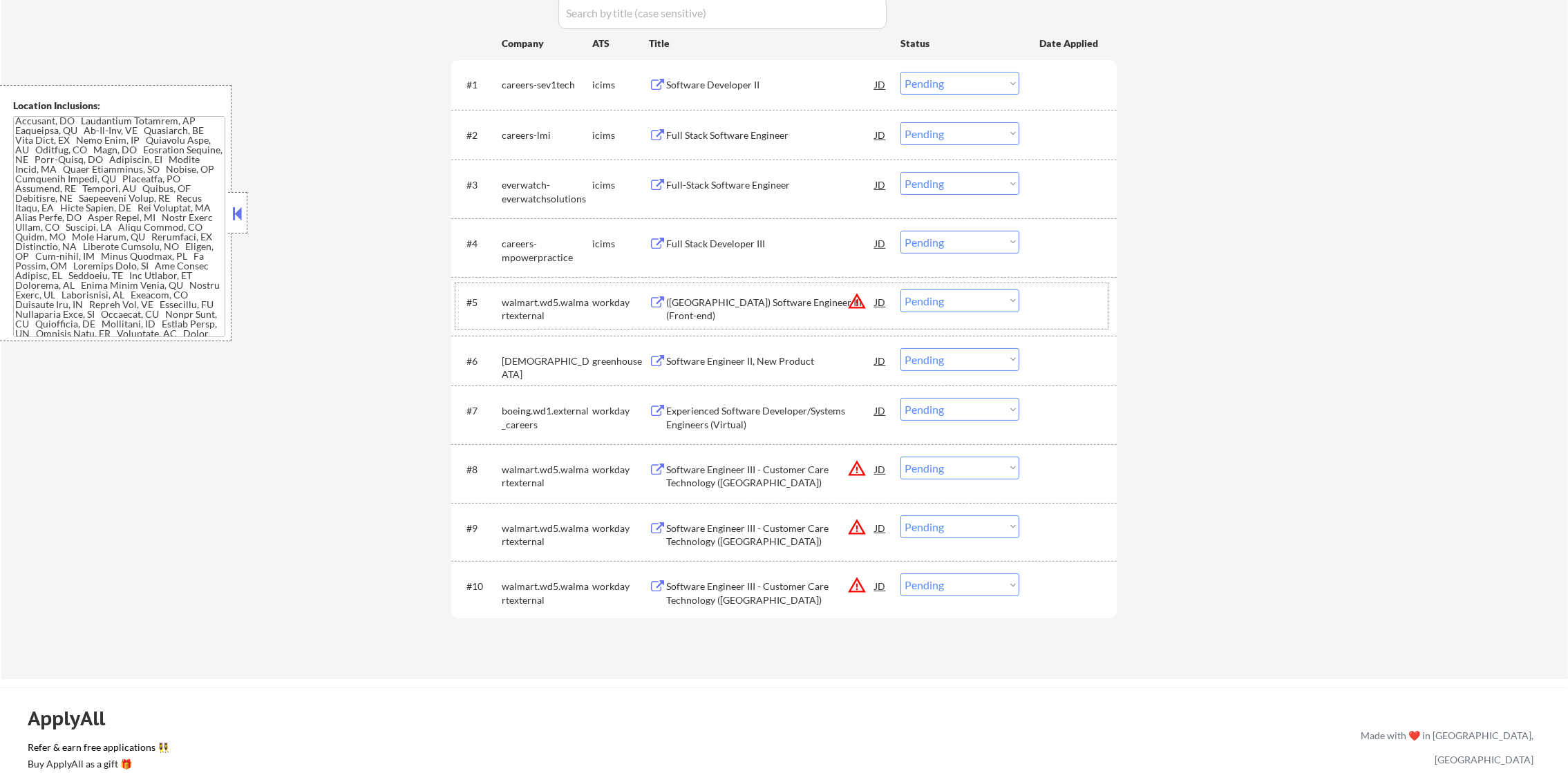
drag, startPoint x: 1582, startPoint y: 424, endPoint x: 1582, endPoint y: 380, distance: 44.0
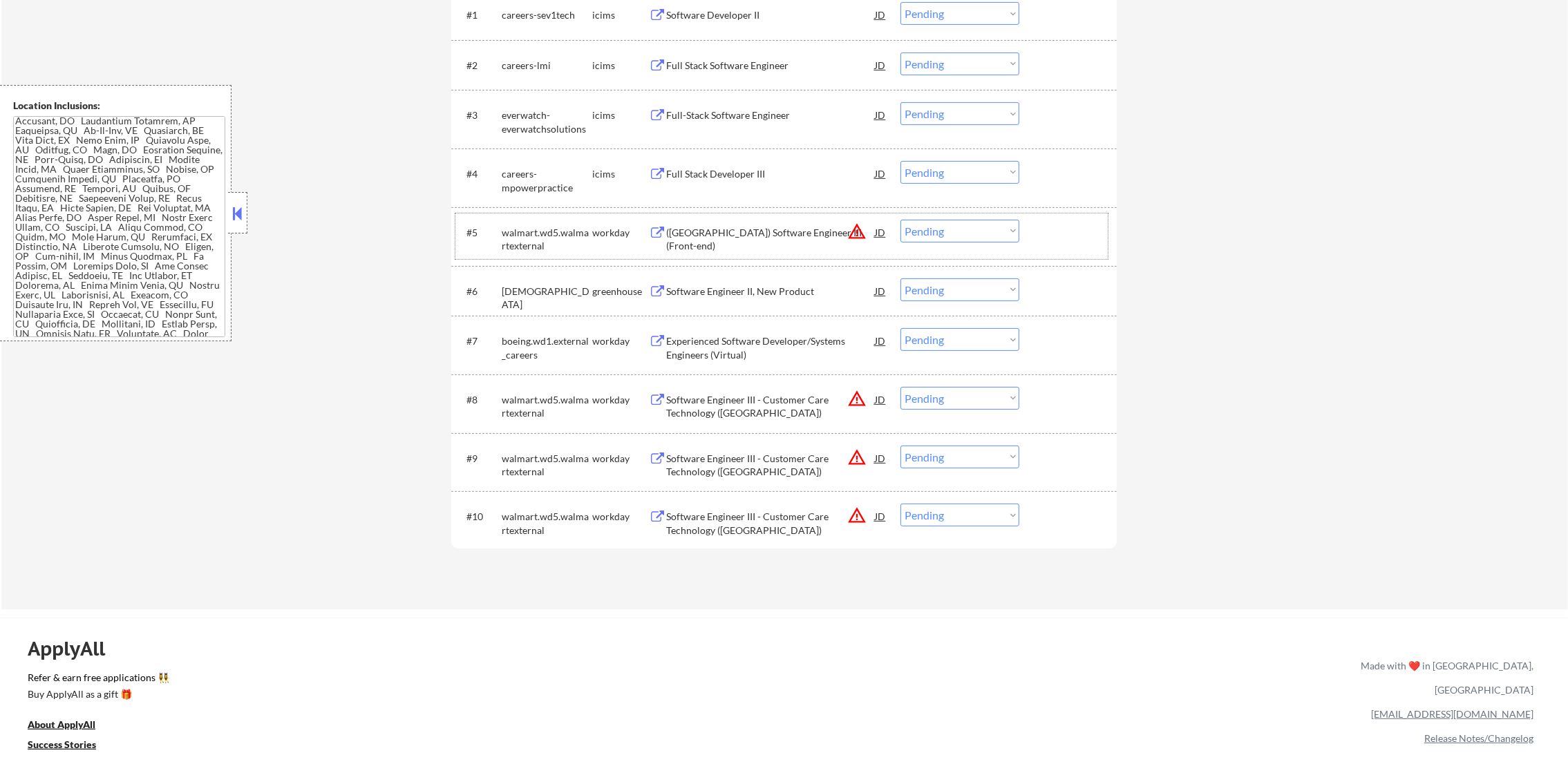
scroll to position [580, 0]
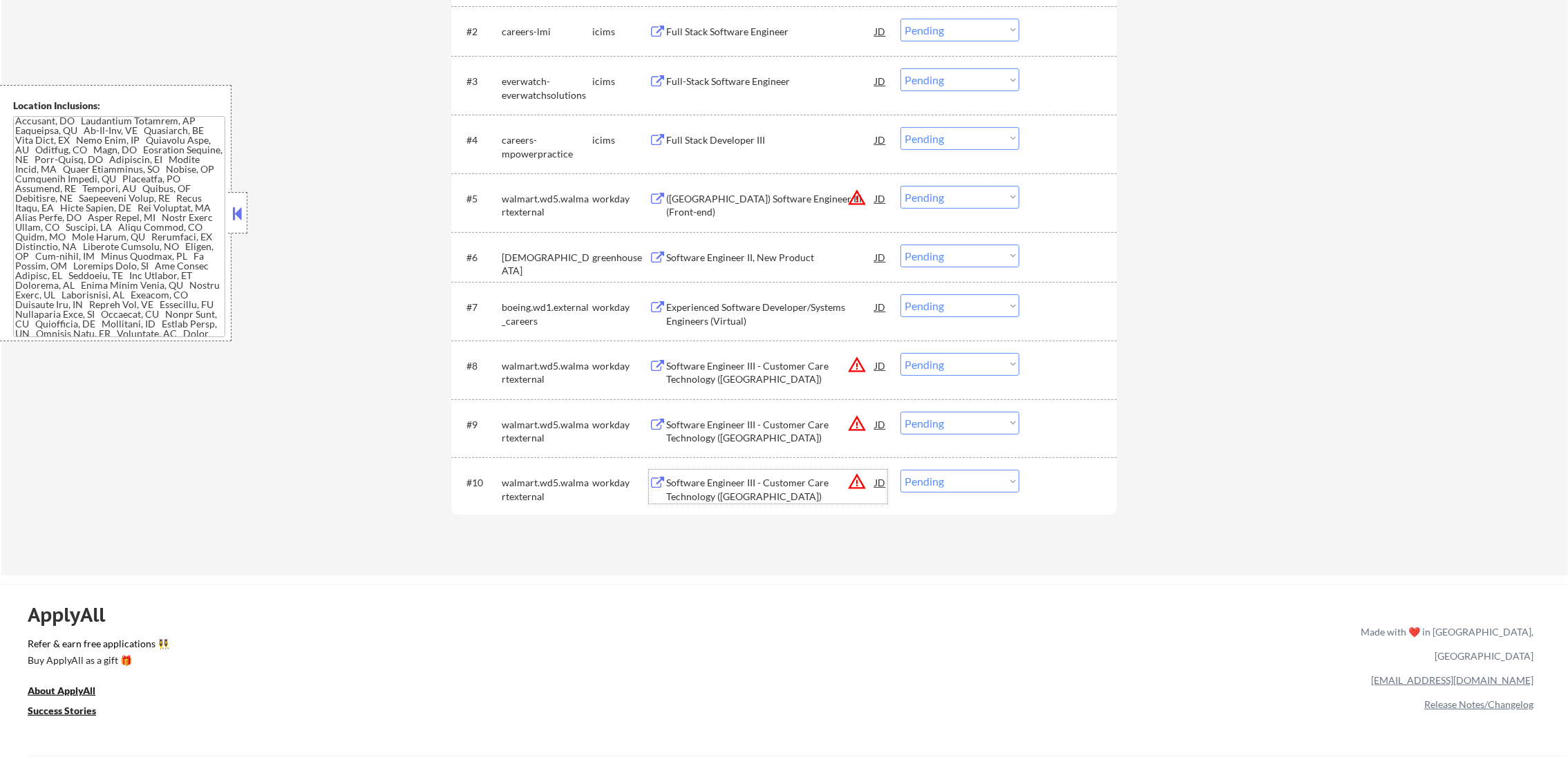
click at [749, 484] on div "Software Engineer III - Customer Care Technology ([GEOGRAPHIC_DATA])" at bounding box center [770, 489] width 208 height 27
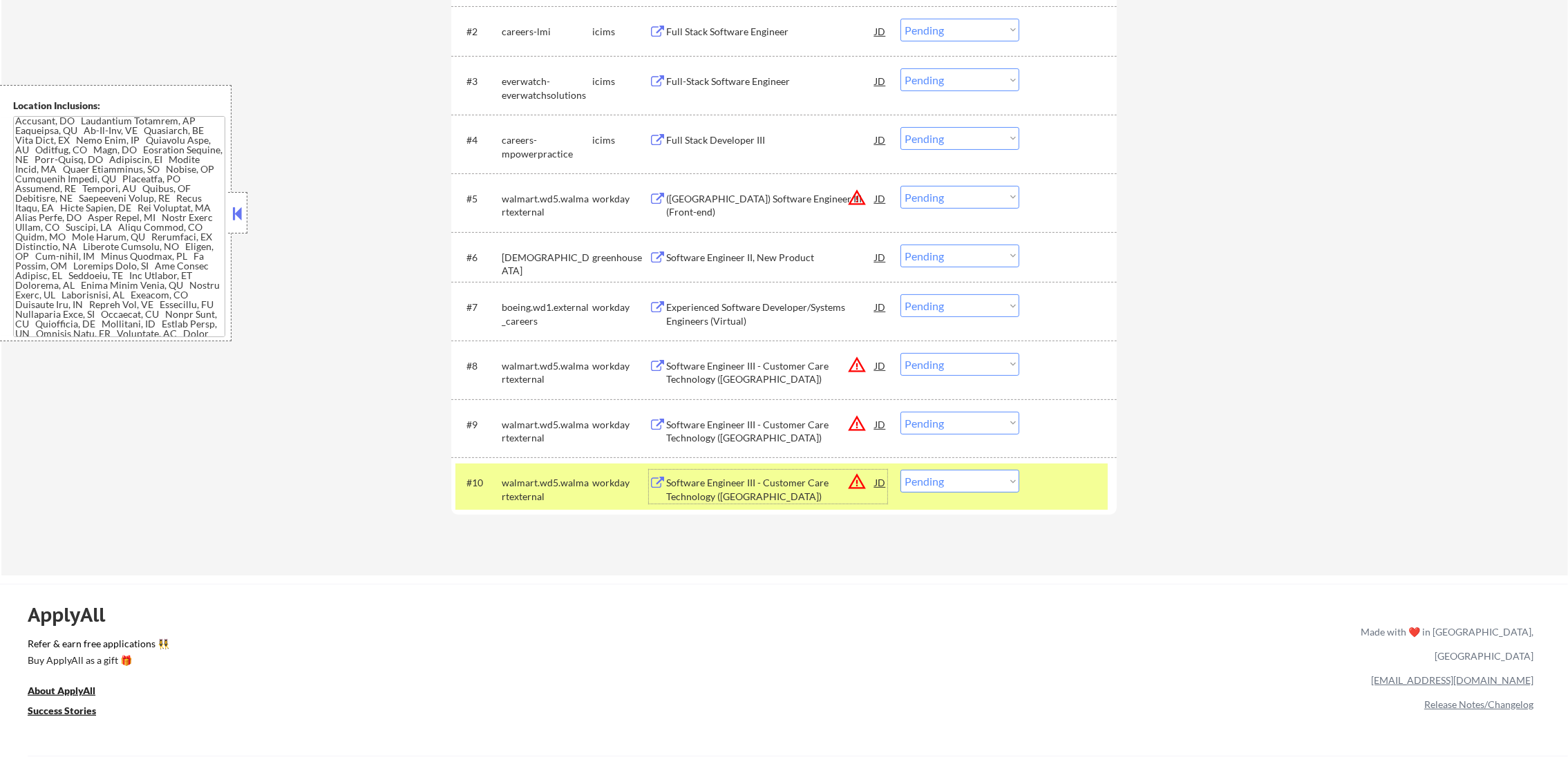
click at [986, 485] on select "Choose an option... Pending Applied Excluded (Questions) Excluded (Expired) Exc…" at bounding box center [959, 481] width 119 height 23
select select ""excluded__expired_""
click at [900, 470] on select "Choose an option... Pending Applied Excluded (Questions) Excluded (Expired) Exc…" at bounding box center [959, 481] width 119 height 23
click at [532, 484] on div "walmart.wd5.walmartexternal" at bounding box center [547, 489] width 91 height 27
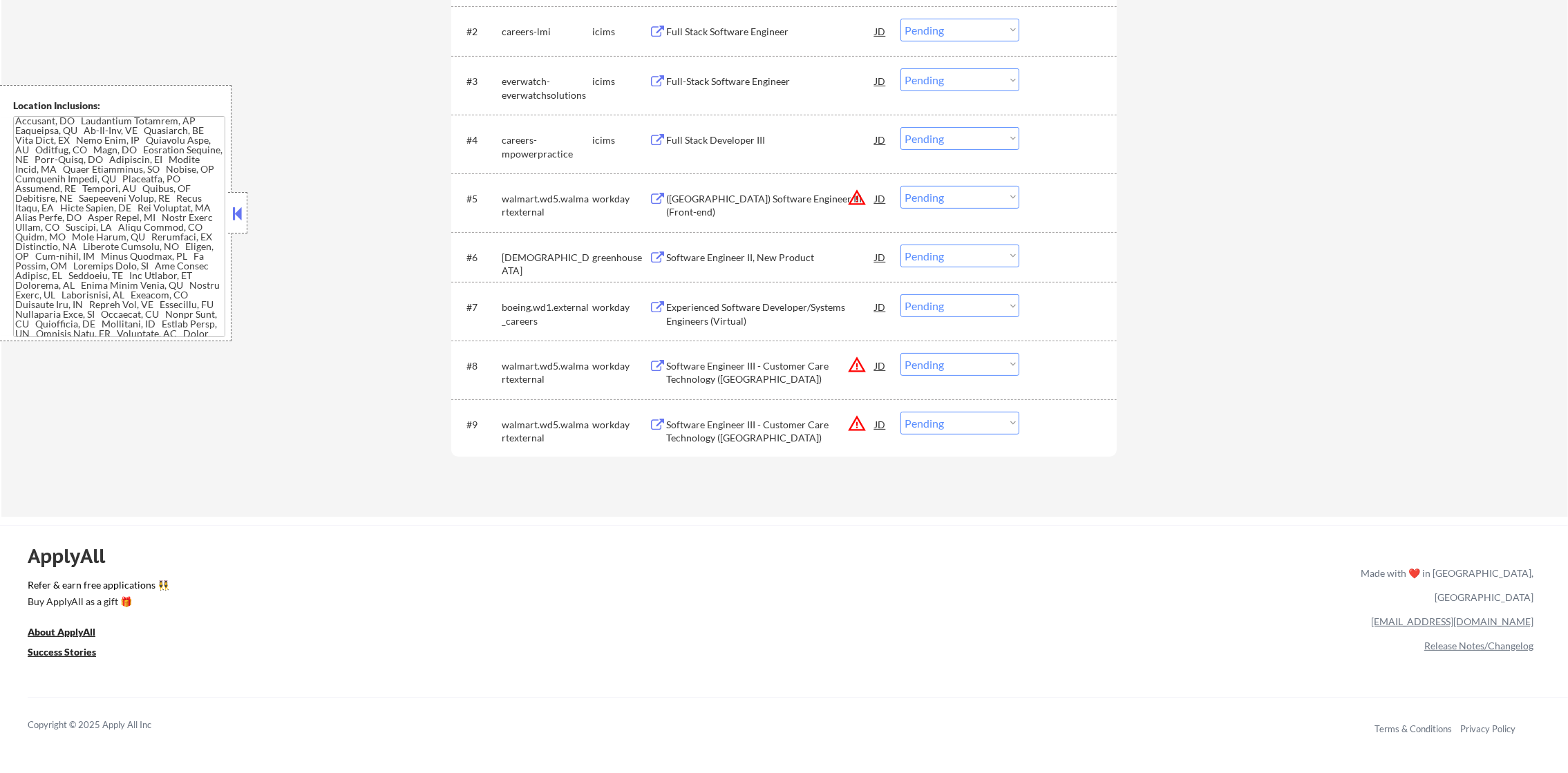
click at [808, 414] on div "Software Engineer III - Customer Care Technology ([GEOGRAPHIC_DATA])" at bounding box center [770, 428] width 208 height 33
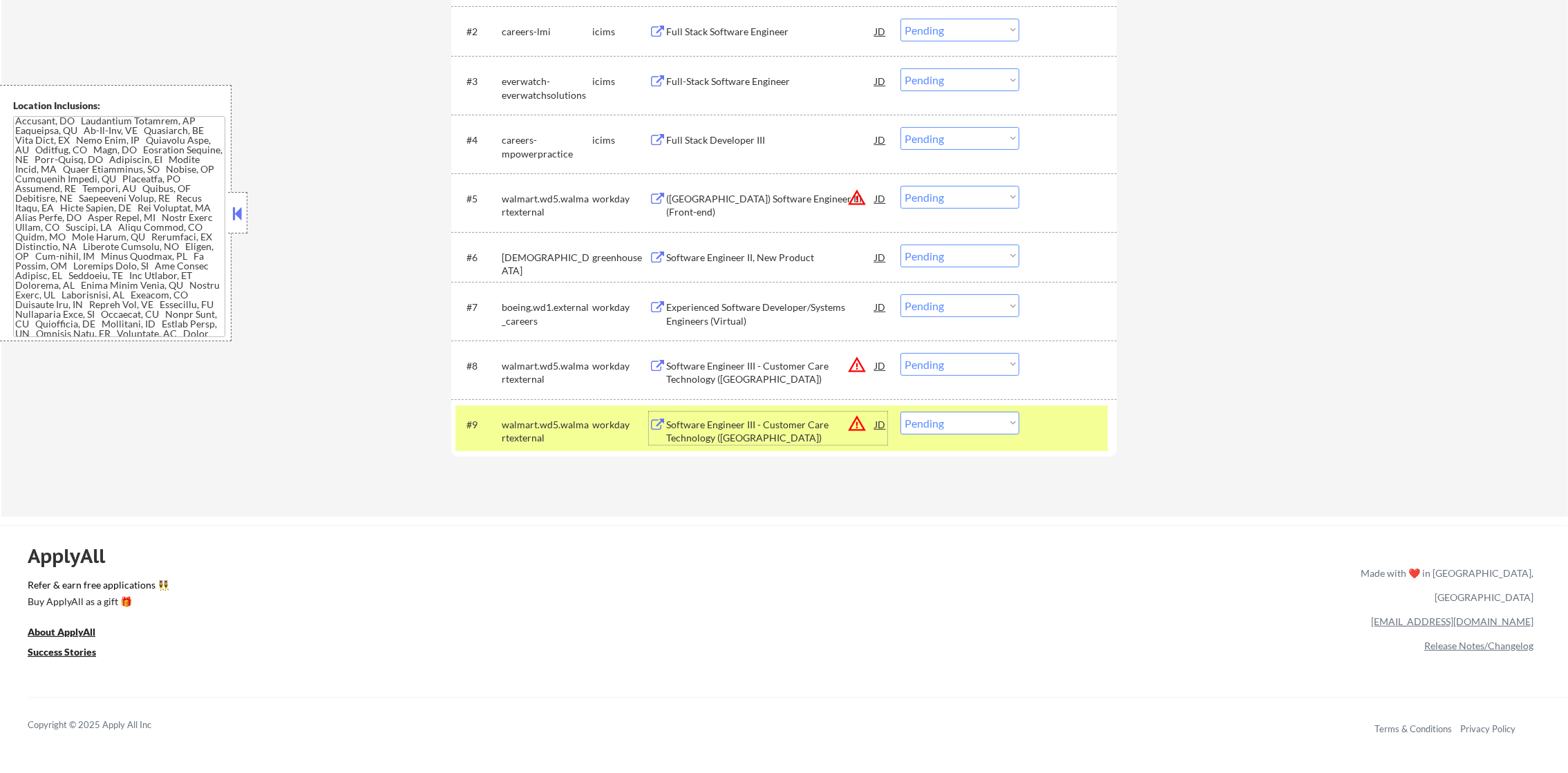
click at [965, 432] on select "Choose an option... Pending Applied Excluded (Questions) Excluded (Expired) Exc…" at bounding box center [959, 423] width 119 height 23
select select ""excluded__expired_""
click at [900, 411] on select "Choose an option... Pending Applied Excluded (Questions) Excluded (Expired) Exc…" at bounding box center [959, 423] width 119 height 23
click at [551, 422] on div "walmart.wd5.walmartexternal" at bounding box center [547, 432] width 91 height 27
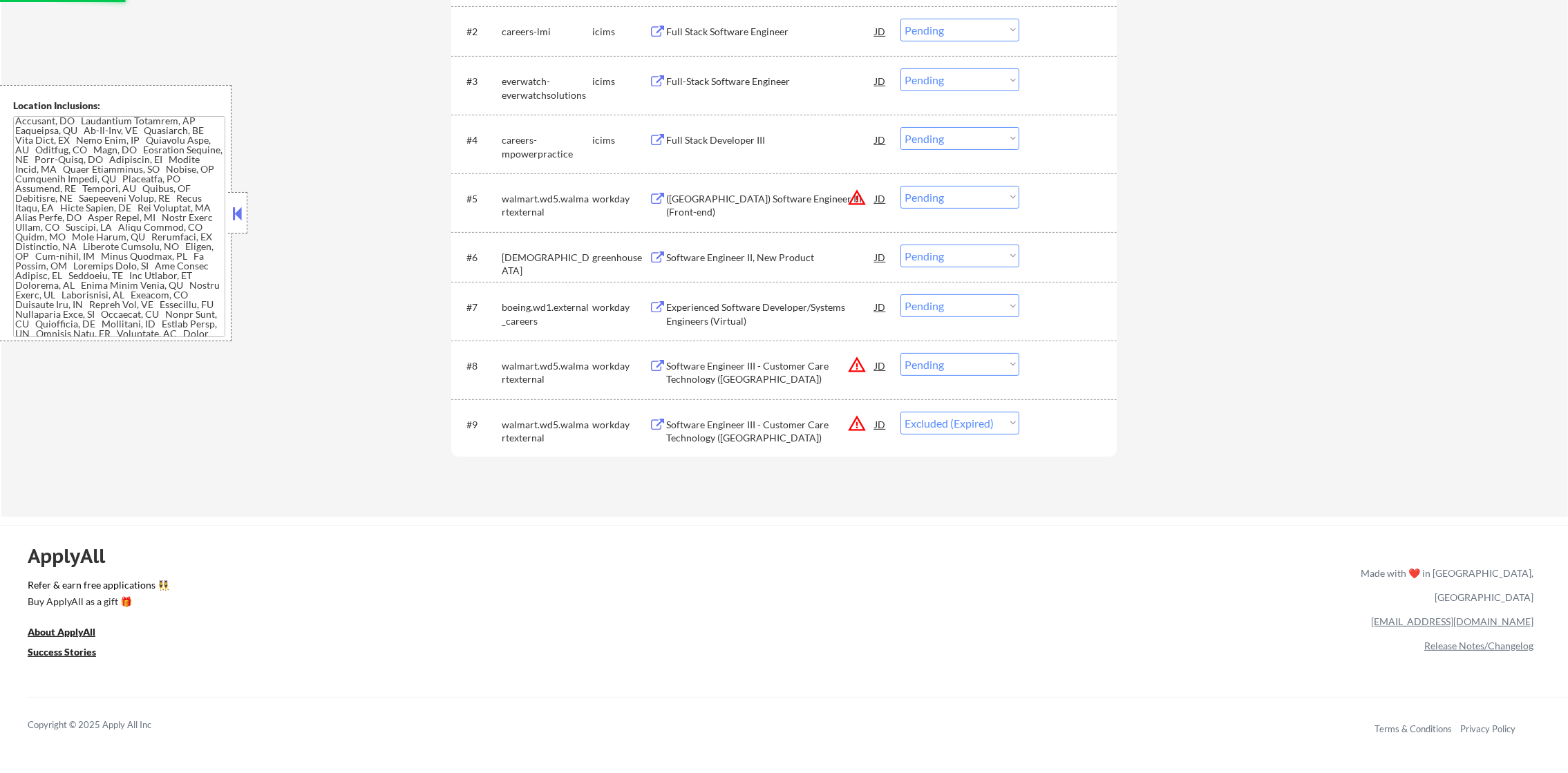
click at [772, 369] on div "Software Engineer III - Customer Care Technology ([GEOGRAPHIC_DATA])" at bounding box center [770, 373] width 208 height 27
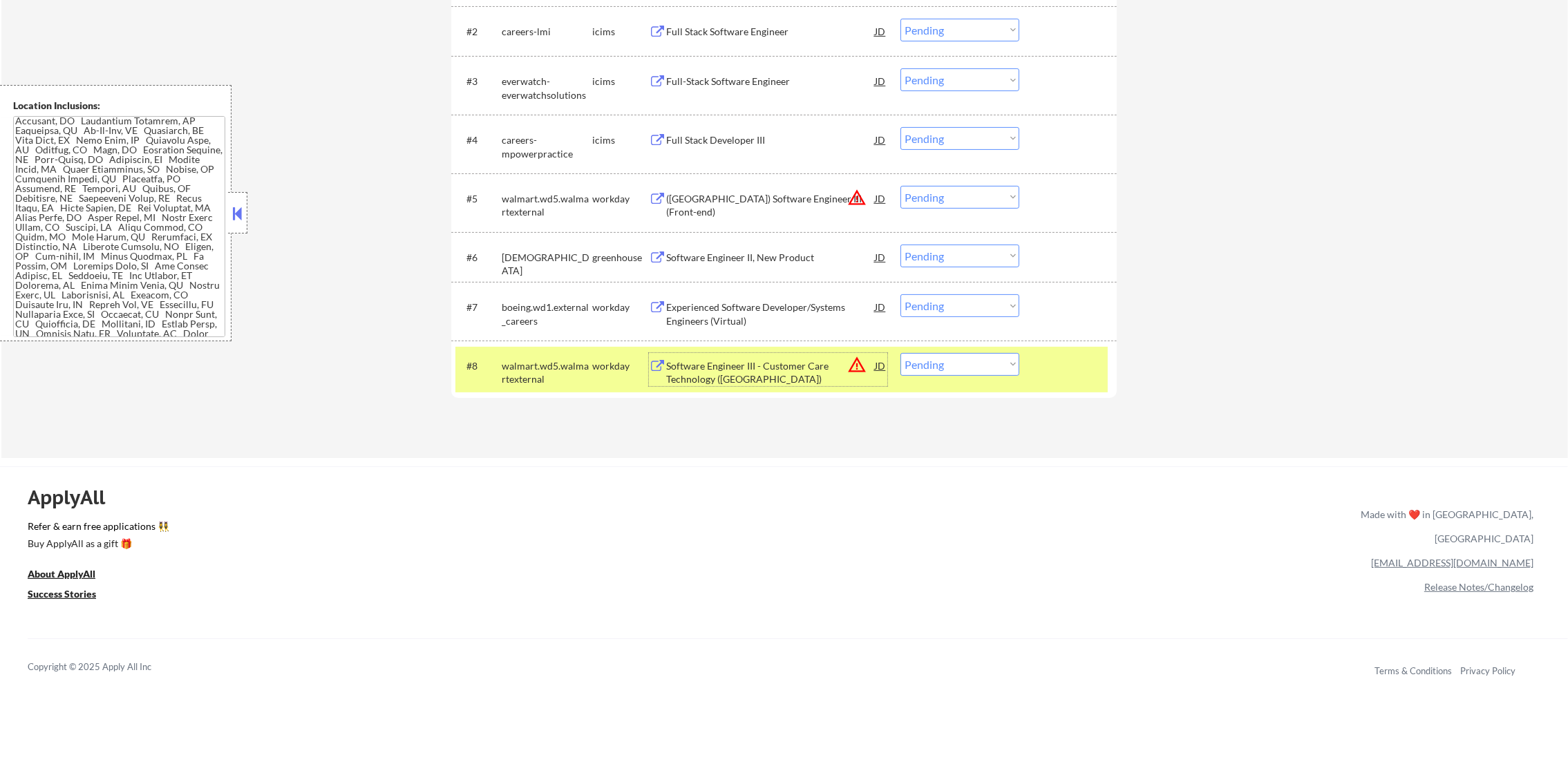
click at [938, 355] on select "Choose an option... Pending Applied Excluded (Questions) Excluded (Expired) Exc…" at bounding box center [959, 365] width 119 height 23
select select ""excluded__bad_match_""
click at [900, 353] on select "Choose an option... Pending Applied Excluded (Questions) Excluded (Expired) Exc…" at bounding box center [959, 365] width 119 height 23
click at [569, 383] on div "walmart.wd5.walmartexternal" at bounding box center [547, 373] width 91 height 27
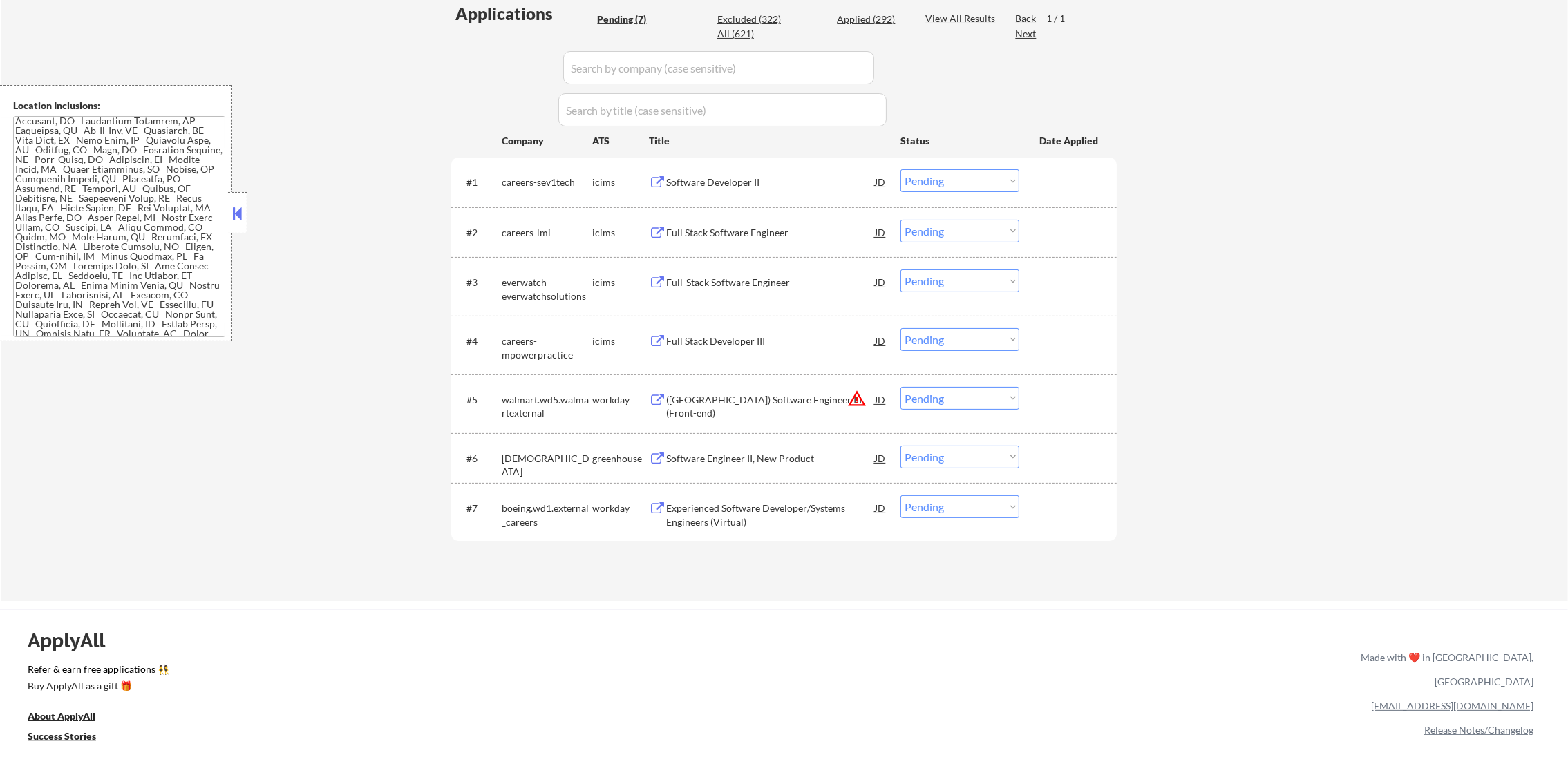
scroll to position [379, 0]
click at [731, 286] on div "Full-Stack Software Engineer" at bounding box center [770, 282] width 208 height 14
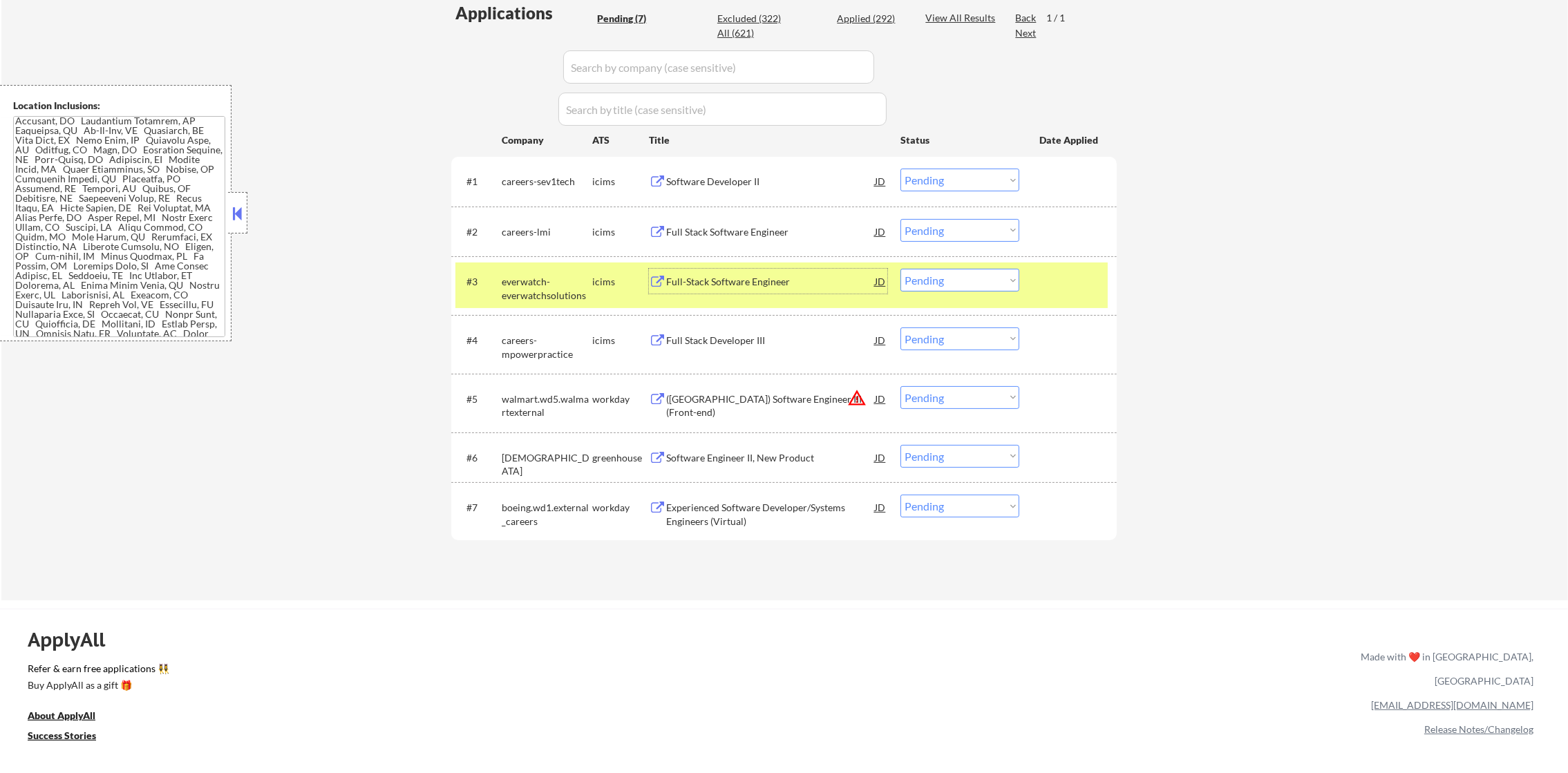
click at [953, 280] on select "Choose an option... Pending Applied Excluded (Questions) Excluded (Expired) Exc…" at bounding box center [959, 280] width 119 height 23
click at [900, 269] on select "Choose an option... Pending Applied Excluded (Questions) Excluded (Expired) Exc…" at bounding box center [959, 280] width 119 height 23
click at [532, 282] on div "everwatch-everwatchsolutions" at bounding box center [547, 288] width 91 height 27
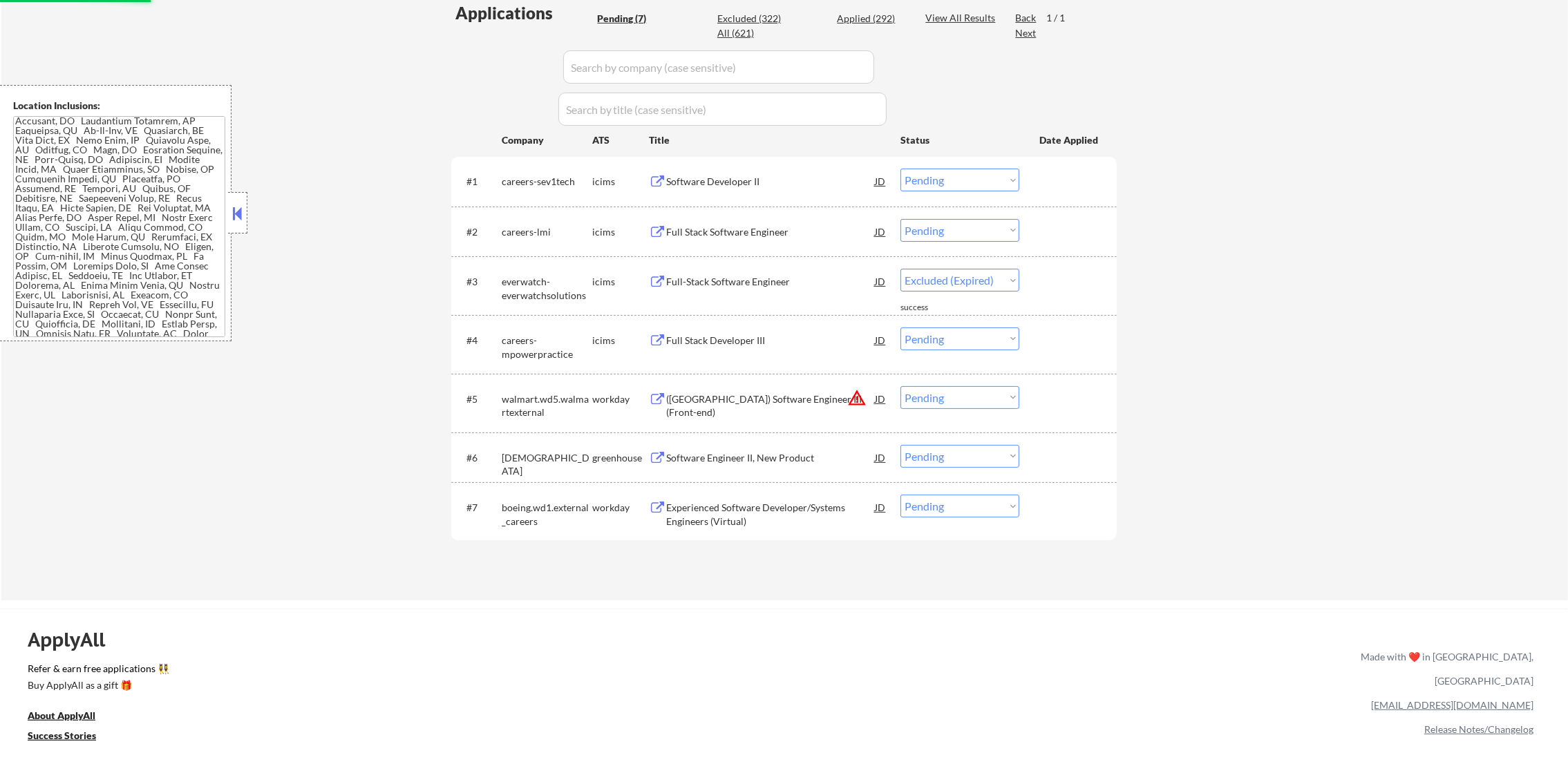
select select ""pending""
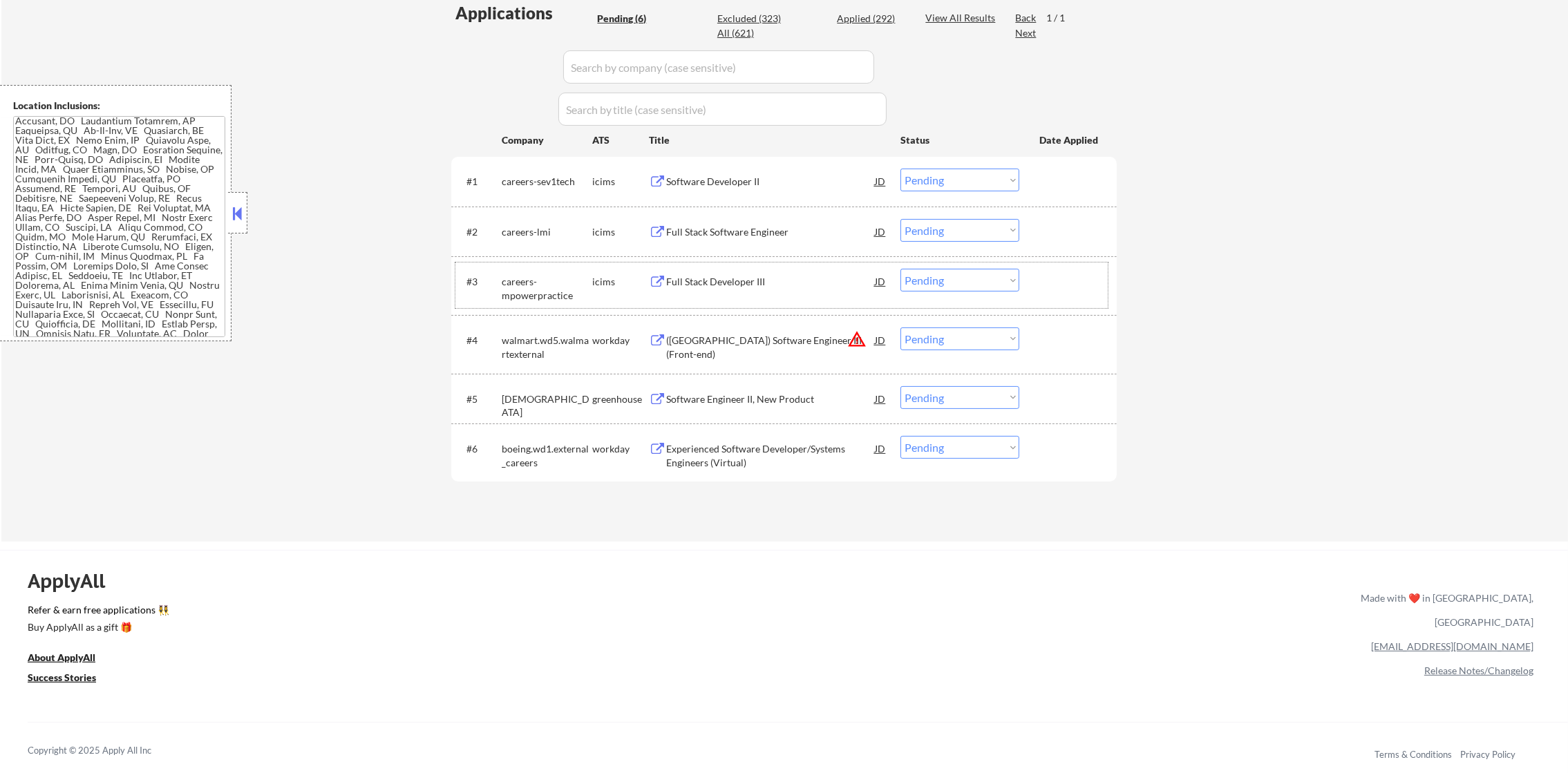
click at [745, 239] on div "Full Stack Software Engineer" at bounding box center [770, 231] width 208 height 25
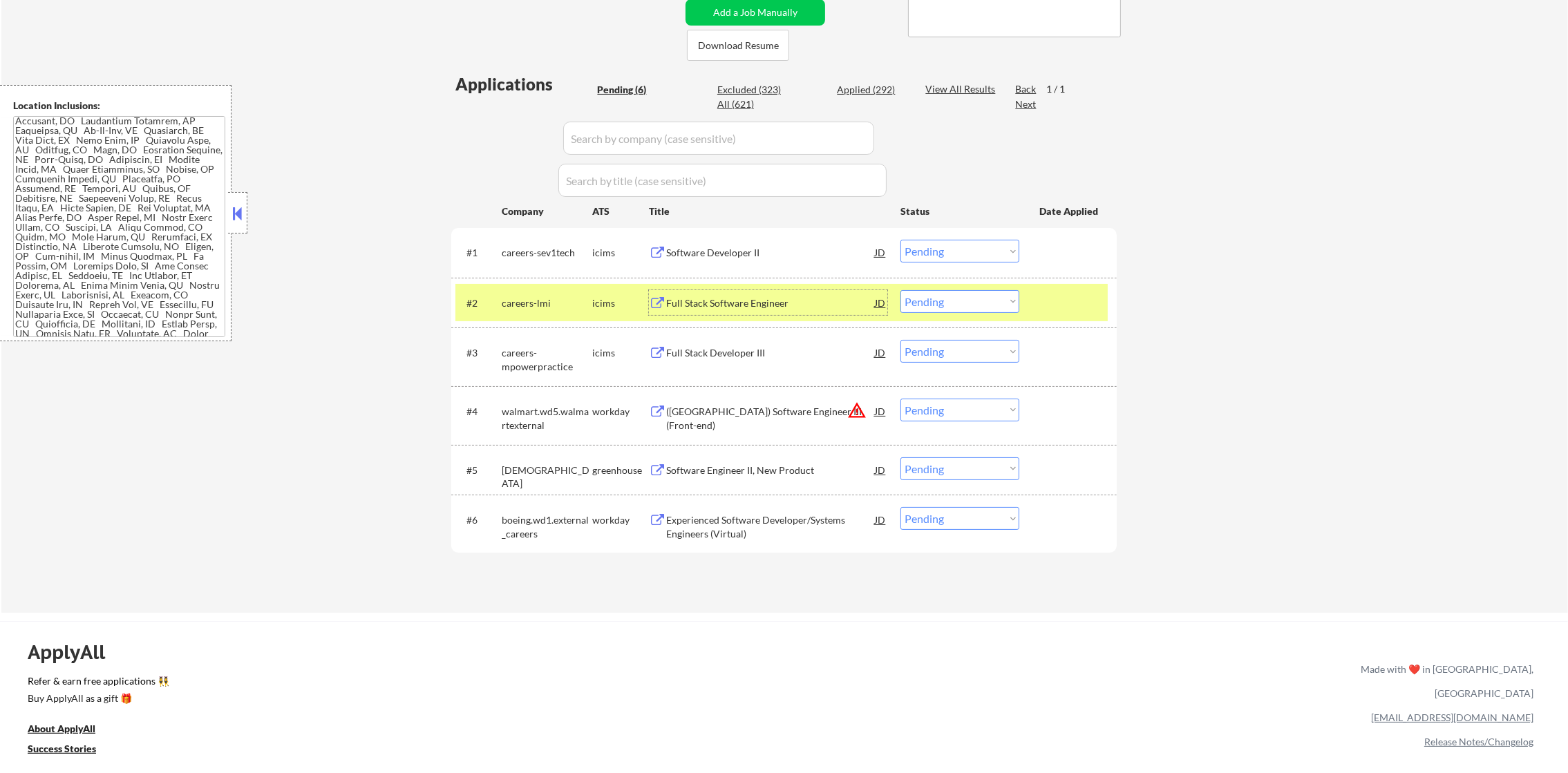
scroll to position [276, 0]
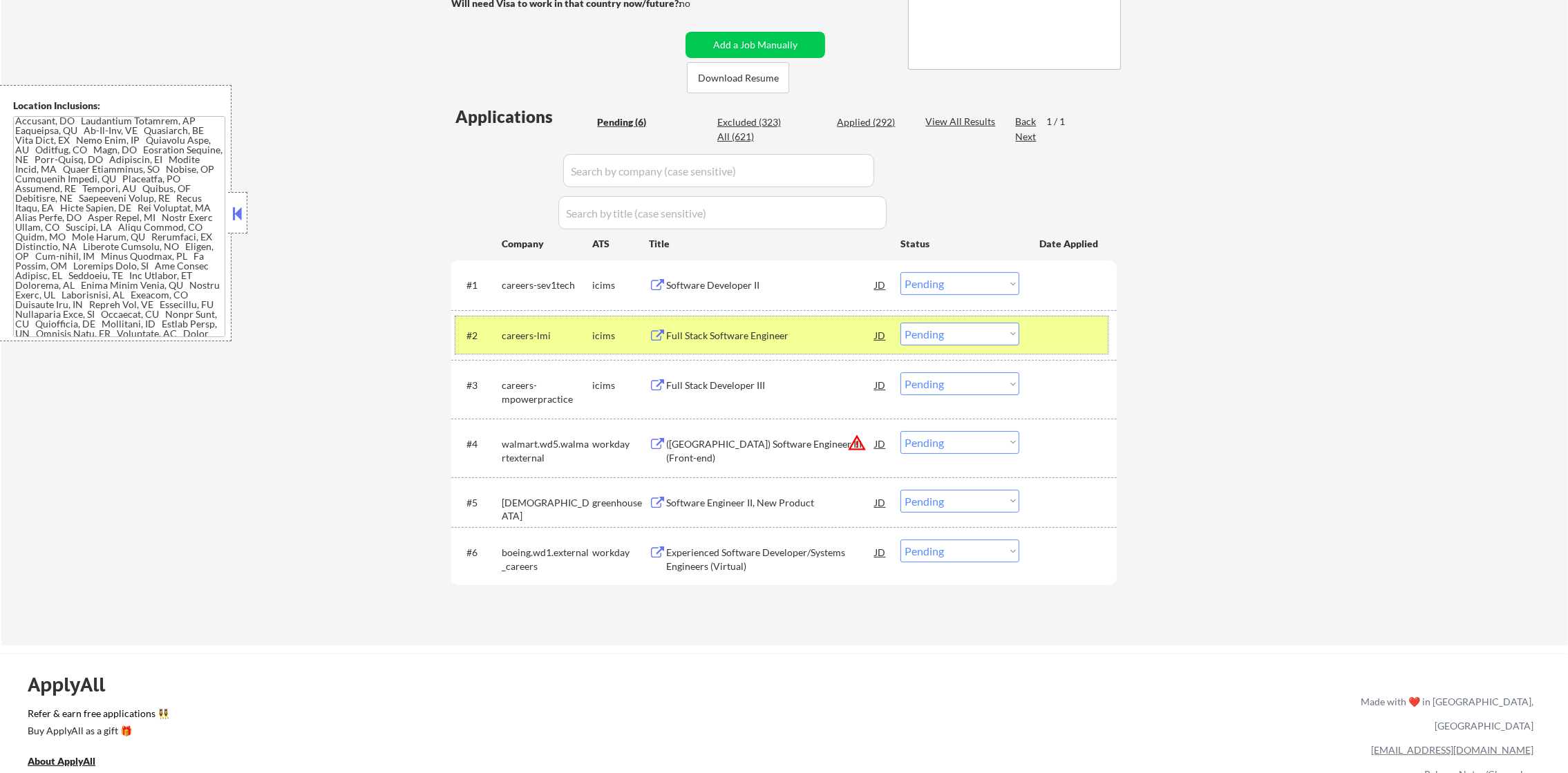
click at [534, 337] on div "careers-lmi" at bounding box center [547, 335] width 91 height 14
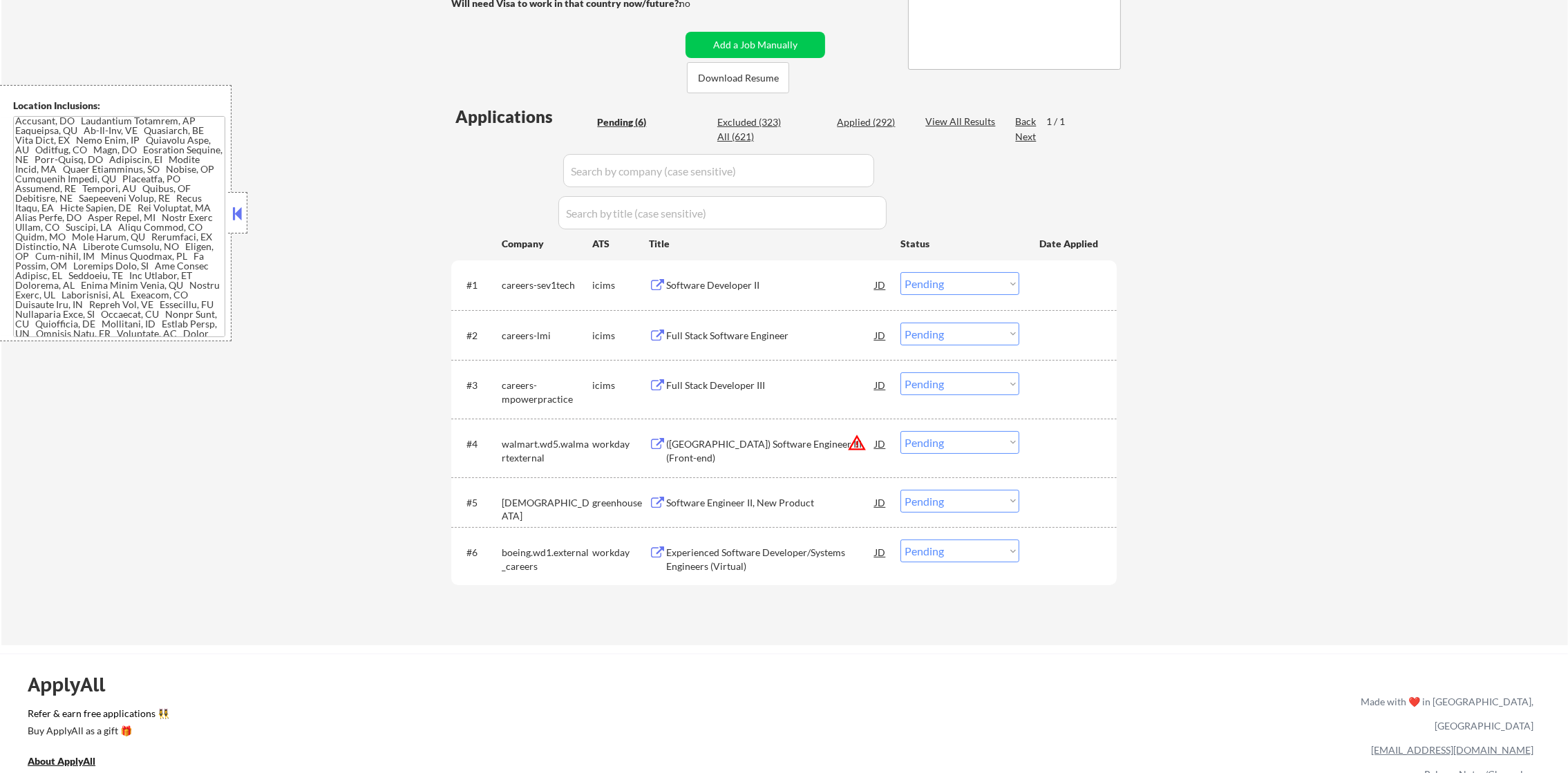
click at [394, 138] on div "← Return to /applysquad Mailslurp Inbox Job Search Builder [PERSON_NAME] User E…" at bounding box center [785, 212] width 1566 height 865
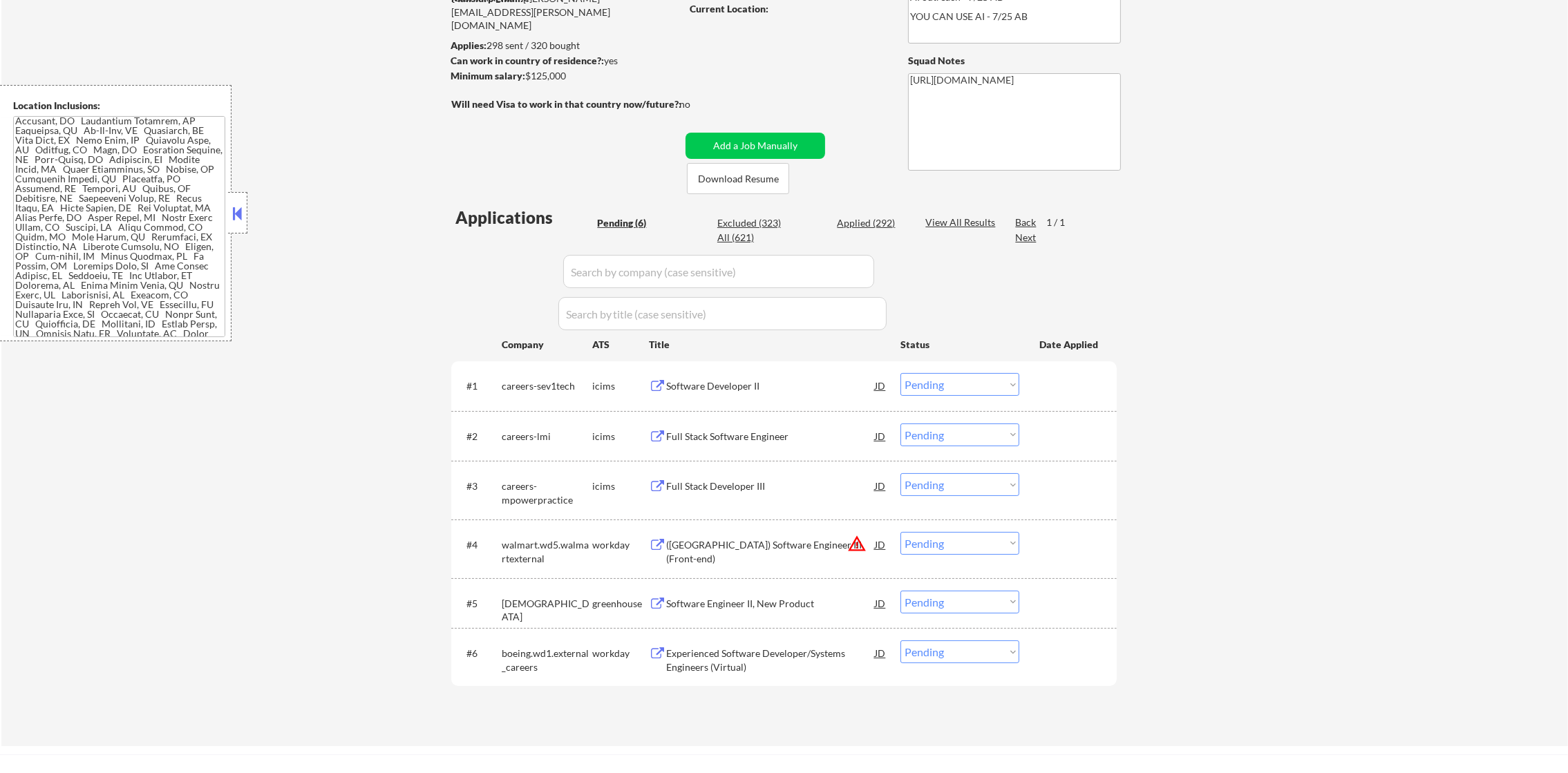
scroll to position [172, 0]
click at [856, 223] on div "Applied (292)" at bounding box center [871, 226] width 69 height 14
select select ""applied""
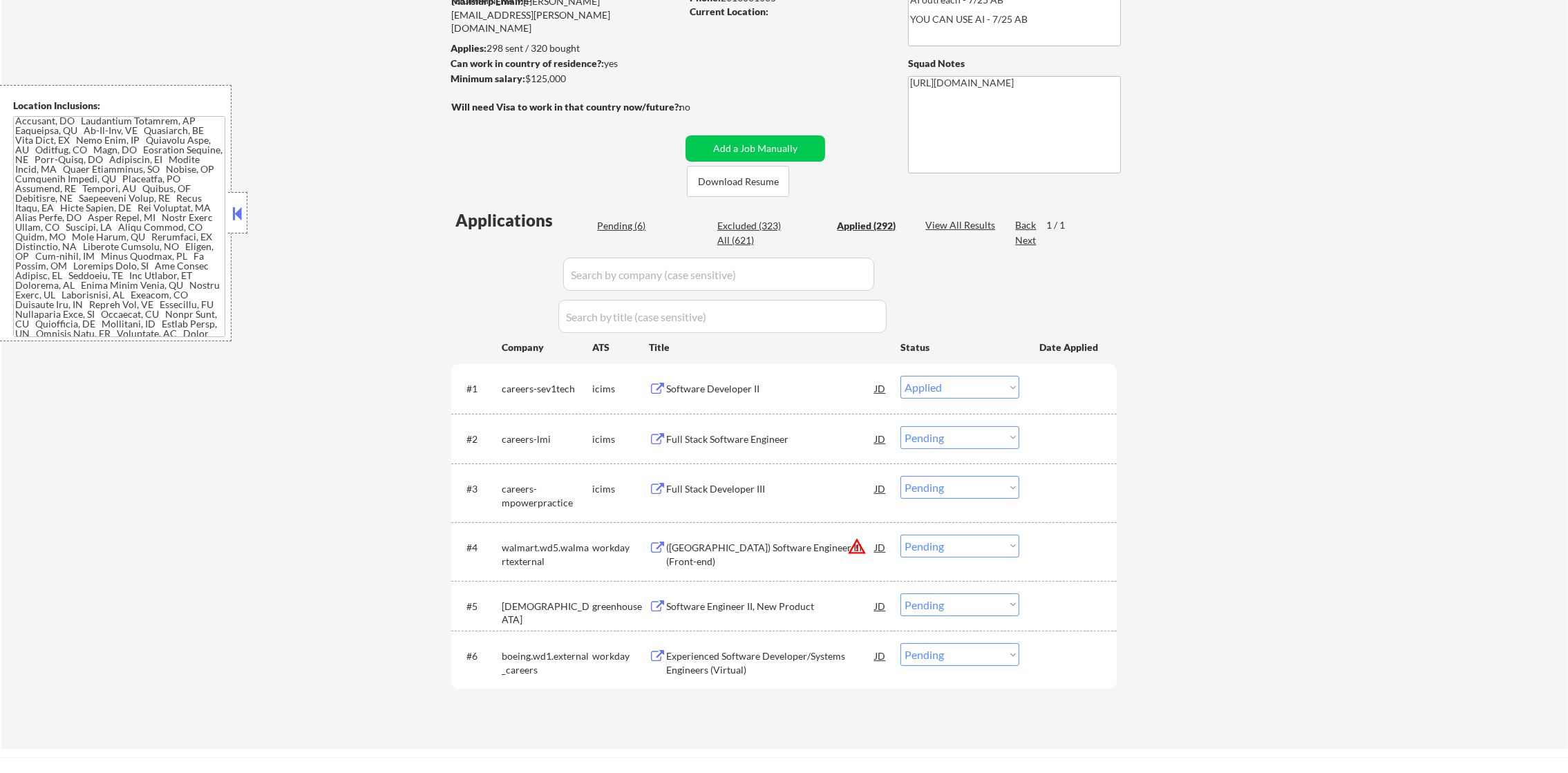
select select ""applied""
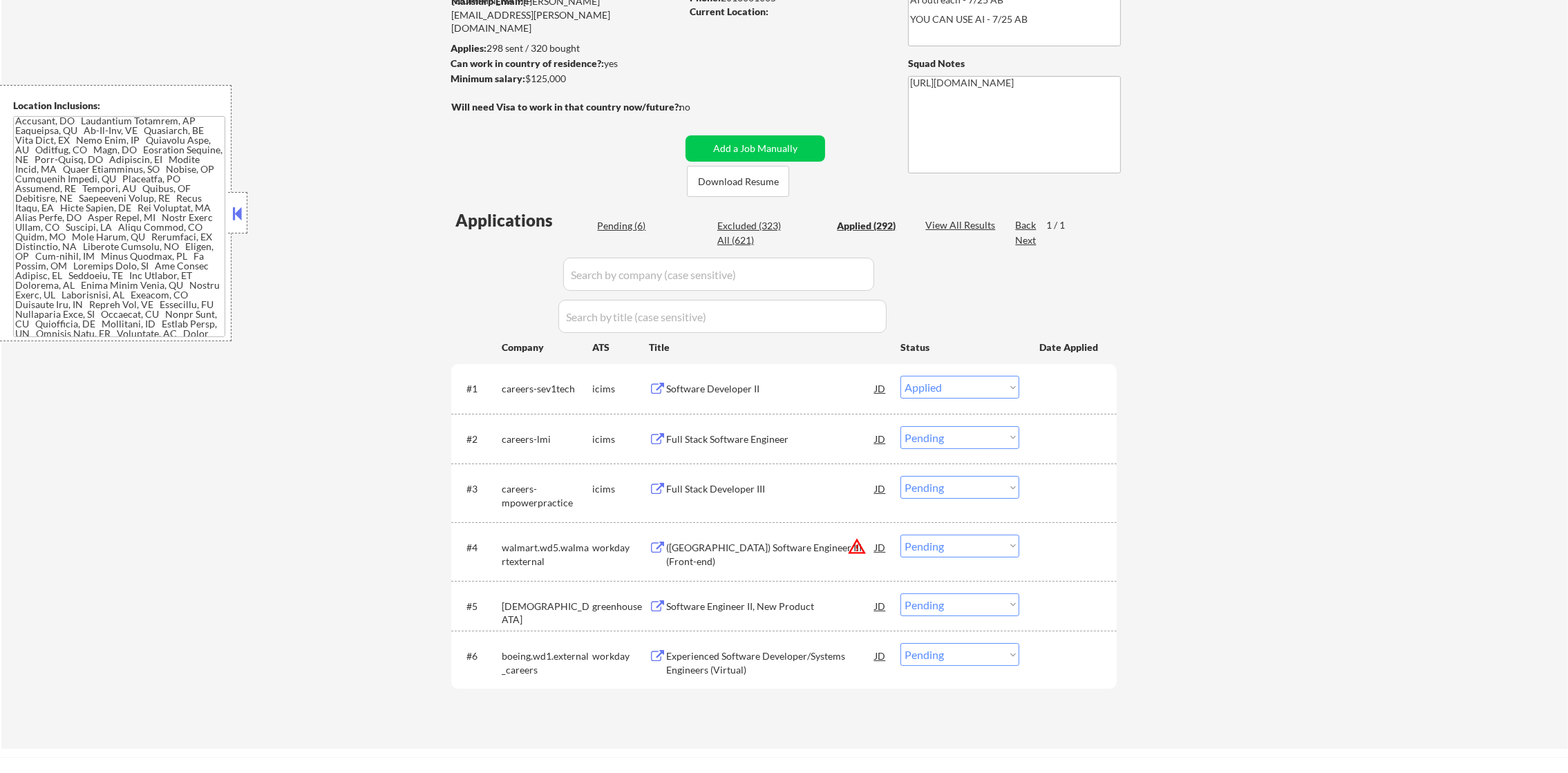
select select ""applied""
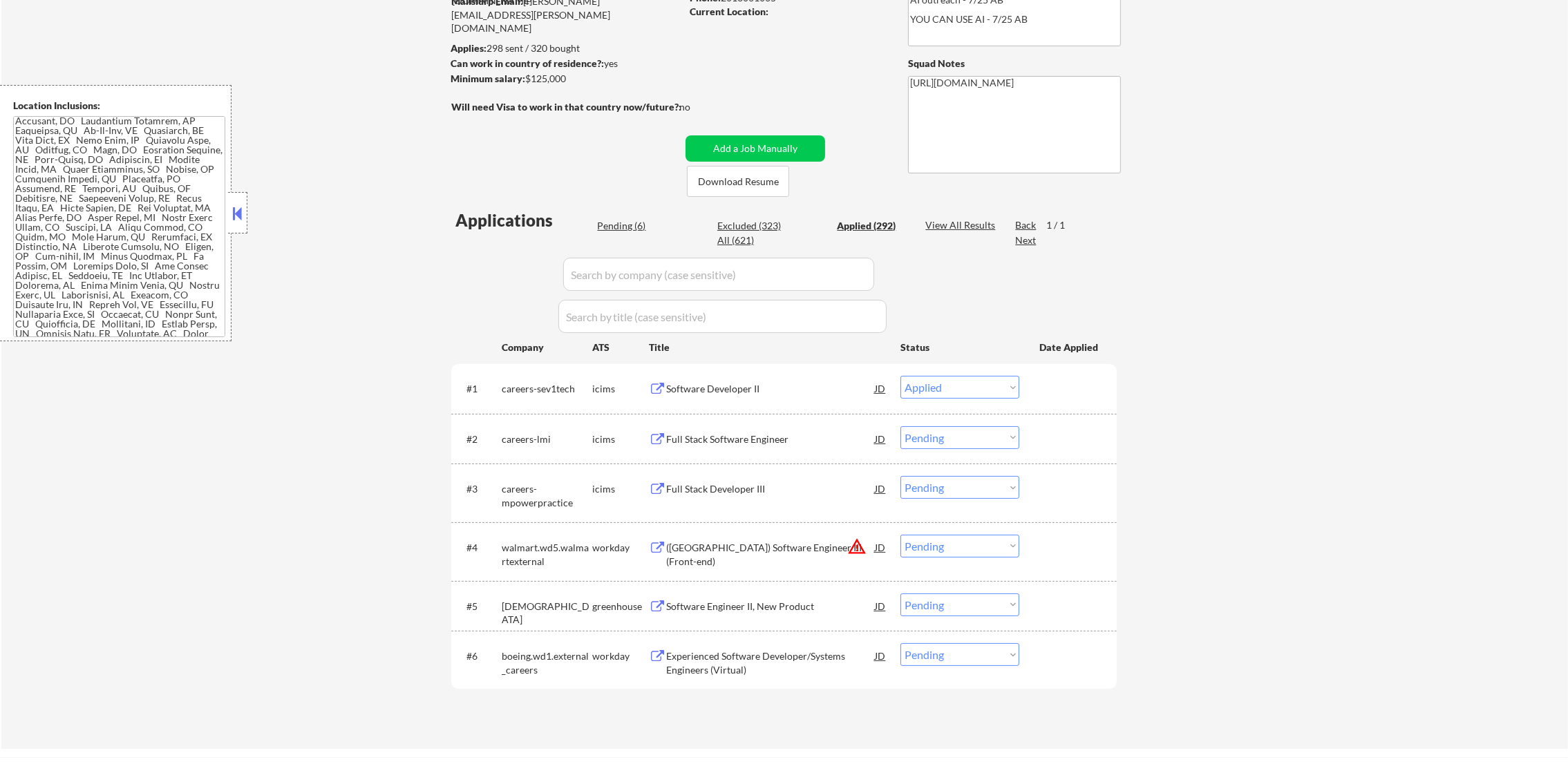
select select ""applied""
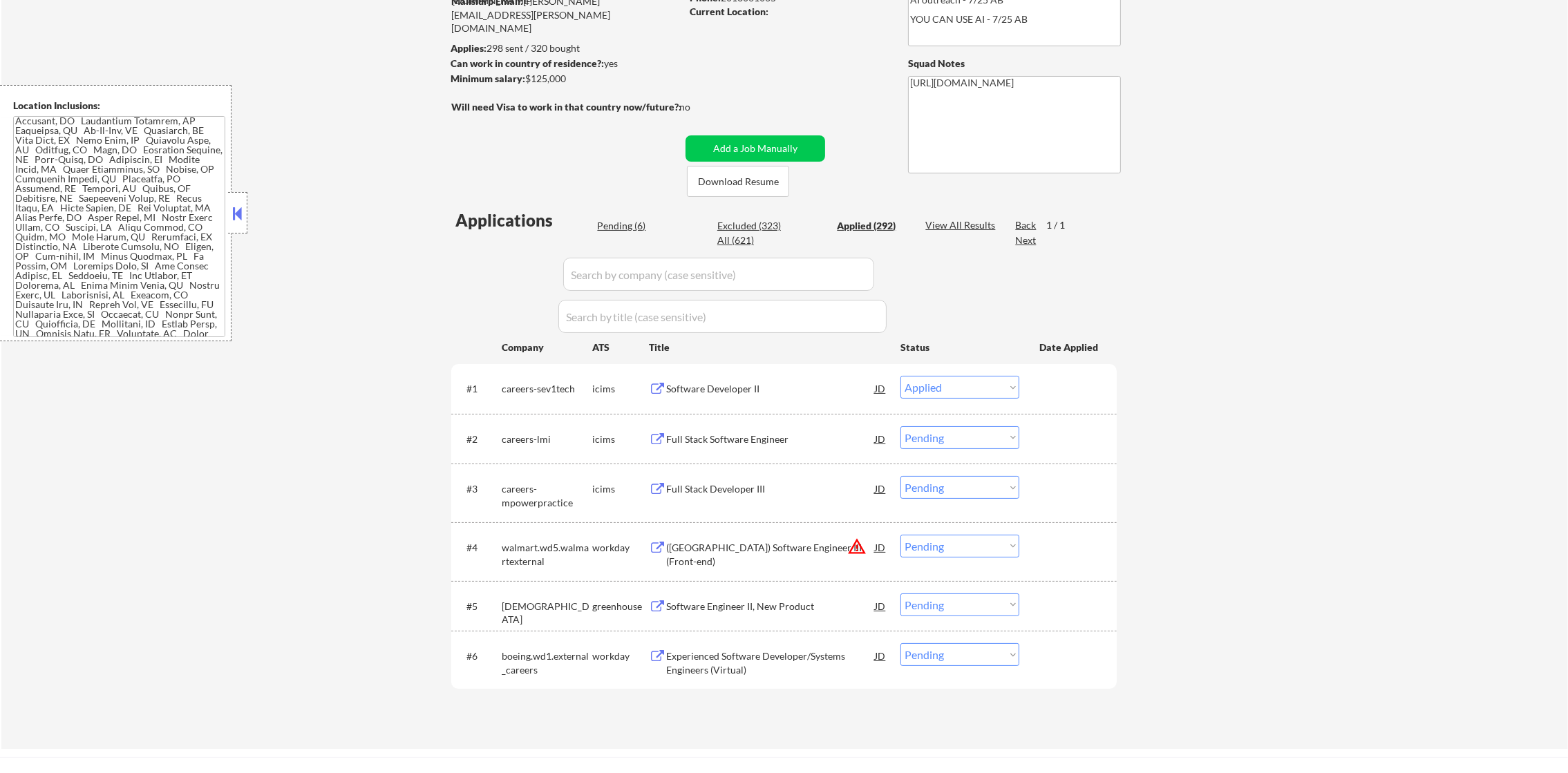
select select ""applied""
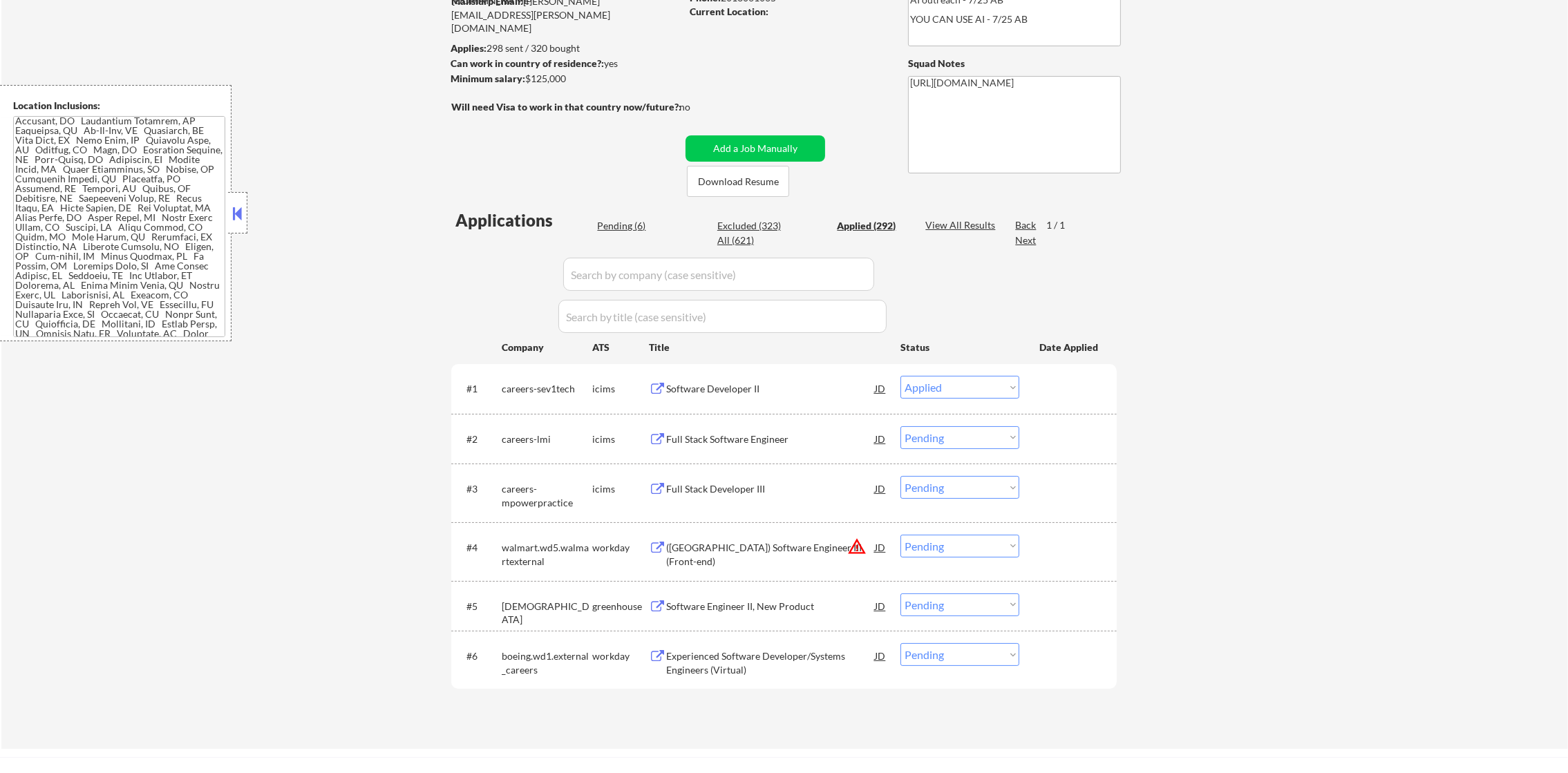
select select ""applied""
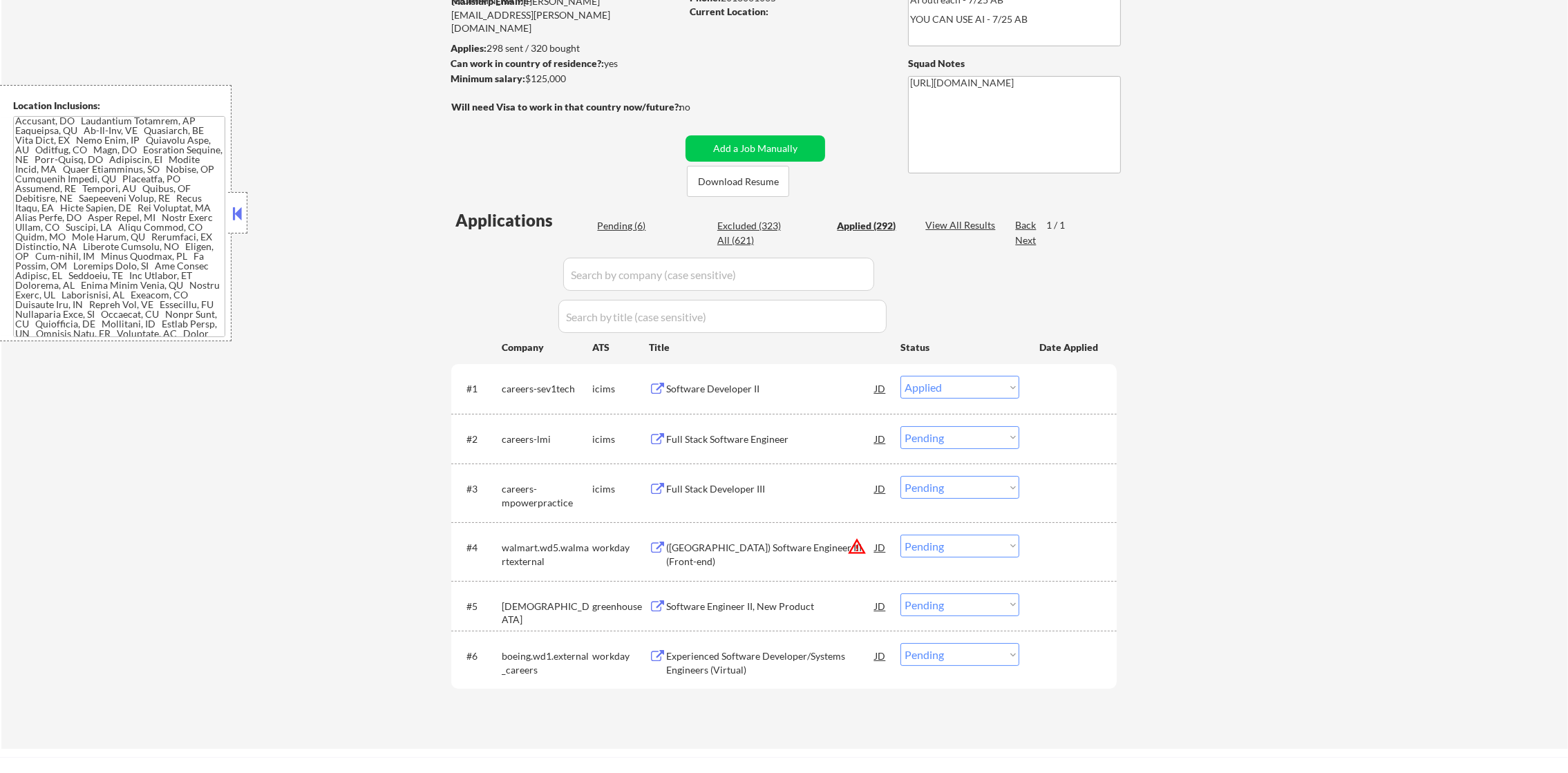
select select ""applied""
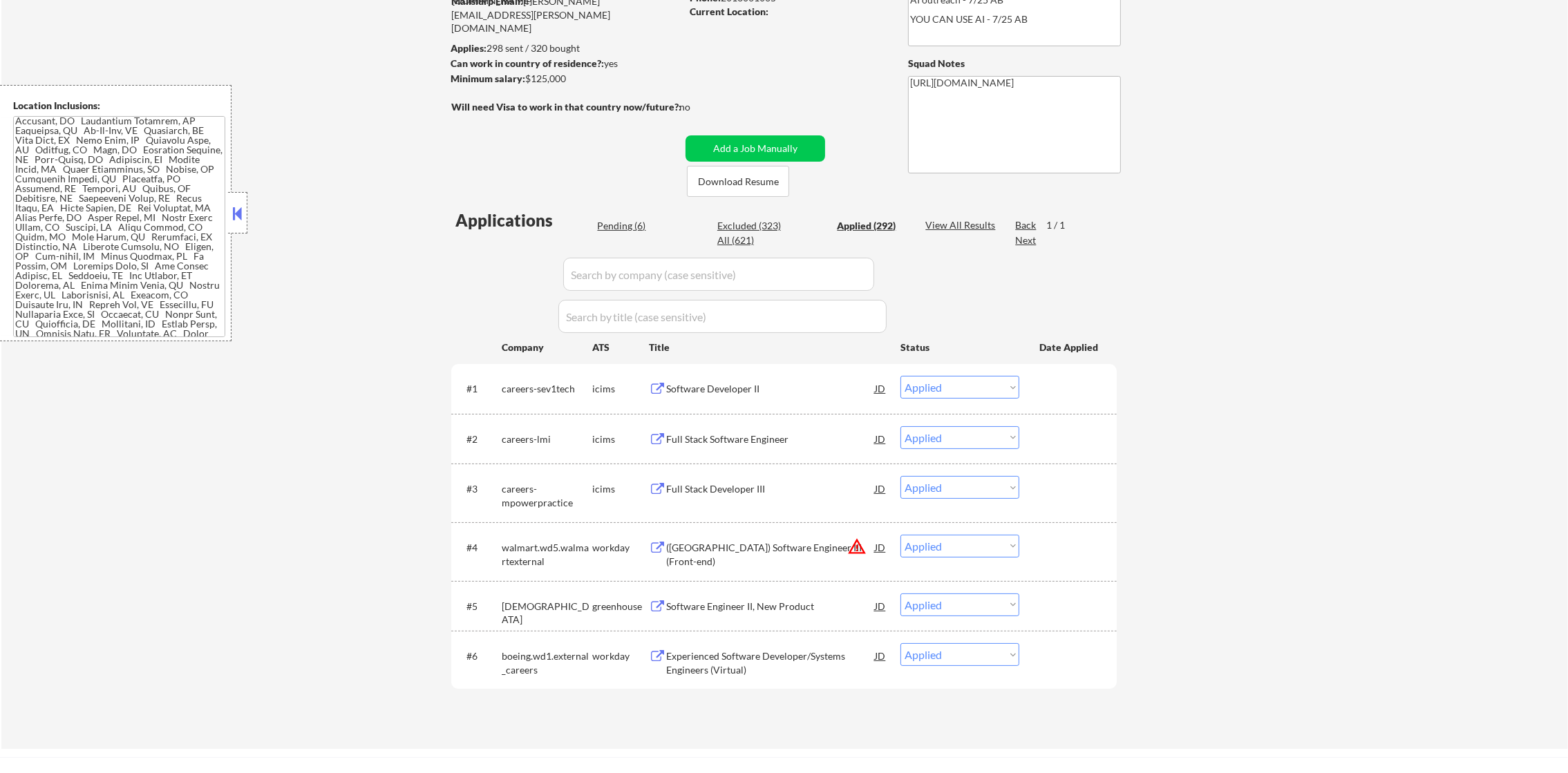
select select ""applied""
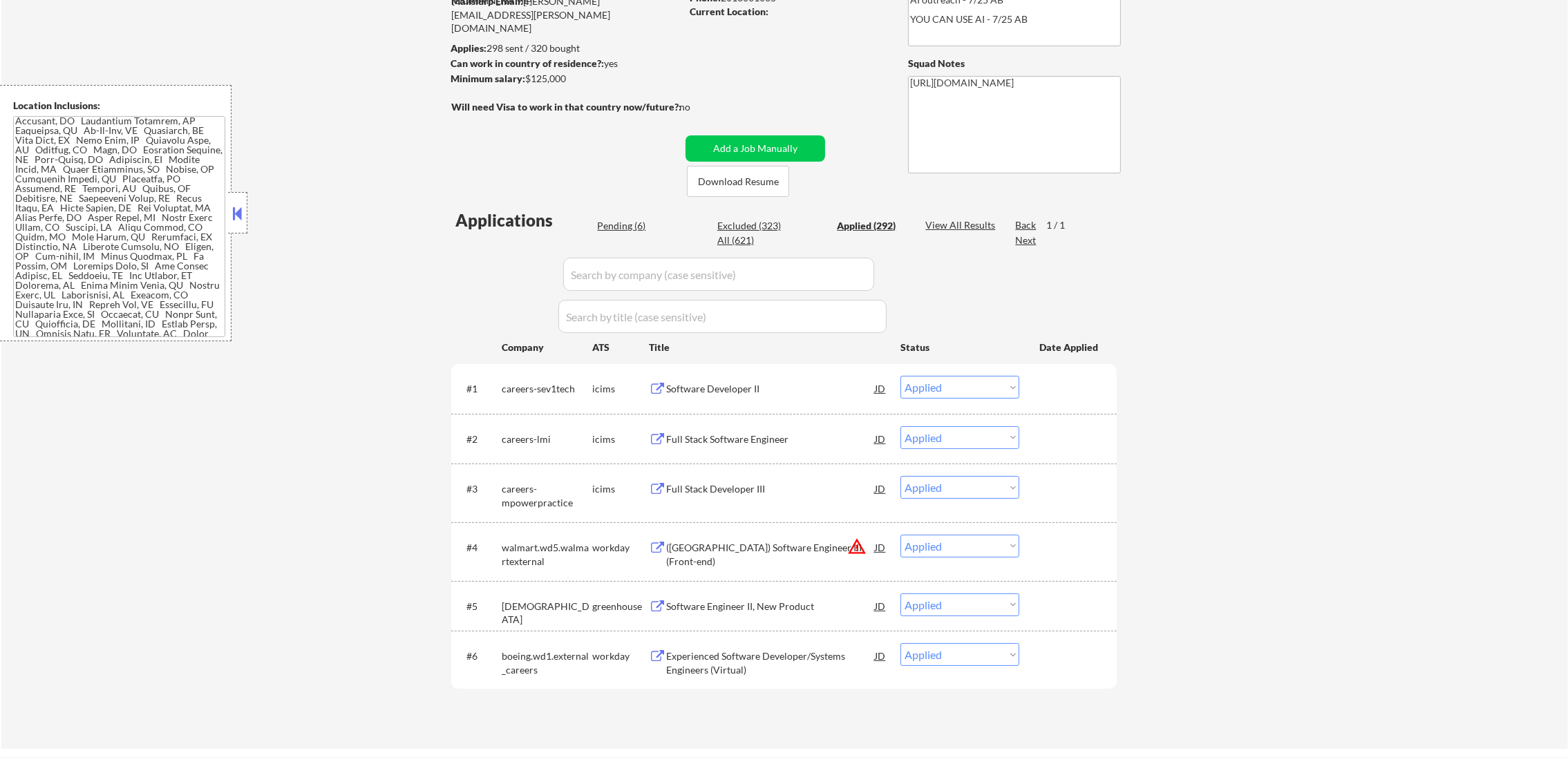
select select ""applied""
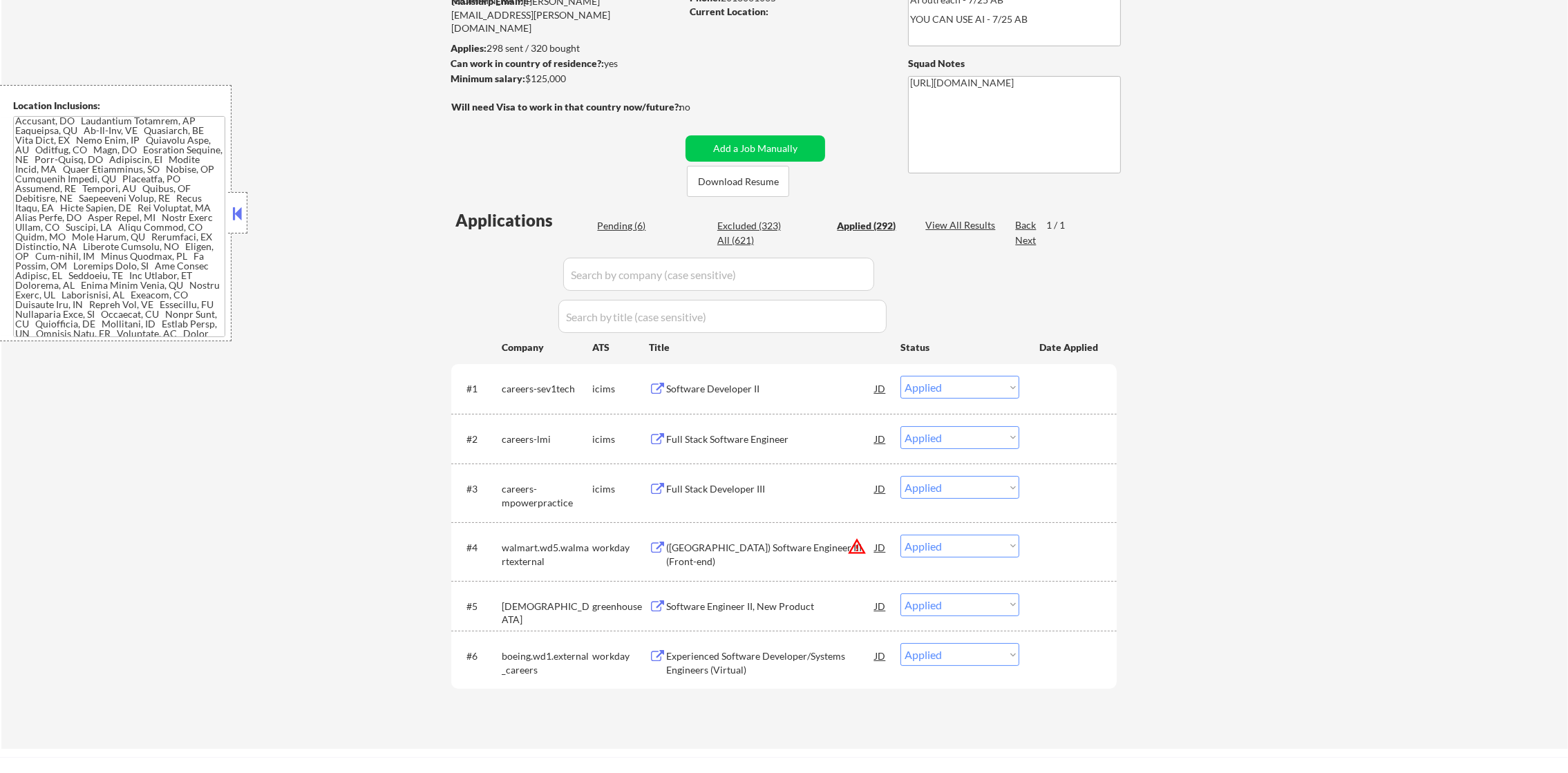
select select ""applied""
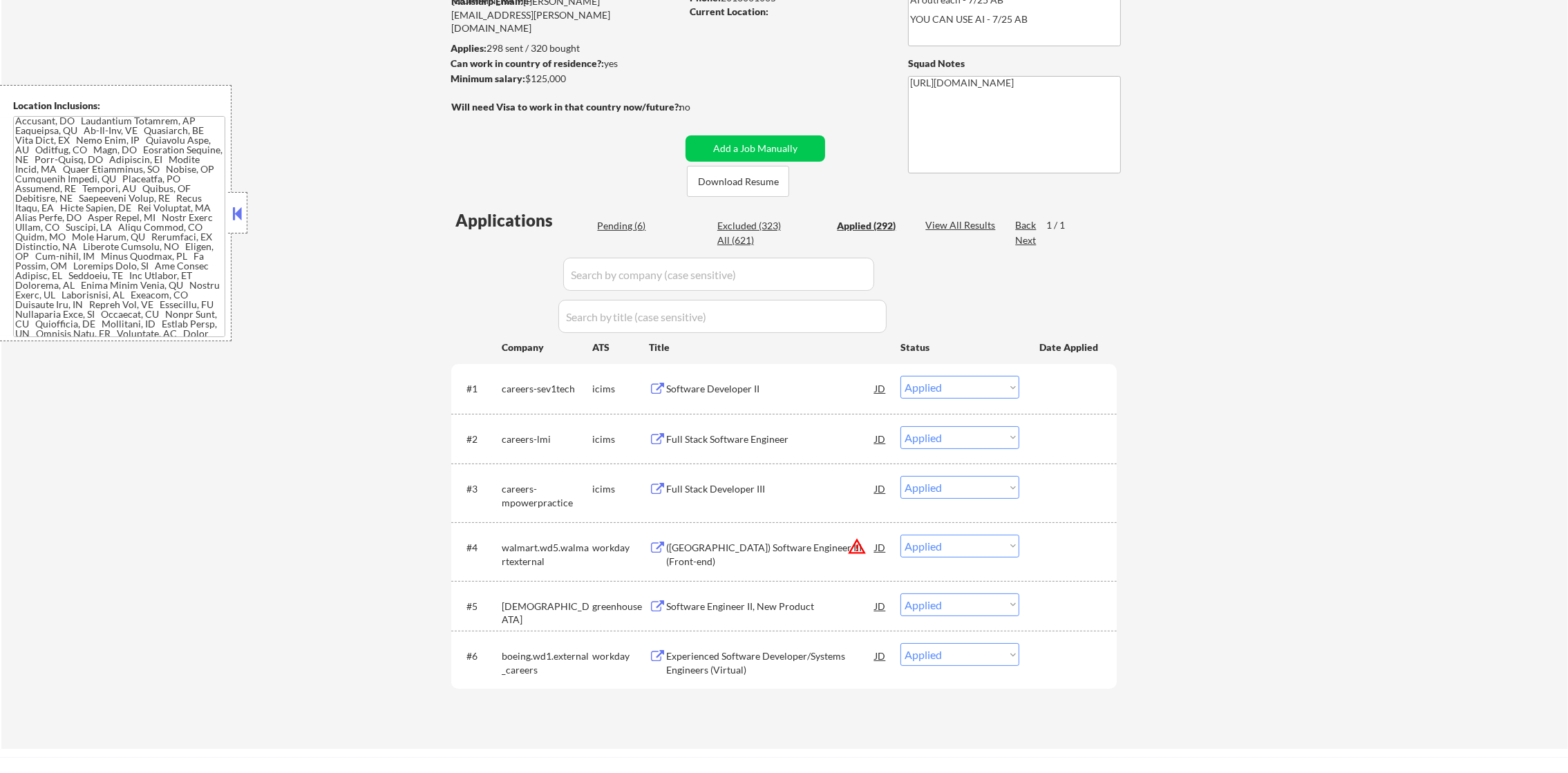
select select ""applied""
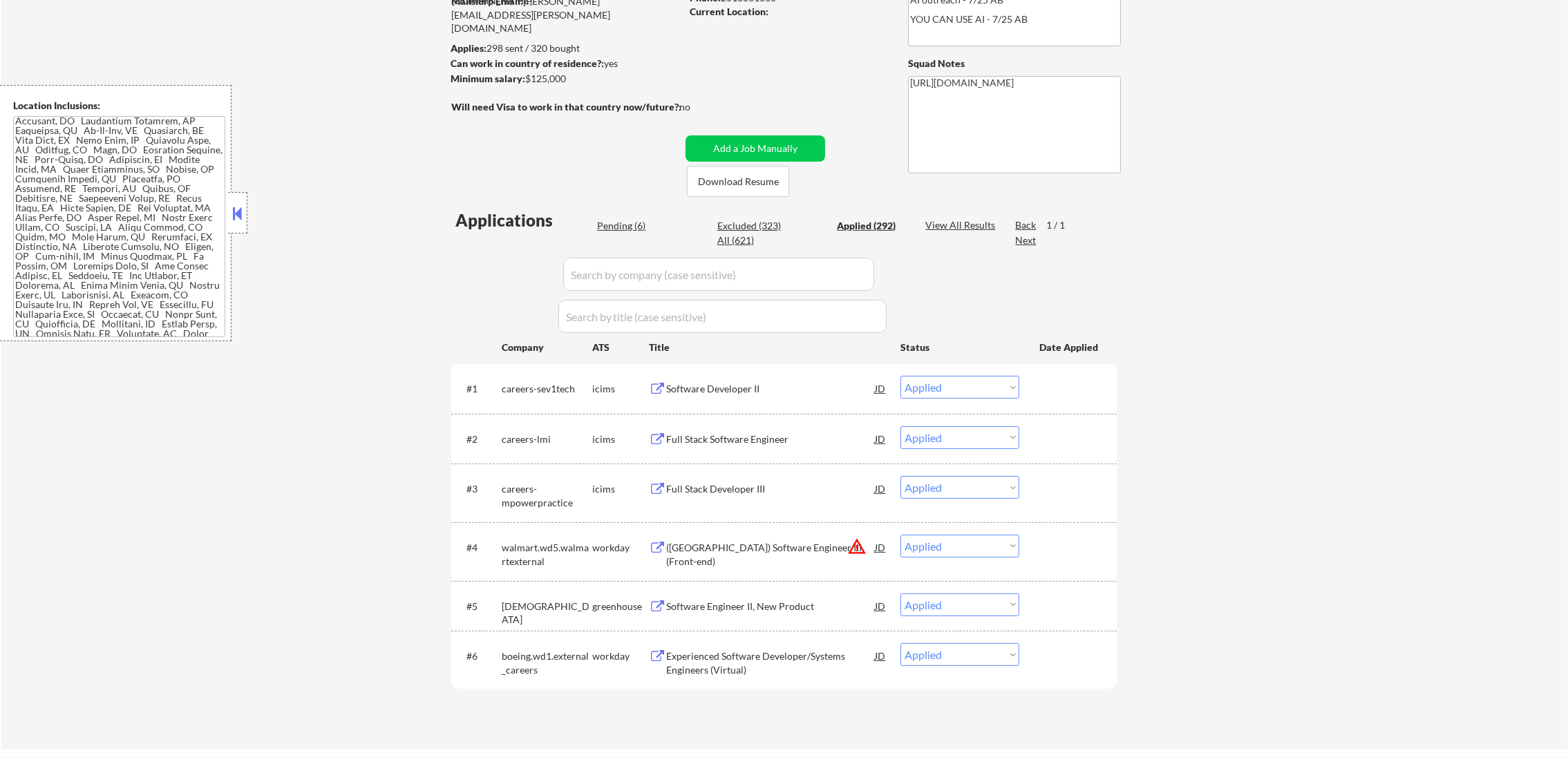
select select ""applied""
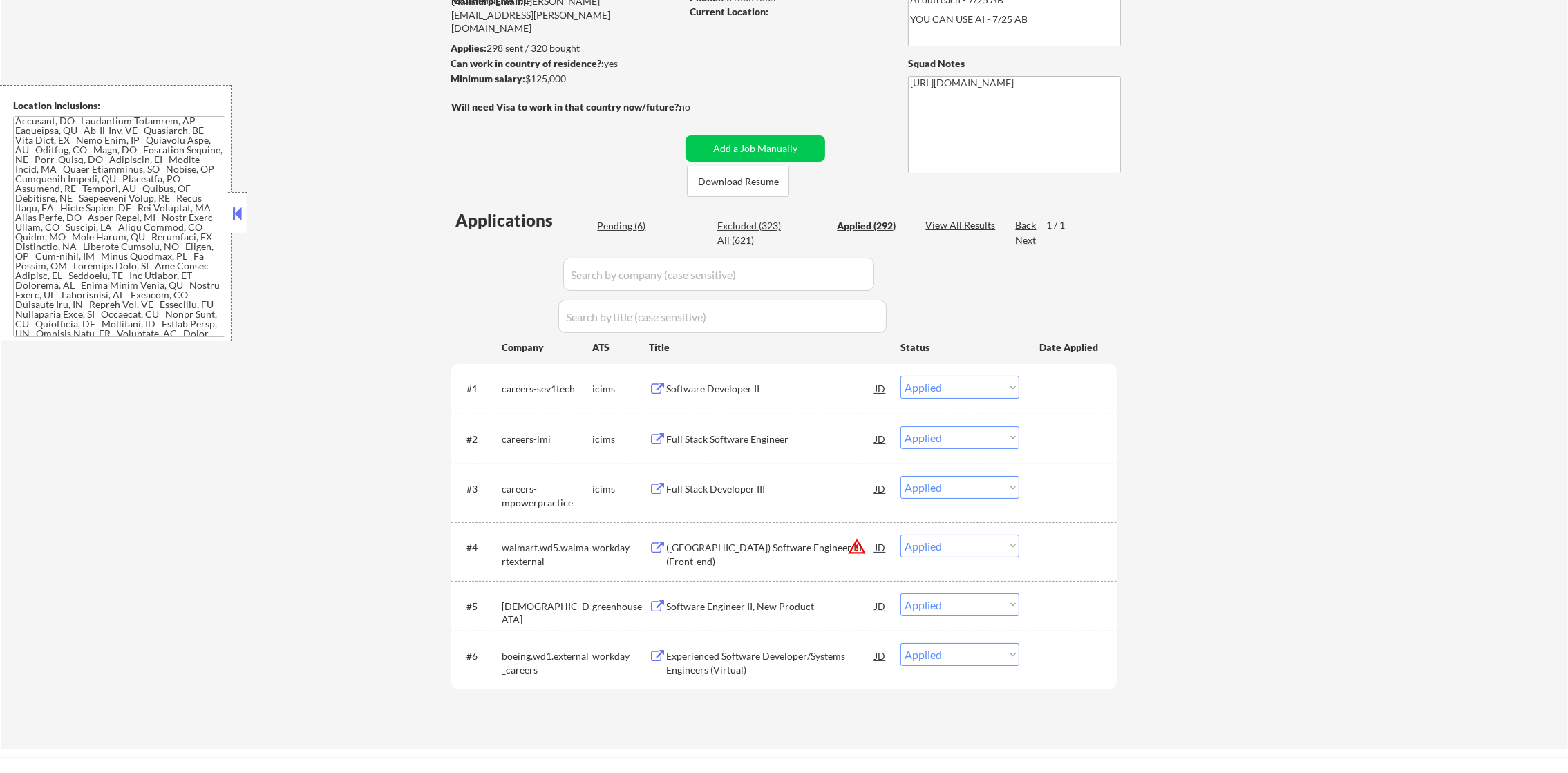
select select ""applied""
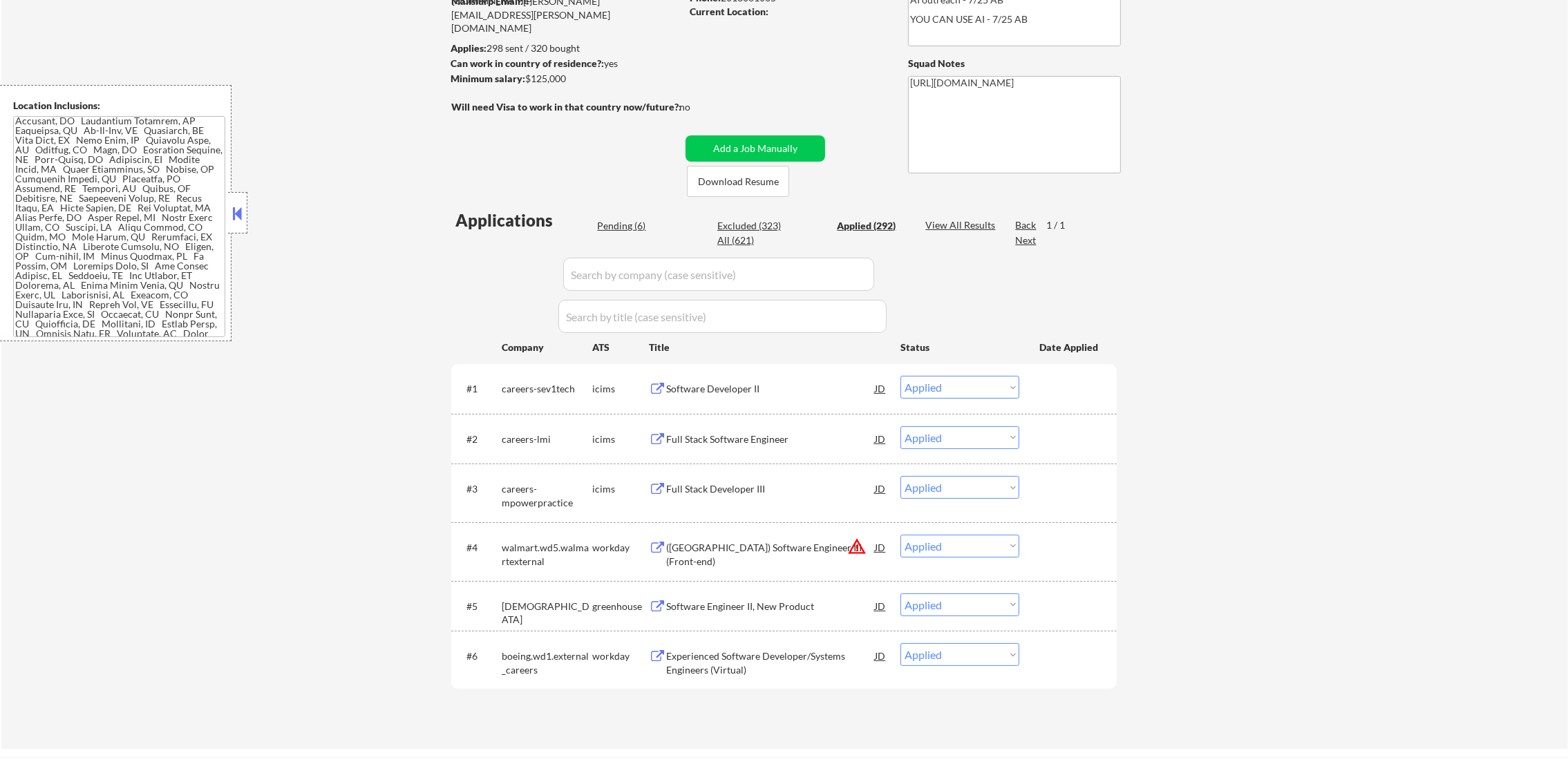
select select ""applied""
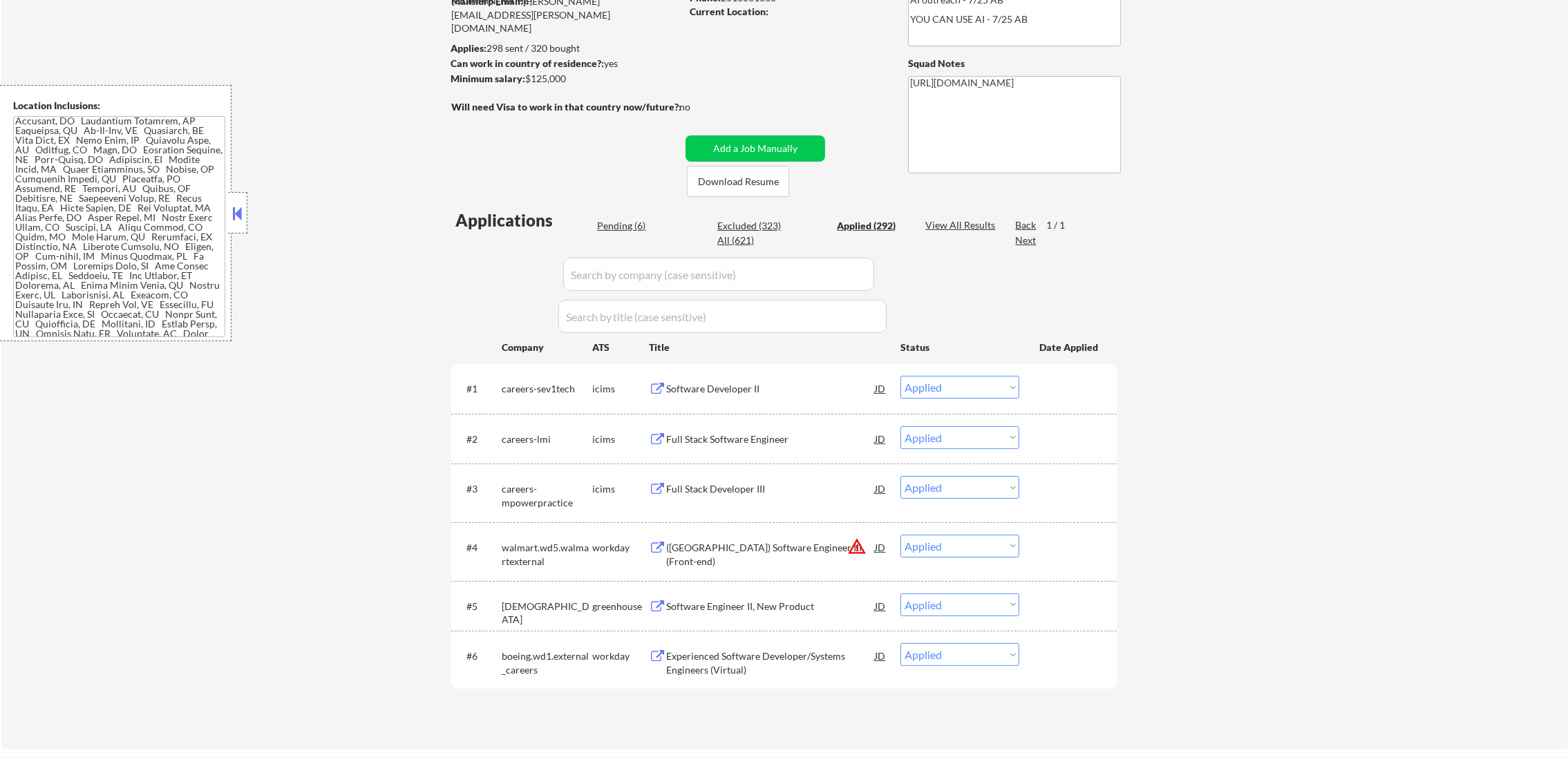
select select ""applied""
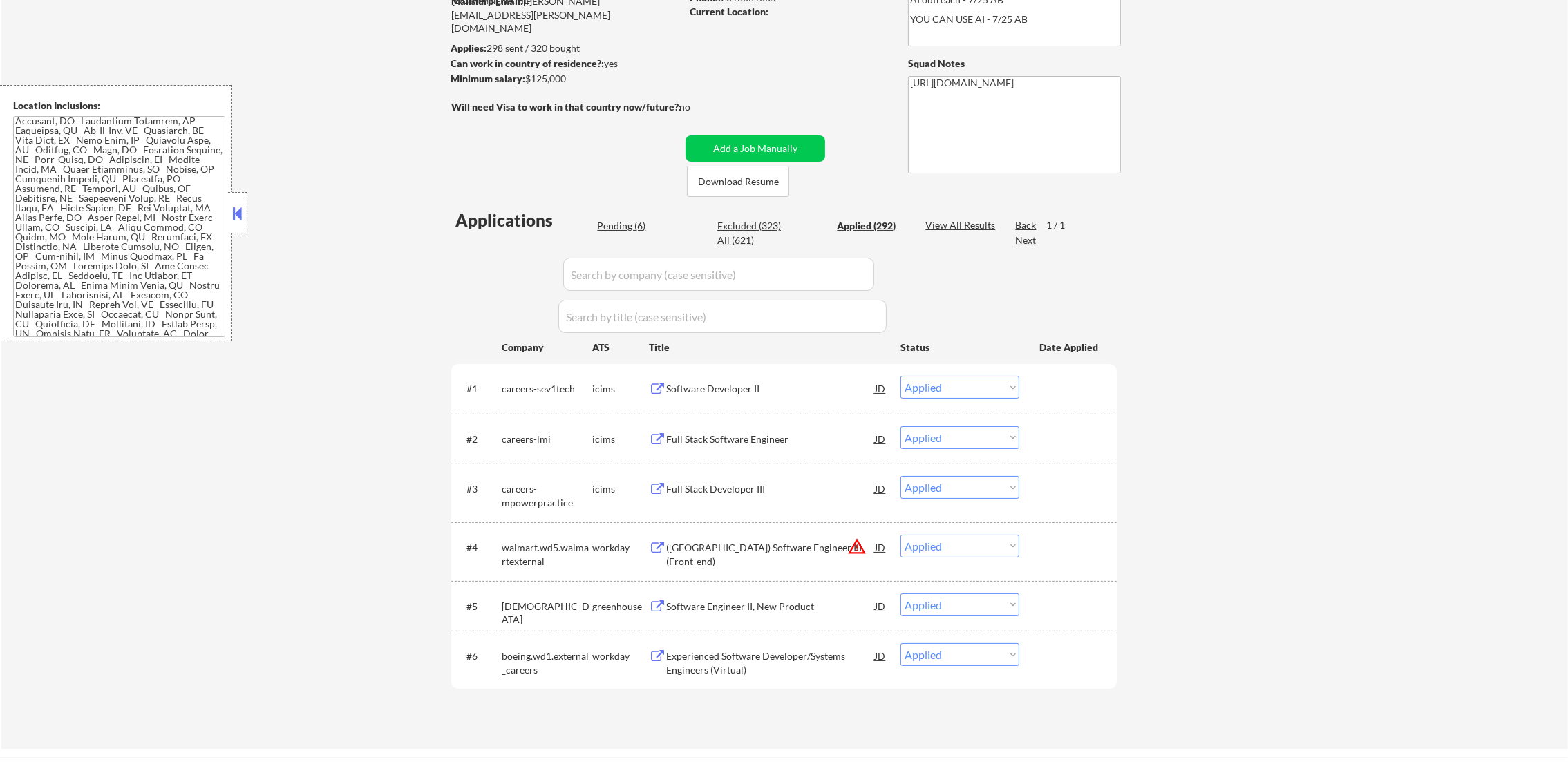
select select ""applied""
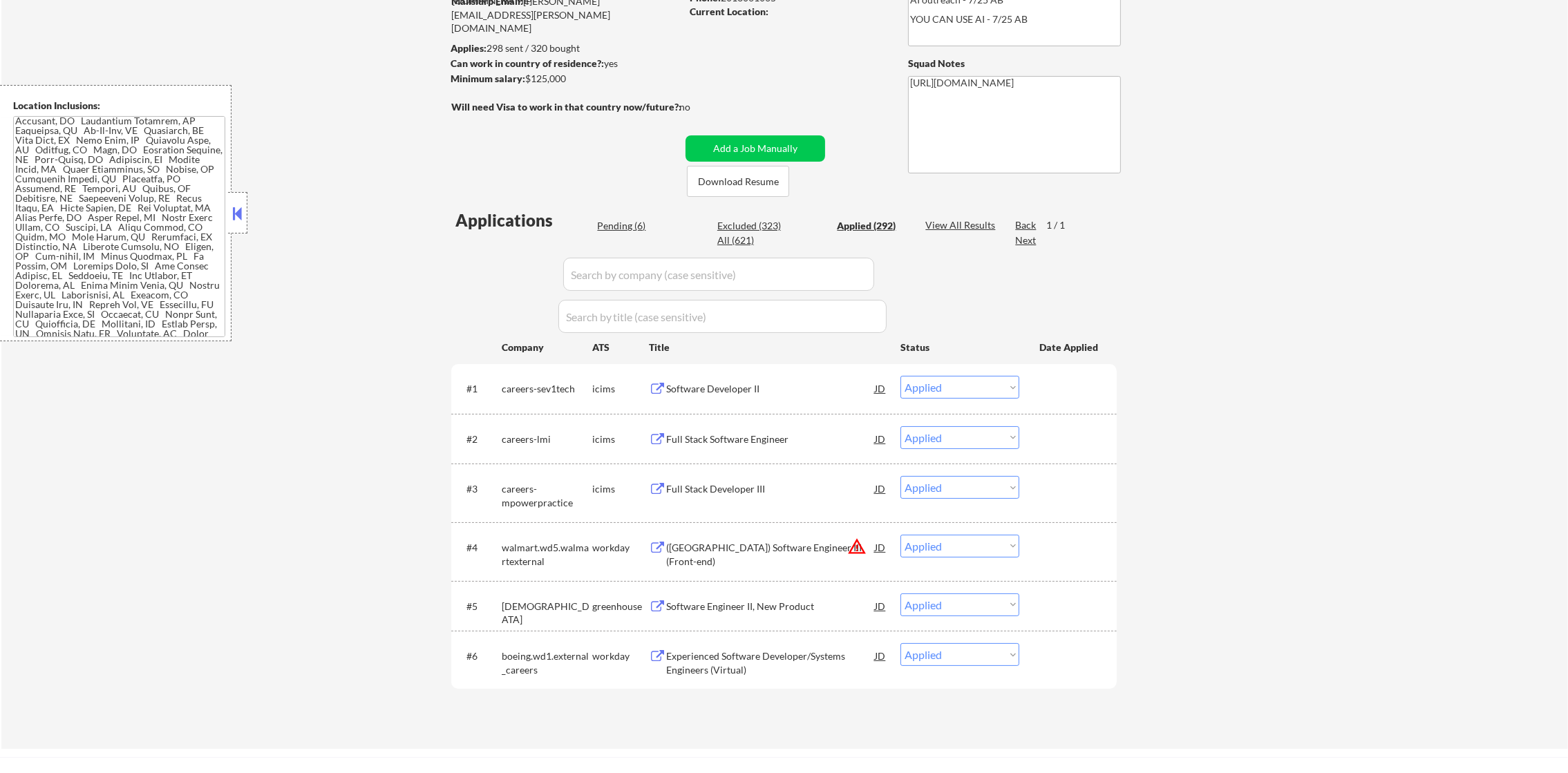
select select ""applied""
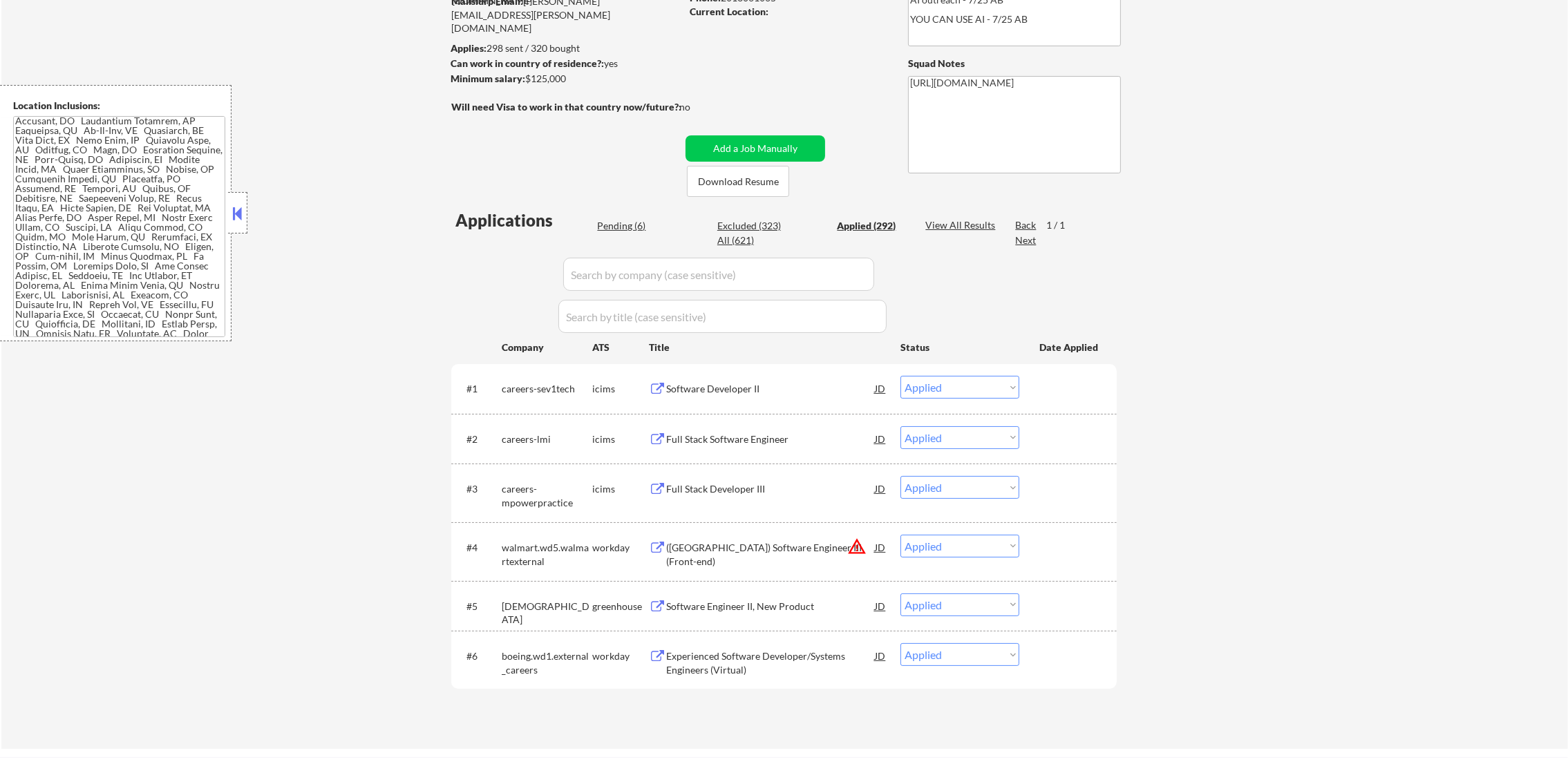
select select ""applied""
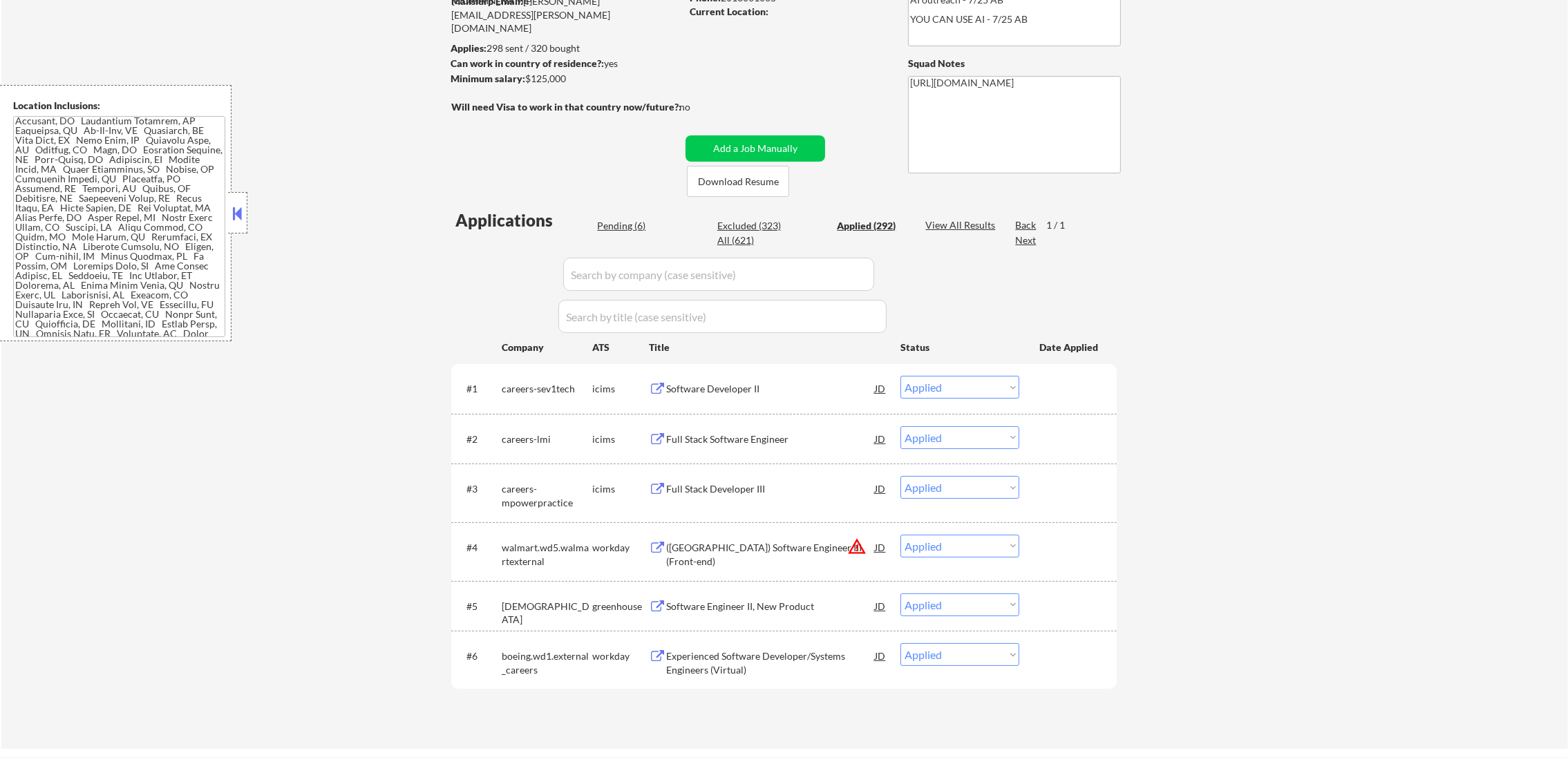
select select ""applied""
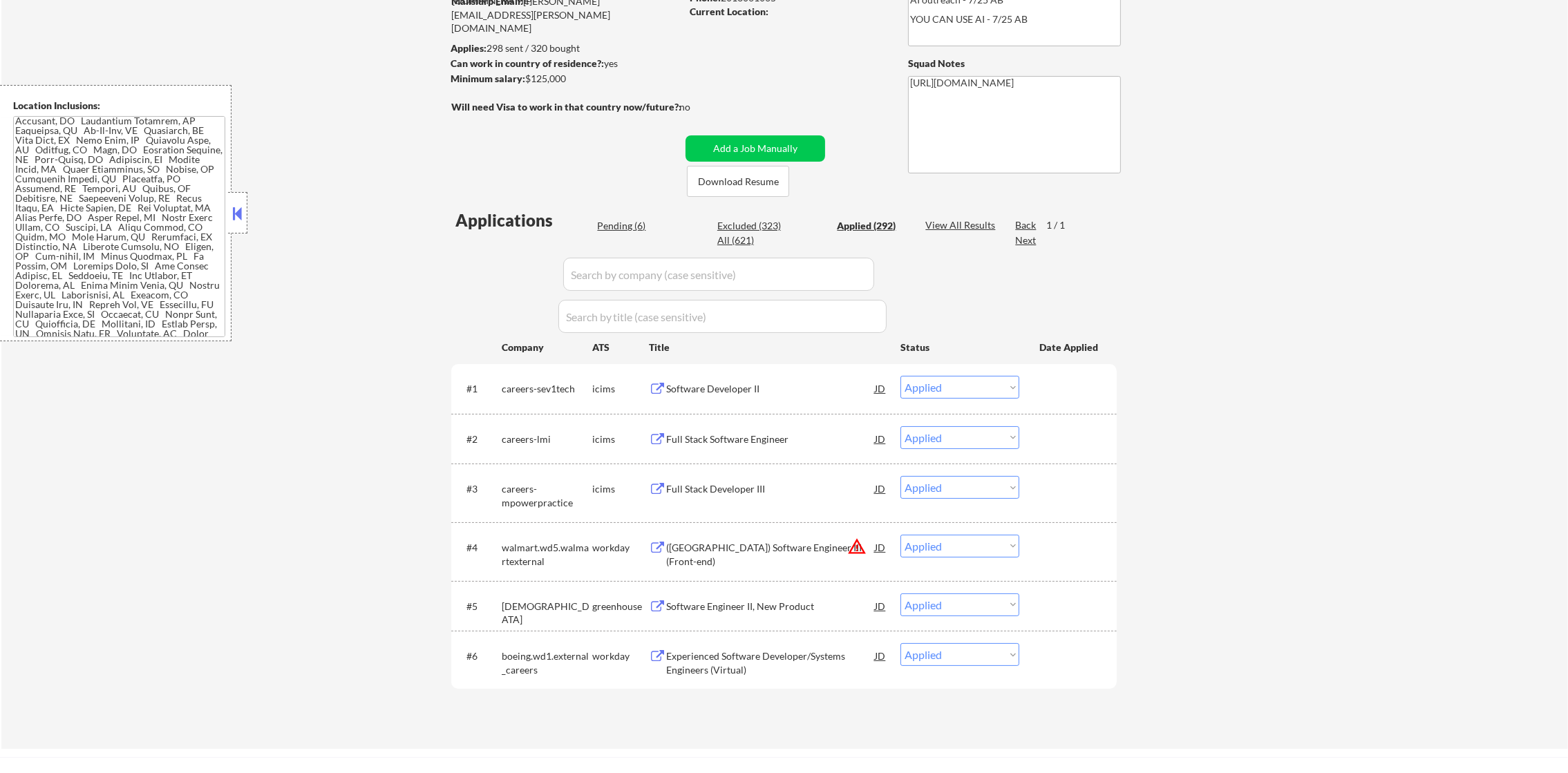
select select ""applied""
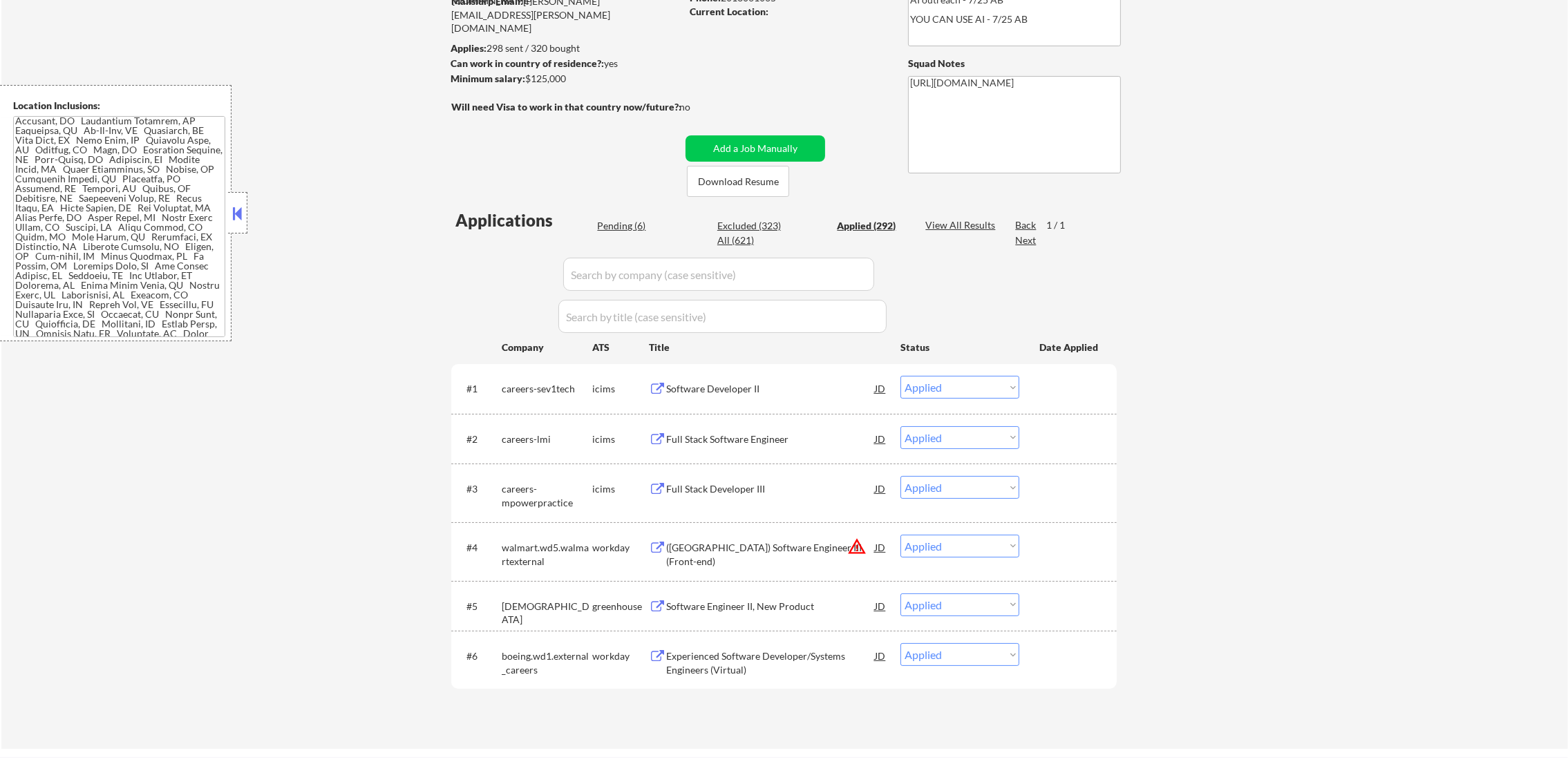
select select ""applied""
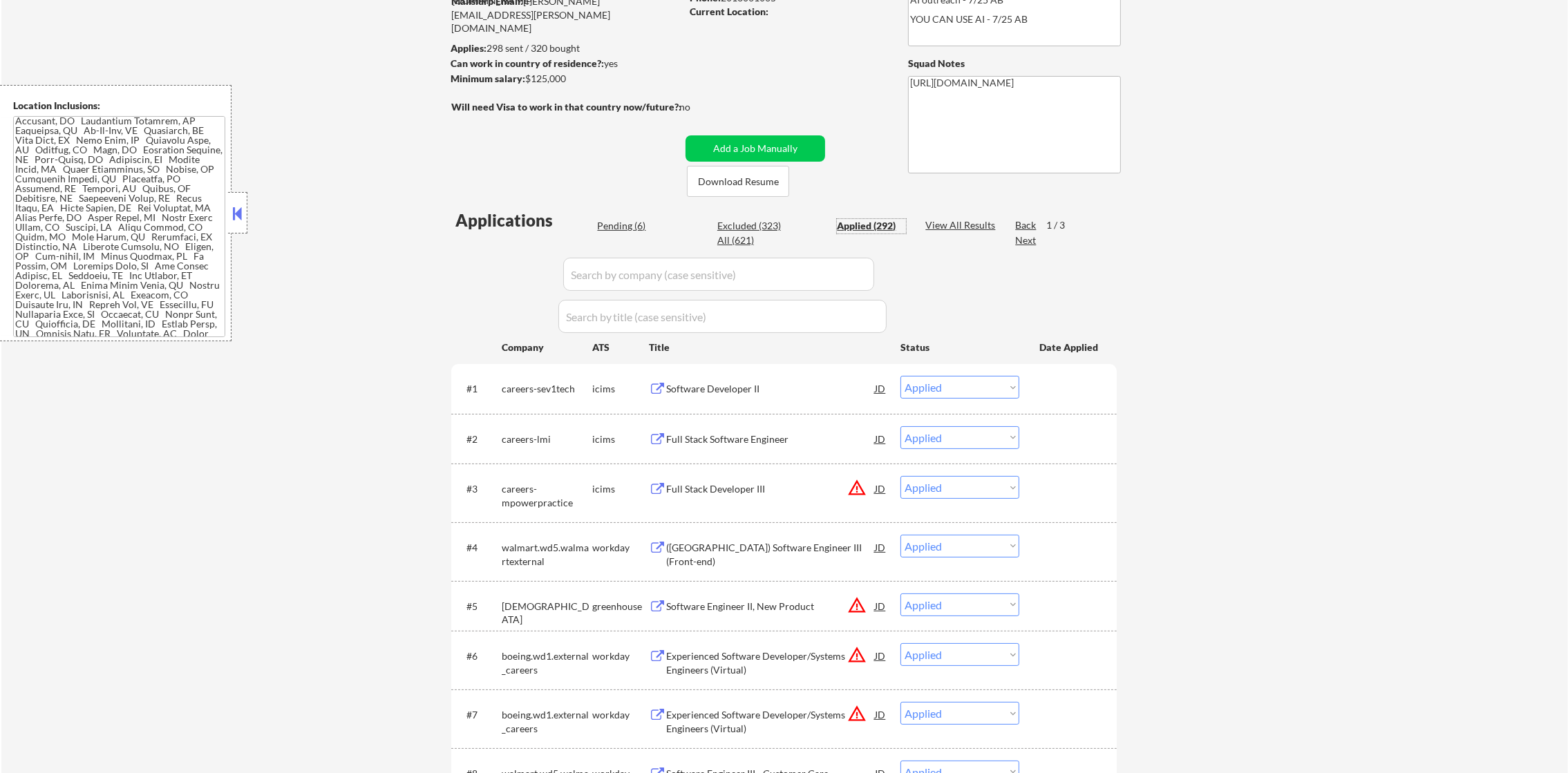
click at [863, 228] on div "Applied (292)" at bounding box center [871, 226] width 69 height 14
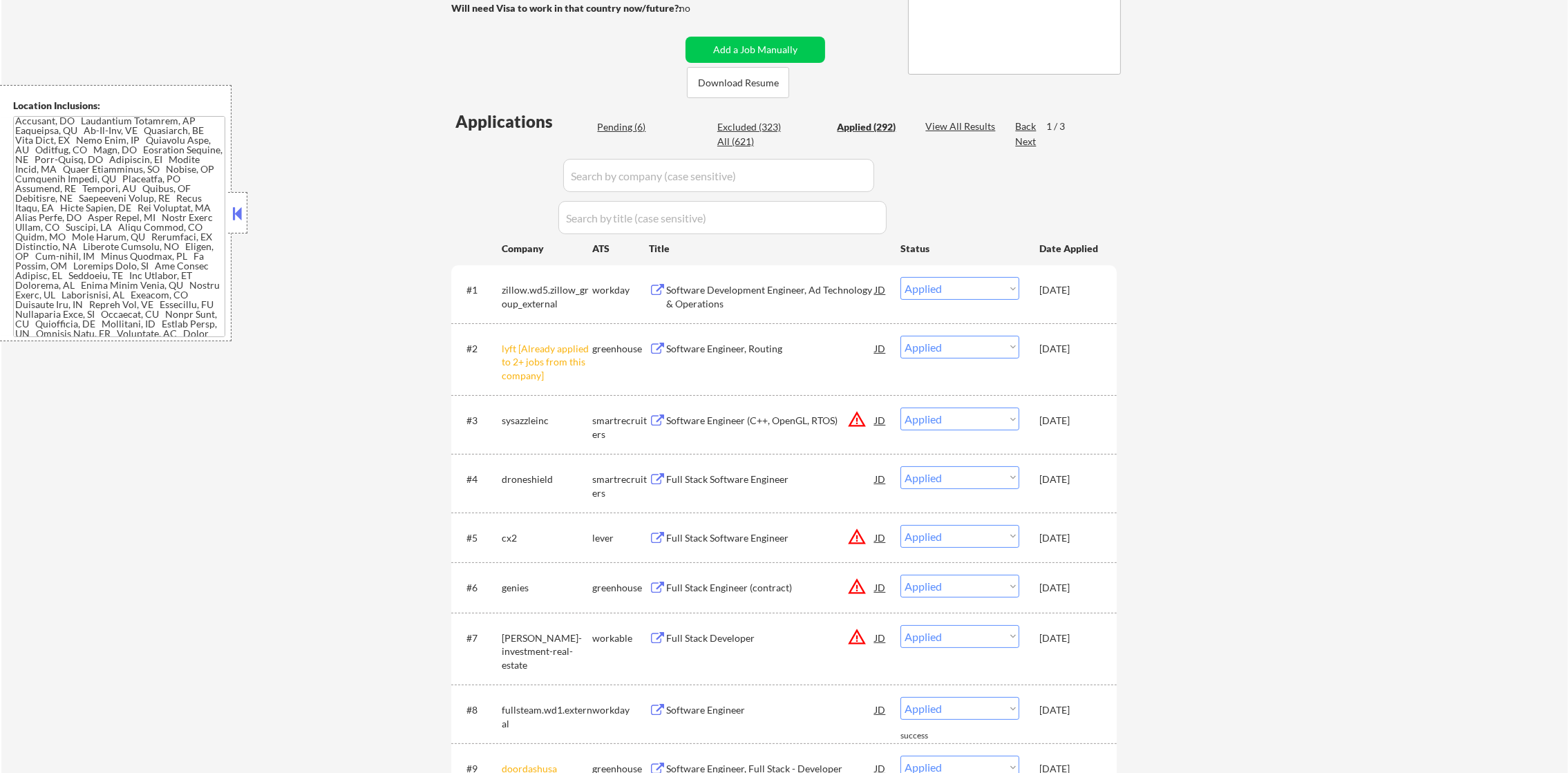
scroll to position [310, 0]
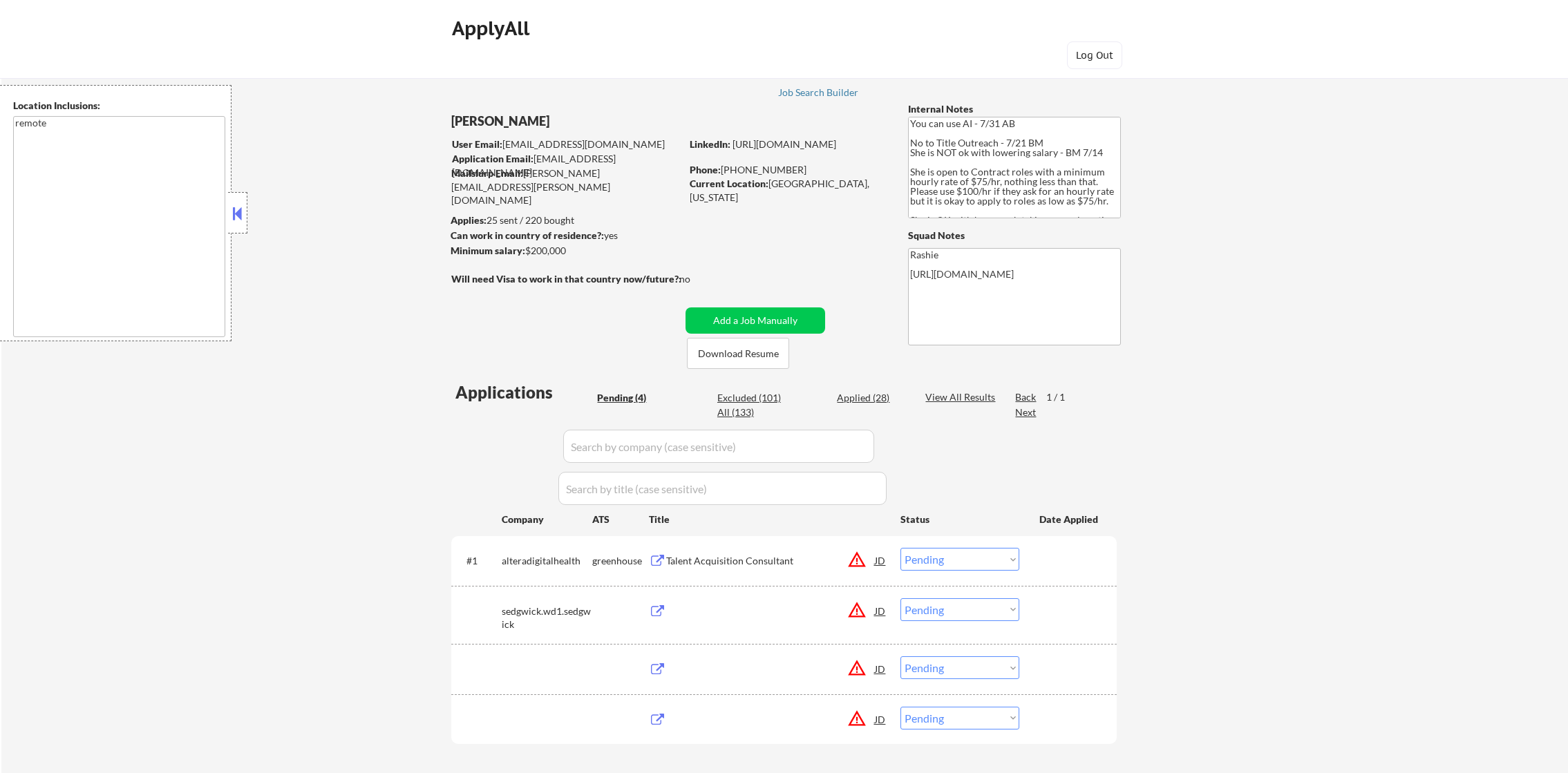
select select ""pending""
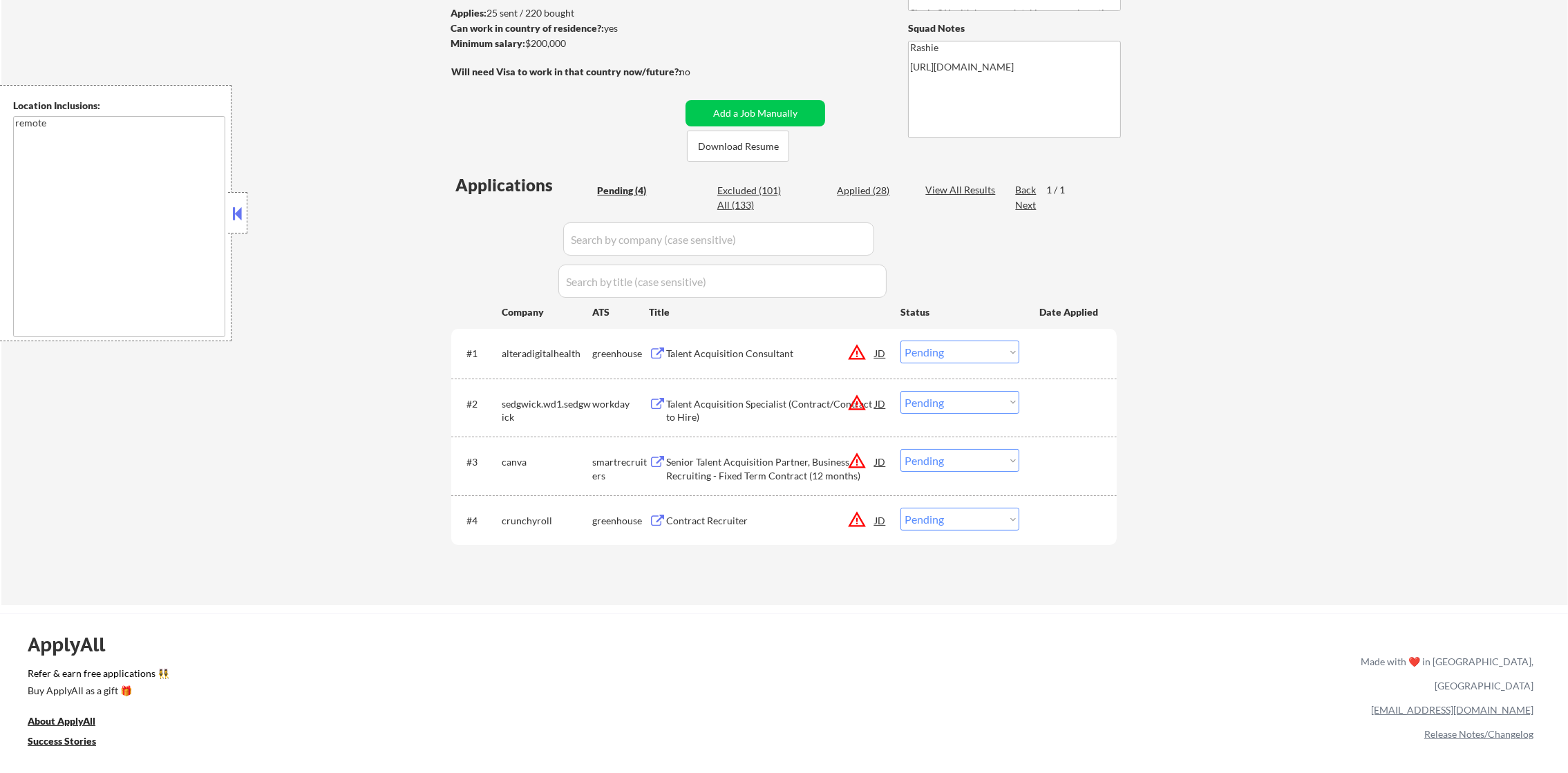
scroll to position [310, 0]
